Goal: Task Accomplishment & Management: Use online tool/utility

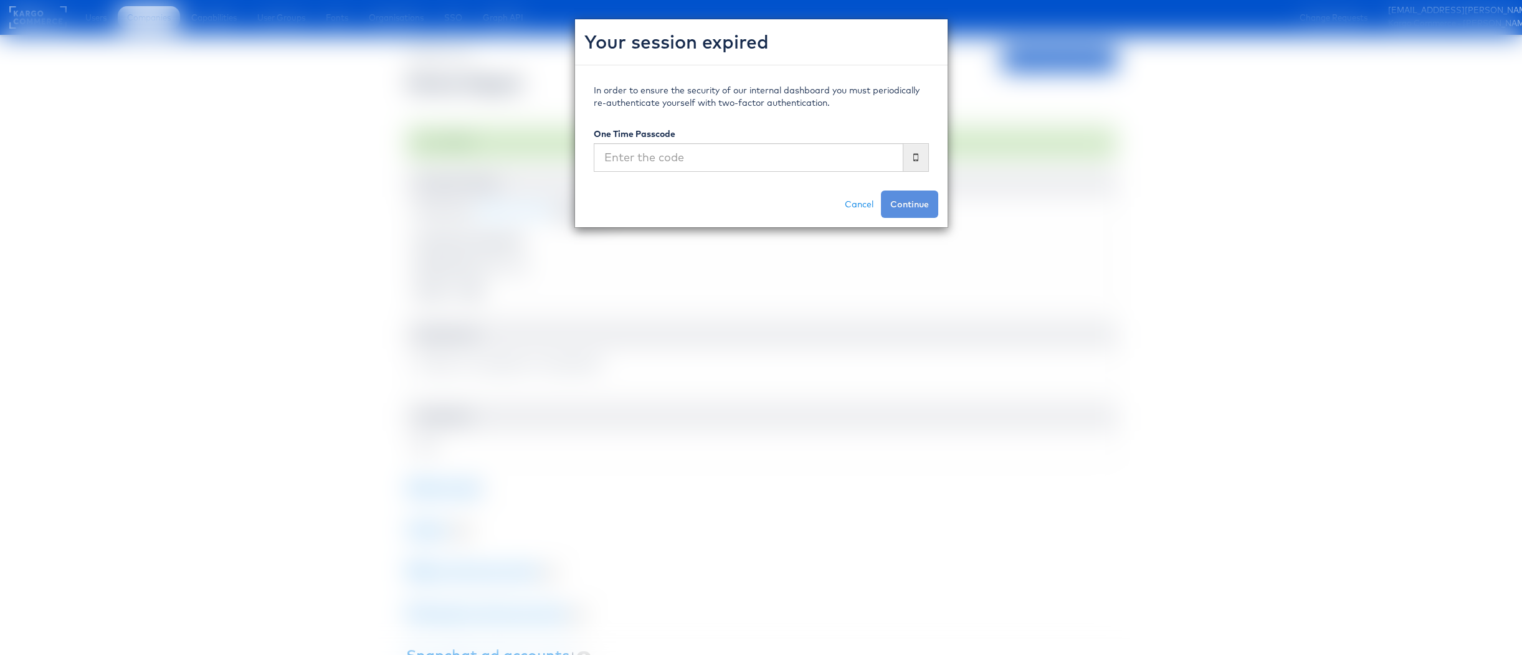
click at [733, 141] on div "One Time Passcode" at bounding box center [761, 150] width 335 height 44
click at [736, 155] on input "text" at bounding box center [749, 157] width 310 height 29
type input "569095"
click at [943, 214] on div "In order to ensure the security of our internal dashboard you must periodically…" at bounding box center [761, 146] width 373 height 162
click at [918, 212] on button "Continue" at bounding box center [909, 204] width 57 height 27
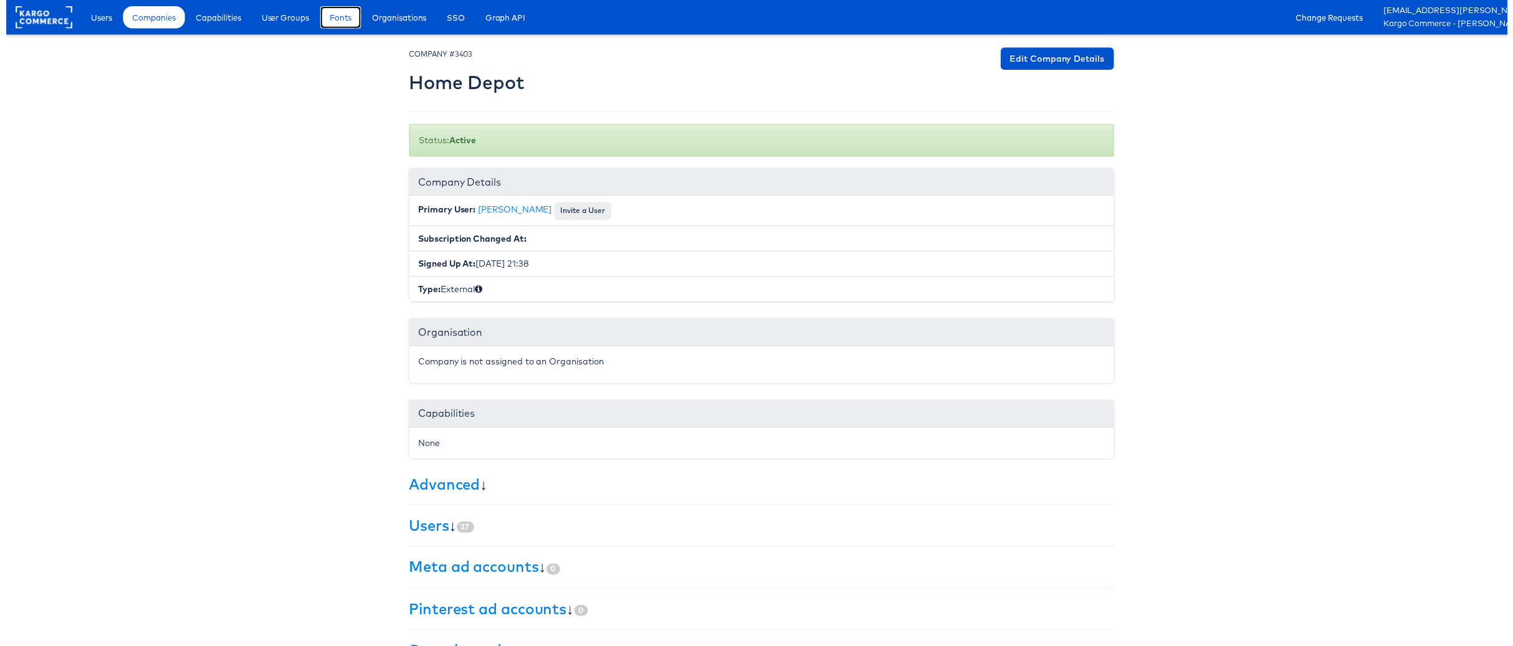
click at [340, 26] on link "Fonts" at bounding box center [337, 17] width 41 height 22
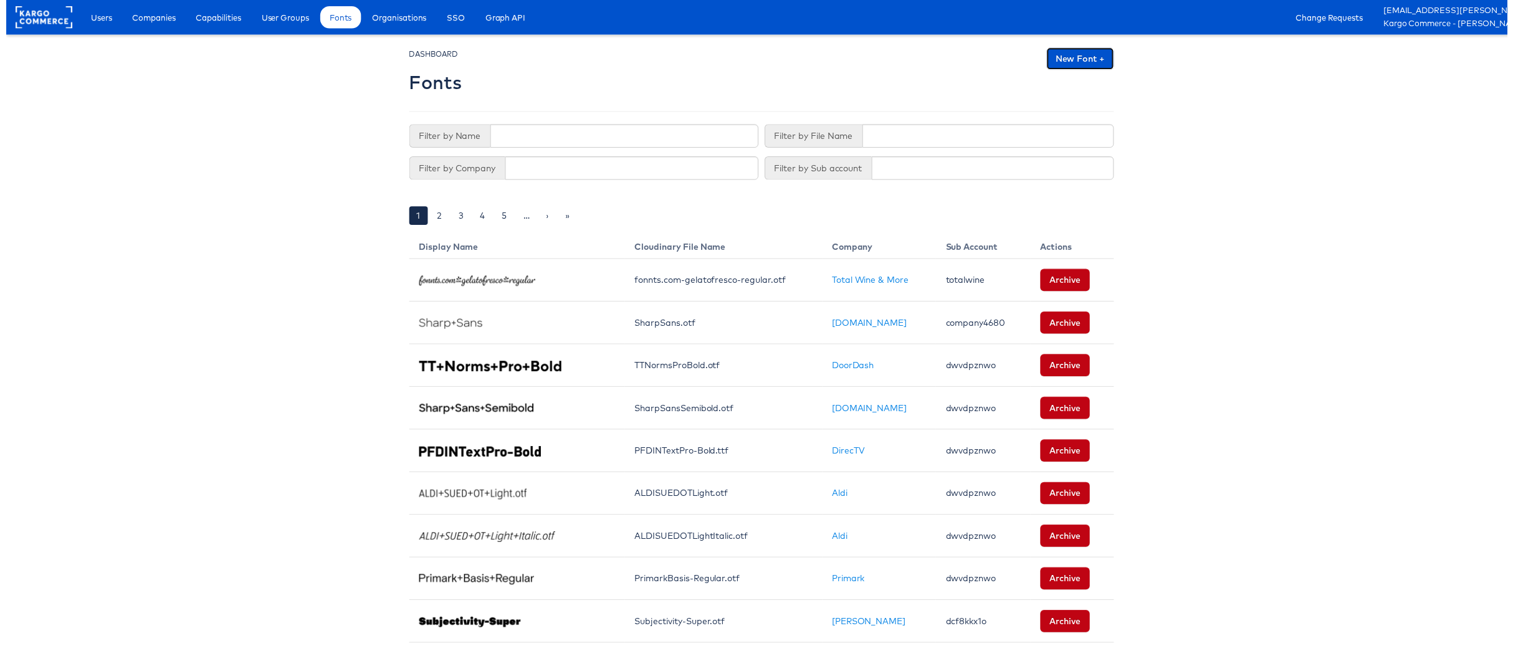
click at [1066, 65] on link "New Font +" at bounding box center [1083, 59] width 68 height 22
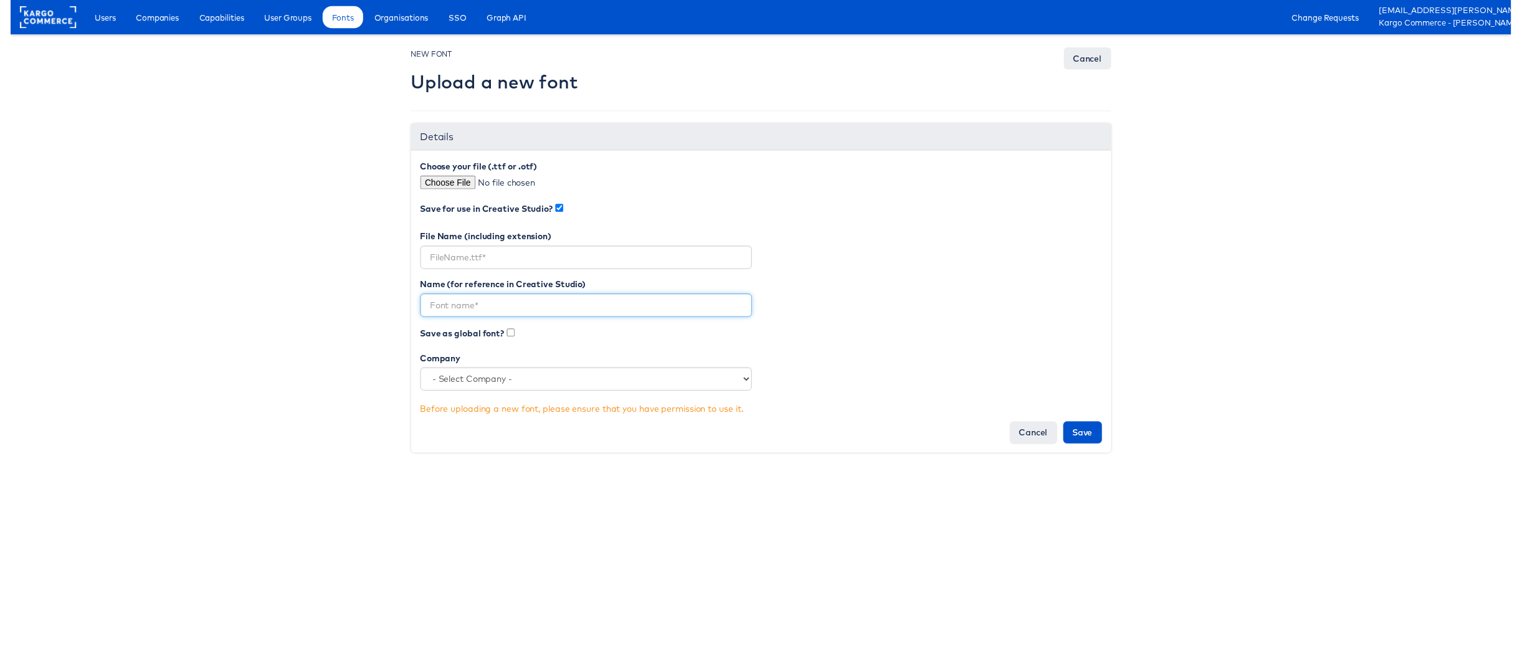
click at [461, 305] on input "text" at bounding box center [584, 310] width 336 height 24
paste input "Helvetica Neue LT Std 77 Bold Condensed"
type input "Helvetica Neue LT Std 77 Bold Condensed"
click at [442, 185] on input "file" at bounding box center [522, 185] width 212 height 14
type input "C:\fakepath\HelveticaNeueLTStdBdCn.otf"
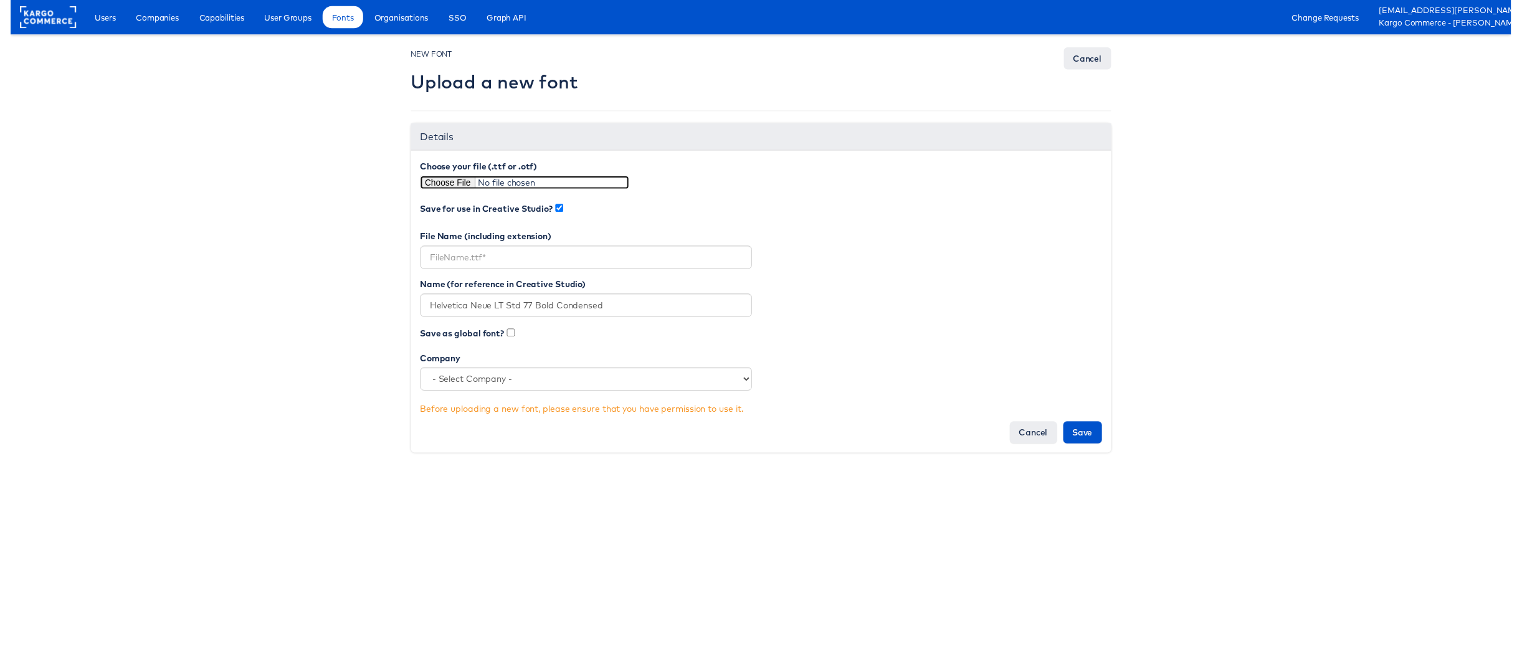
type input "HelveticaNeueLTStdBdCn.otf"
click at [463, 386] on select "- Select Company - StitcherAds American Eagle Outfitters Clarks JD Sports Cole …" at bounding box center [584, 385] width 336 height 24
select select "3403"
click at [1080, 437] on input "Save" at bounding box center [1087, 438] width 39 height 22
type input "Saving..."
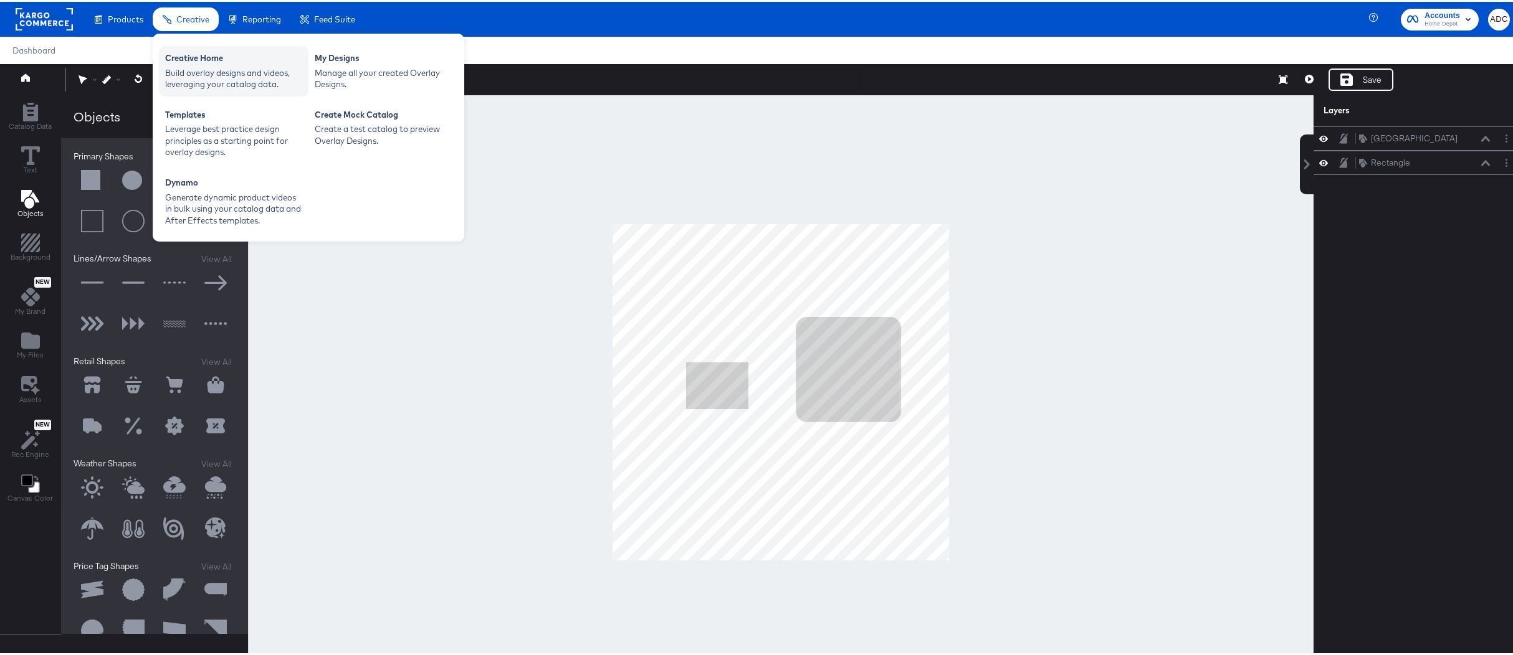
click at [224, 76] on div "Build overlay designs and videos, leveraging your catalog data." at bounding box center [233, 76] width 137 height 23
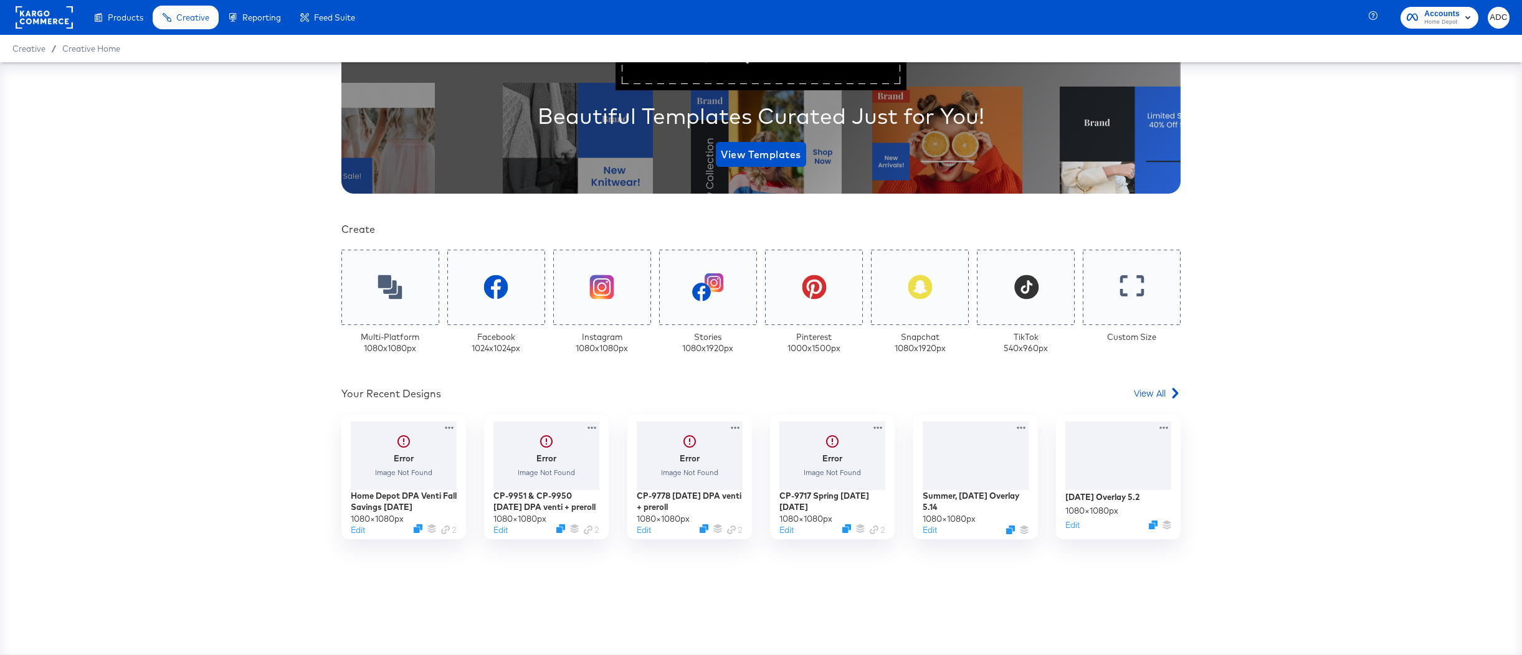
scroll to position [174, 0]
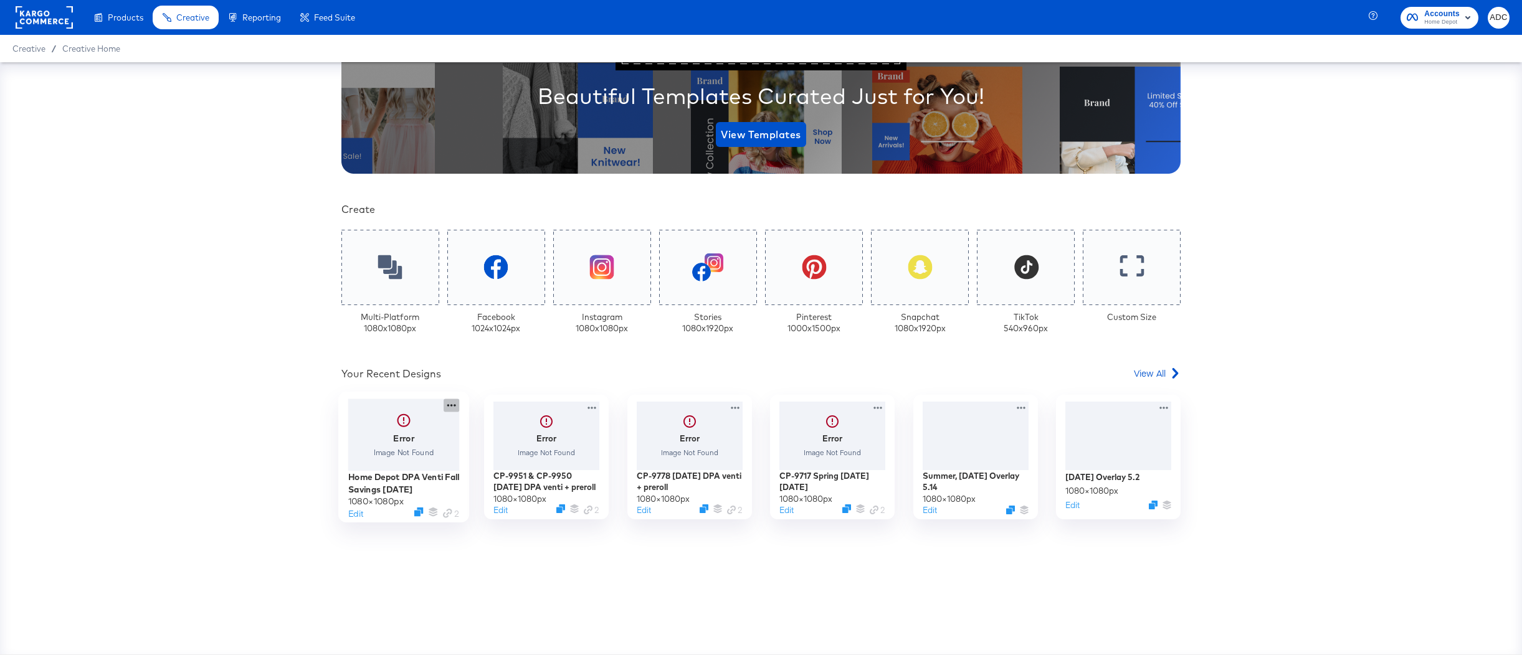
click at [446, 407] on icon at bounding box center [452, 405] width 16 height 13
click at [407, 445] on div at bounding box center [404, 435] width 112 height 72
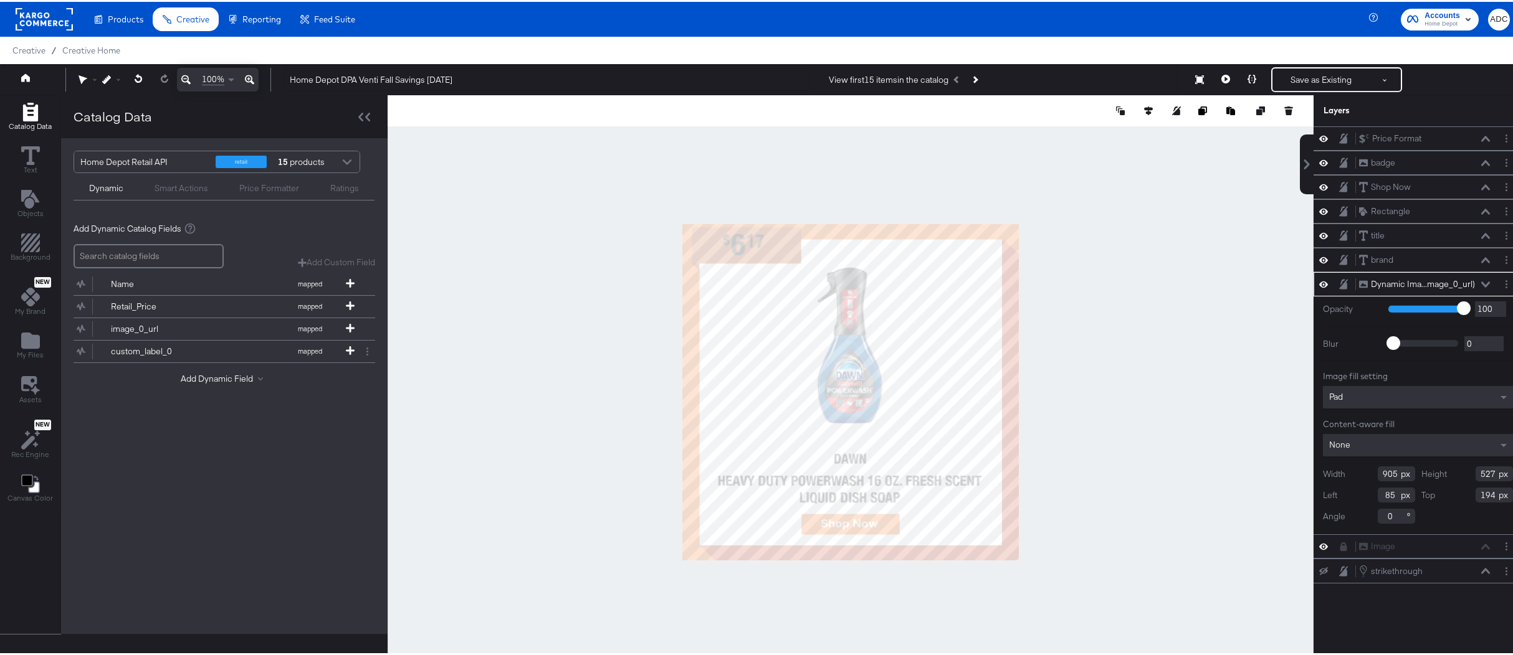
type input "126"
click at [137, 78] on icon at bounding box center [139, 76] width 8 height 9
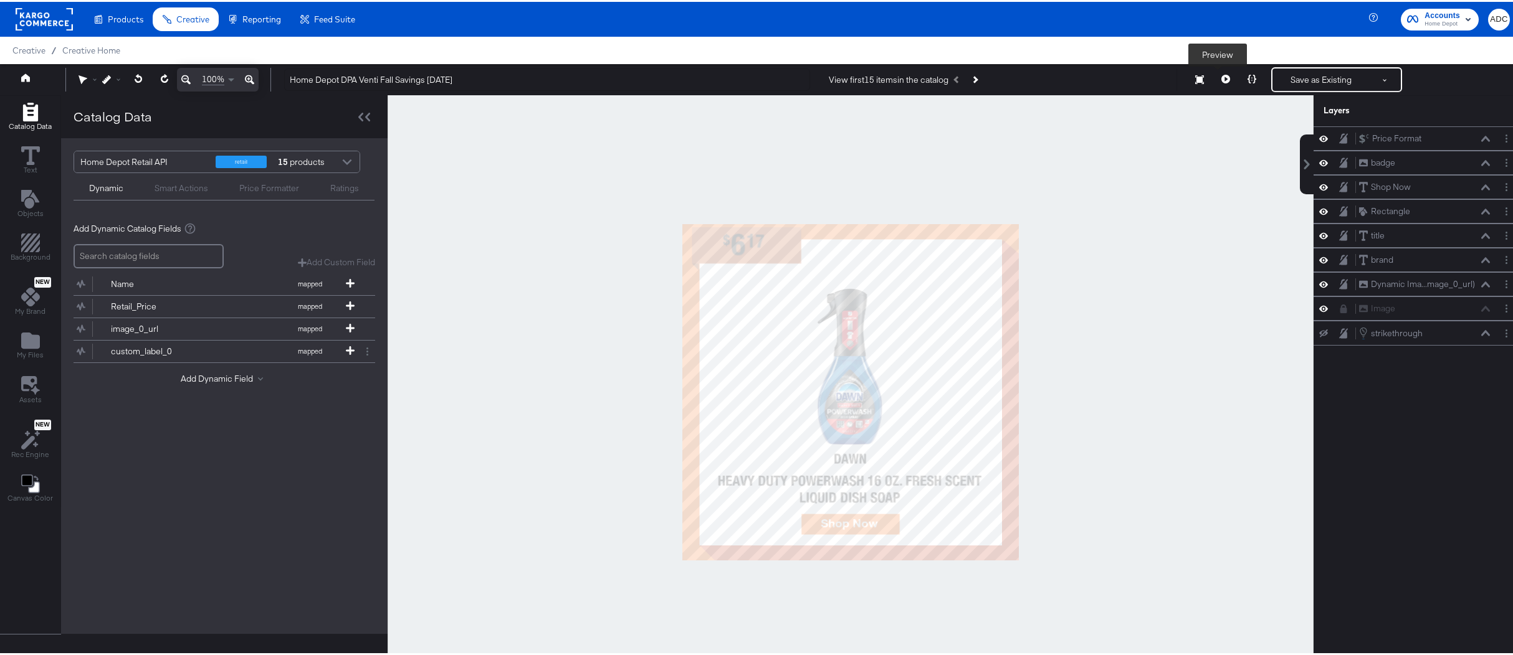
click at [1221, 78] on icon at bounding box center [1225, 77] width 9 height 9
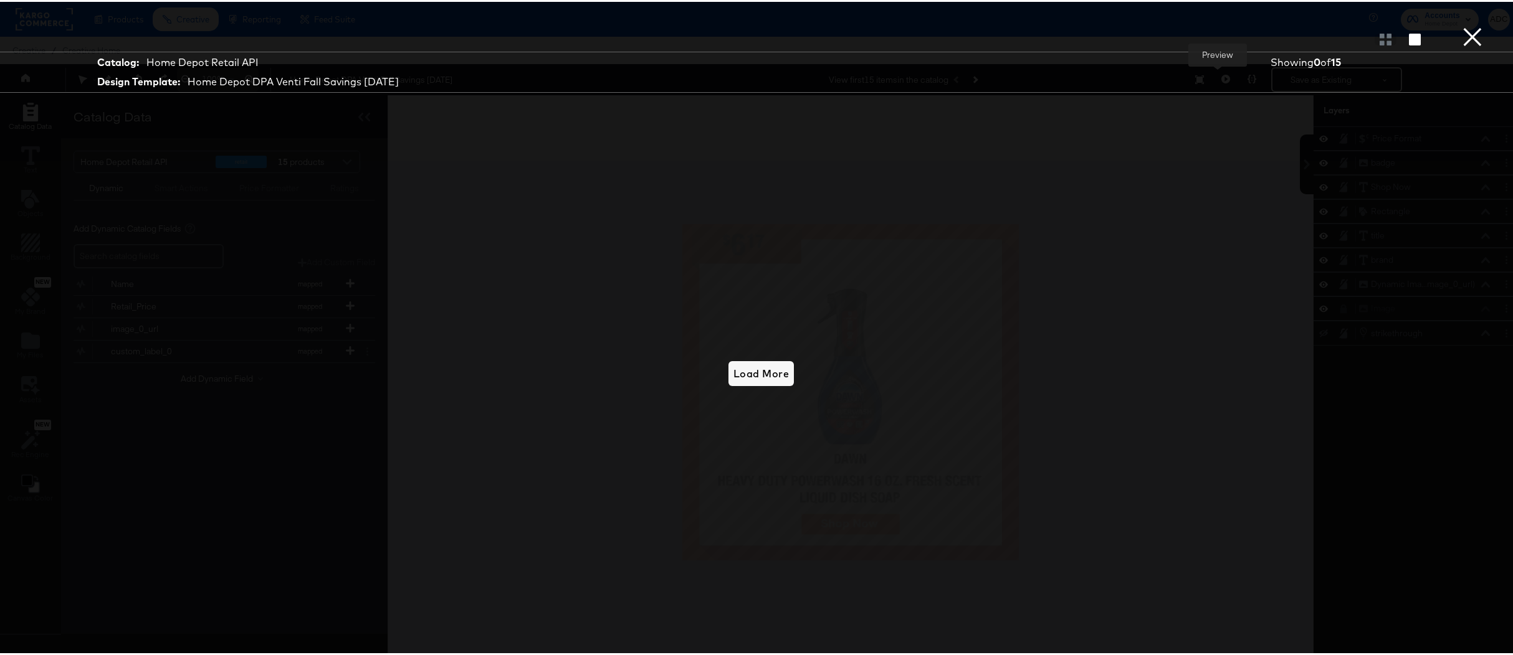
click at [1460, 25] on button "×" at bounding box center [1472, 12] width 25 height 25
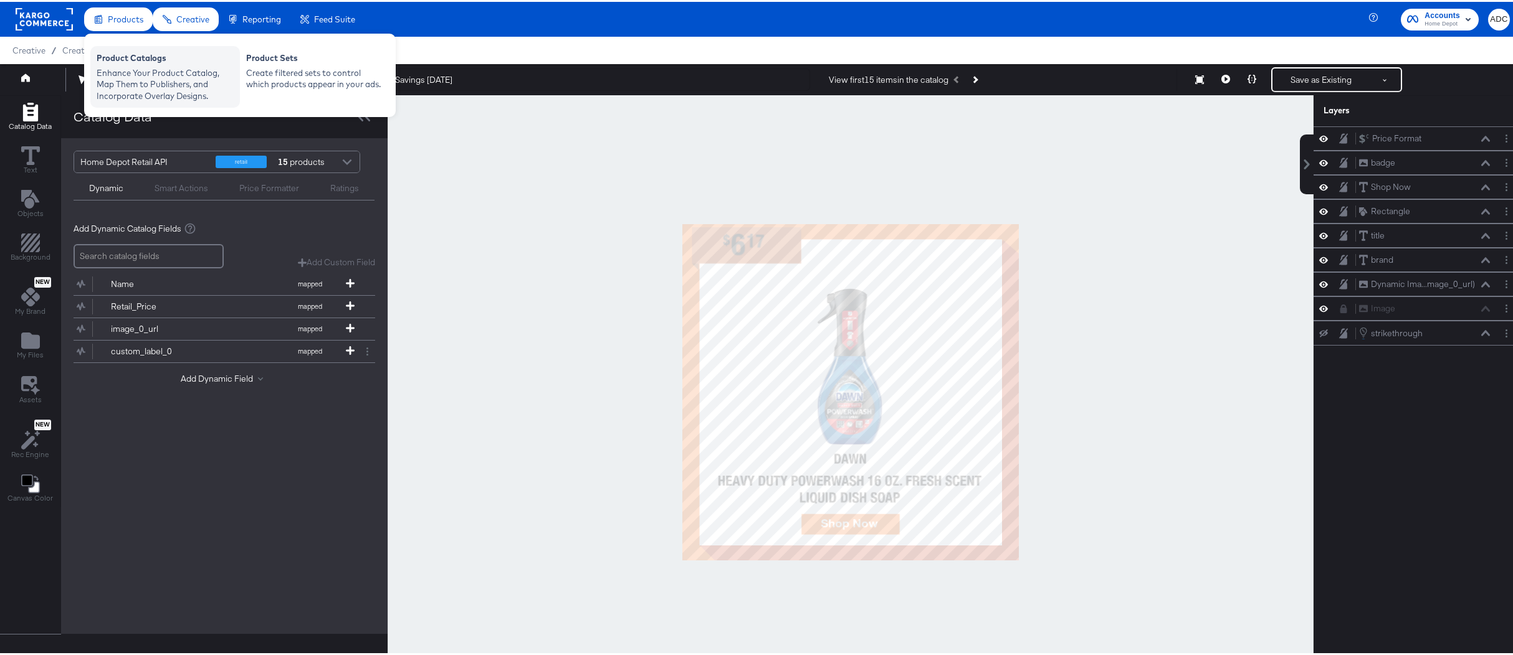
click at [128, 81] on div "Enhance Your Product Catalog, Map Them to Publishers, and Incorporate Overlay D…" at bounding box center [165, 82] width 137 height 35
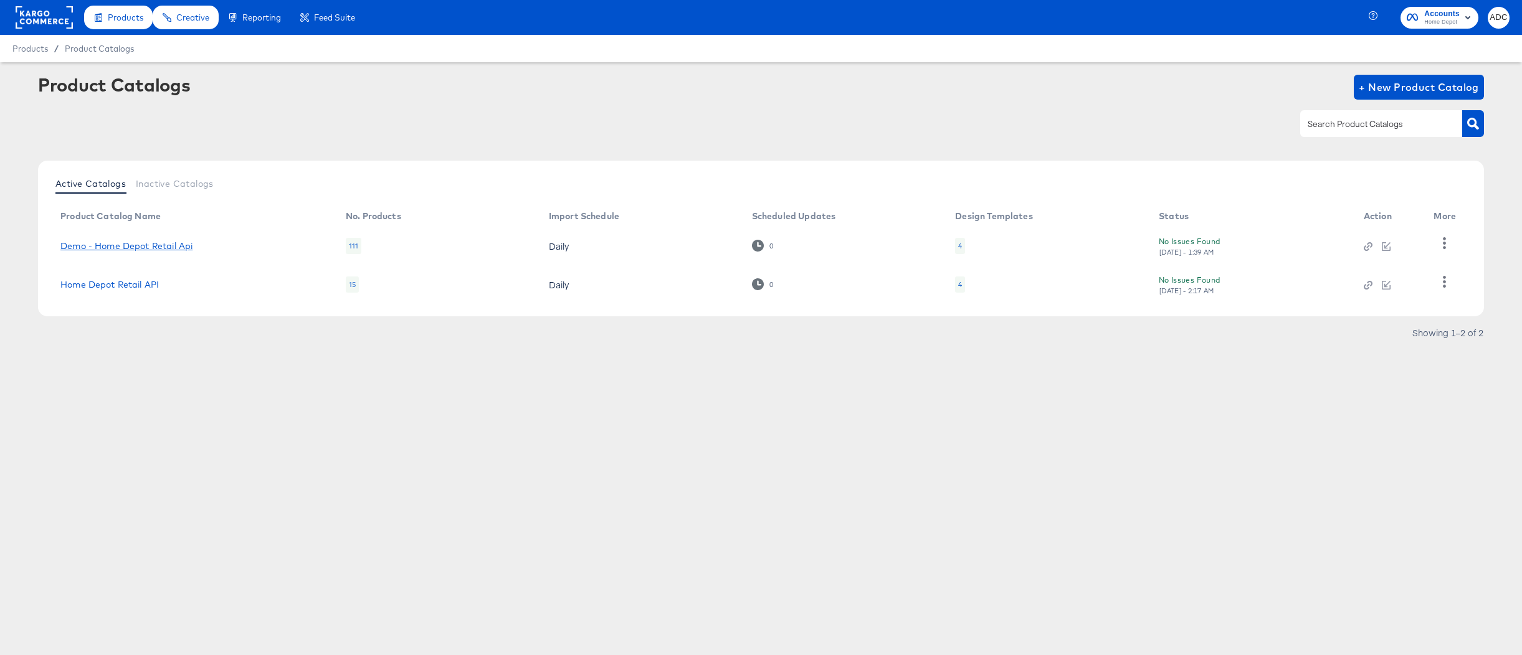
click at [159, 247] on link "Demo - Home Depot Retail Api" at bounding box center [126, 246] width 132 height 10
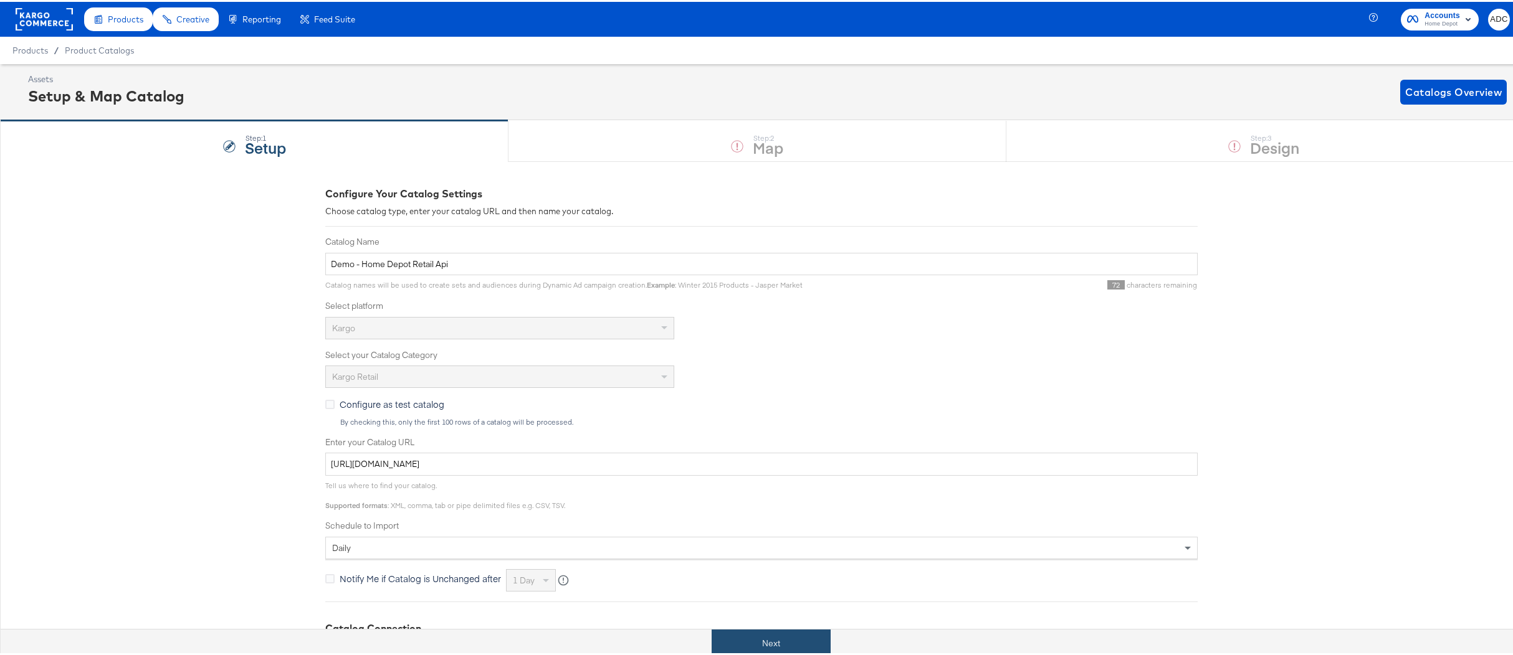
click at [768, 642] on button "Next" at bounding box center [771, 642] width 119 height 28
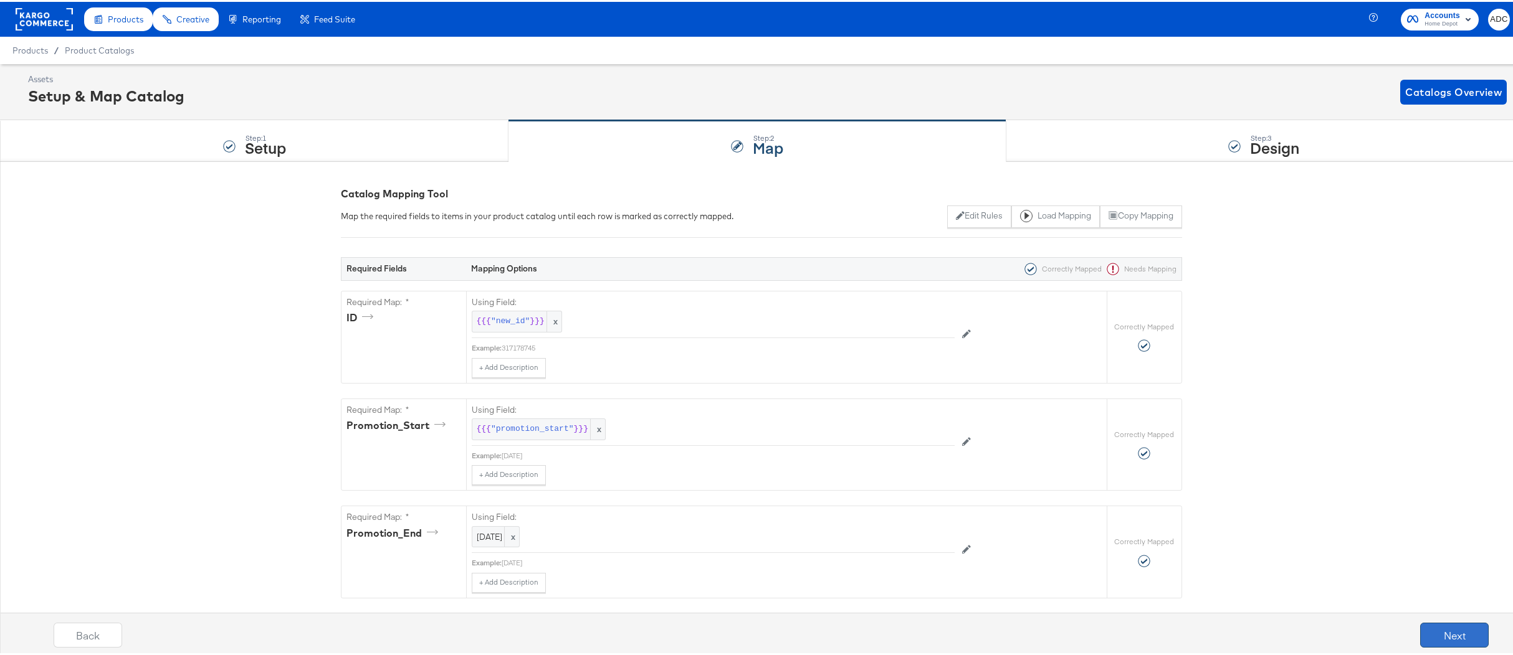
click at [1439, 632] on button "Next" at bounding box center [1454, 633] width 69 height 25
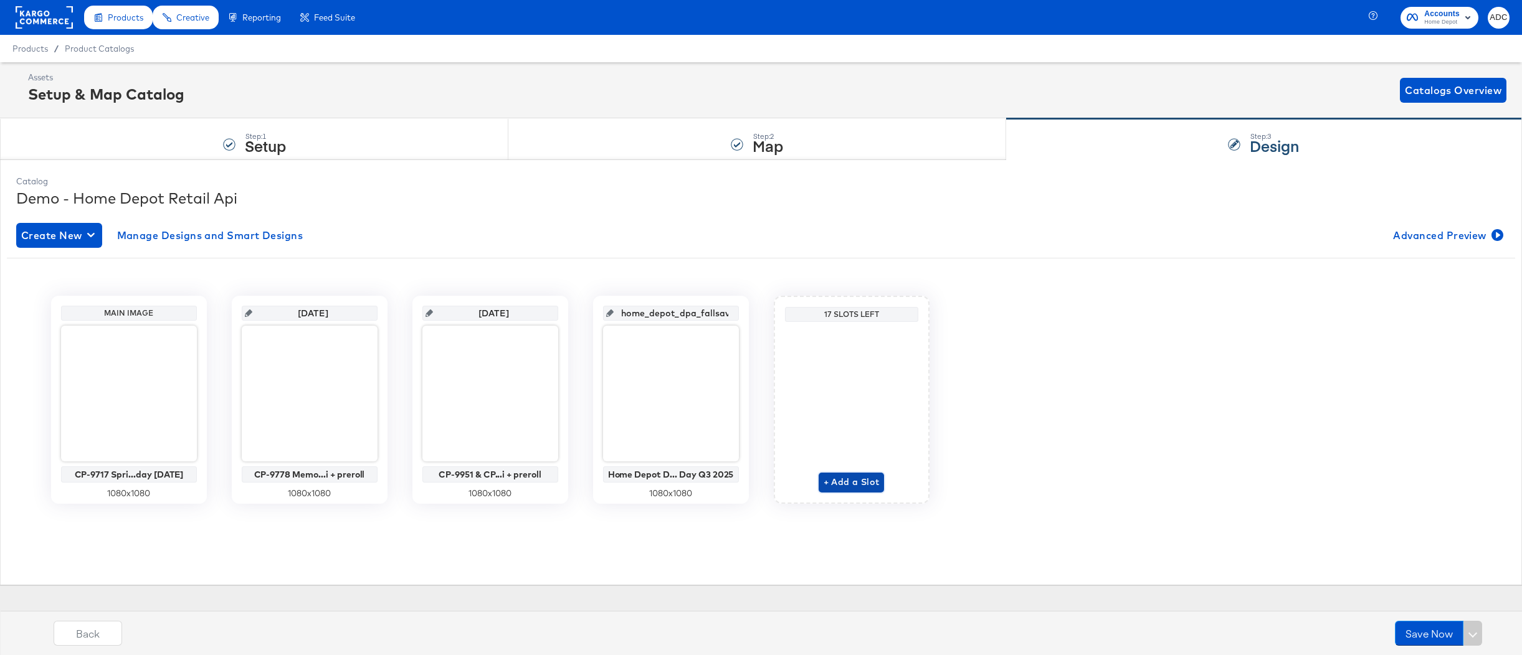
click at [844, 480] on span "+ Add a Slot" at bounding box center [852, 483] width 56 height 16
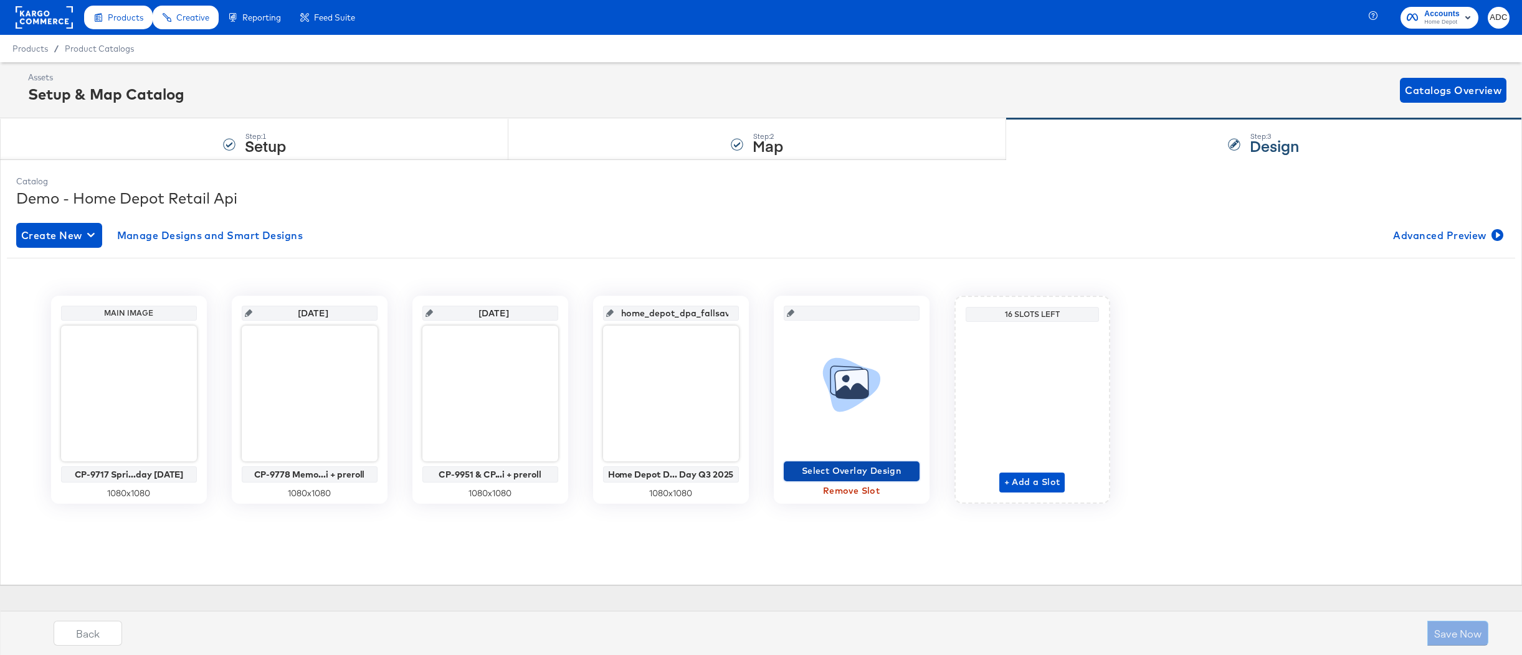
click at [845, 467] on span "Select Overlay Design" at bounding box center [852, 472] width 126 height 16
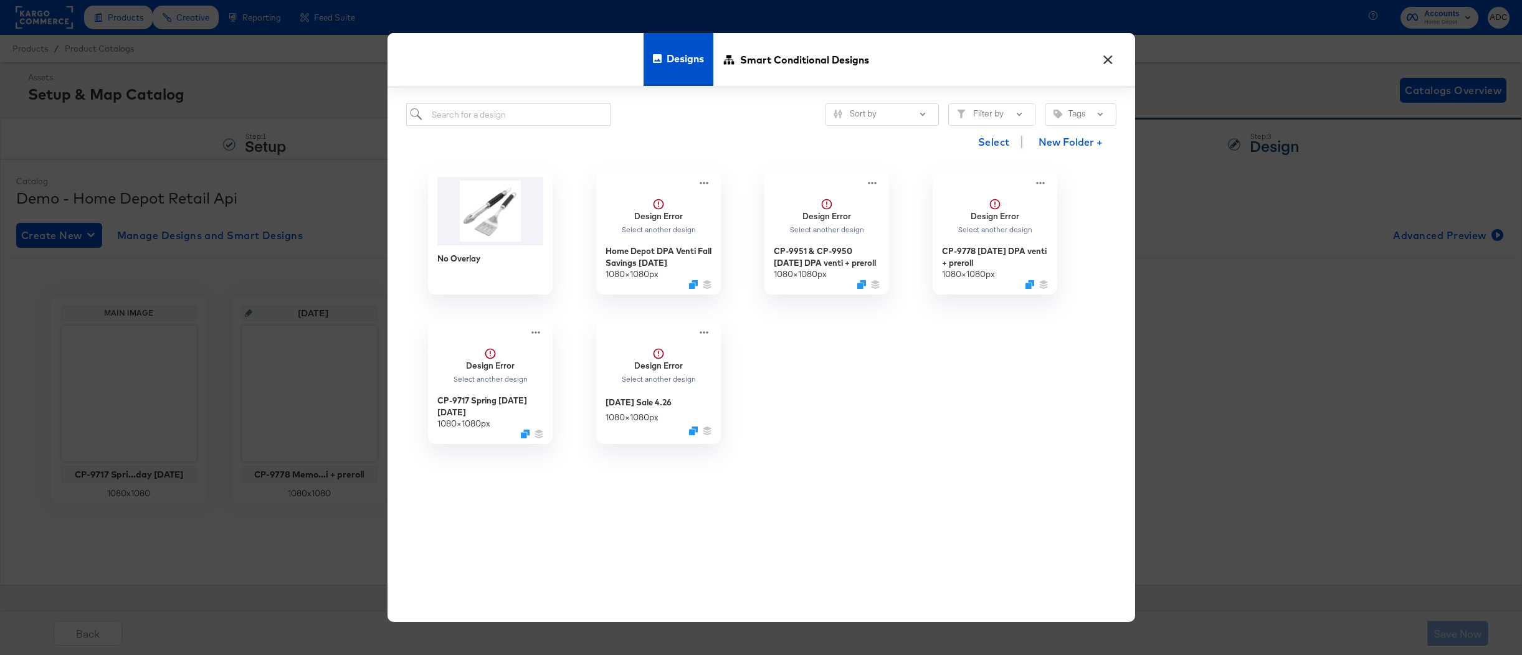
click at [1112, 60] on button "×" at bounding box center [1108, 56] width 22 height 22
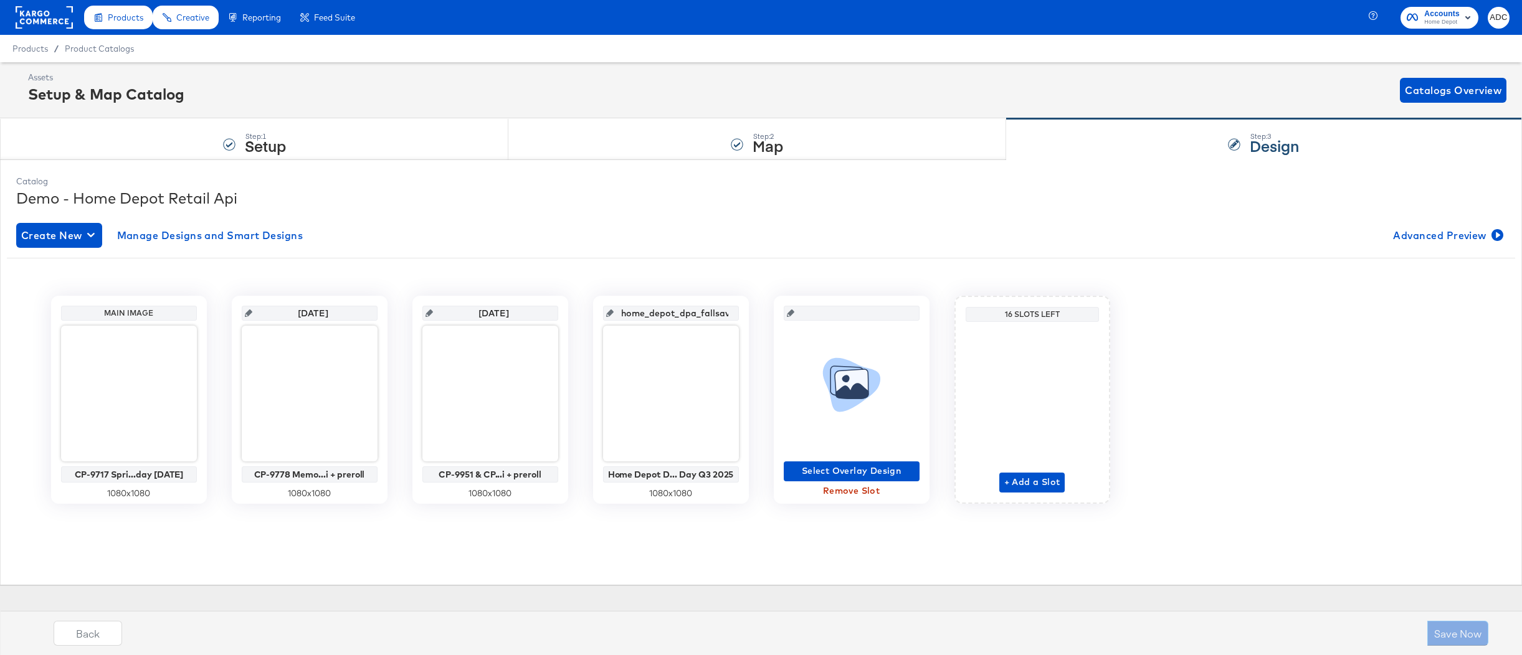
click at [844, 492] on span "Remove Slot" at bounding box center [852, 491] width 126 height 16
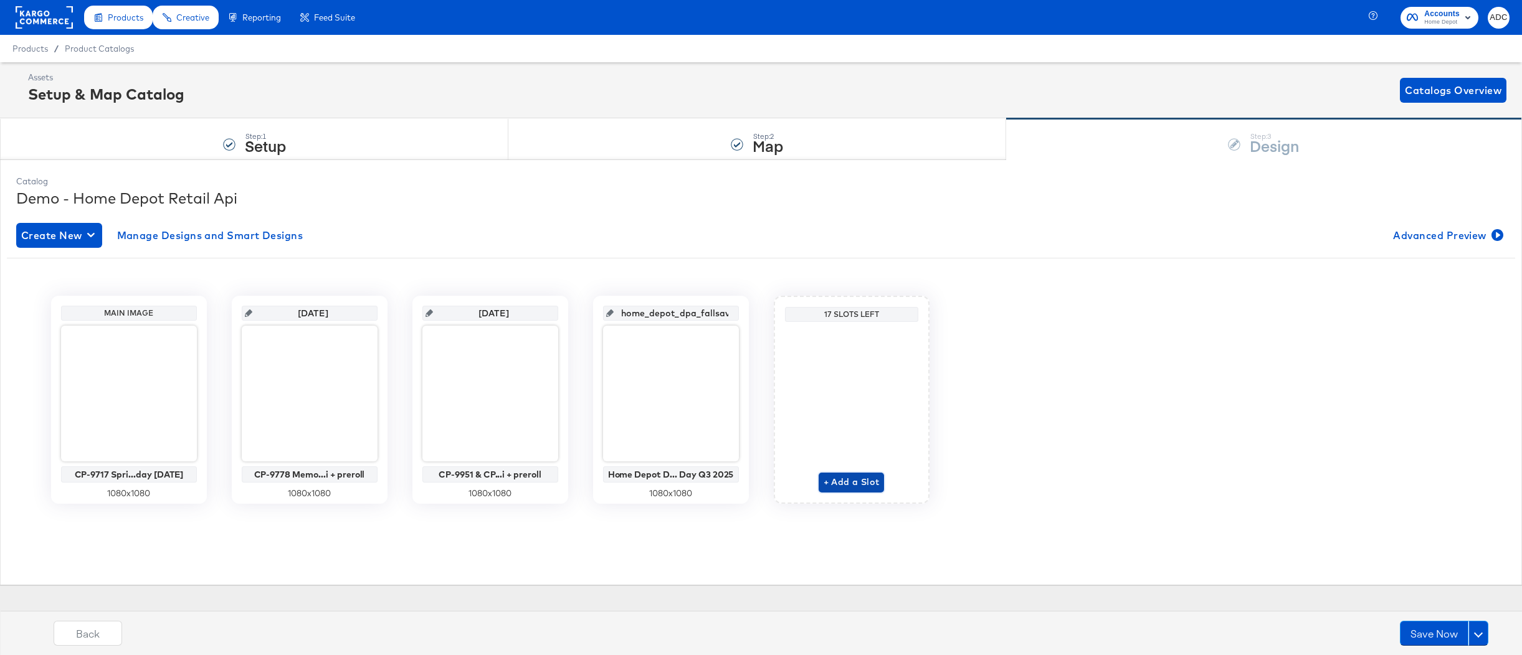
click at [849, 489] on span "+ Add a Slot" at bounding box center [852, 483] width 56 height 16
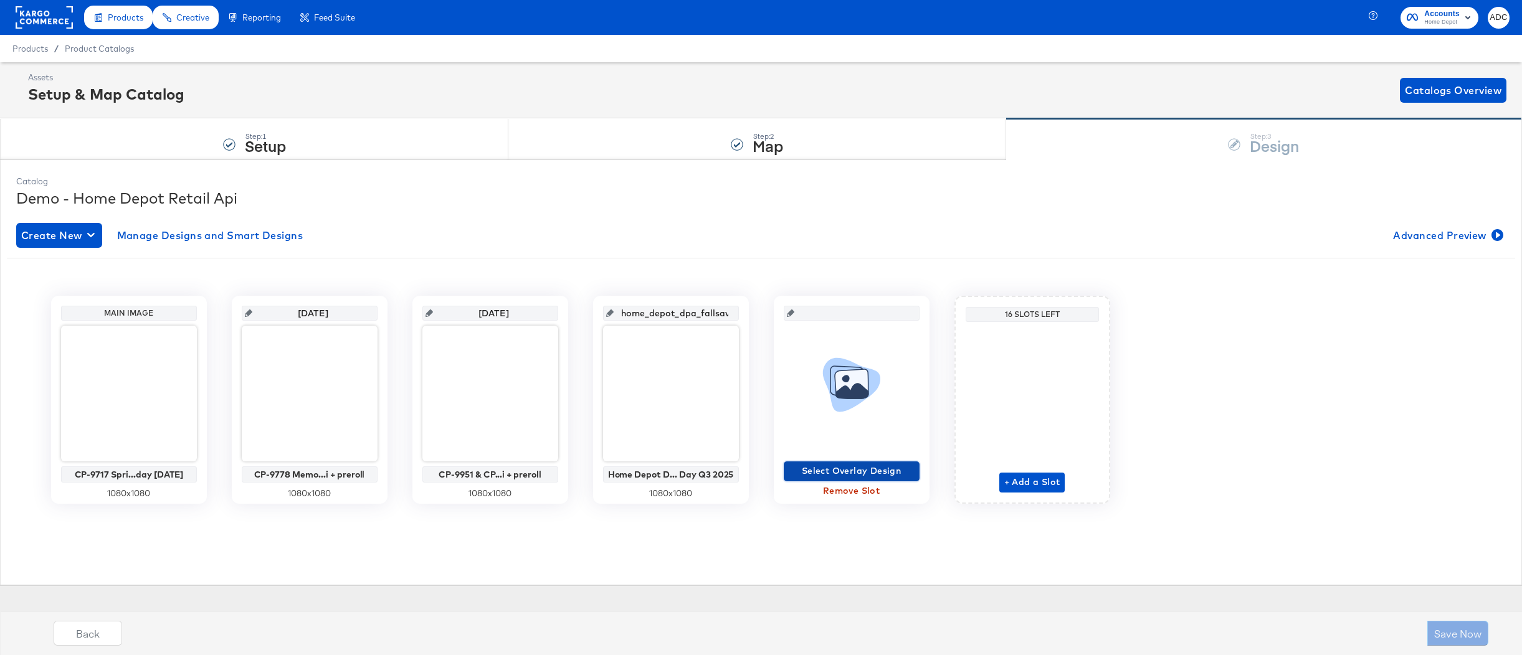
click at [845, 468] on span "Select Overlay Design" at bounding box center [852, 472] width 126 height 16
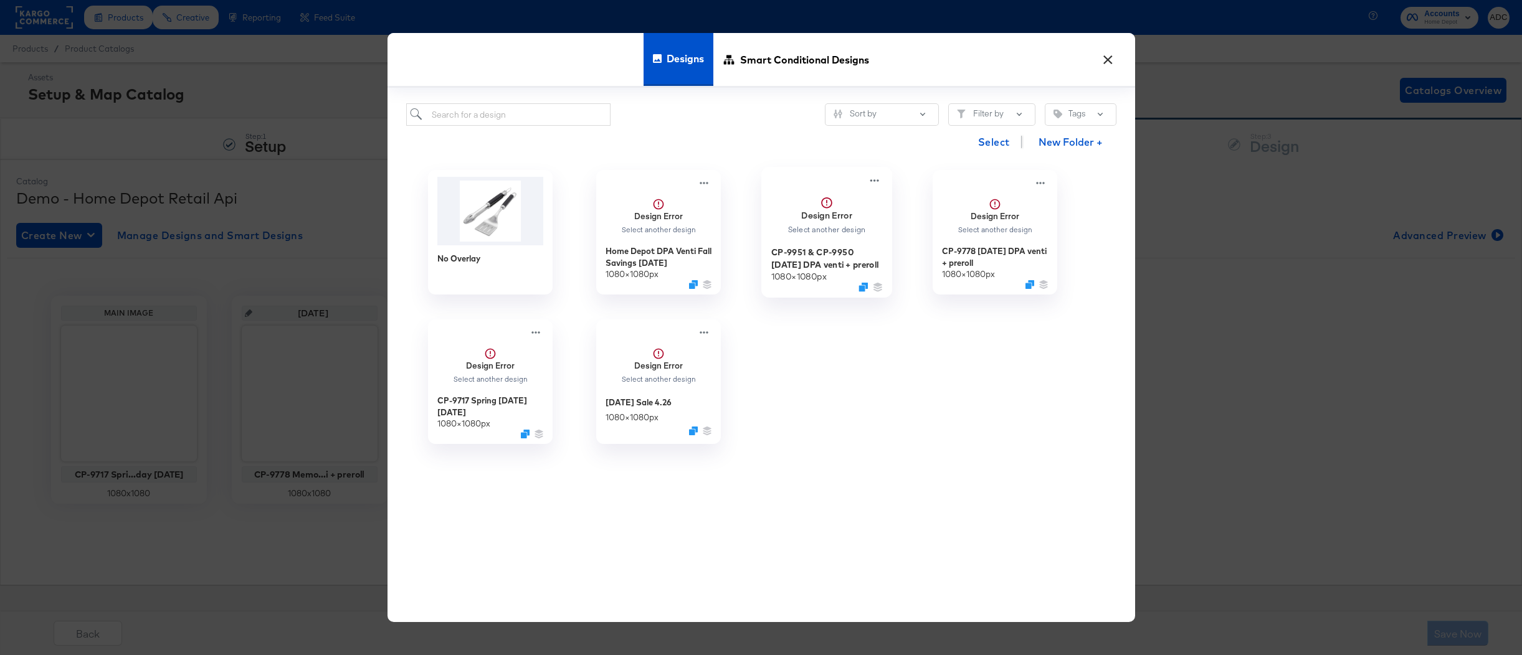
click at [818, 233] on div "Select another design" at bounding box center [826, 230] width 79 height 9
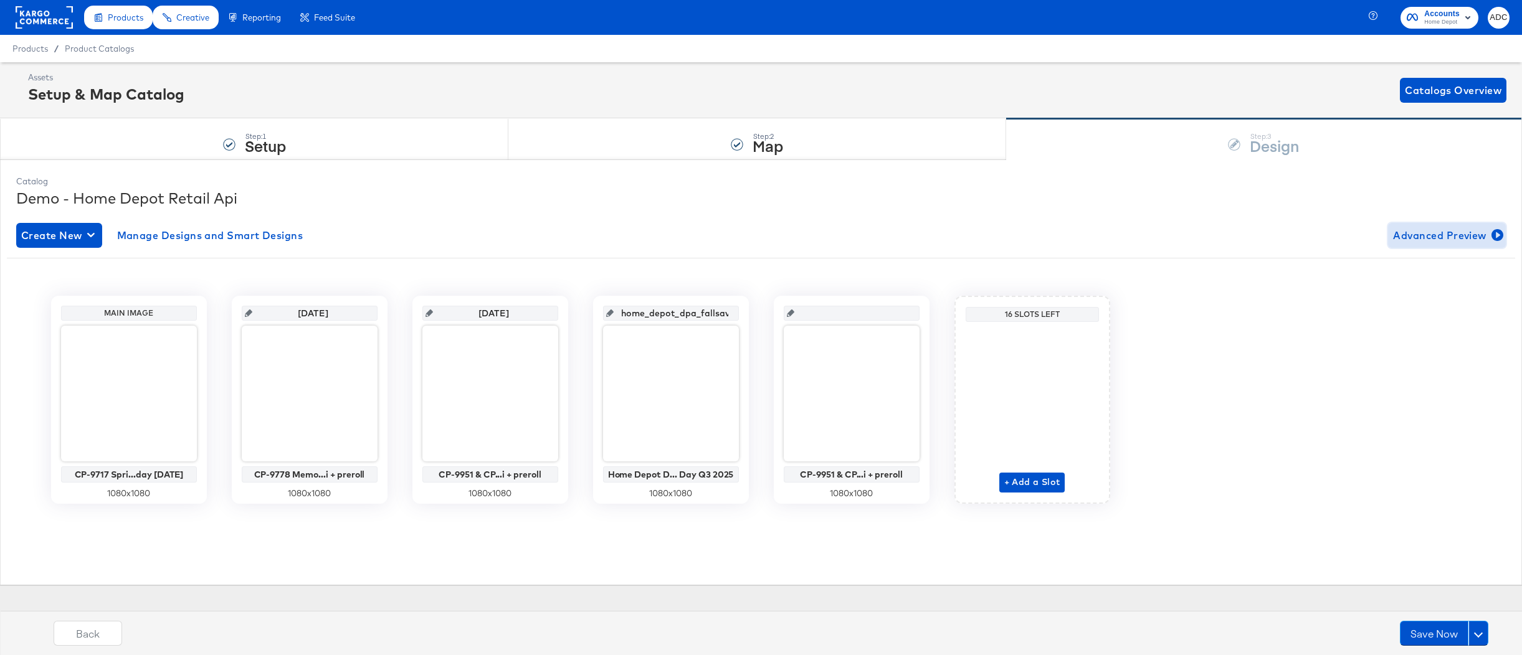
click at [1439, 237] on span "Advanced Preview" at bounding box center [1447, 235] width 108 height 17
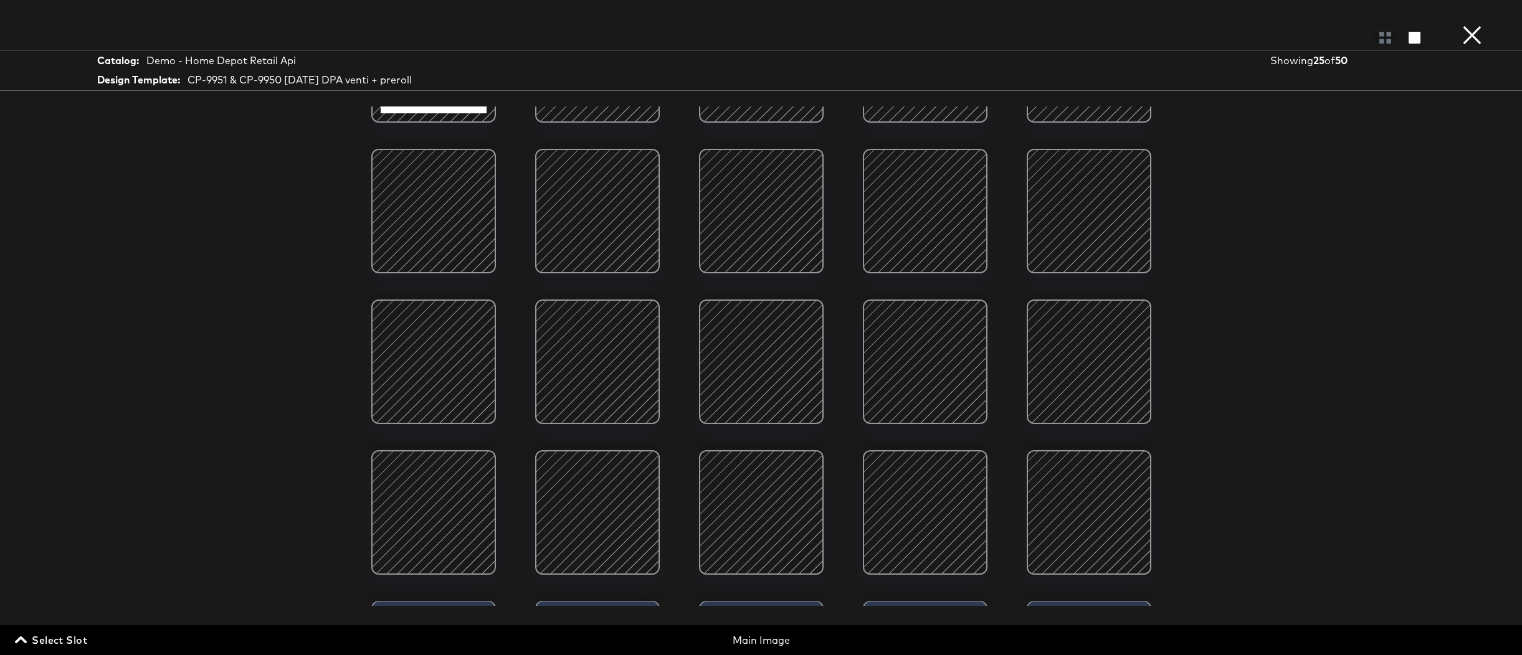
scroll to position [288, 0]
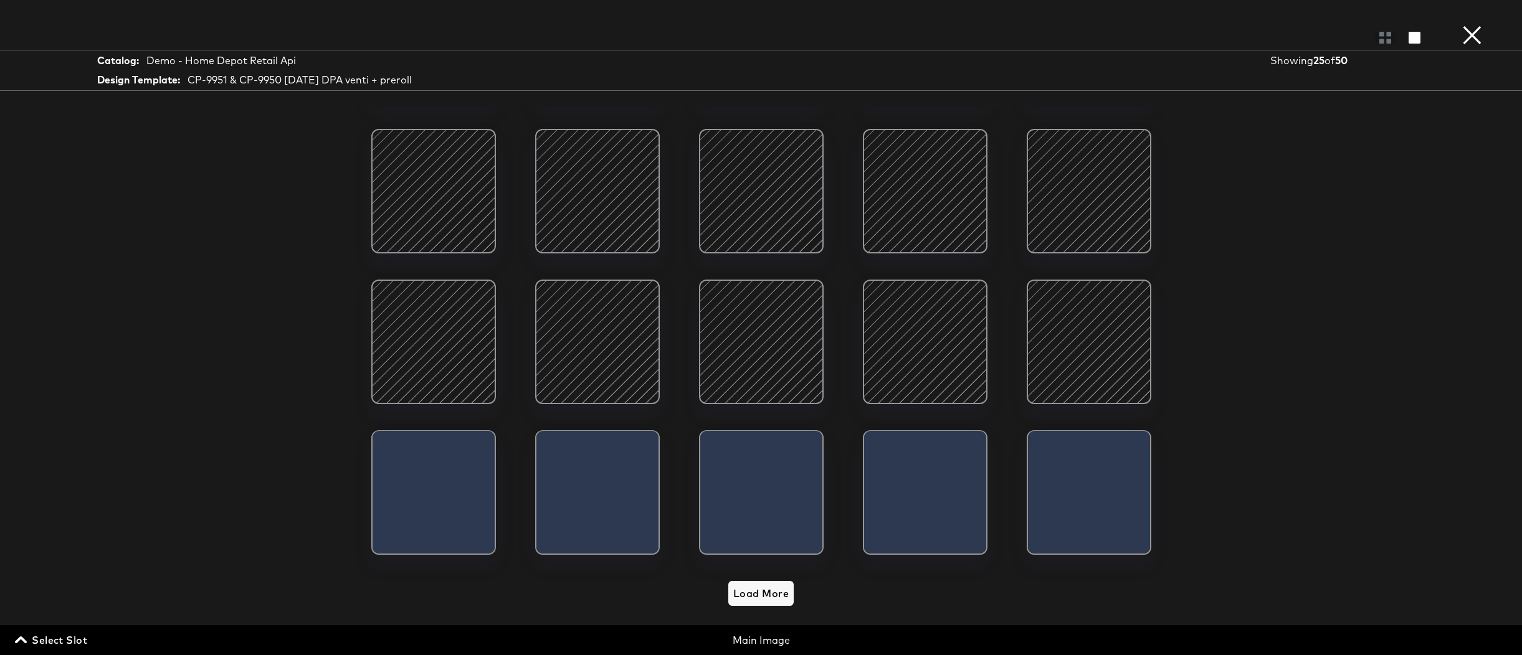
click at [755, 642] on div "Main Image" at bounding box center [761, 641] width 493 height 14
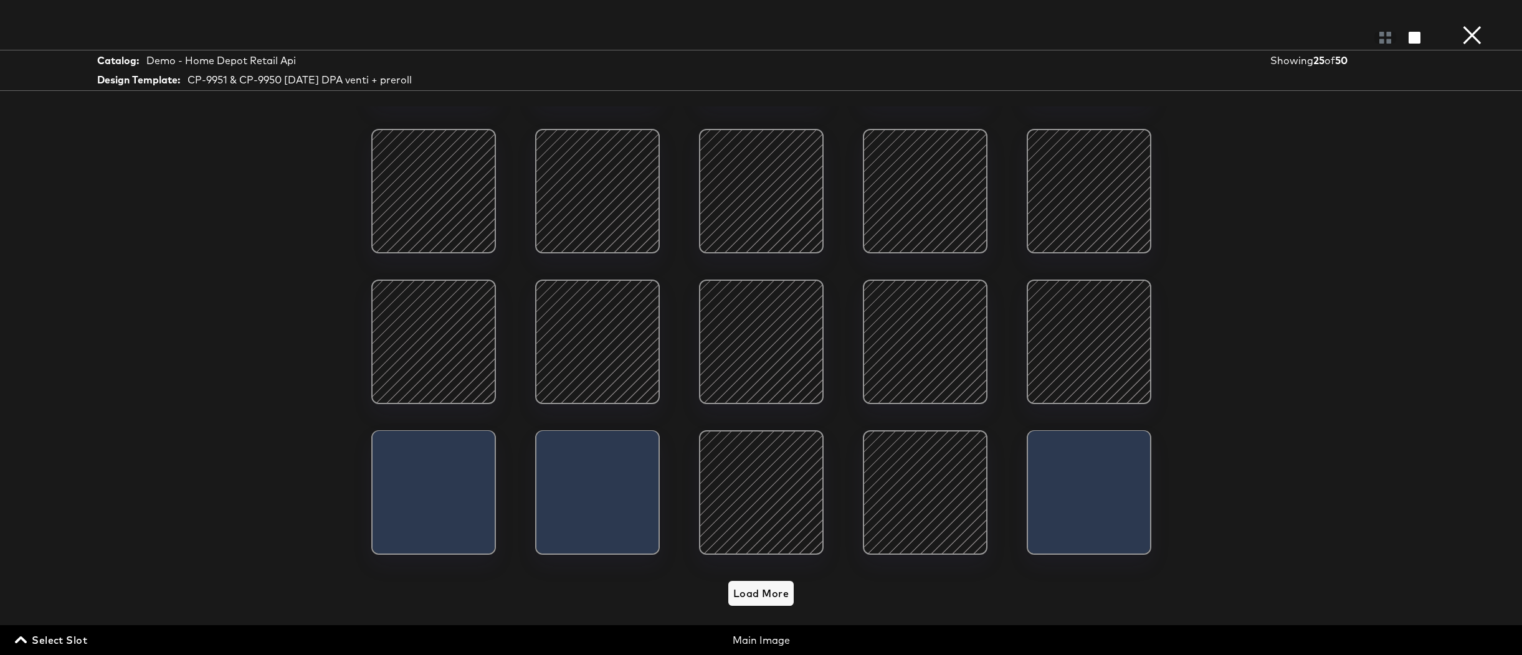
click at [82, 641] on span "Select Slot" at bounding box center [52, 640] width 70 height 17
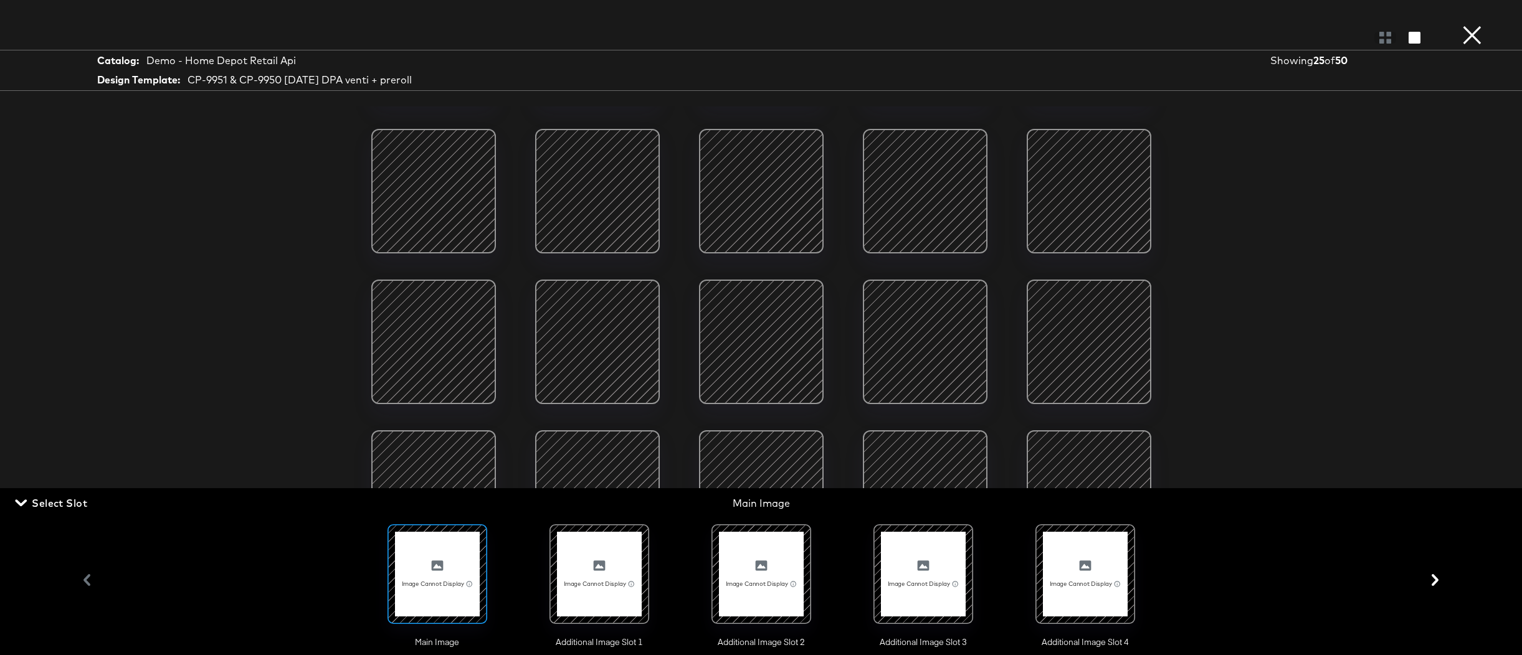
click at [612, 581] on div at bounding box center [599, 574] width 85 height 85
click at [763, 568] on div at bounding box center [761, 574] width 85 height 85
click at [1474, 25] on button "×" at bounding box center [1472, 12] width 25 height 25
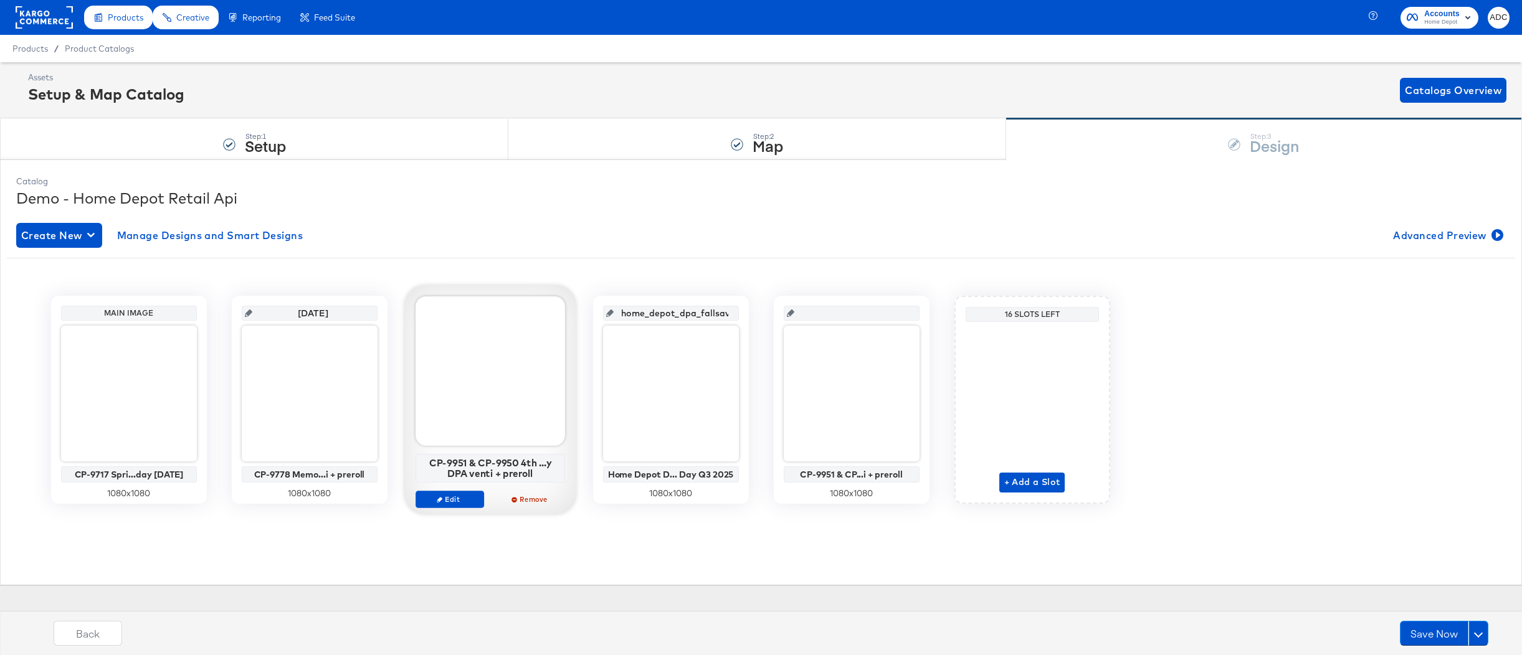
click at [497, 388] on div at bounding box center [491, 372] width 150 height 150
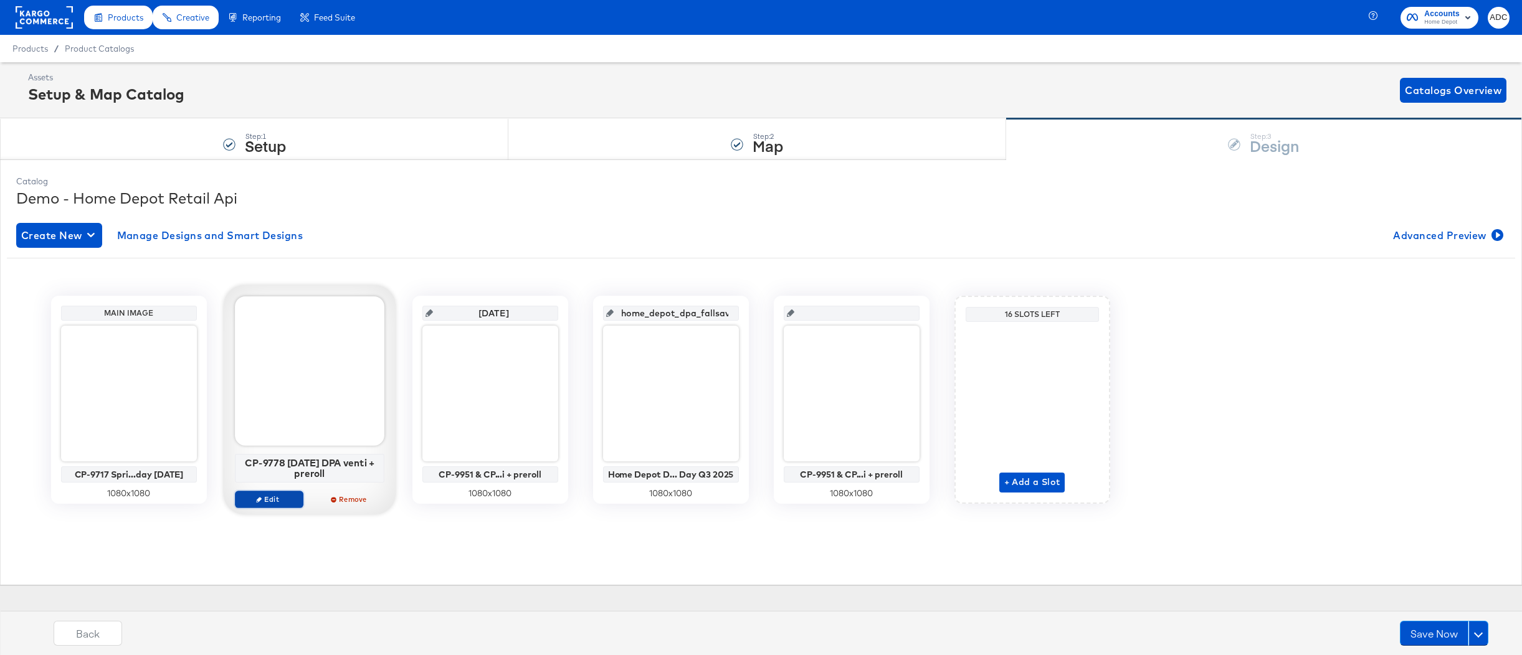
click at [274, 499] on span "Edit" at bounding box center [268, 499] width 57 height 9
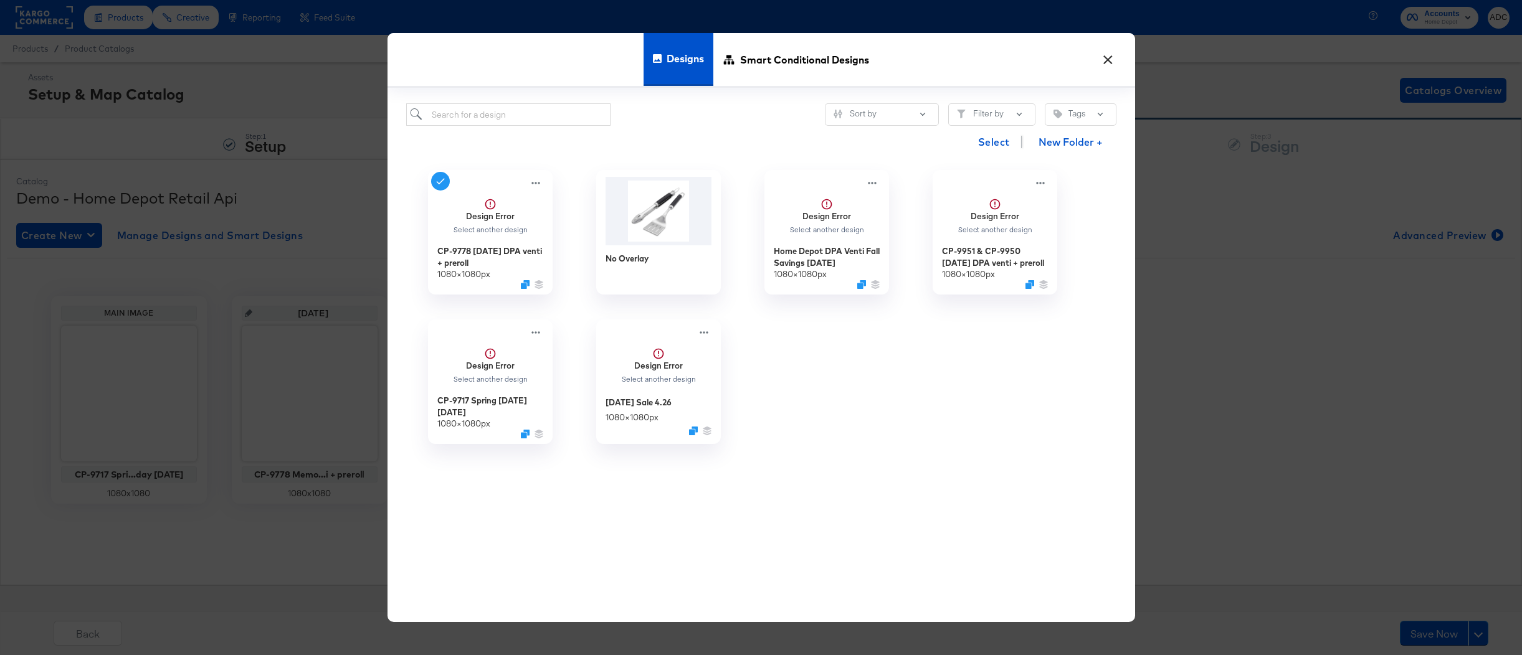
click at [1109, 58] on button "×" at bounding box center [1108, 56] width 22 height 22
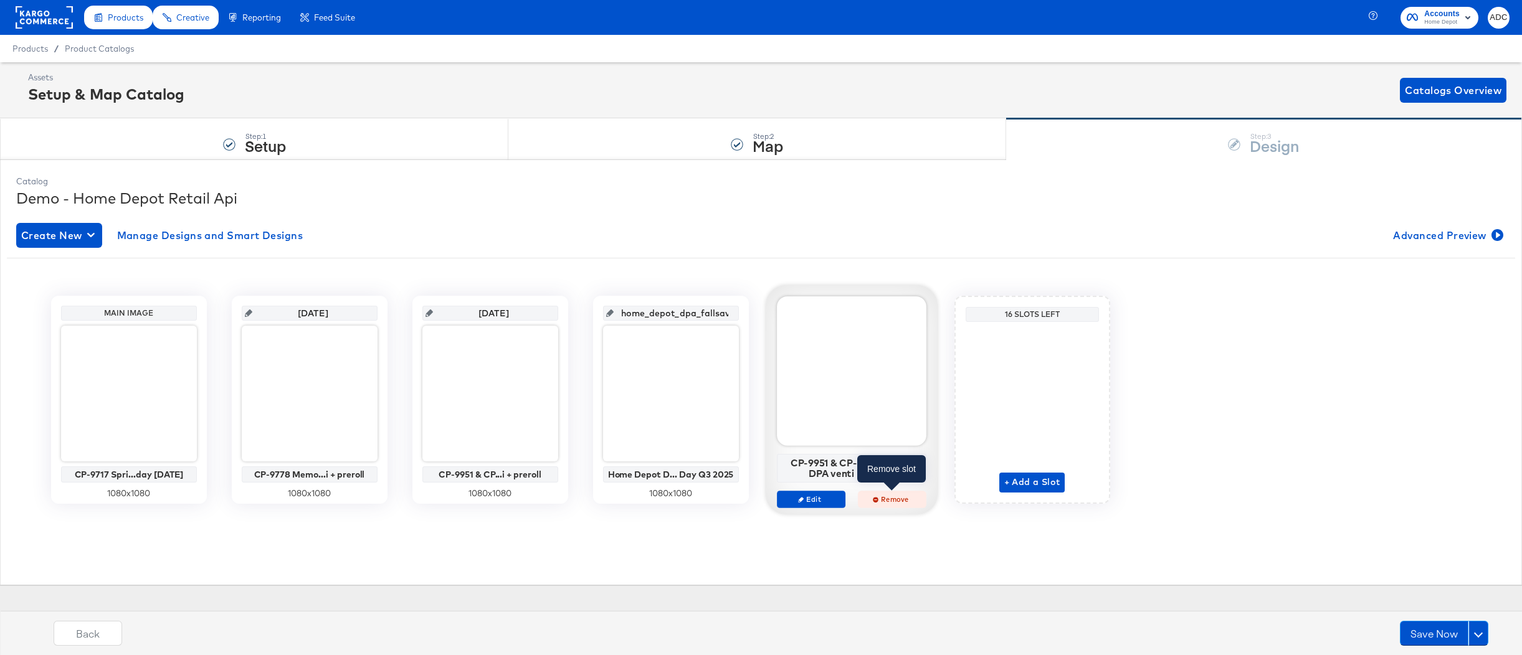
click at [884, 501] on span "Remove" at bounding box center [891, 499] width 57 height 9
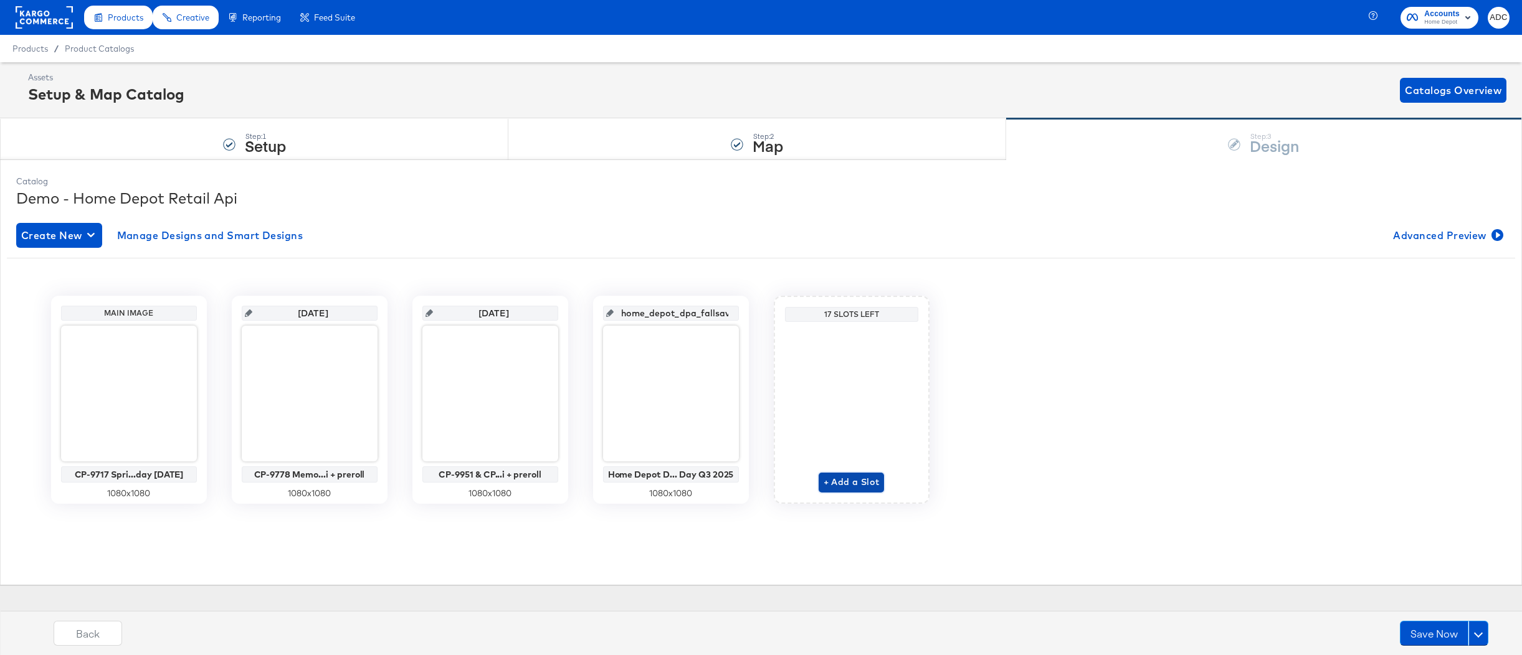
click at [849, 487] on span "+ Add a Slot" at bounding box center [852, 483] width 56 height 16
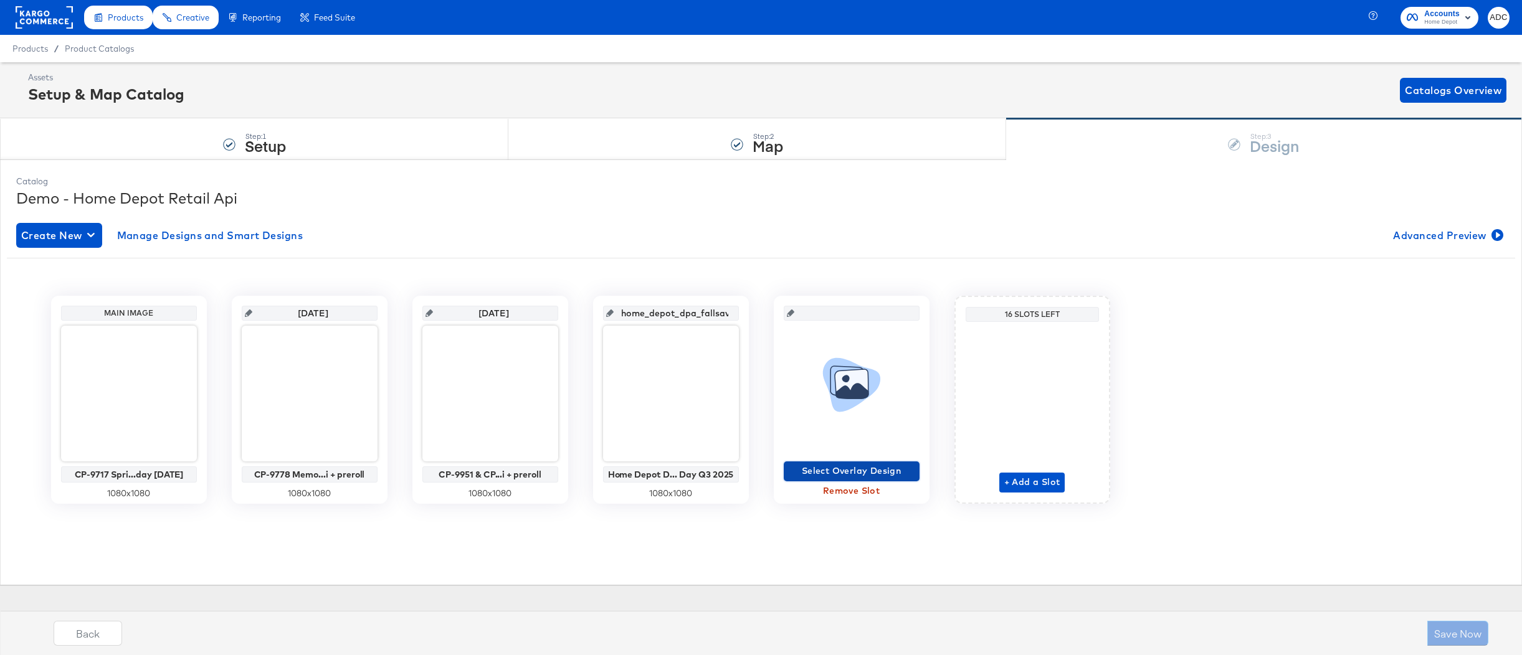
click at [853, 470] on span "Select Overlay Design" at bounding box center [852, 472] width 126 height 16
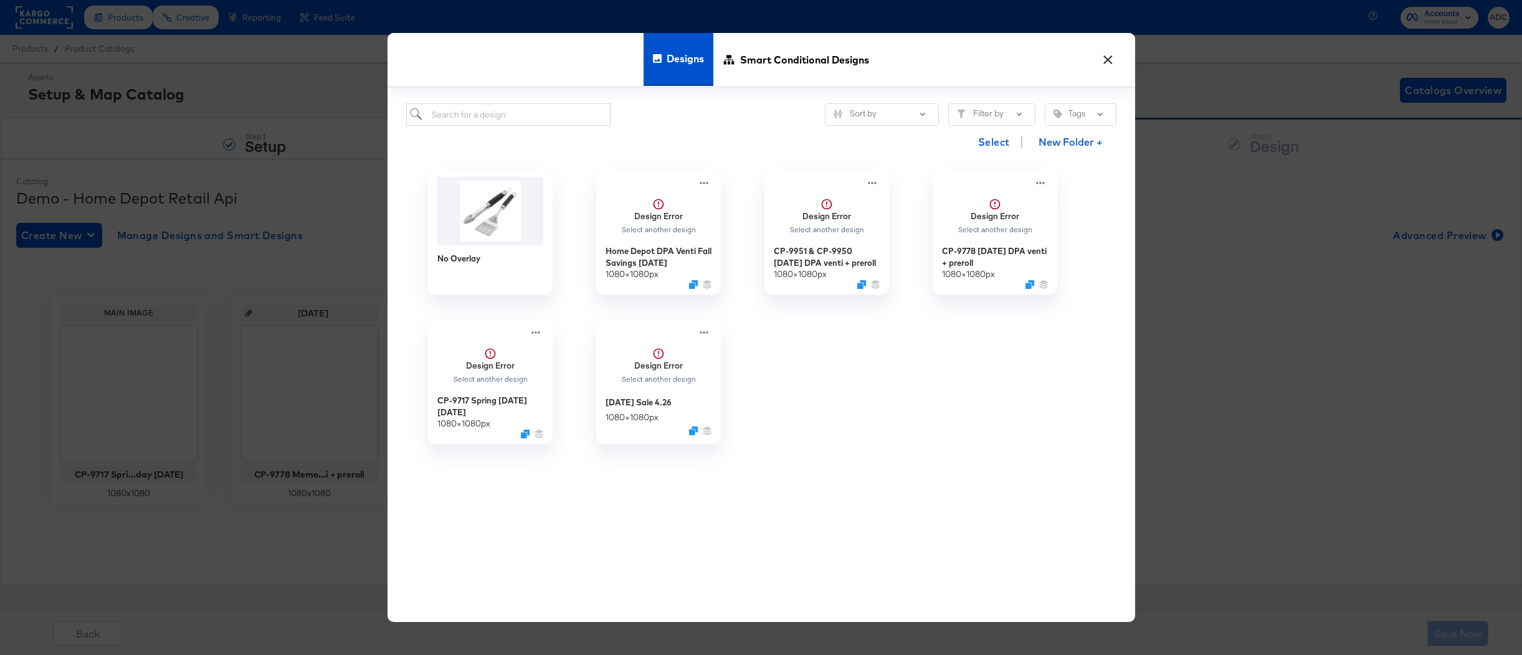
click at [1110, 60] on button "×" at bounding box center [1108, 56] width 22 height 22
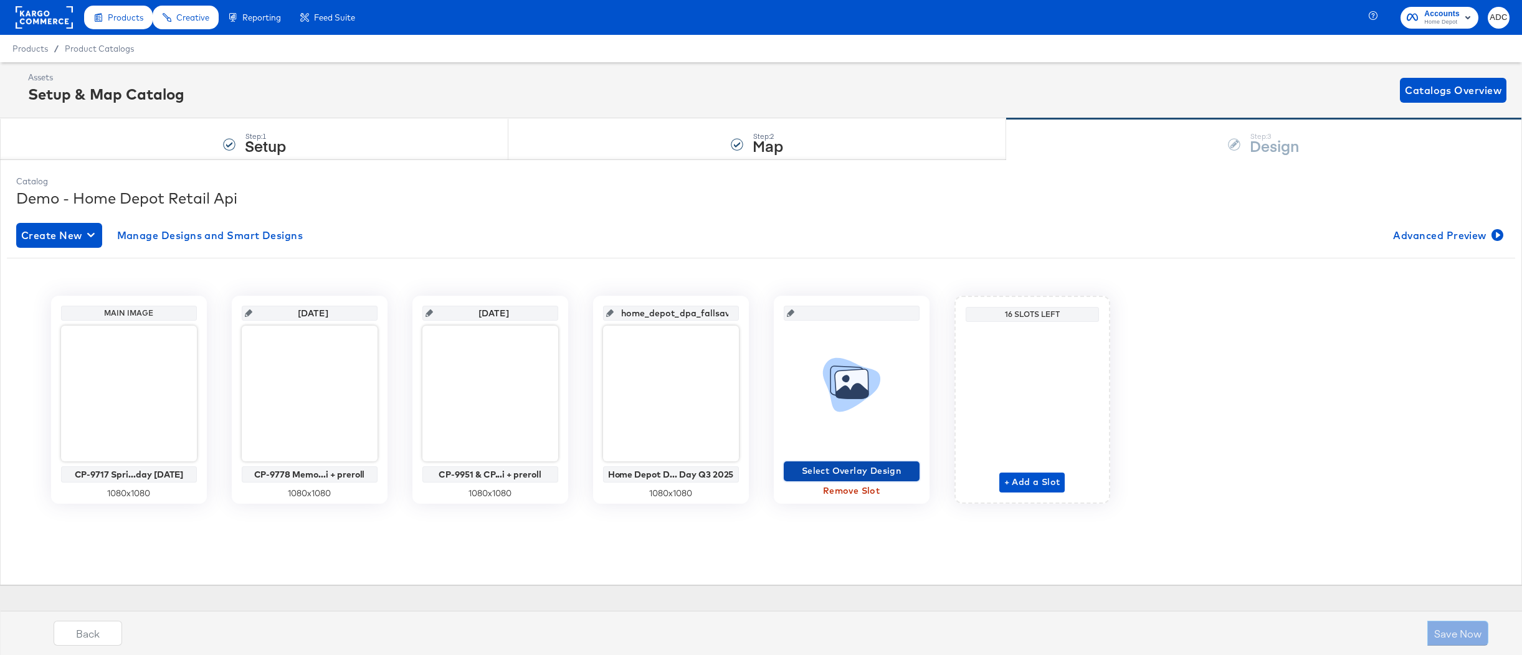
click at [817, 471] on span "Select Overlay Design" at bounding box center [852, 472] width 126 height 16
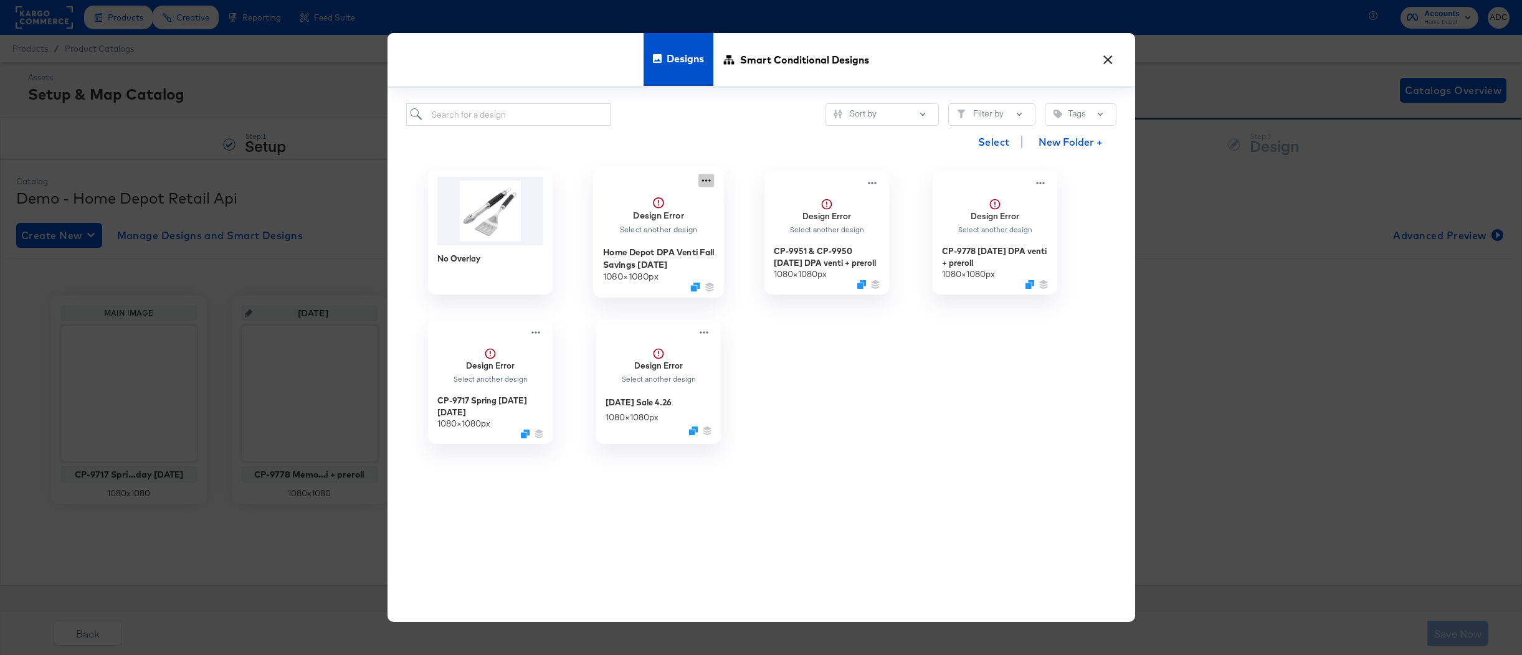
click at [707, 179] on icon at bounding box center [706, 180] width 16 height 13
click at [764, 254] on div "Edit Design Edit Design" at bounding box center [764, 254] width 0 height 0
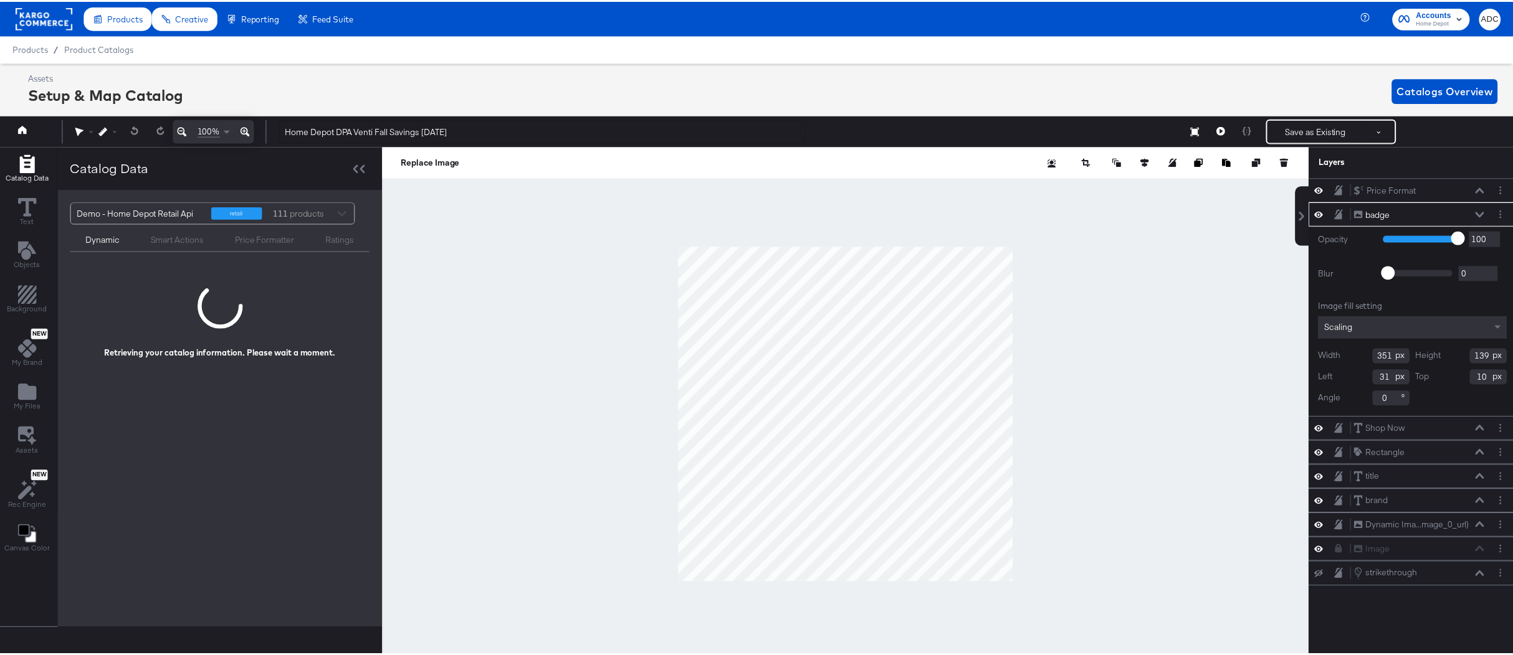
scroll to position [0, 3]
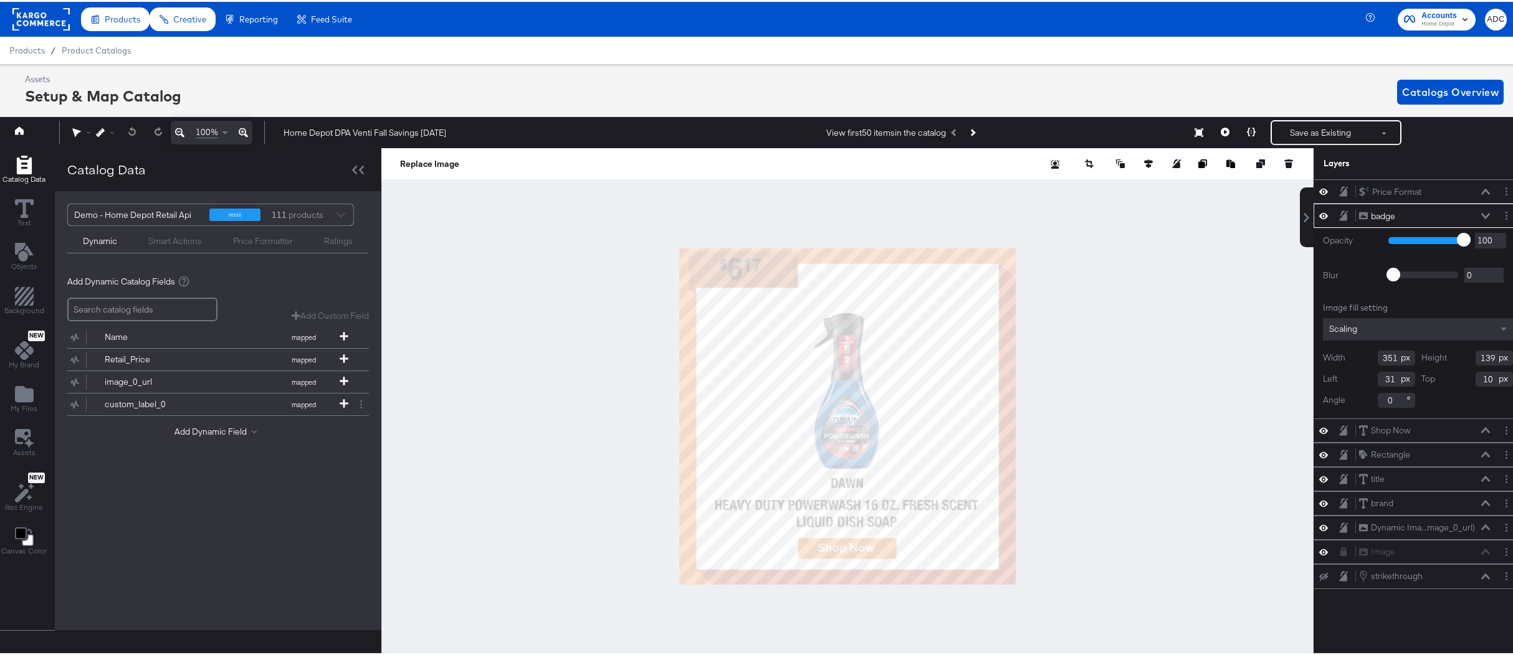
type input "11"
click at [1295, 127] on button "Save as Existing" at bounding box center [1320, 131] width 97 height 22
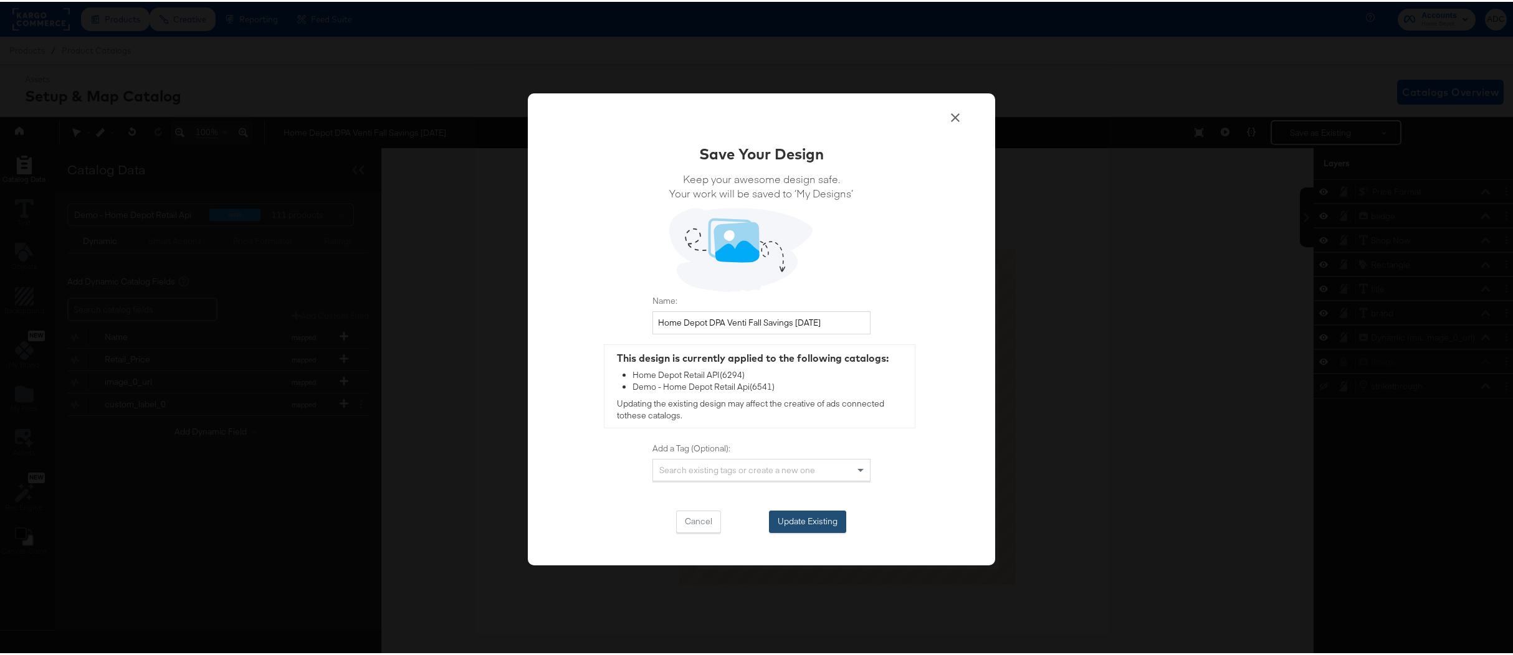
click at [789, 523] on button "Update Existing" at bounding box center [807, 520] width 77 height 22
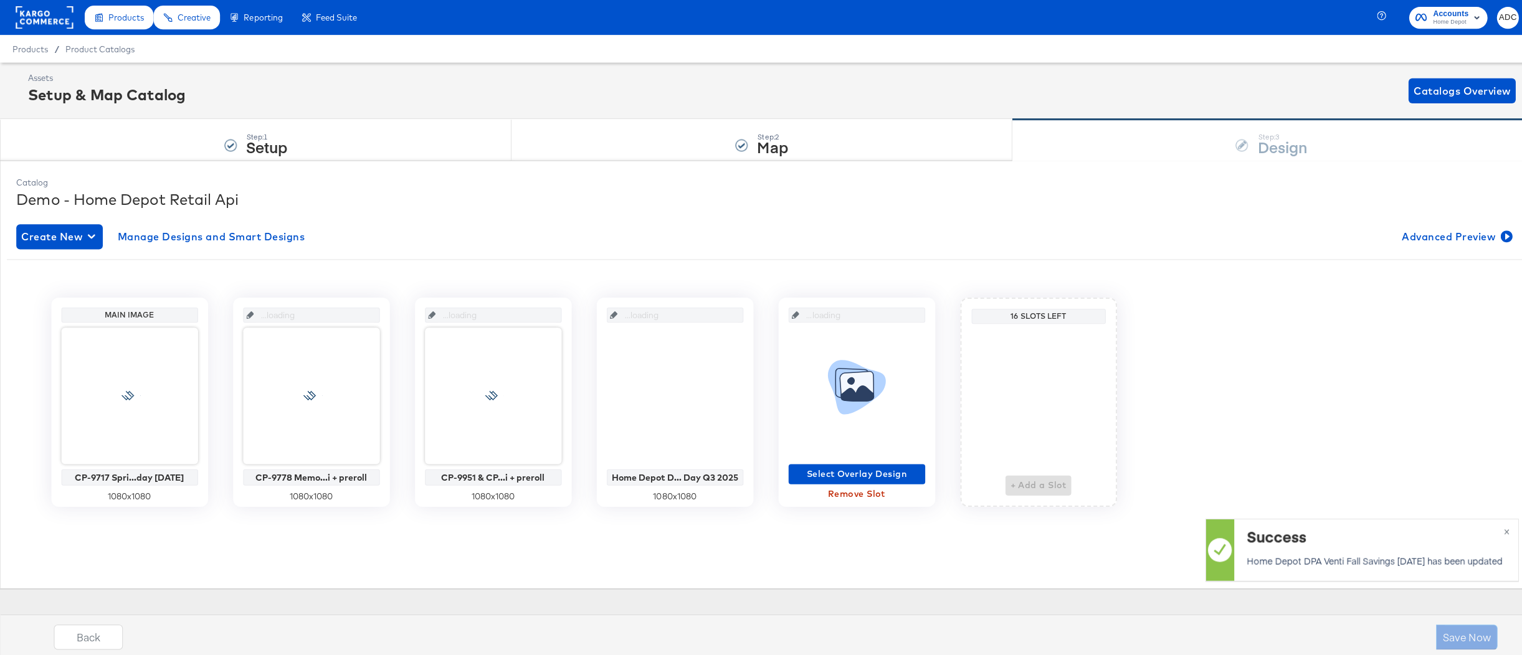
scroll to position [0, 0]
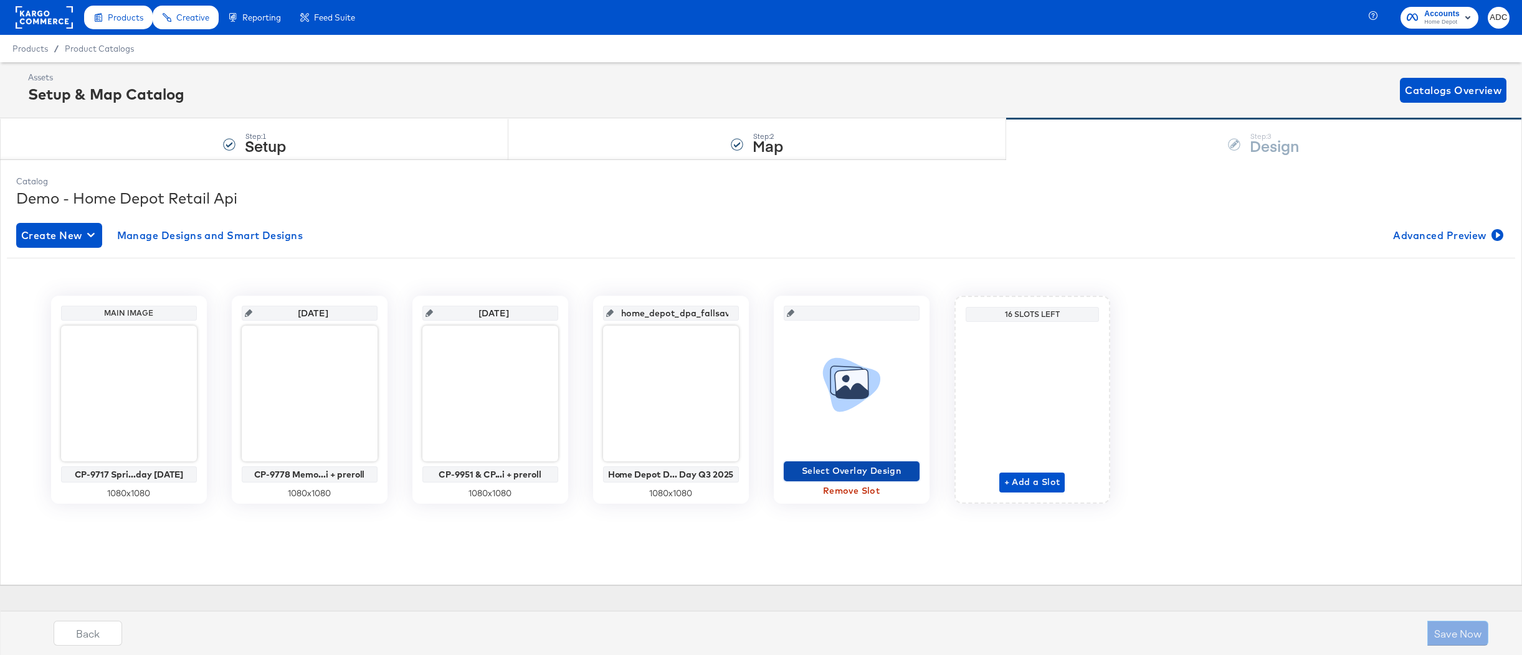
click at [847, 476] on span "Select Overlay Design" at bounding box center [852, 472] width 126 height 16
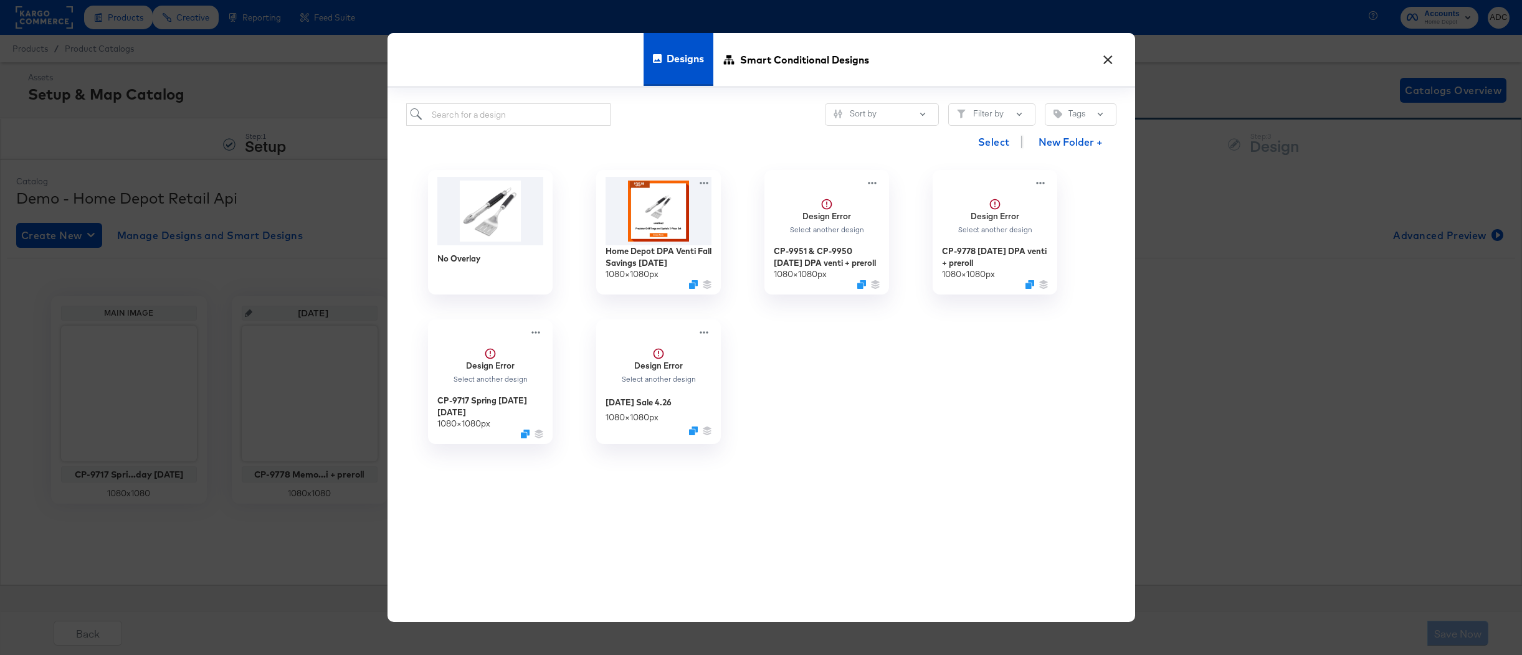
click at [1112, 54] on button "×" at bounding box center [1108, 56] width 22 height 22
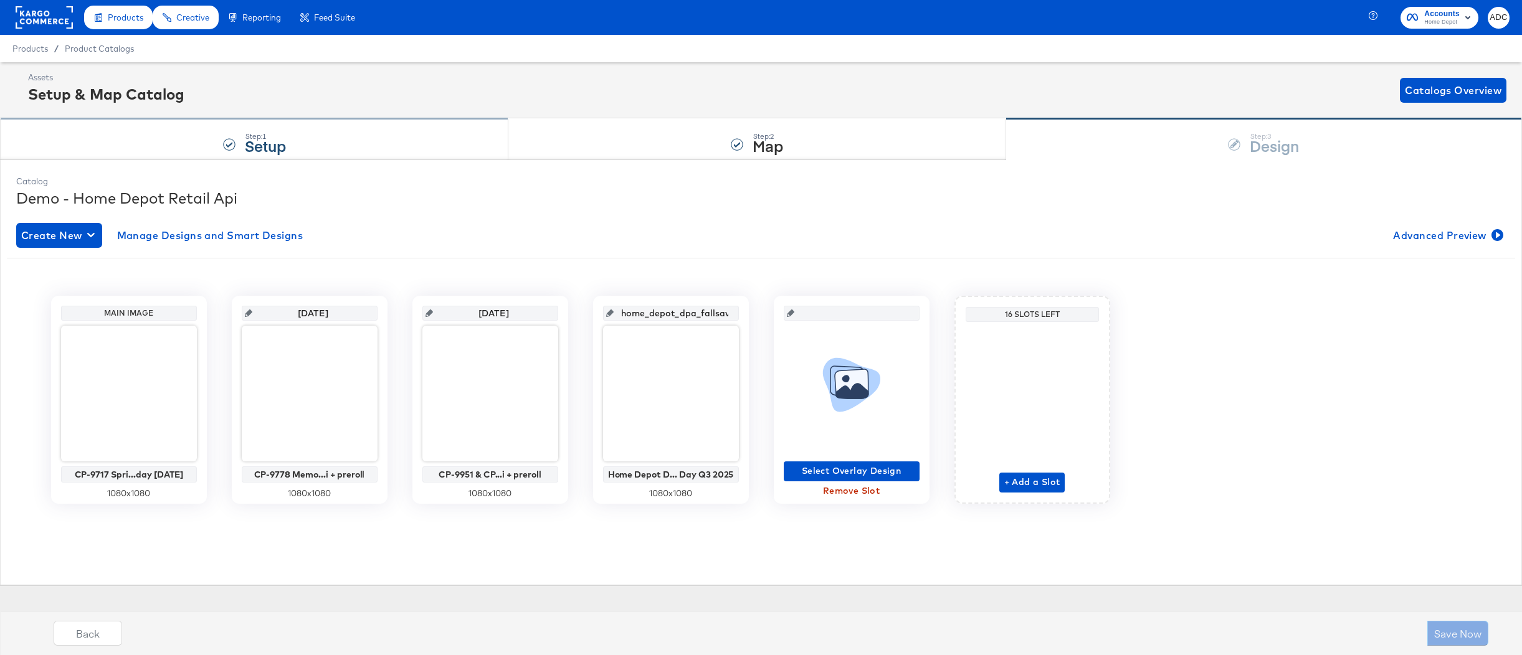
click at [287, 143] on div "Step: 1 Setup" at bounding box center [254, 139] width 508 height 41
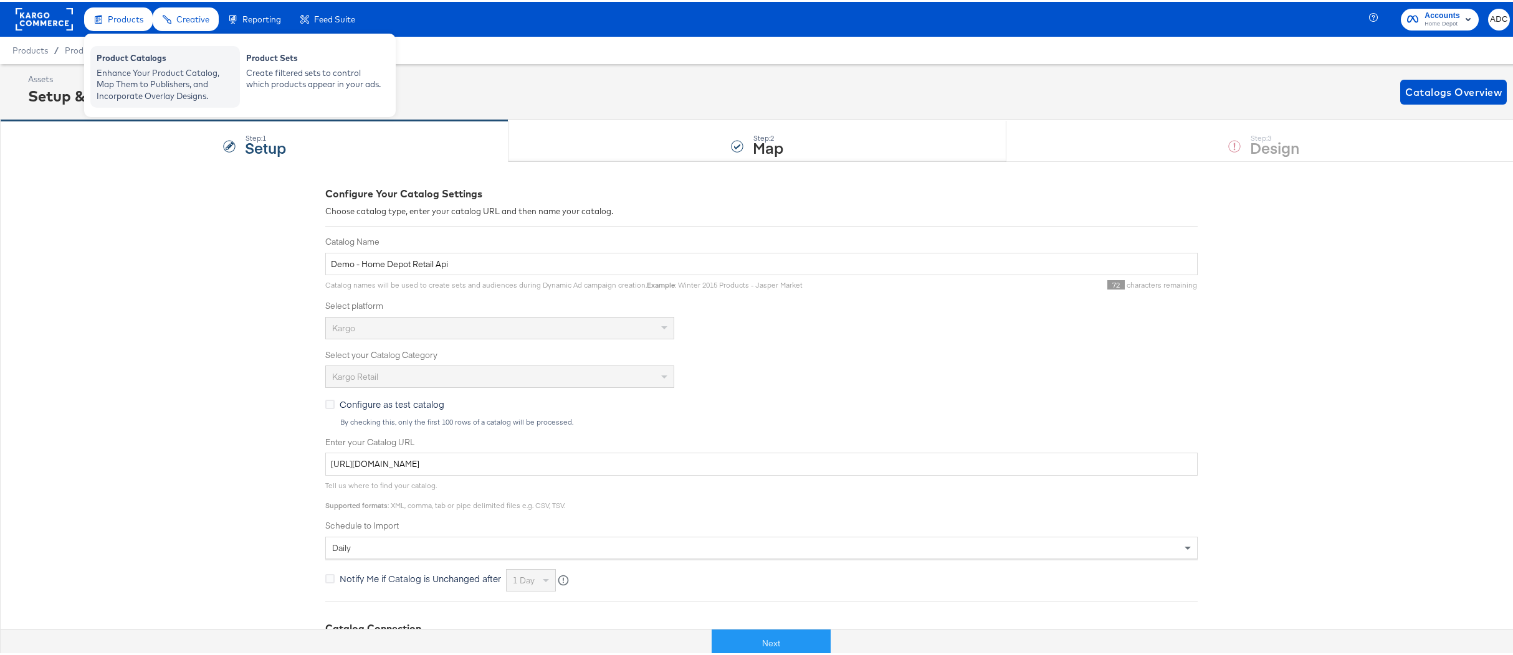
click at [145, 64] on link "Product Catalogs Enhance Your Product Catalog, Map Them to Publishers, and Inco…" at bounding box center [165, 74] width 137 height 49
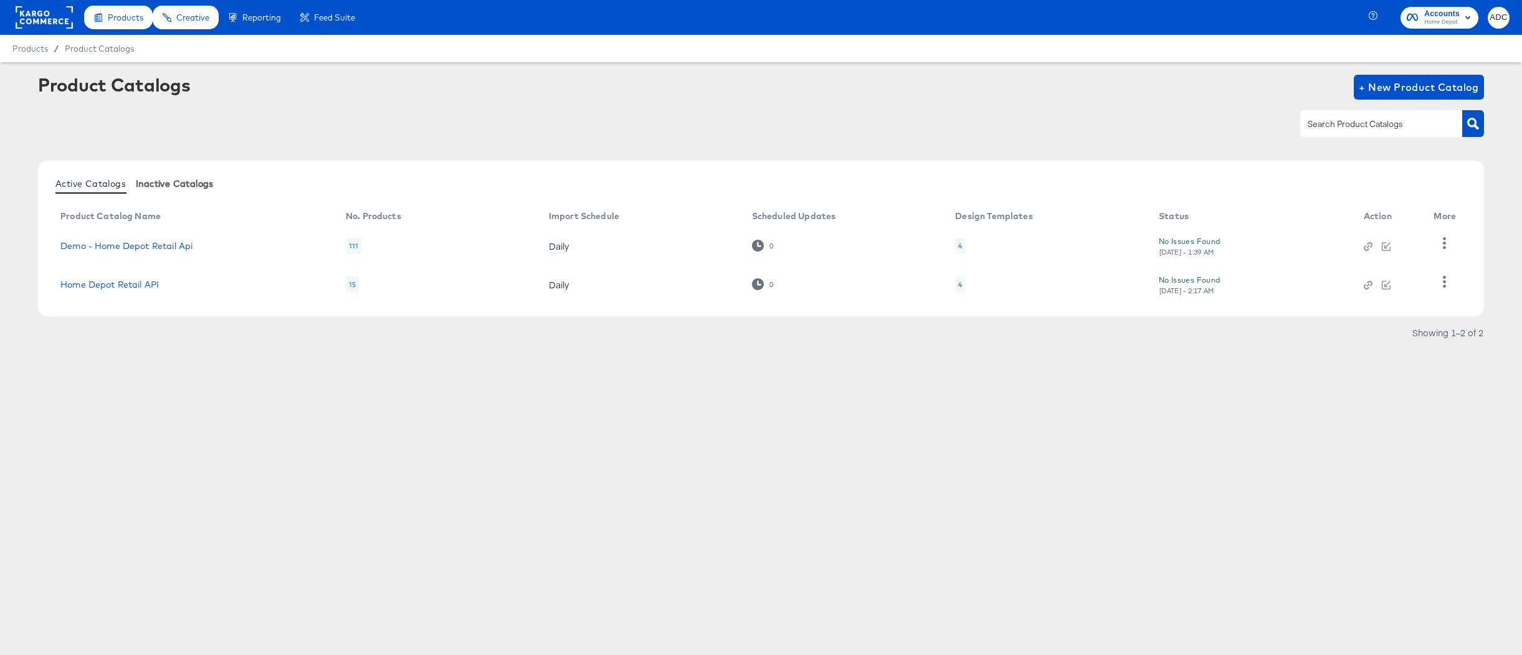
click at [174, 184] on span "Inactive Catalogs" at bounding box center [175, 184] width 78 height 10
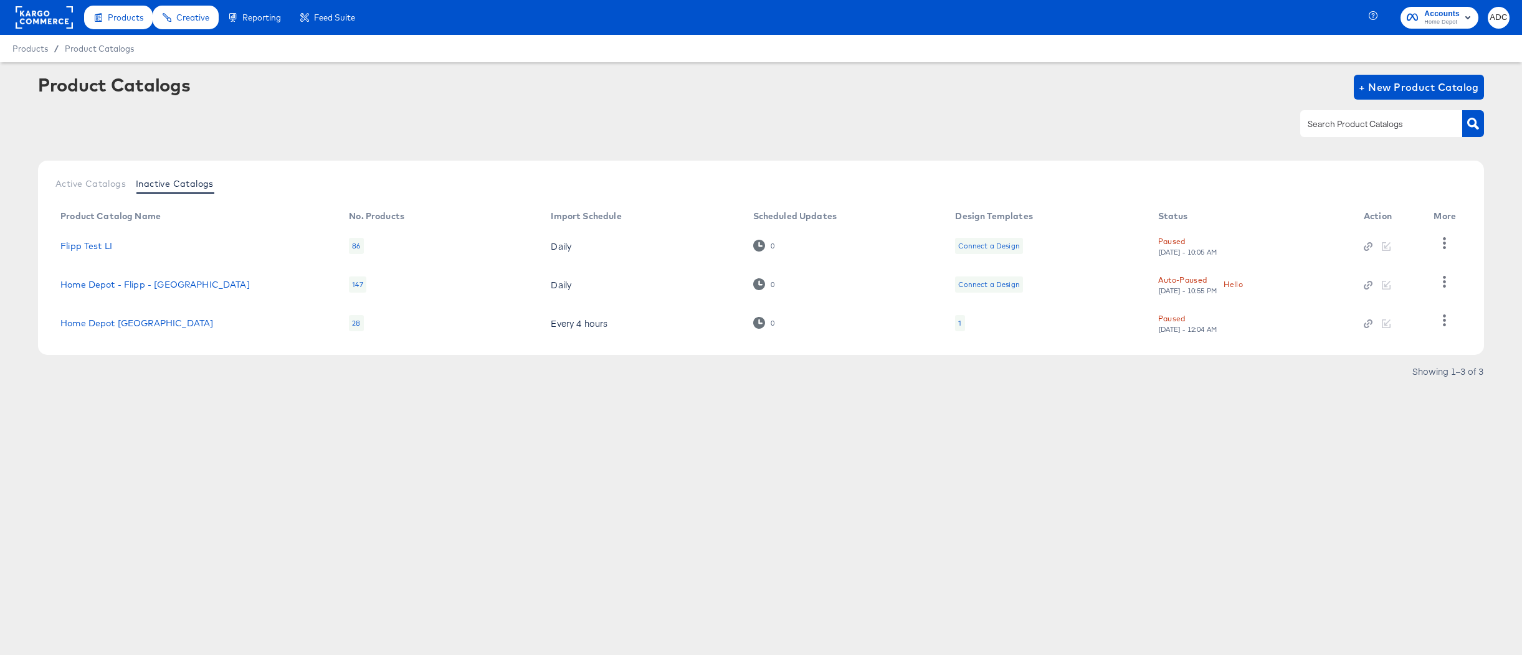
click at [98, 183] on span "Active Catalogs" at bounding box center [90, 184] width 70 height 10
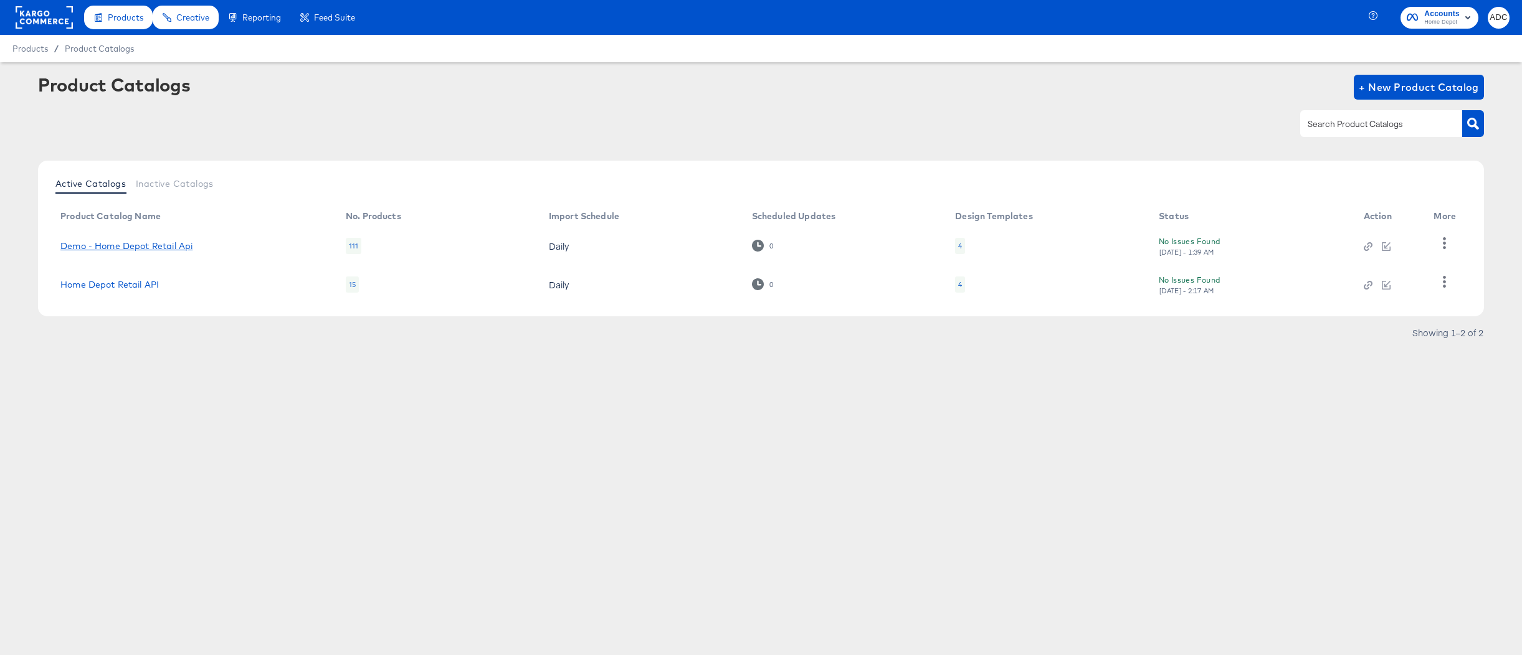
click at [135, 249] on link "Demo - Home Depot Retail Api" at bounding box center [126, 246] width 132 height 10
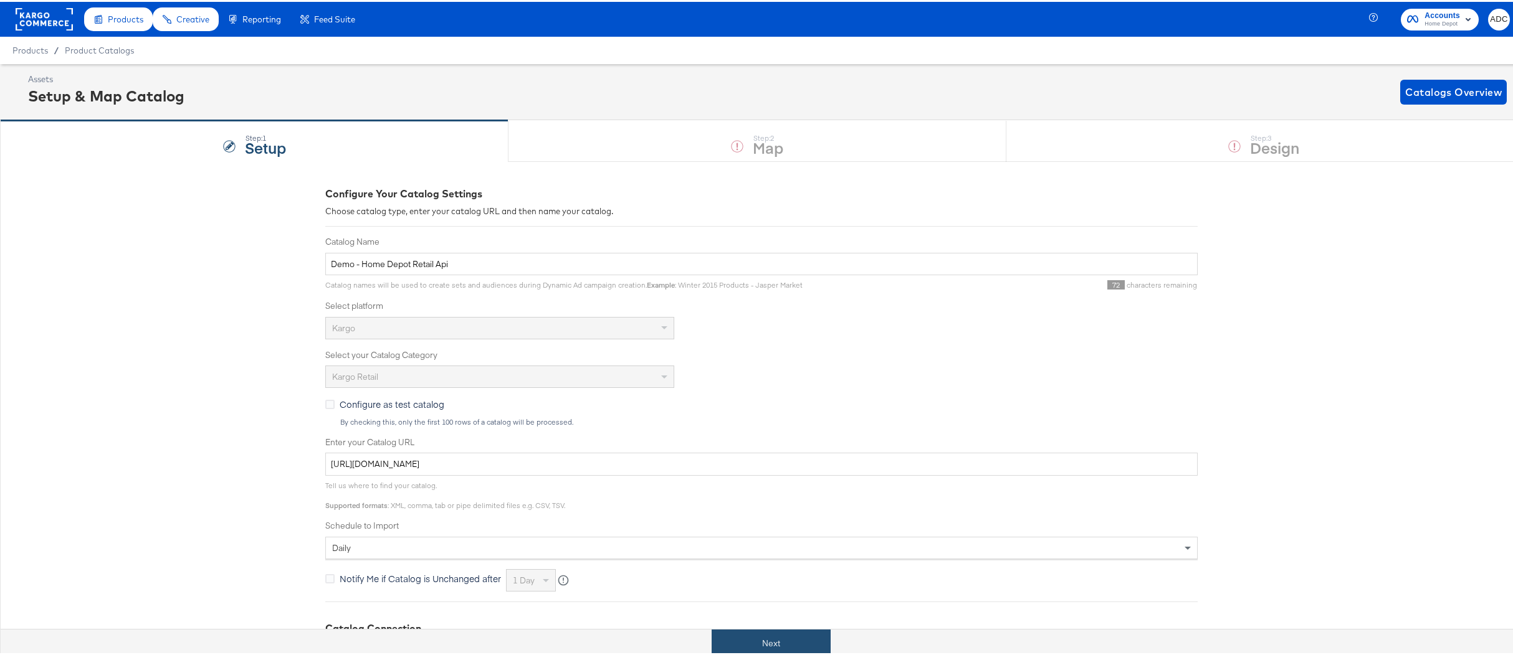
click at [742, 633] on button "Next" at bounding box center [771, 642] width 119 height 28
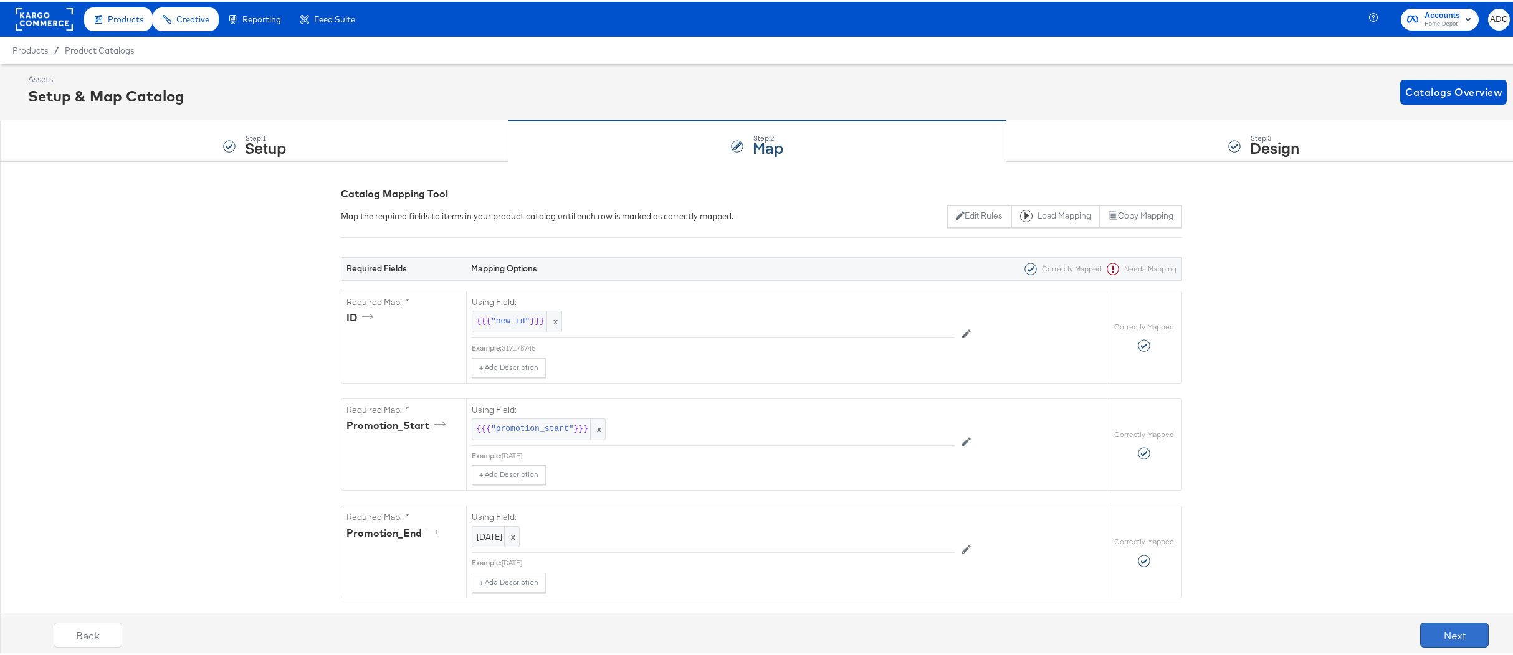
click at [1430, 630] on button "Next" at bounding box center [1454, 633] width 69 height 25
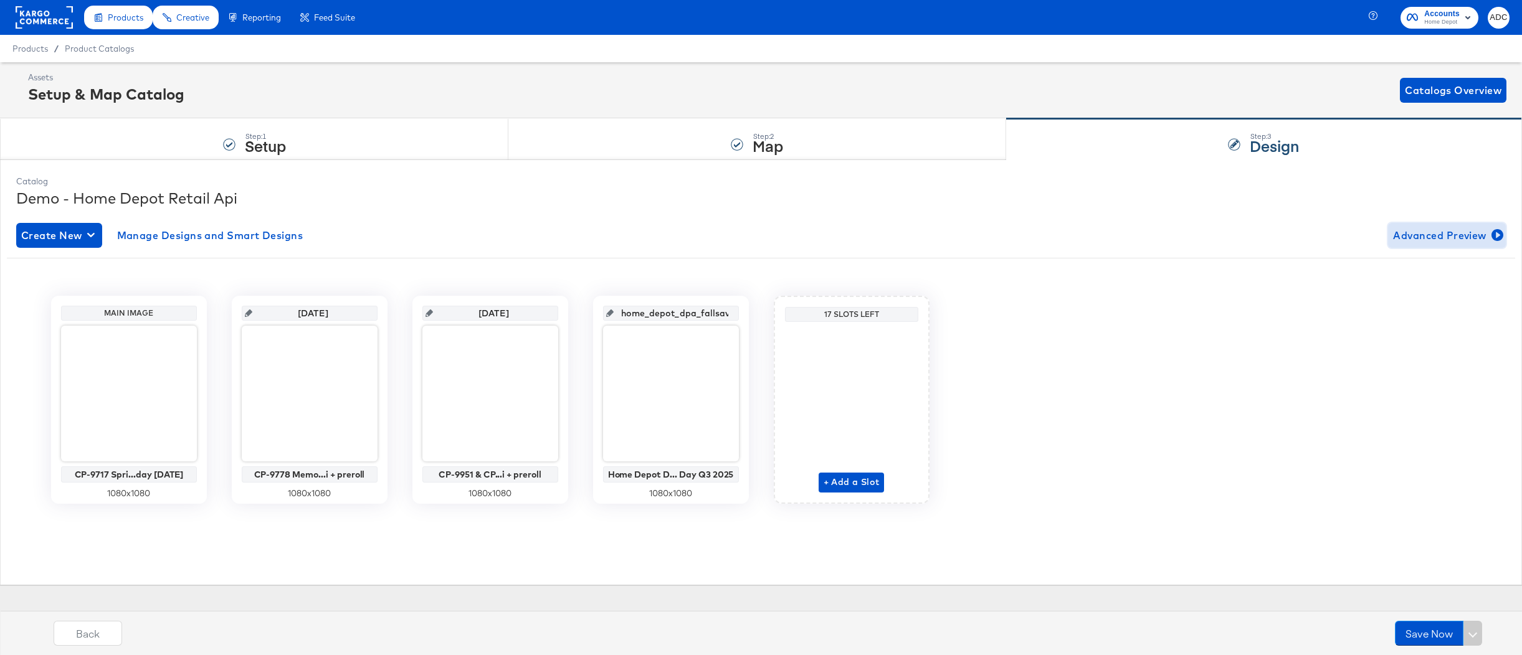
click at [1450, 236] on span "Advanced Preview" at bounding box center [1447, 235] width 108 height 17
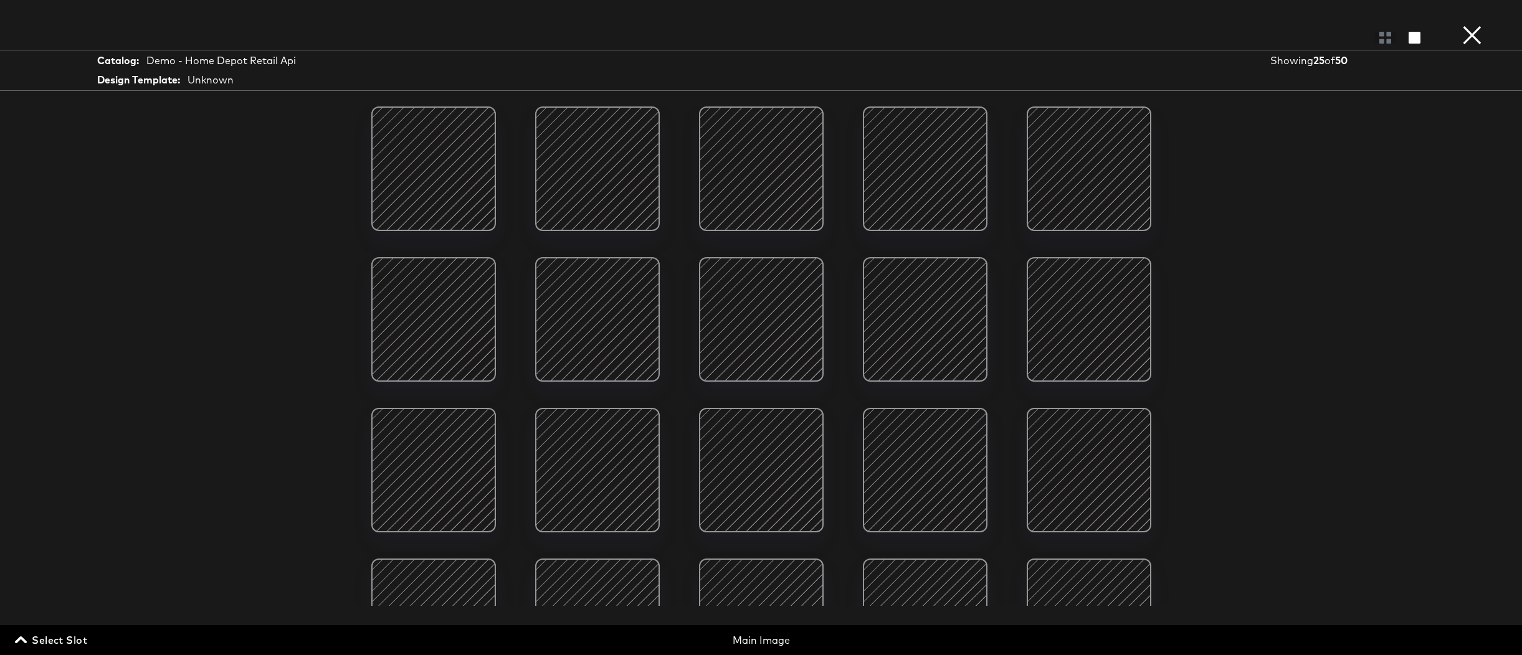
scroll to position [288, 0]
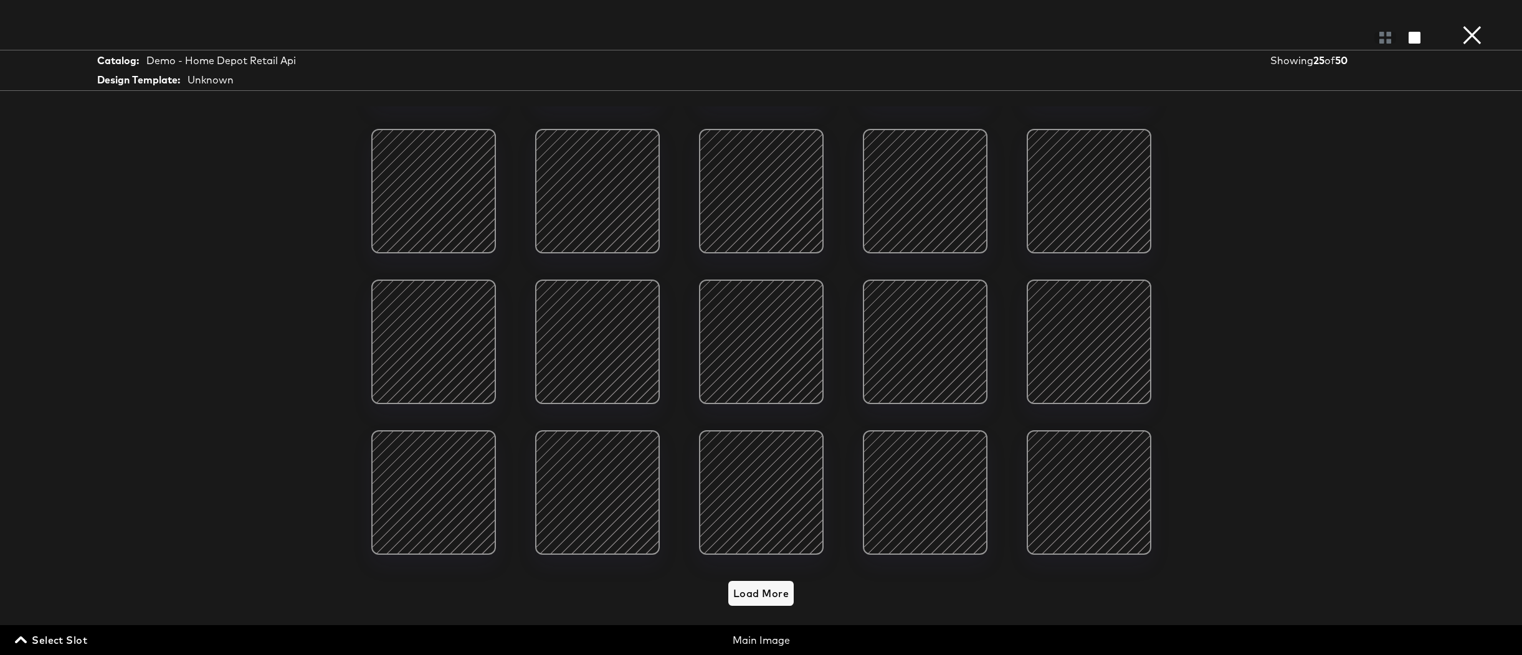
click at [37, 641] on span "Select Slot" at bounding box center [52, 640] width 70 height 17
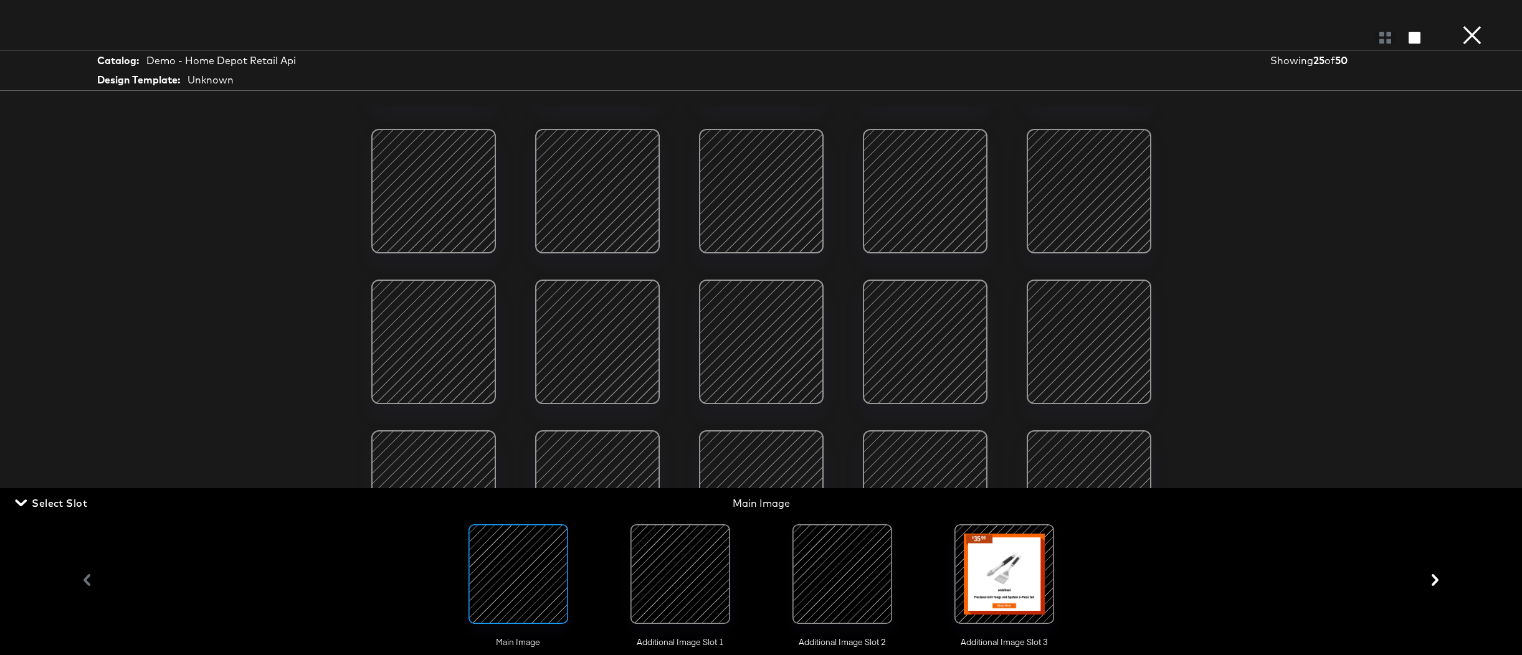
click at [708, 569] on div at bounding box center [680, 574] width 85 height 85
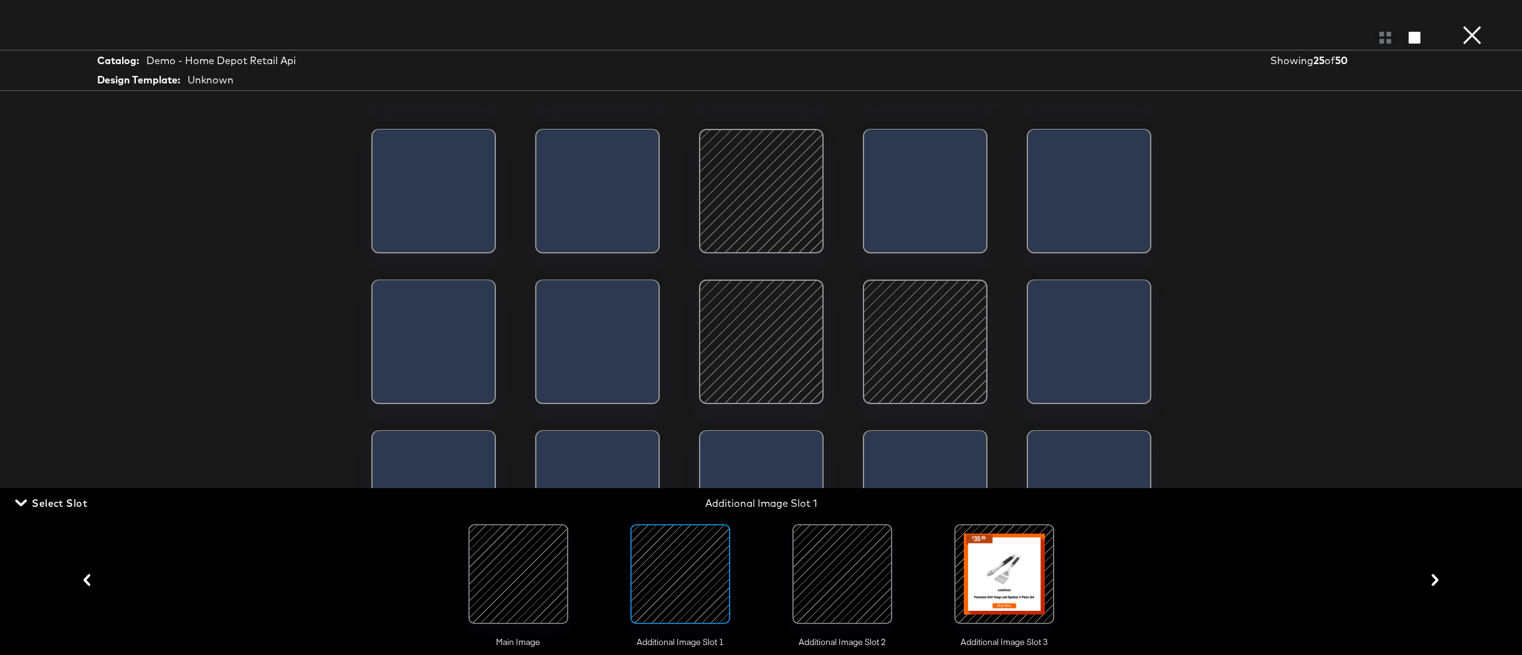
click at [854, 571] on div at bounding box center [842, 574] width 85 height 85
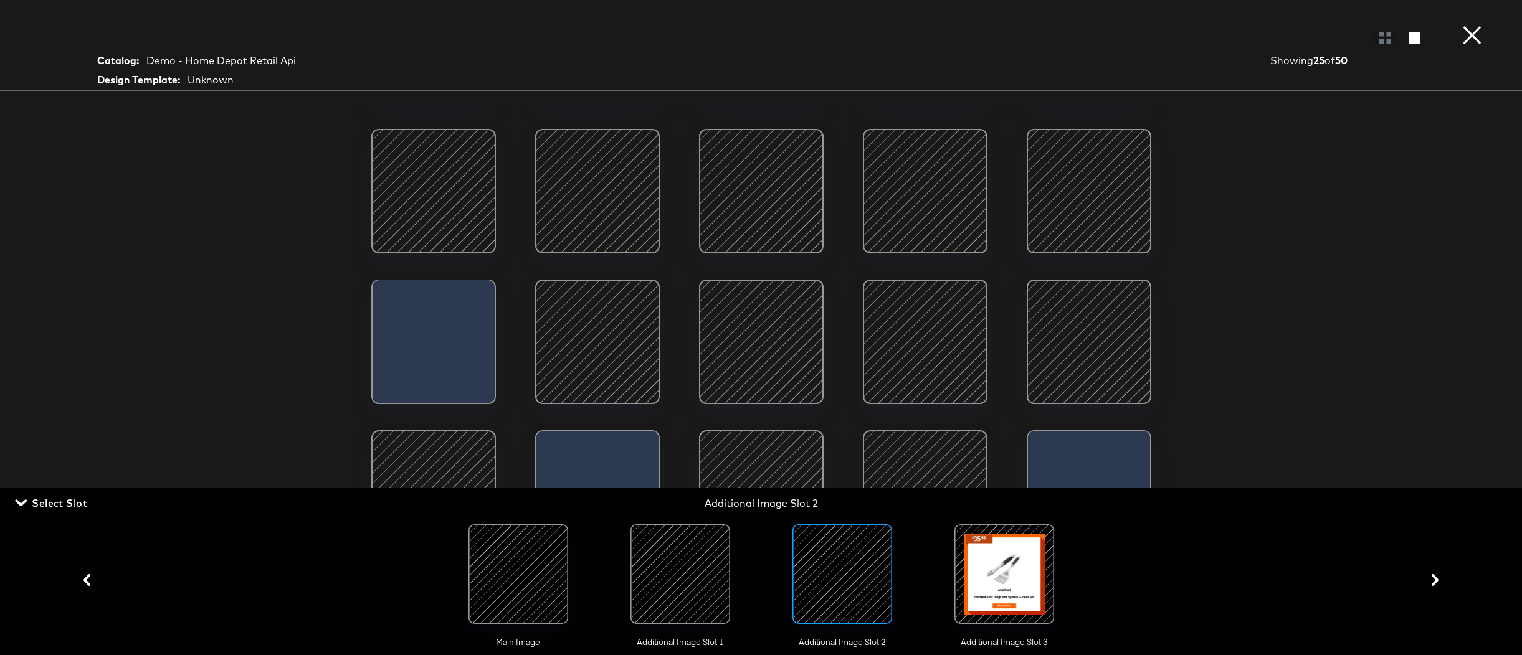
click at [991, 579] on div at bounding box center [1004, 574] width 85 height 85
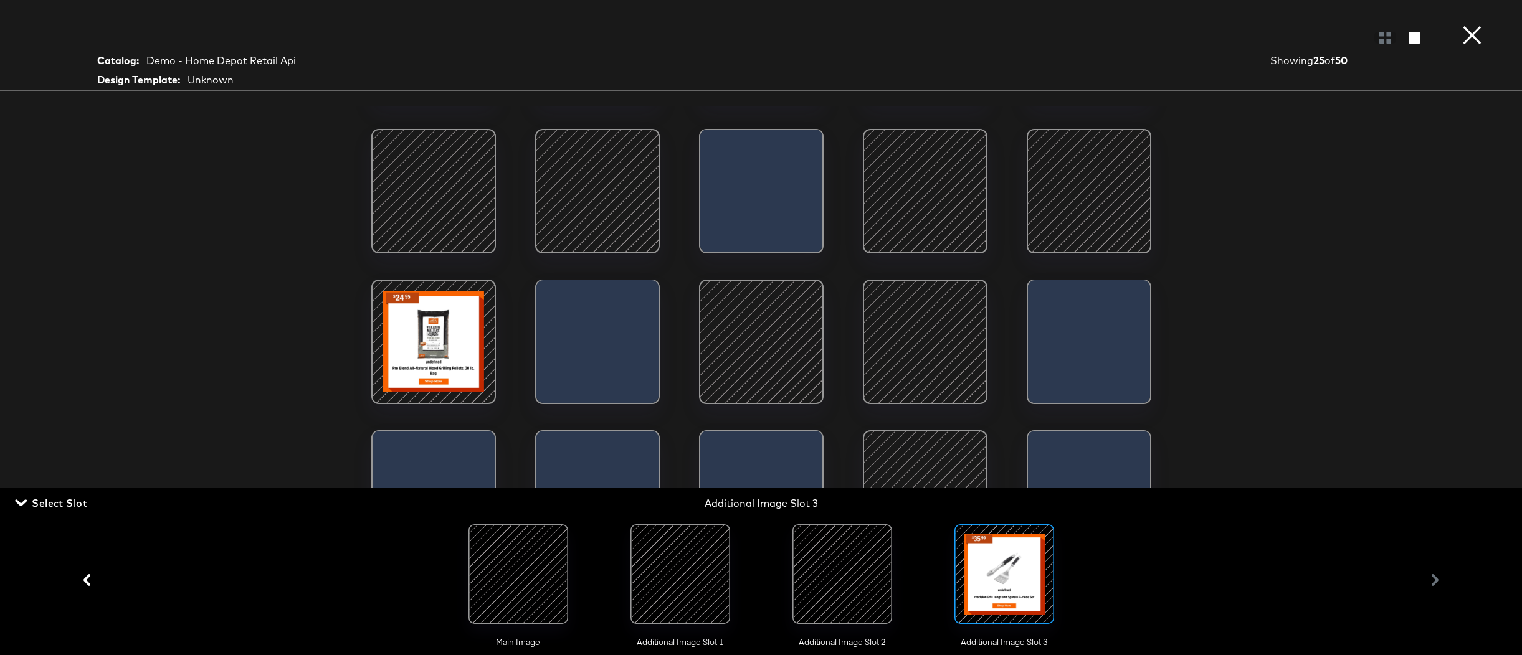
click at [1480, 25] on button "×" at bounding box center [1472, 12] width 25 height 25
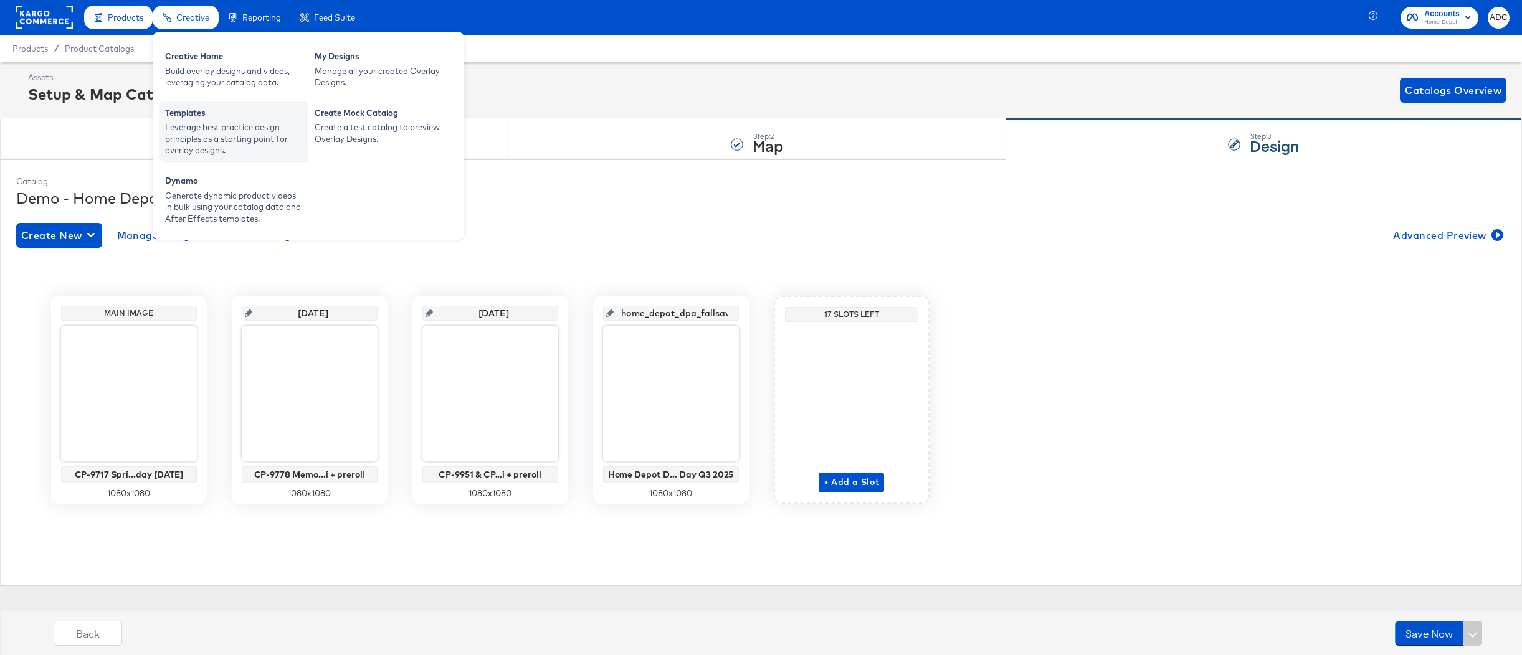
click at [190, 130] on div "Leverage best practice design principles as a starting point for overlay design…" at bounding box center [233, 138] width 137 height 35
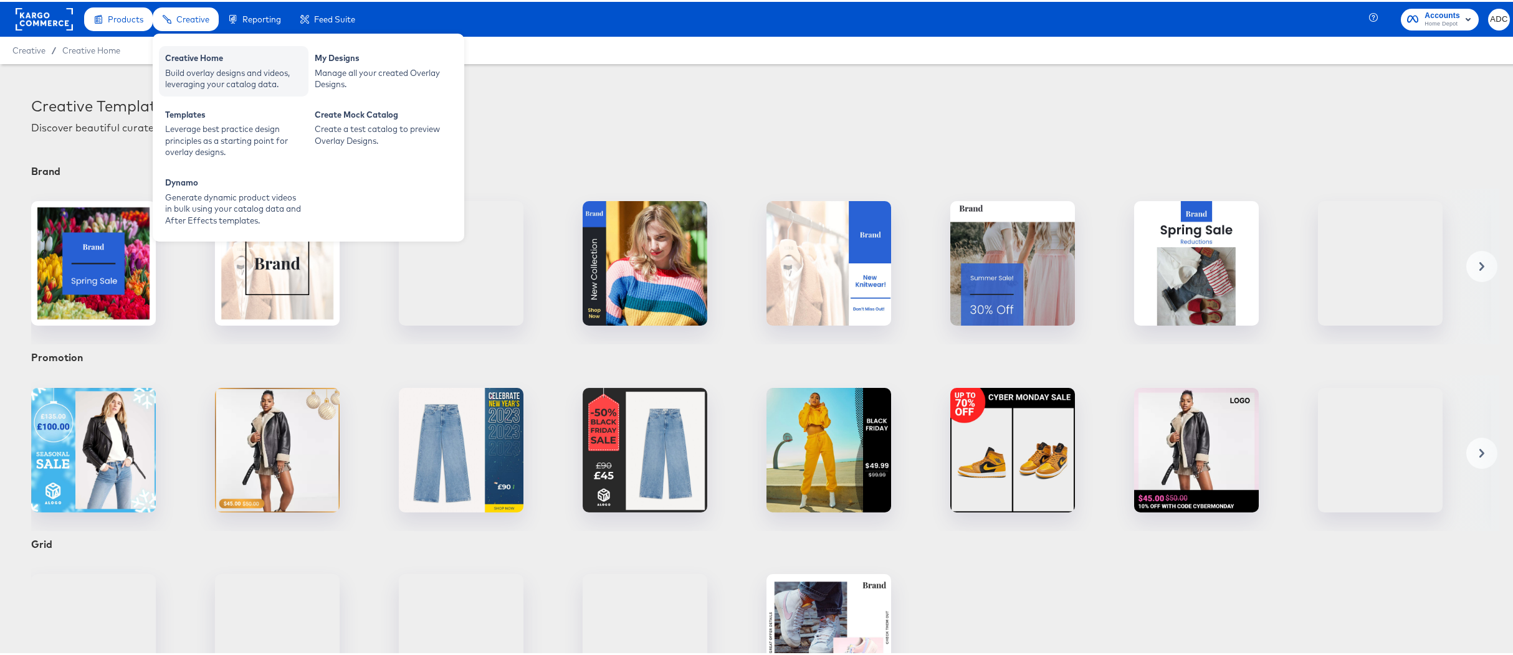
click at [204, 67] on div "Build overlay designs and videos, leveraging your catalog data." at bounding box center [233, 76] width 137 height 23
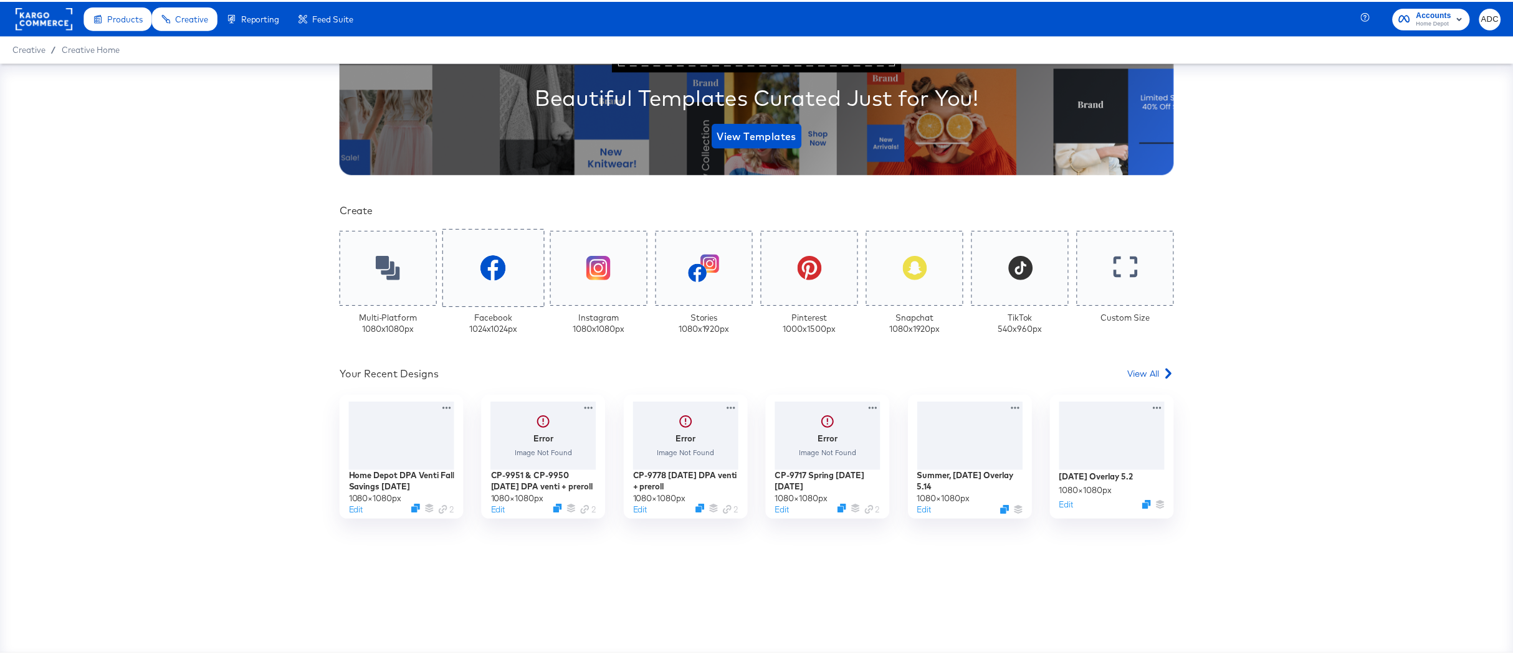
scroll to position [174, 0]
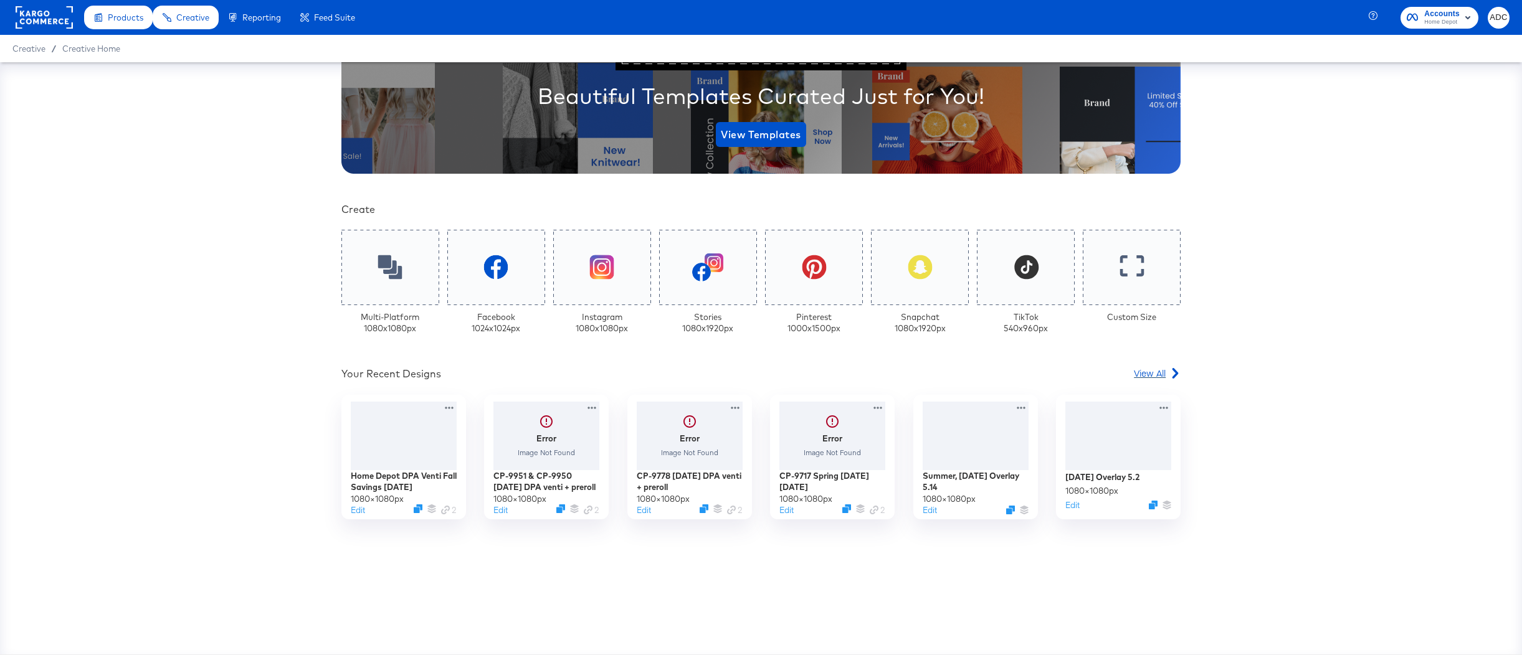
click at [1134, 369] on span "View All" at bounding box center [1150, 373] width 32 height 12
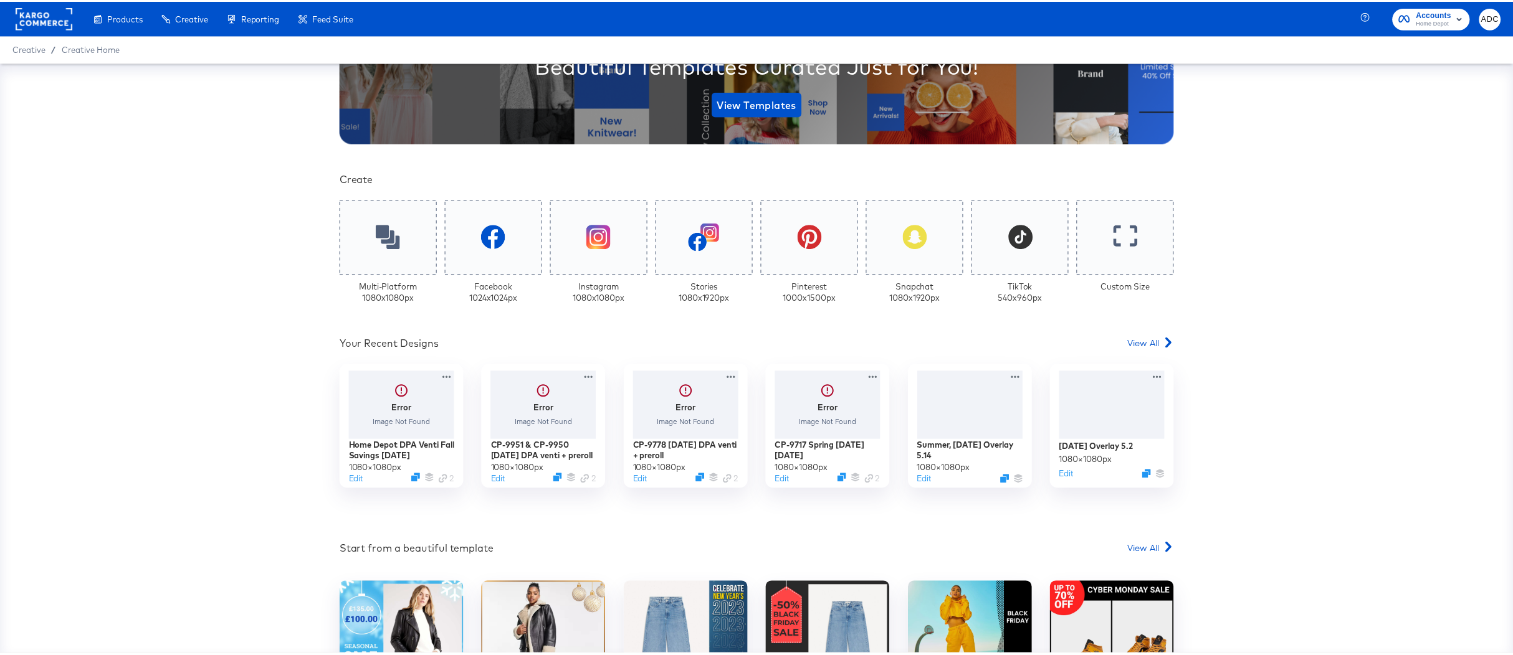
scroll to position [238, 0]
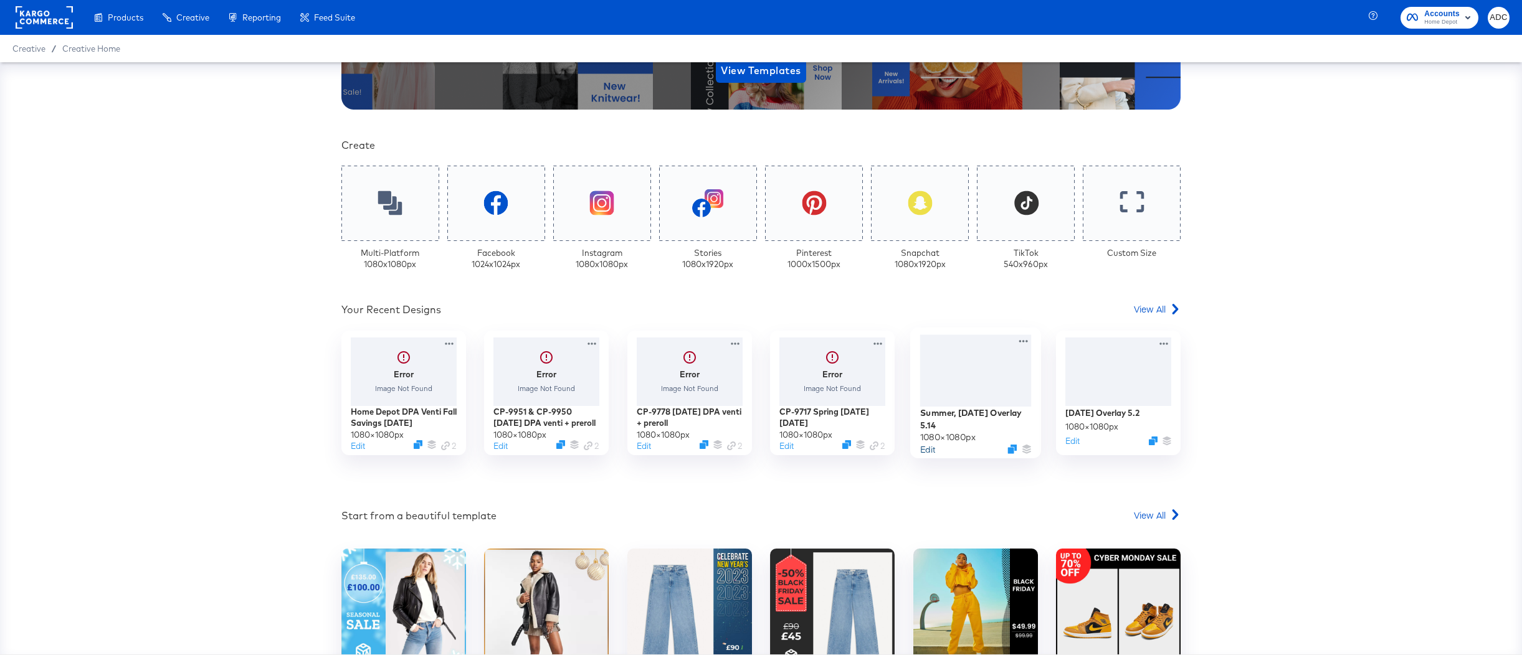
click at [921, 449] on button "Edit" at bounding box center [927, 449] width 15 height 12
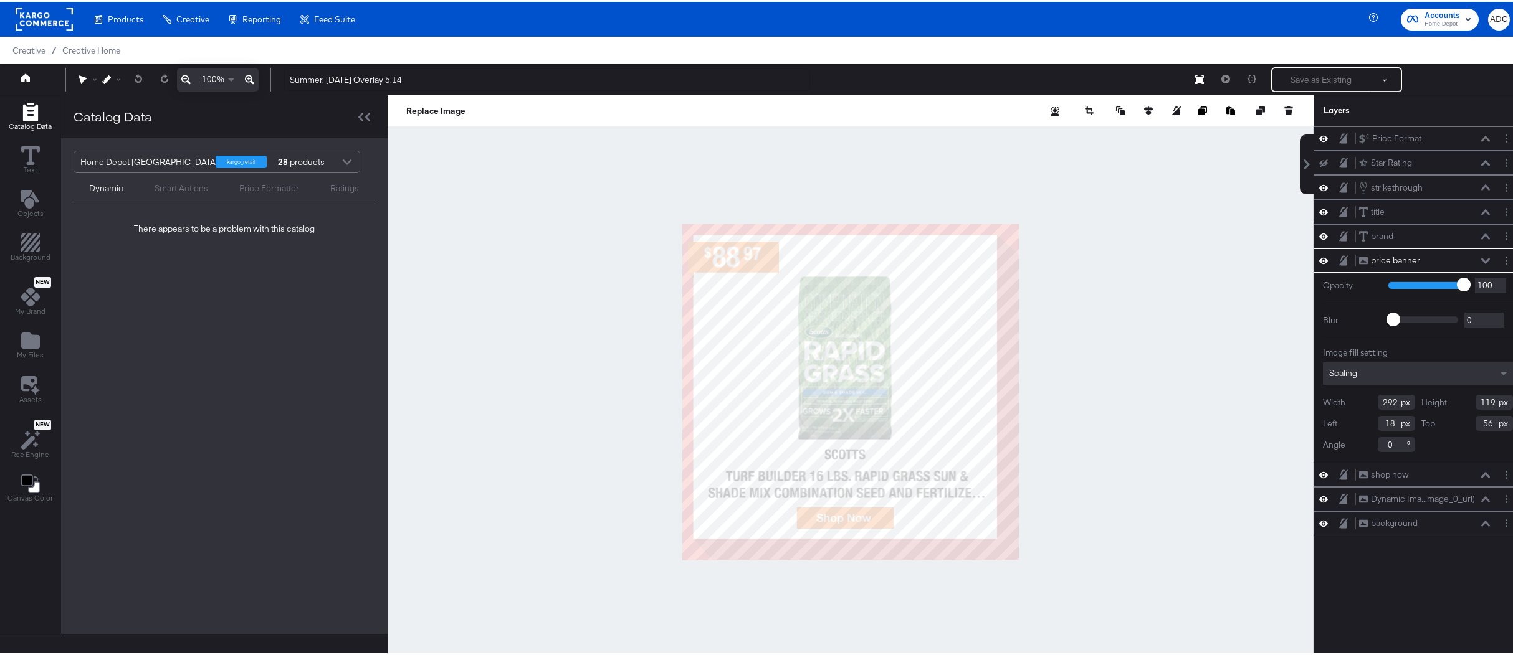
click at [1219, 80] on div "Save as Existing See more options" at bounding box center [1306, 77] width 189 height 25
click at [1217, 80] on div "Save as Existing See more options" at bounding box center [1306, 77] width 189 height 25
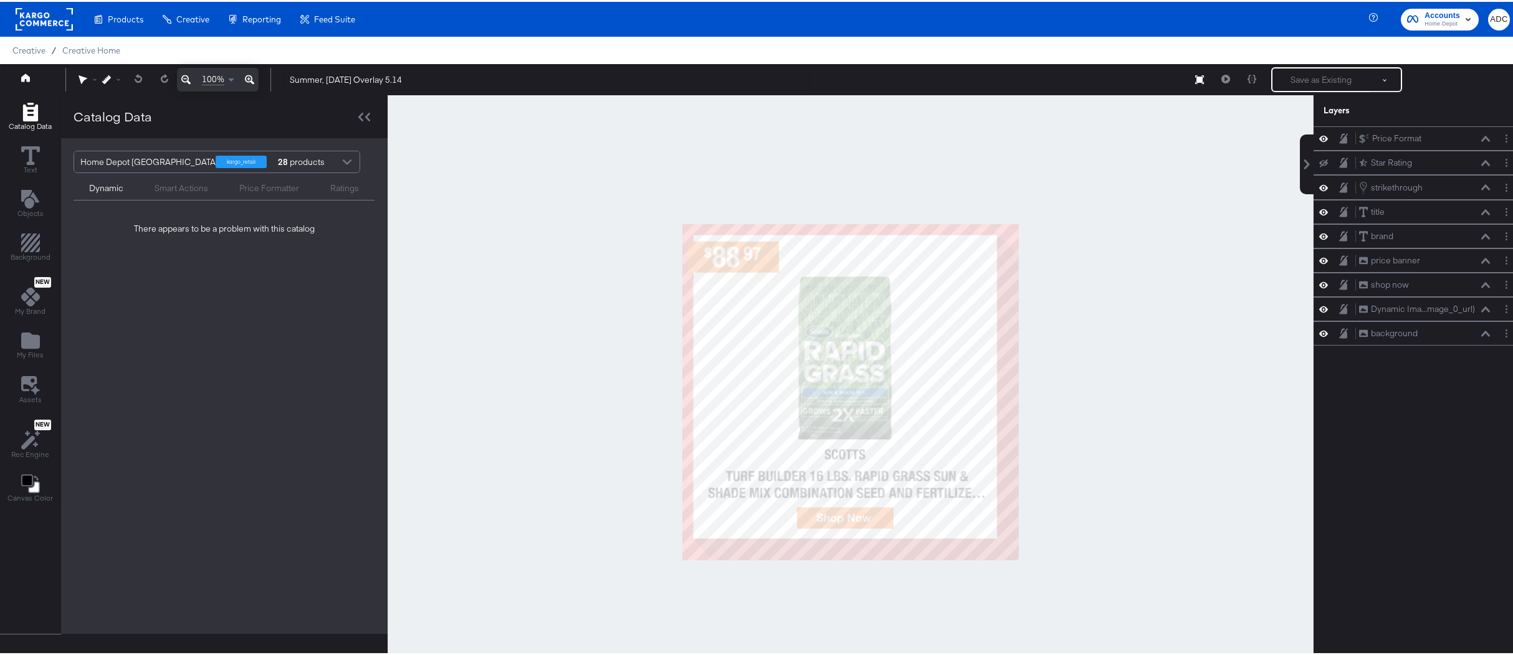
drag, startPoint x: 1136, startPoint y: 428, endPoint x: 1111, endPoint y: 426, distance: 25.6
click at [1136, 428] on div at bounding box center [851, 390] width 926 height 594
click at [547, 408] on div at bounding box center [851, 390] width 926 height 594
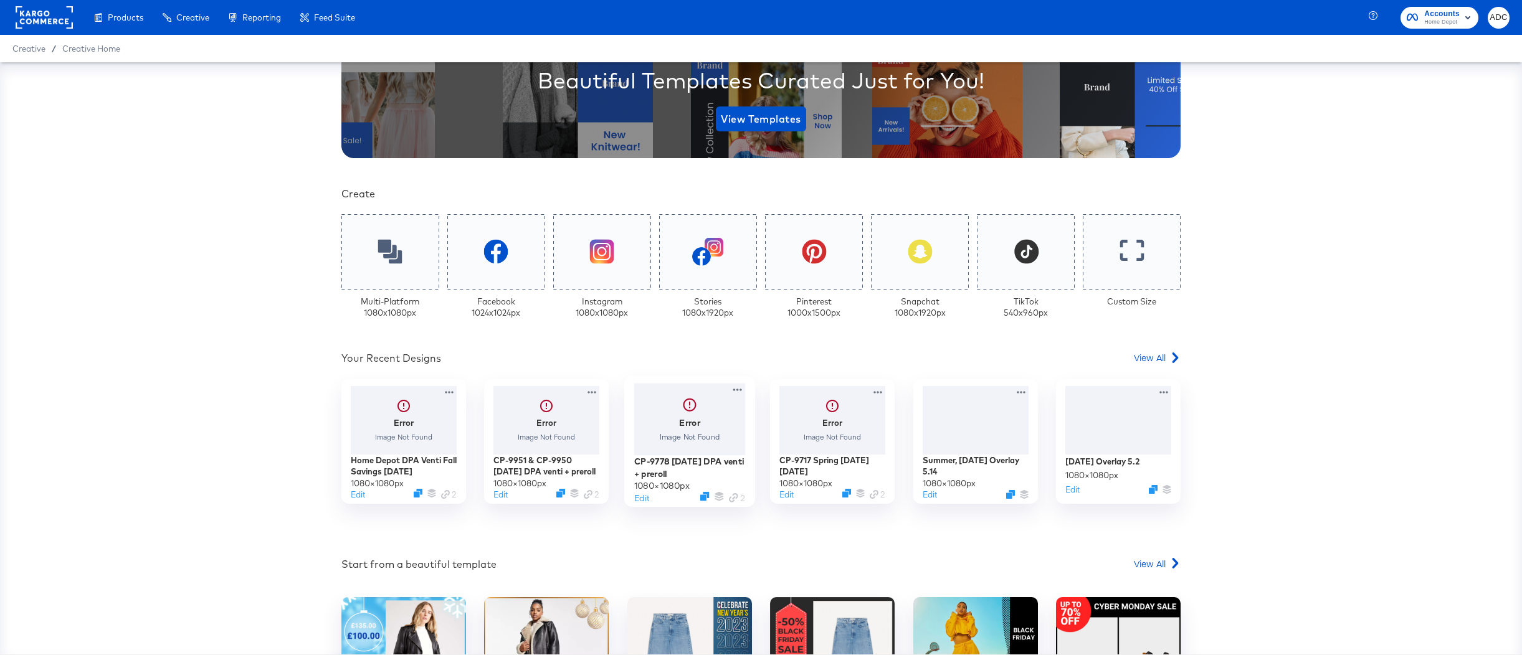
scroll to position [326, 0]
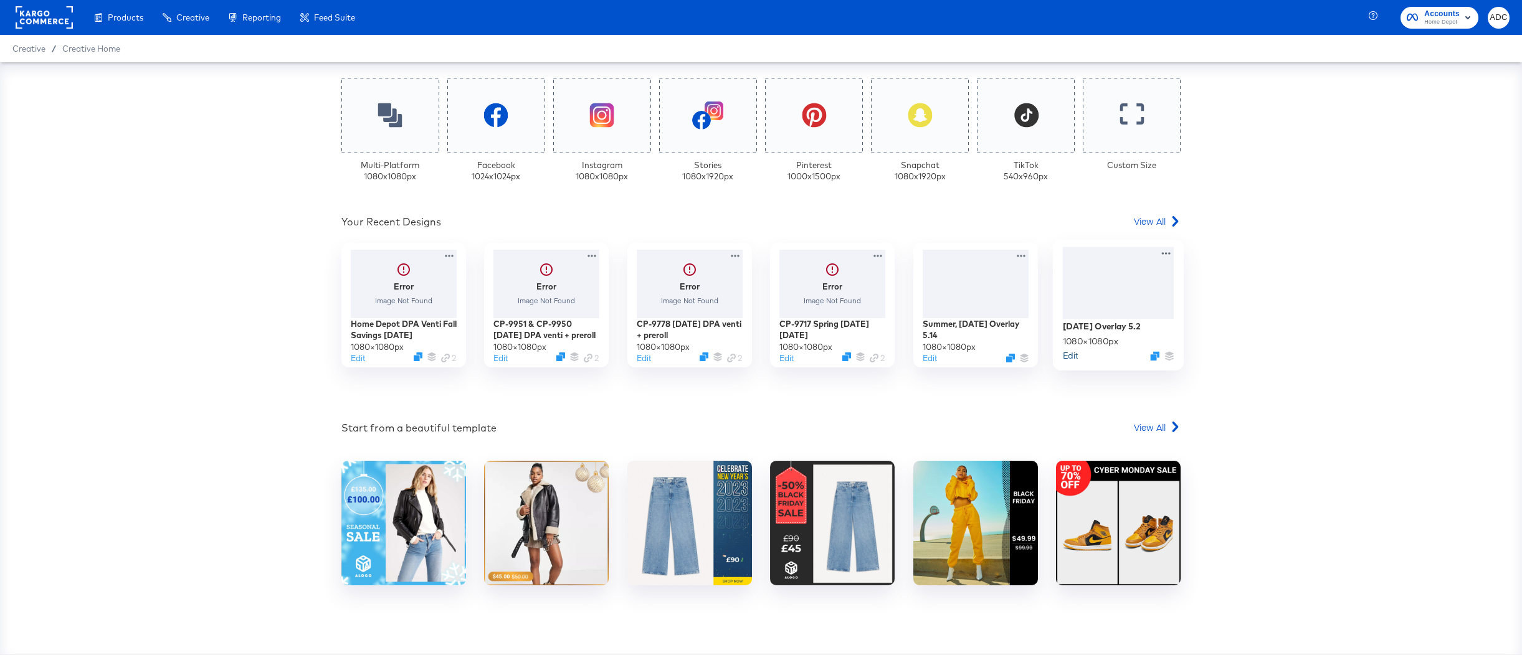
click at [1063, 355] on button "Edit" at bounding box center [1070, 356] width 15 height 12
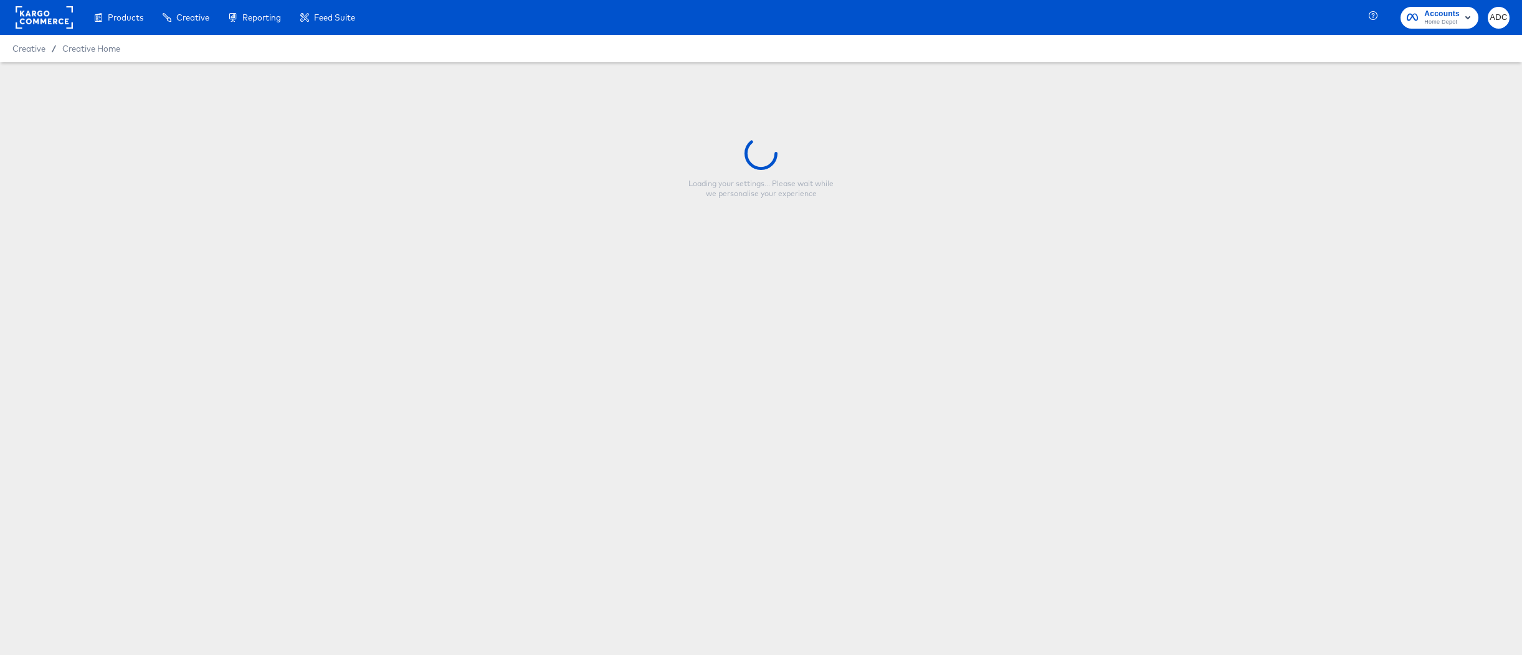
type input "[DATE] Overlay 5.2"
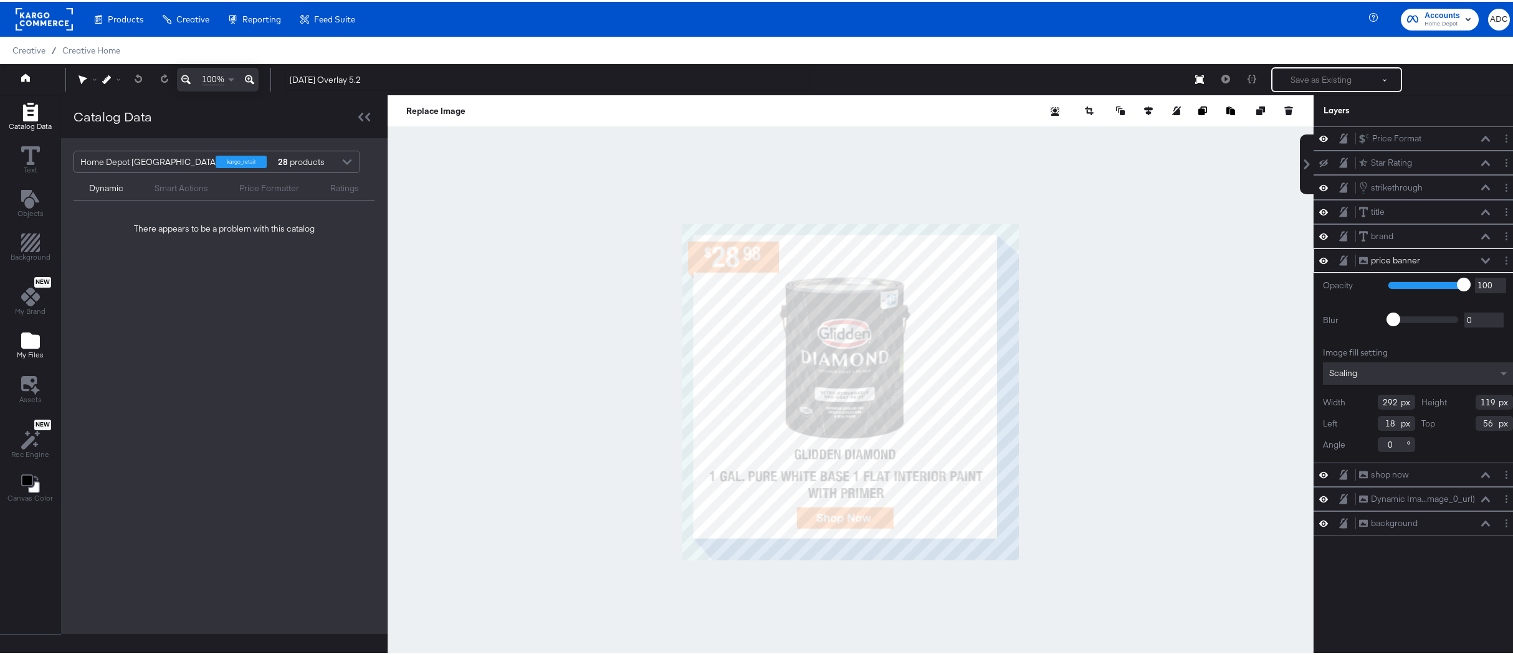
click at [24, 345] on icon "Add Files" at bounding box center [30, 339] width 19 height 16
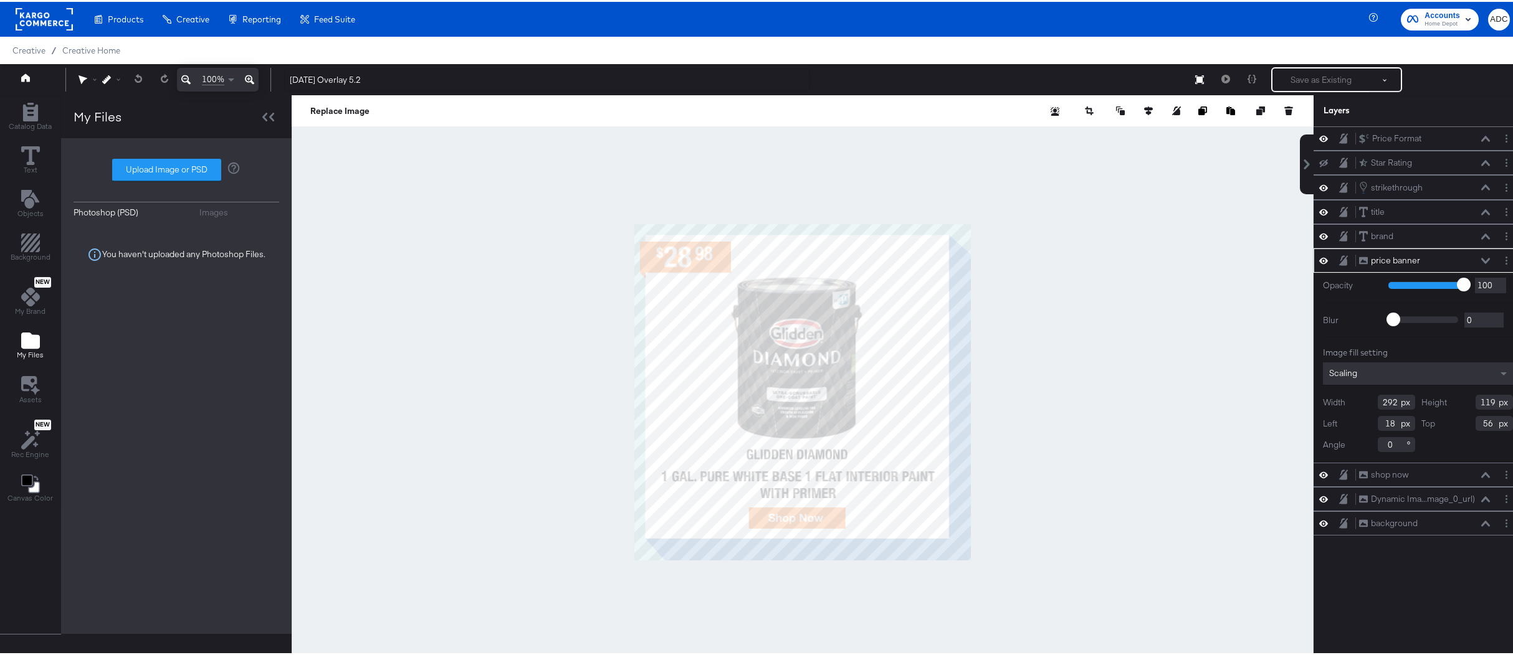
click at [227, 206] on button "Images" at bounding box center [239, 211] width 80 height 12
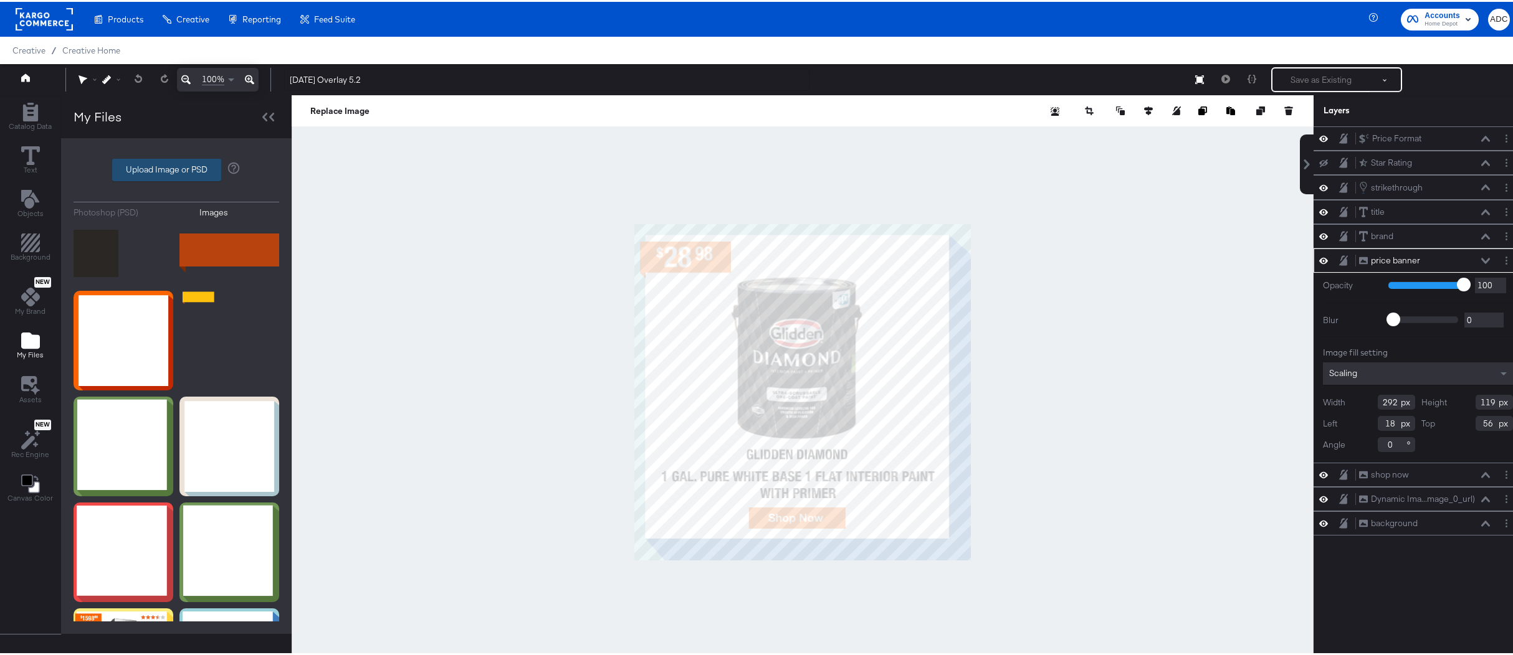
click at [178, 175] on label "Upload Image or PSD" at bounding box center [167, 168] width 108 height 21
click at [176, 168] on input "Upload Image or PSD" at bounding box center [176, 168] width 0 height 0
type input "C:\fakepath\duck.jpg"
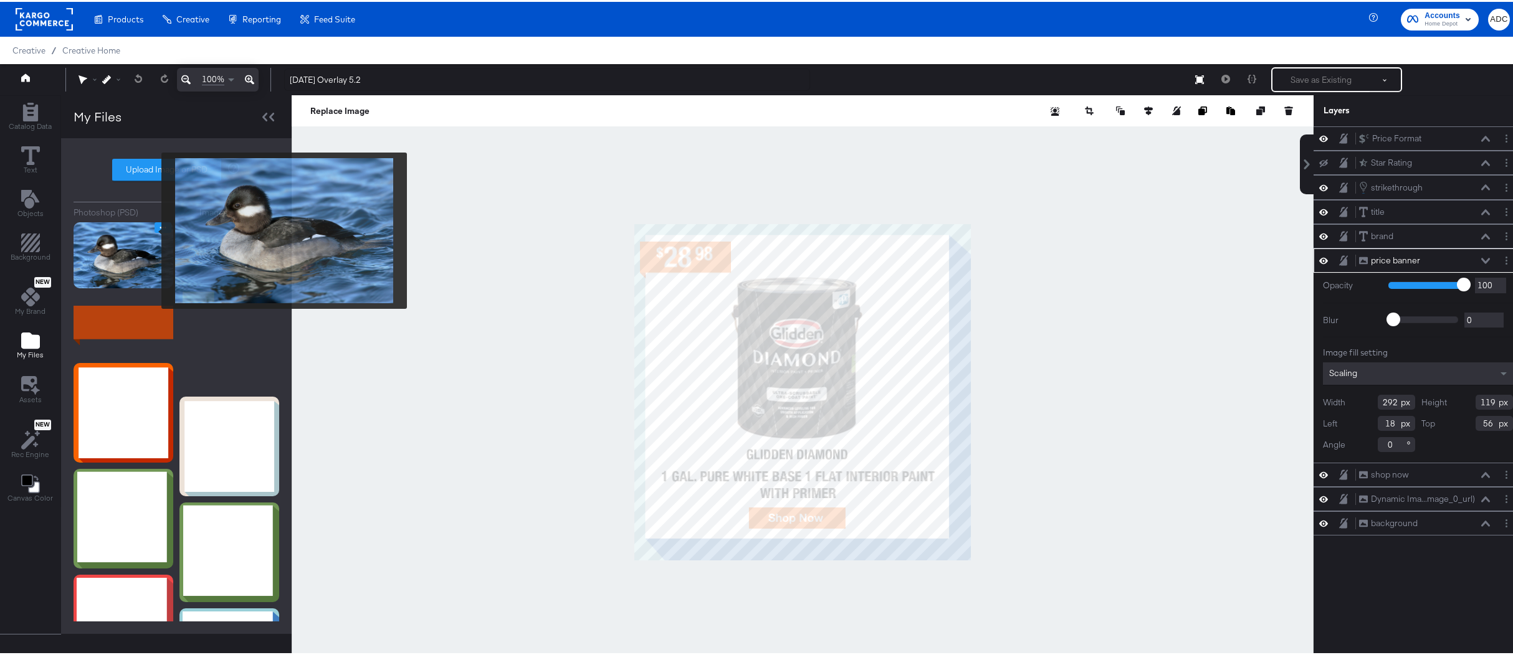
click at [158, 229] on icon "Image Options" at bounding box center [162, 225] width 9 height 9
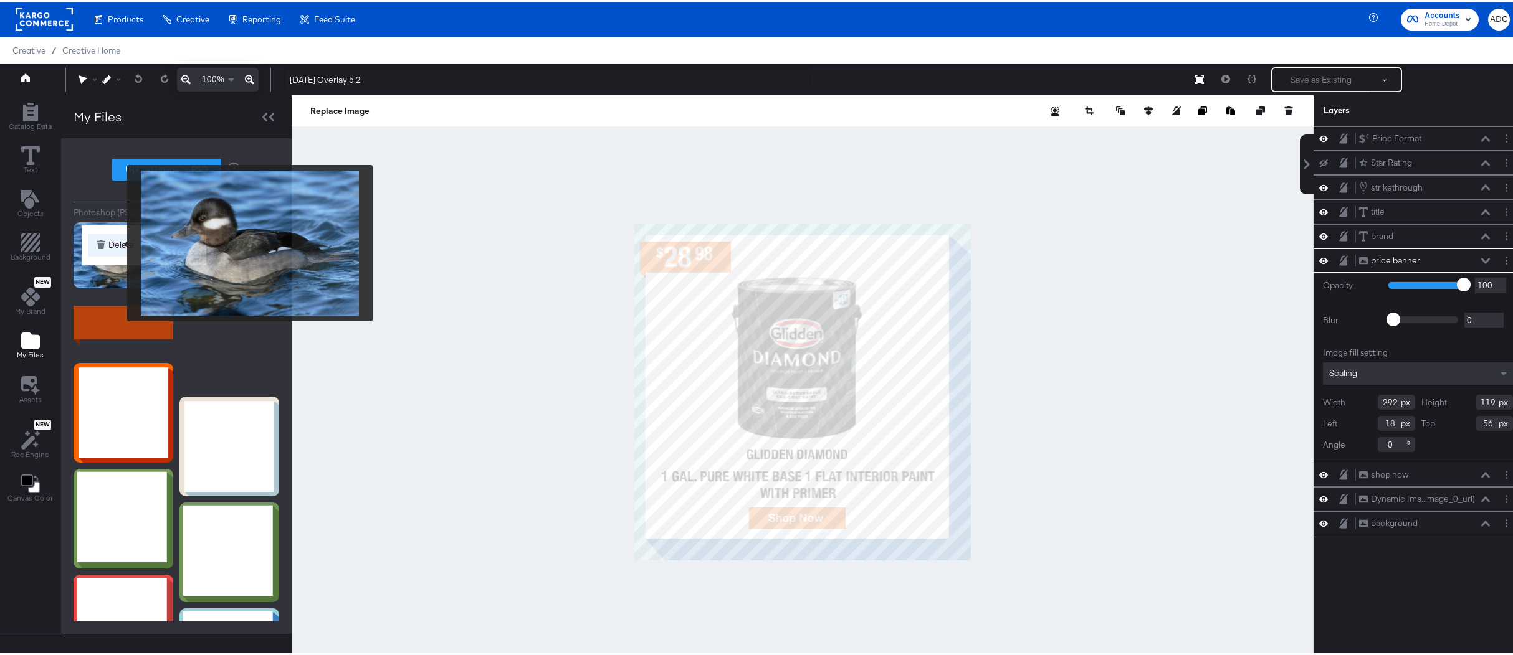
click at [119, 242] on button "Delete" at bounding box center [144, 243] width 112 height 22
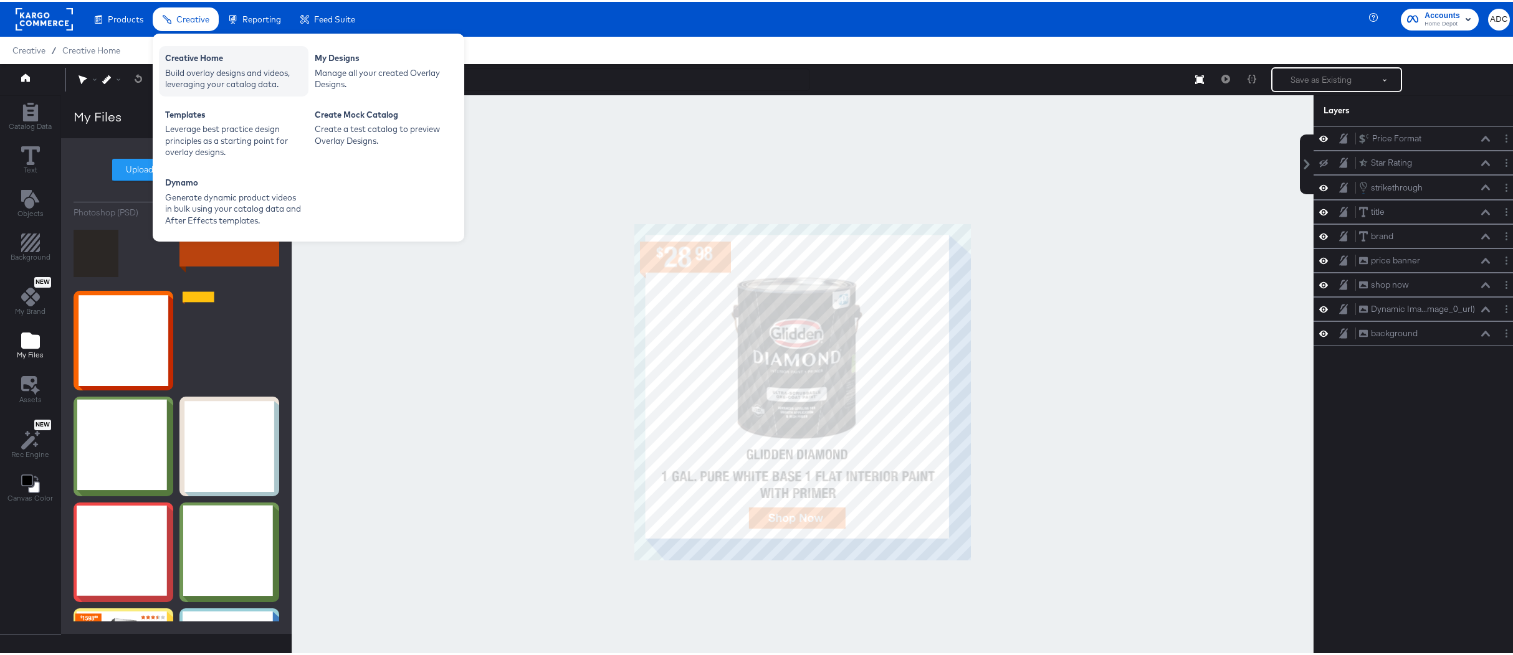
click at [206, 81] on div "Build overlay designs and videos, leveraging your catalog data." at bounding box center [233, 76] width 137 height 23
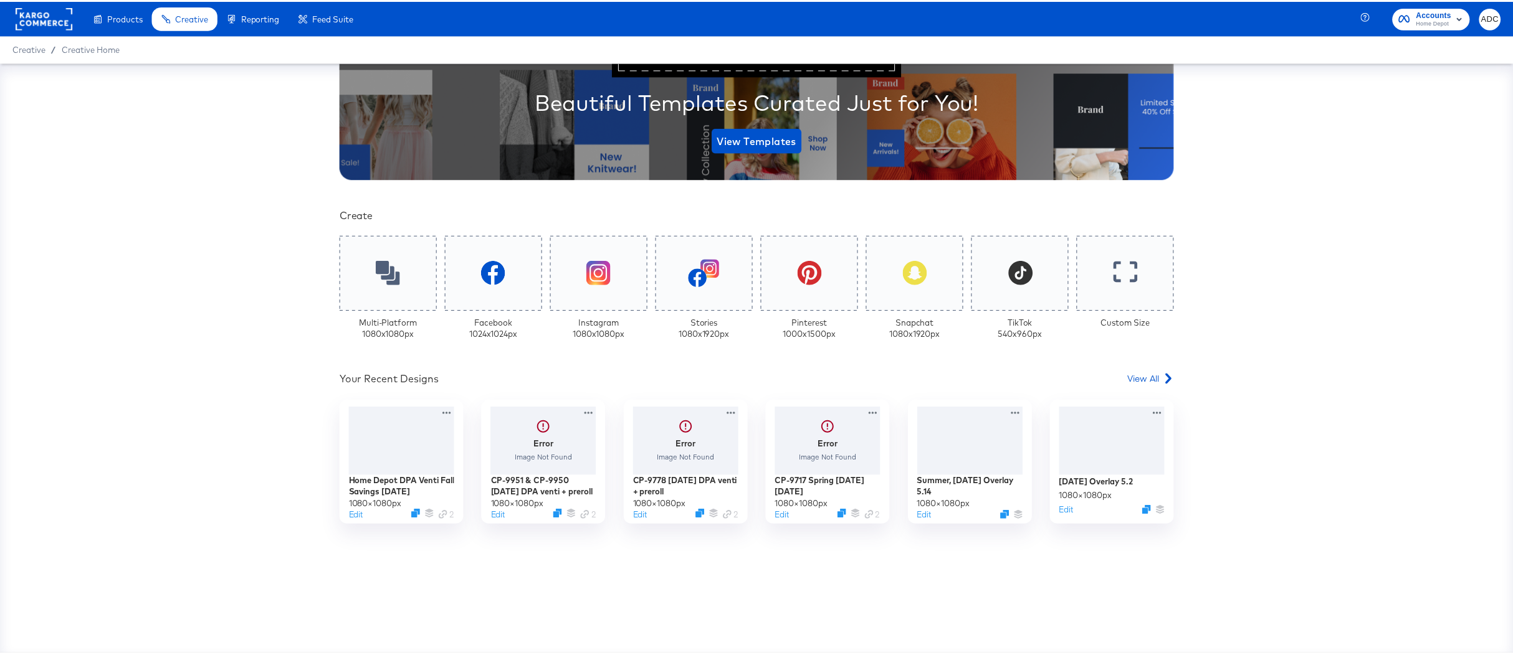
scroll to position [174, 0]
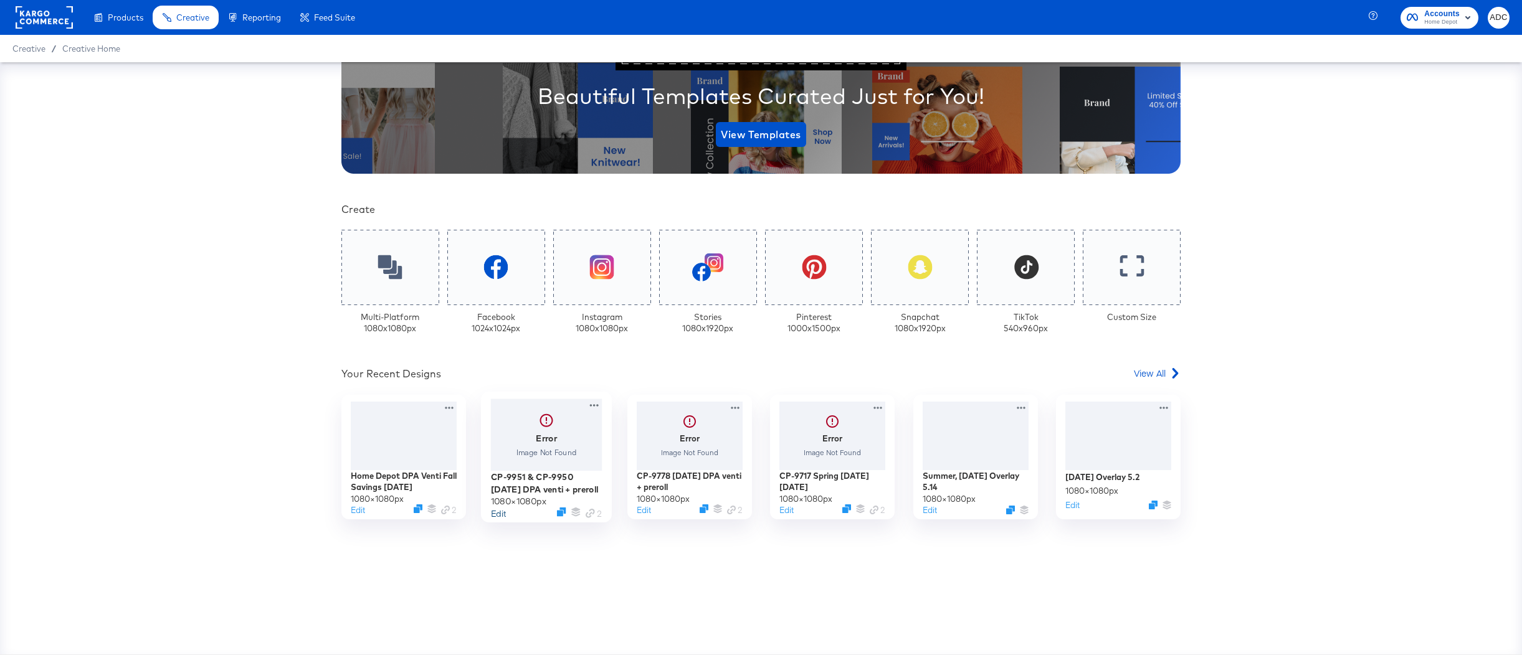
click at [494, 515] on button "Edit" at bounding box center [498, 513] width 15 height 12
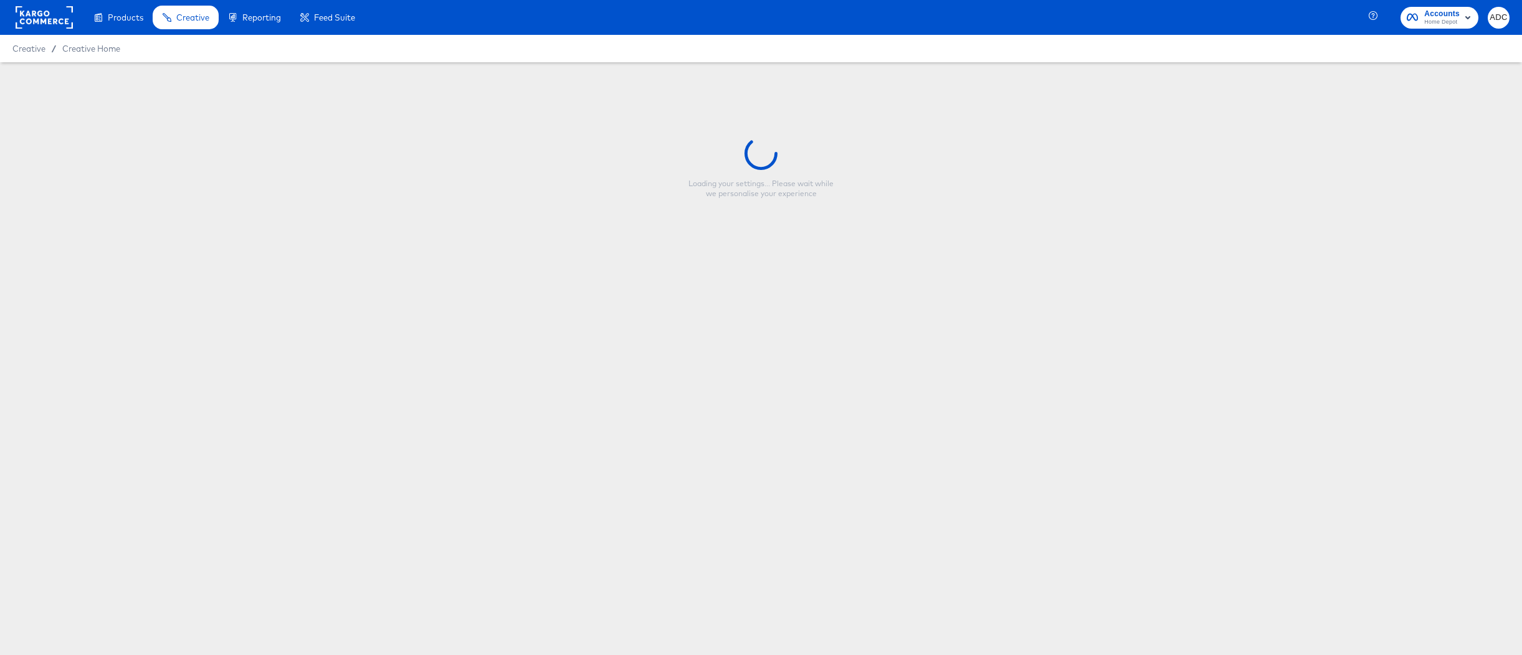
type input "CP-9951 & CP-9950 4th of july DPA venti + preroll"
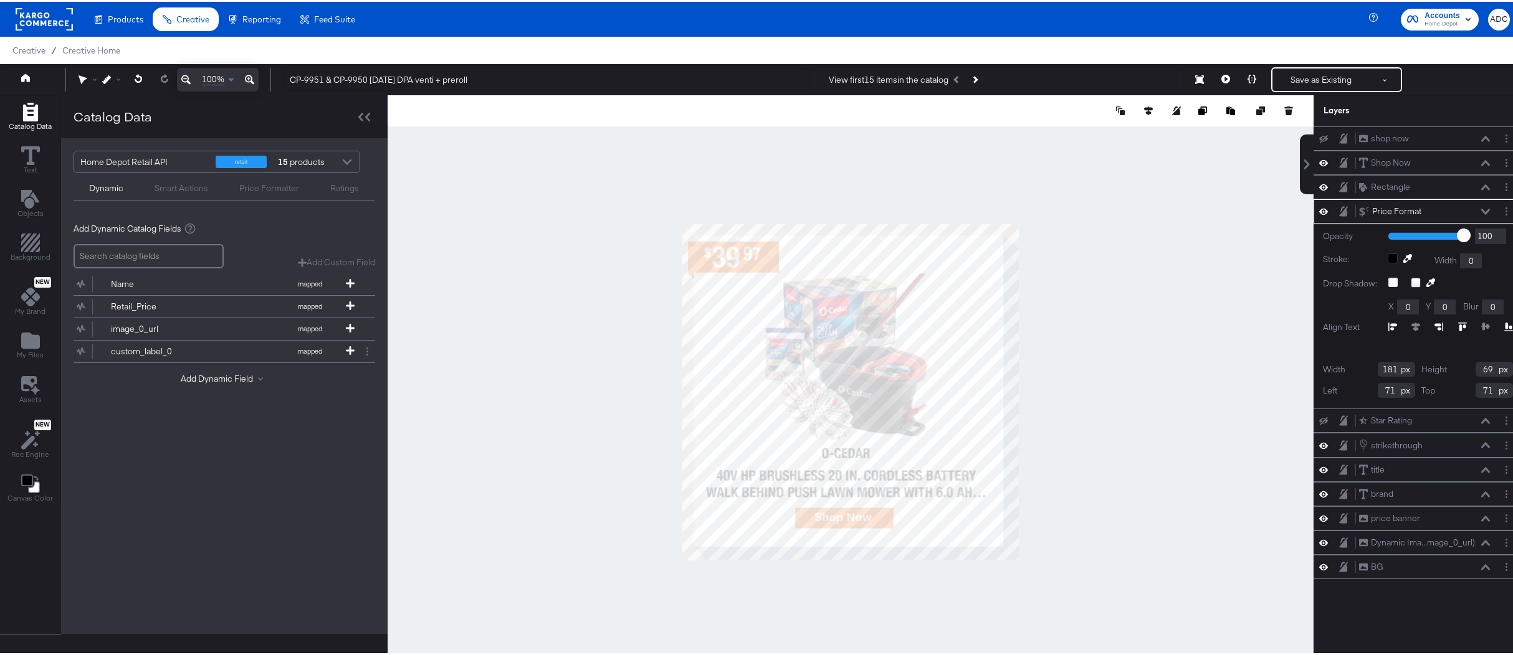
type input "72"
click at [1303, 75] on button "Save as Existing" at bounding box center [1320, 78] width 97 height 22
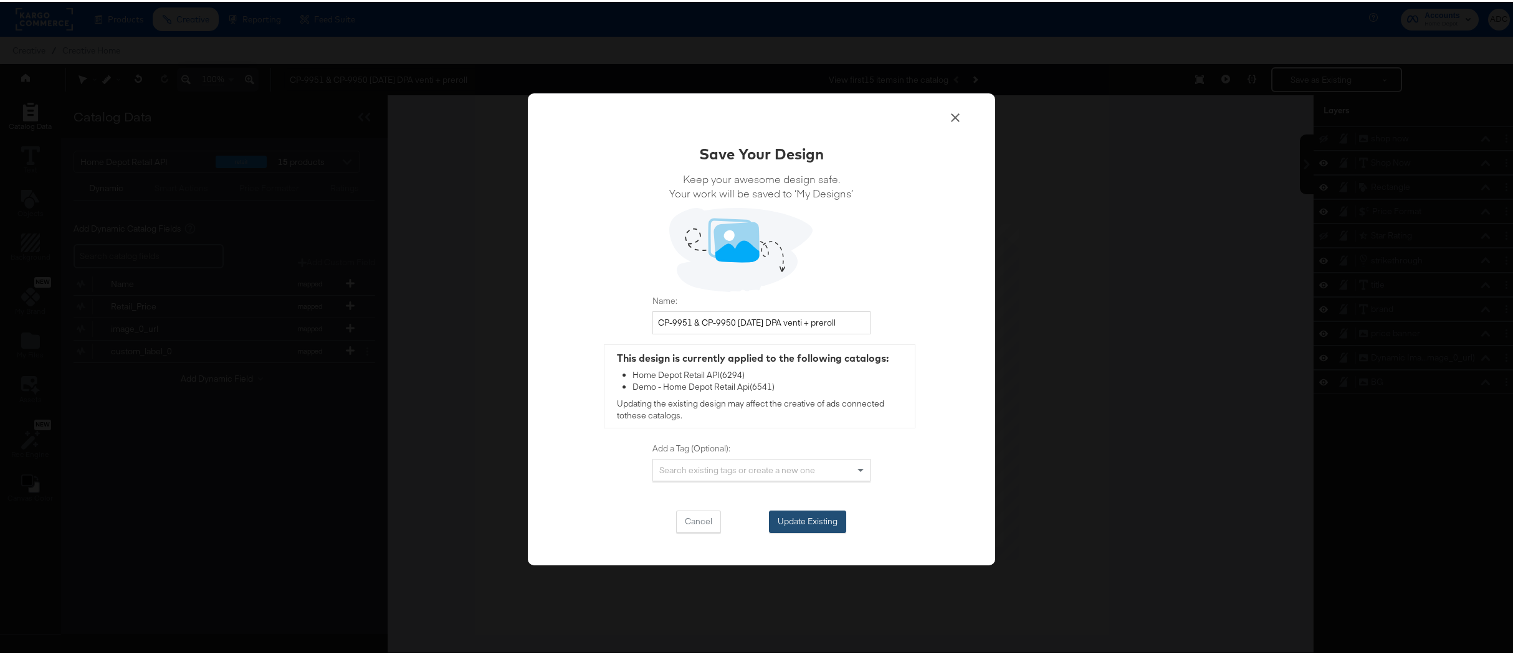
click at [794, 525] on button "Update Existing" at bounding box center [807, 520] width 77 height 22
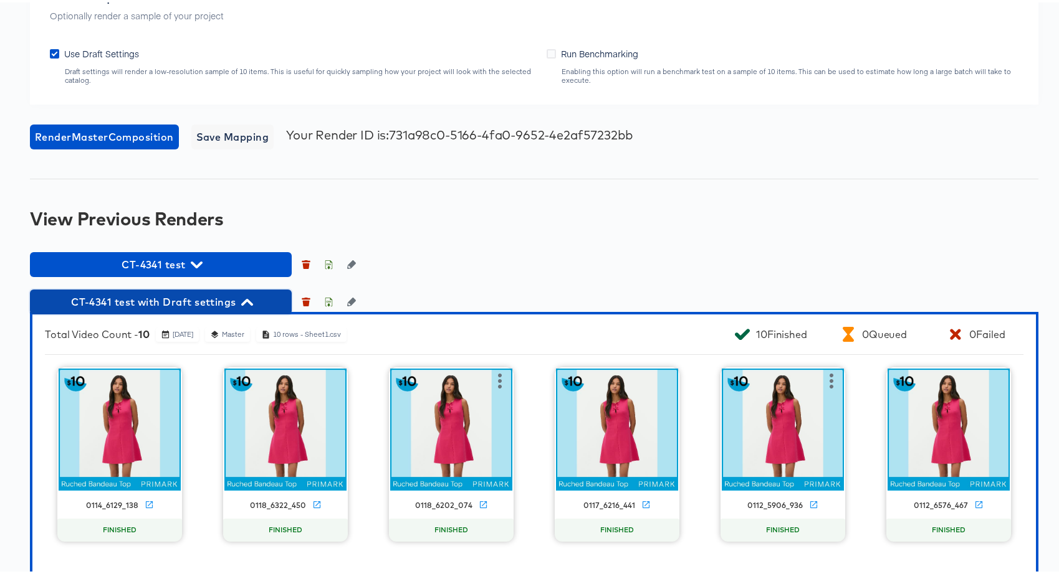
click at [186, 308] on span "CT-4341 test with Draft settings" at bounding box center [160, 299] width 249 height 17
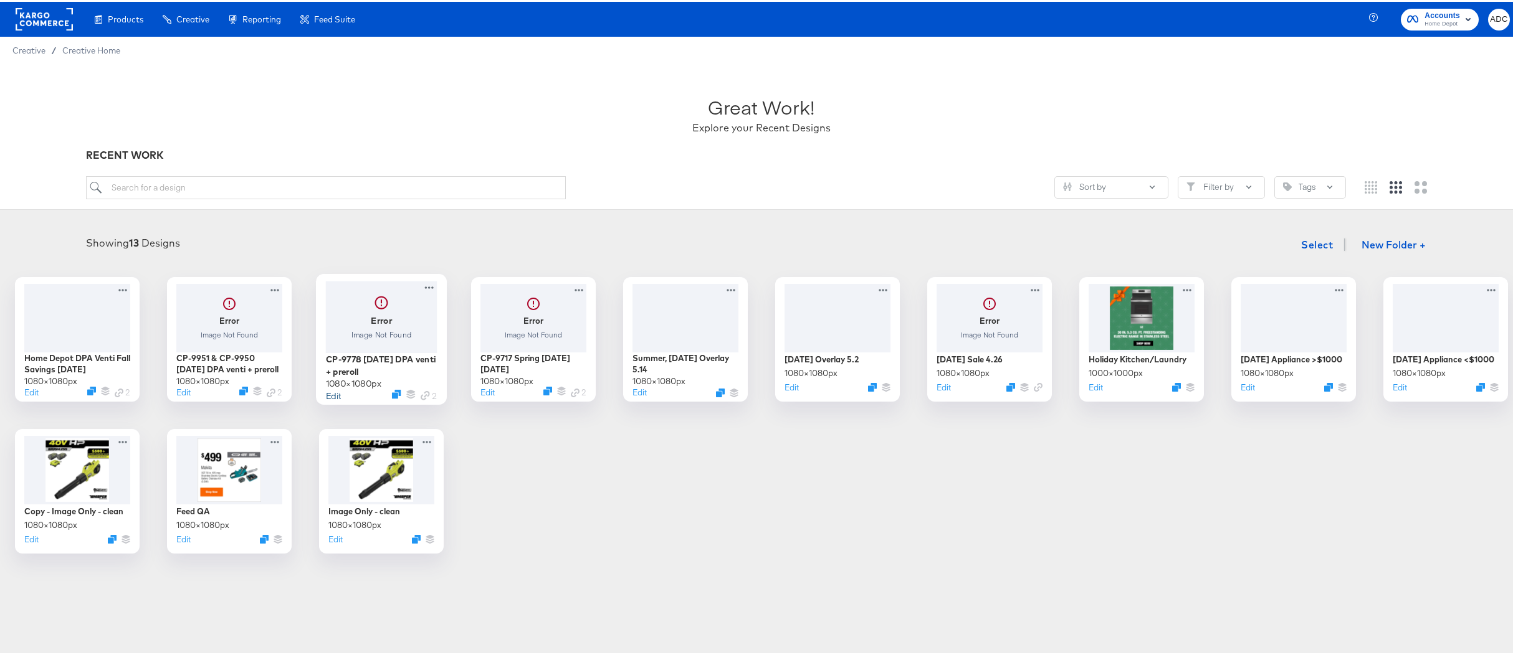
click at [340, 395] on button "Edit" at bounding box center [332, 394] width 15 height 12
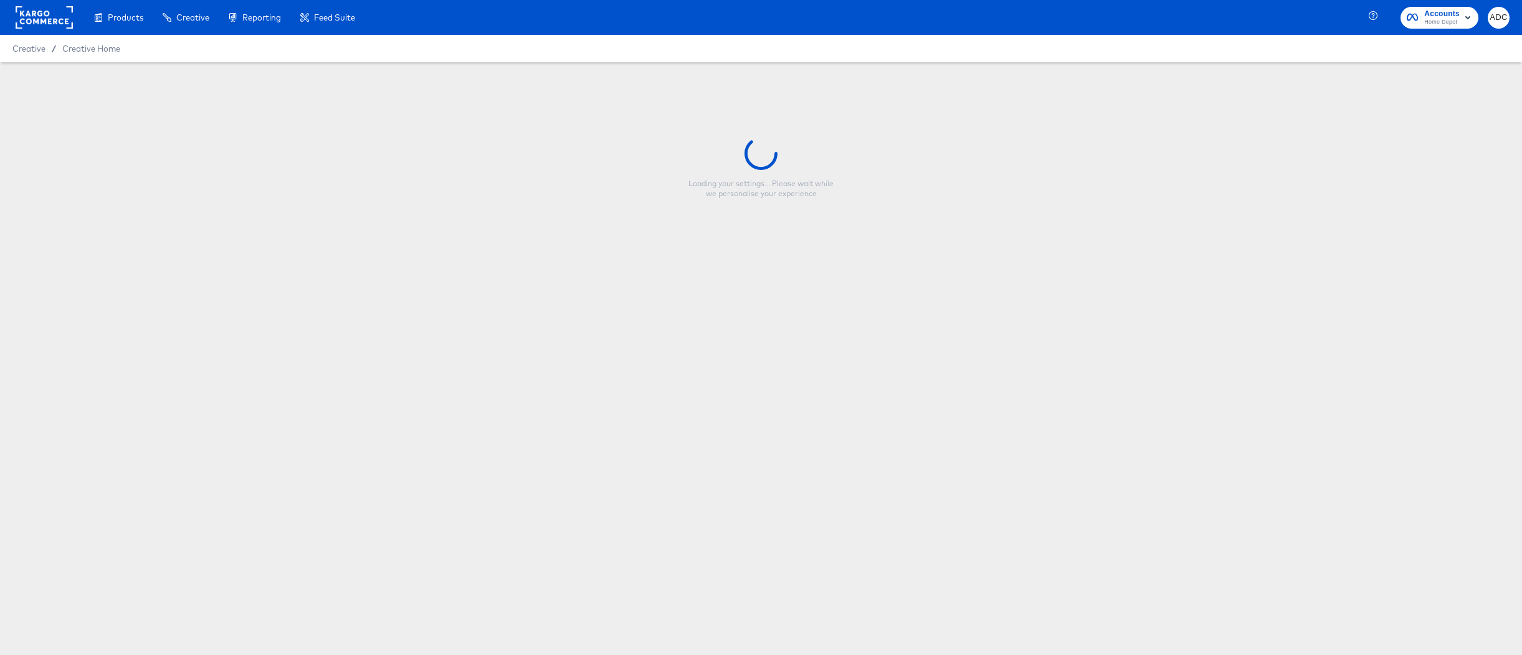
type input "CP-9778 [DATE] DPA venti + preroll"
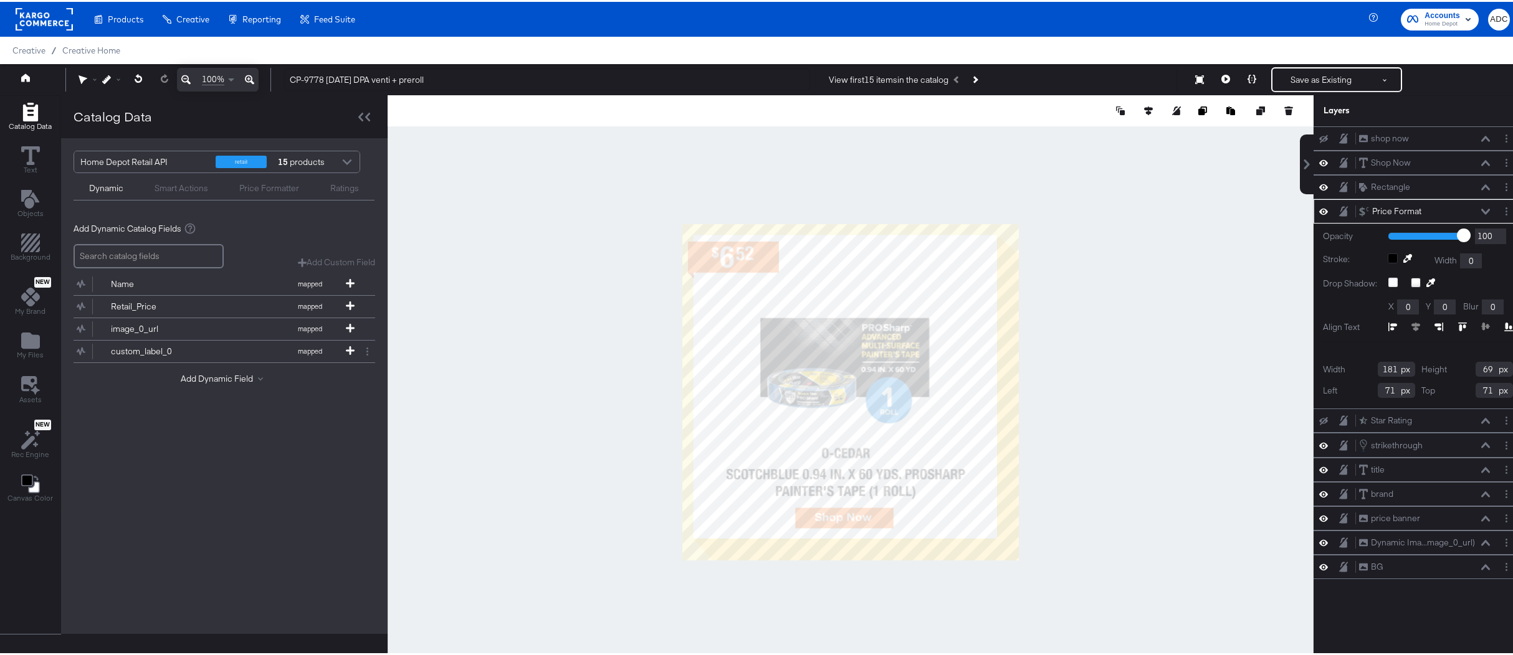
type input "72"
click at [1303, 78] on button "Save as Existing" at bounding box center [1320, 78] width 97 height 22
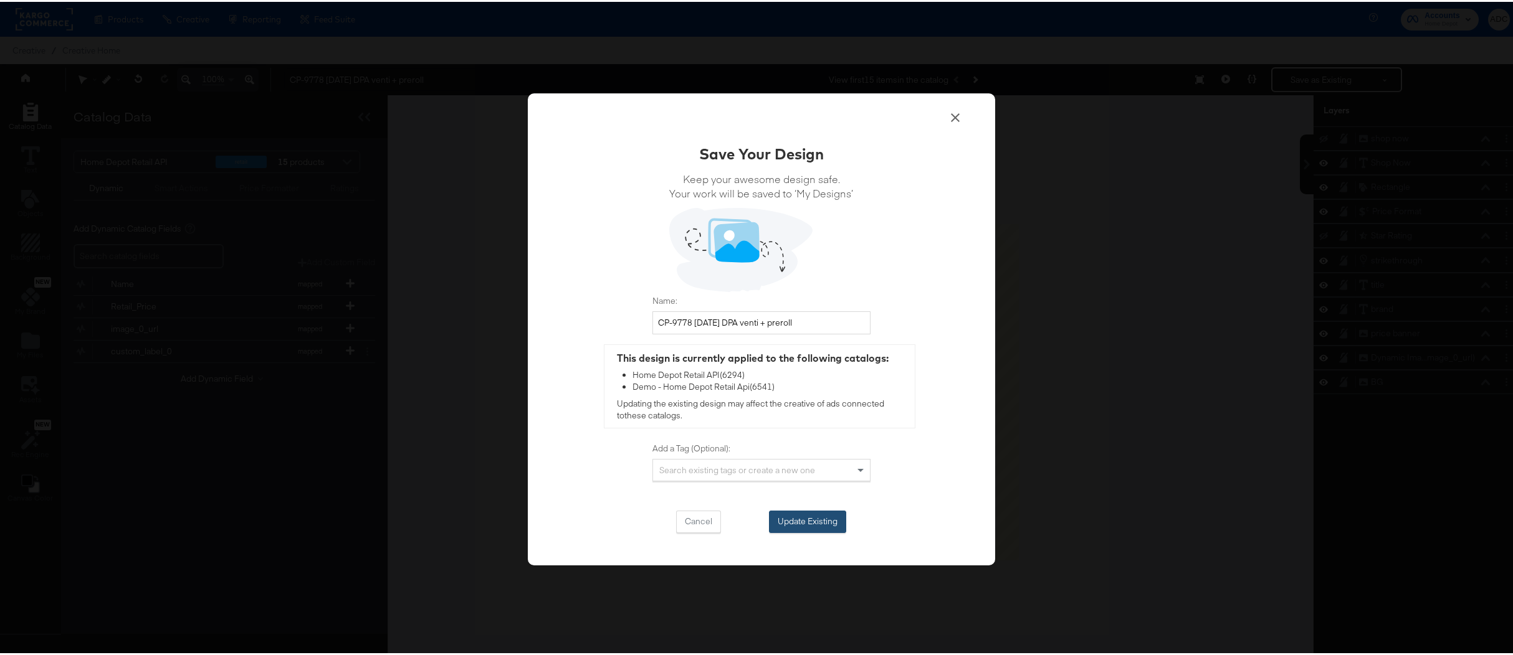
click at [793, 527] on button "Update Existing" at bounding box center [807, 520] width 77 height 22
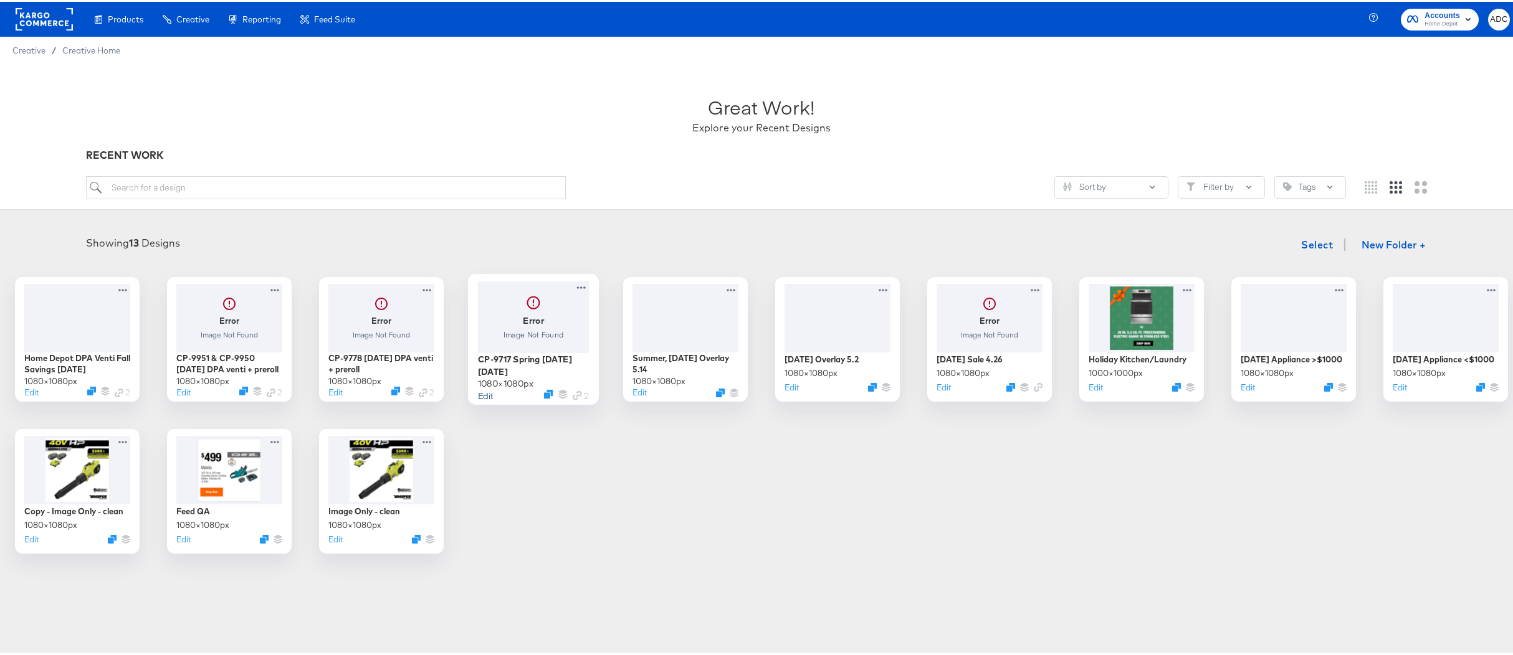
click at [492, 396] on button "Edit" at bounding box center [484, 394] width 15 height 12
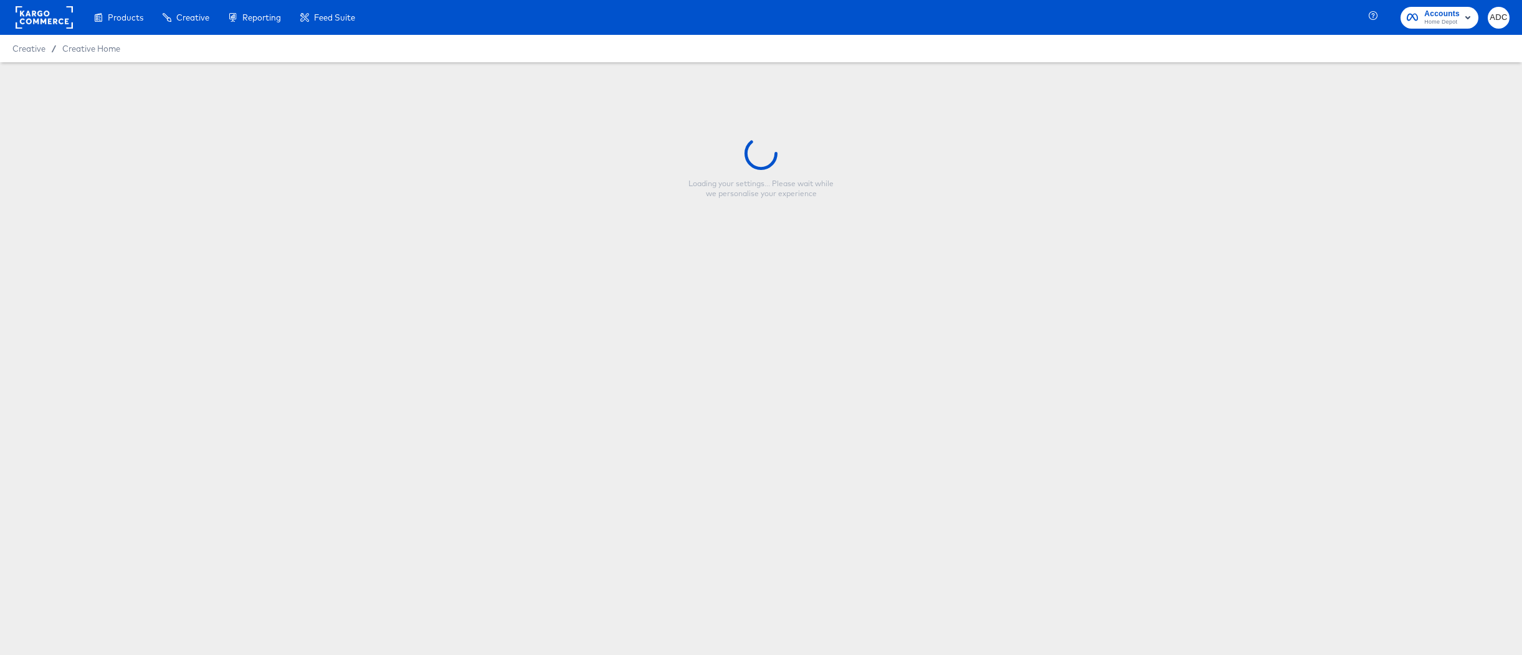
type input "CP-9717 Spring Black Friday 4.3.2025"
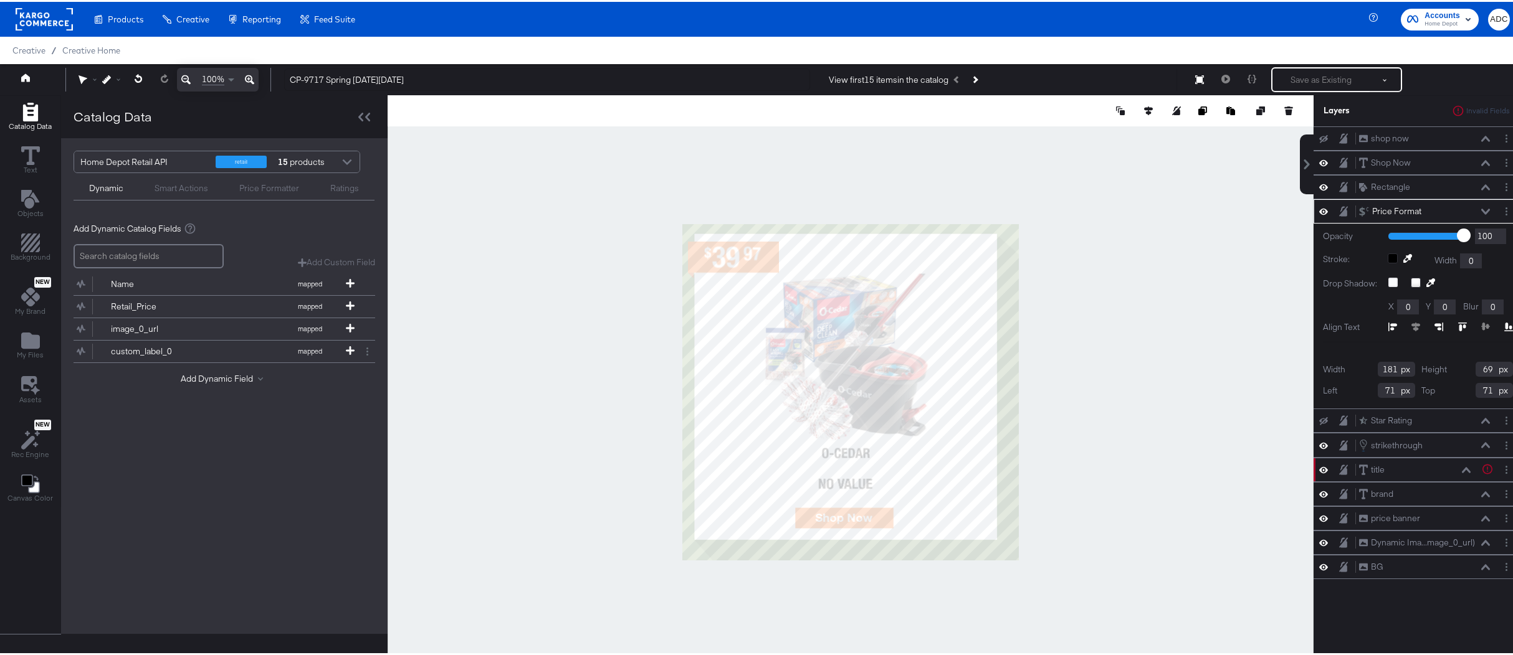
type input "72"
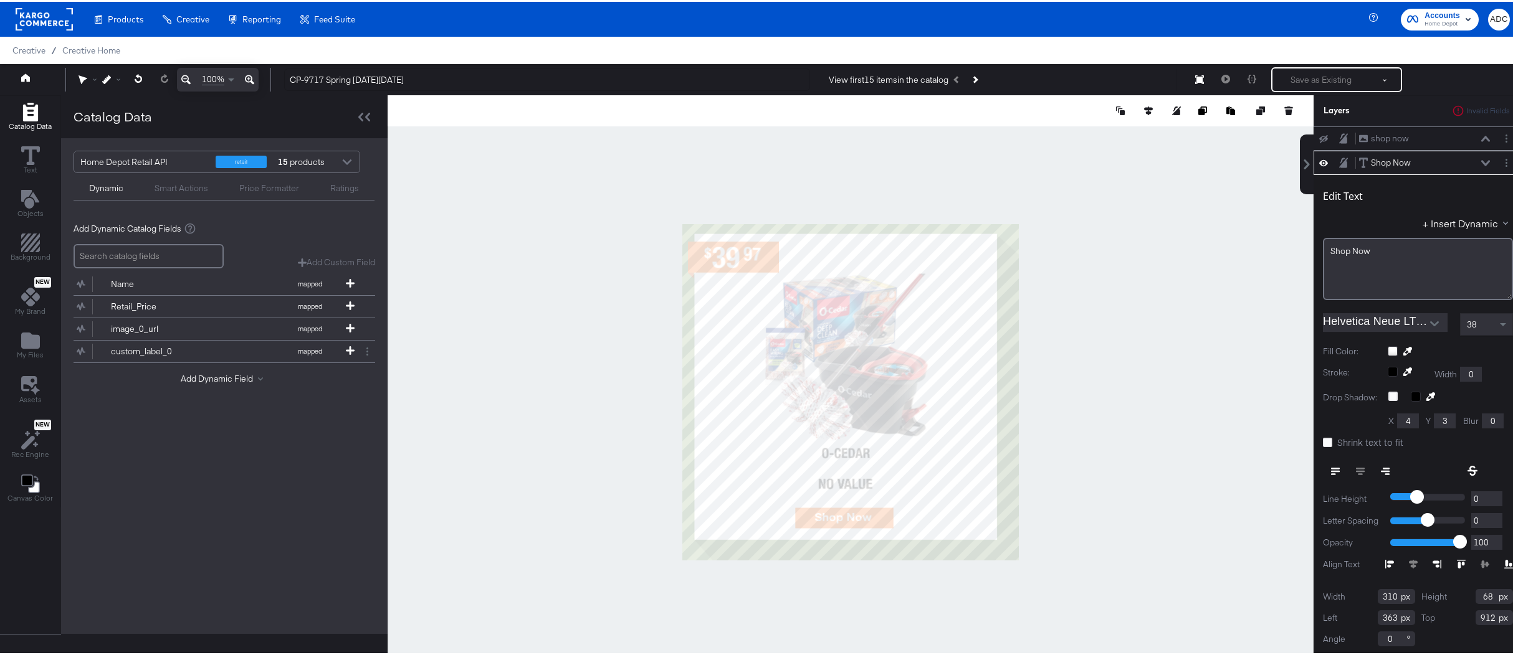
click at [1430, 322] on icon "Open" at bounding box center [1434, 322] width 9 height 9
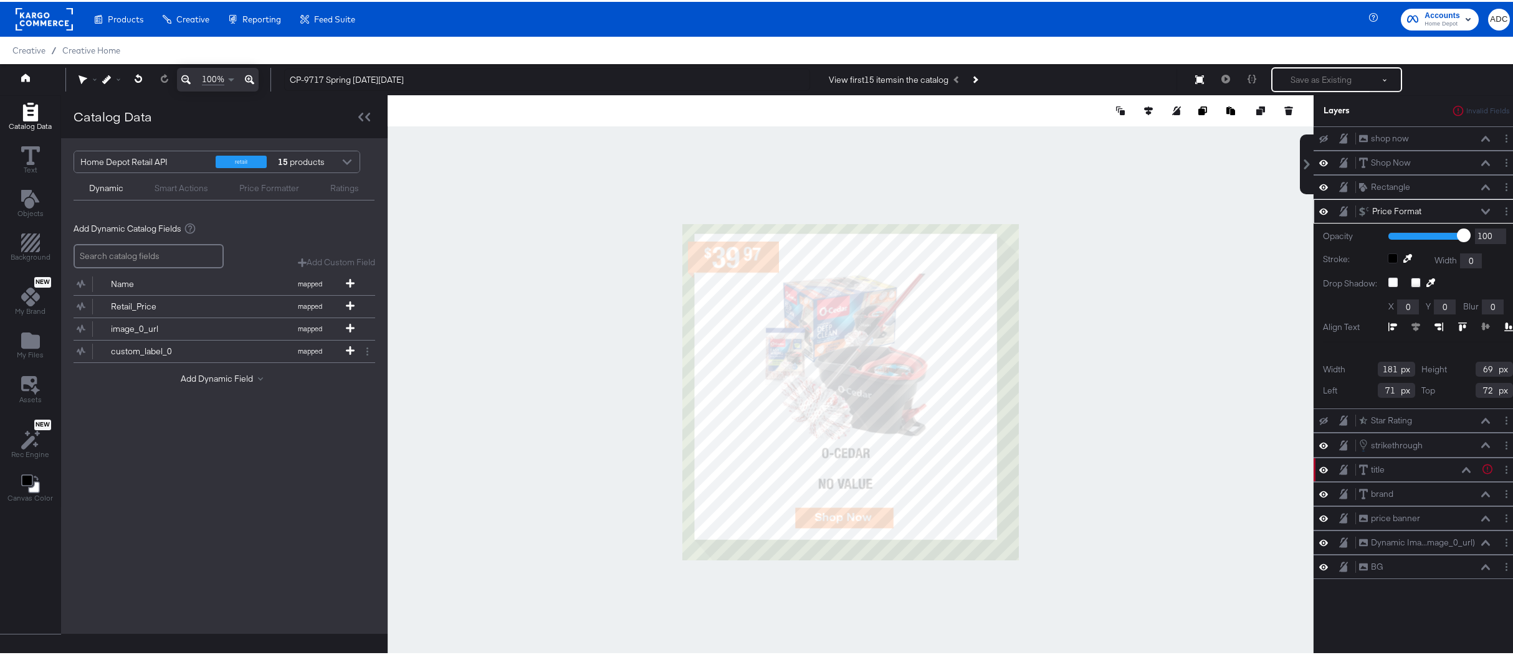
type input "72"
click at [1320, 78] on div "Save as Existing See more options Cannot save Fix any errors in the layers panel" at bounding box center [1336, 77] width 131 height 25
click at [1465, 108] on div "Invalid Fields" at bounding box center [1488, 109] width 47 height 9
click at [1465, 469] on div "title title" at bounding box center [1417, 468] width 119 height 13
click at [1462, 470] on icon at bounding box center [1466, 468] width 9 height 6
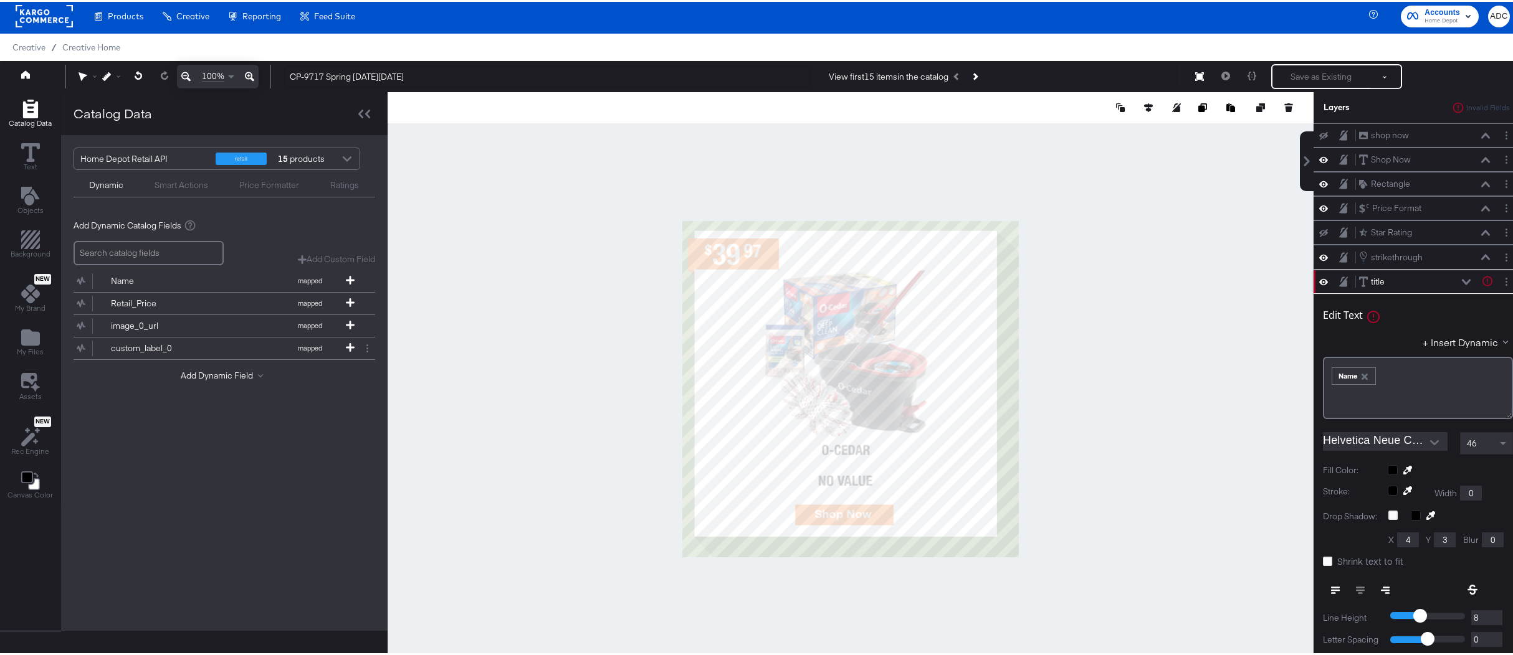
scroll to position [119, 0]
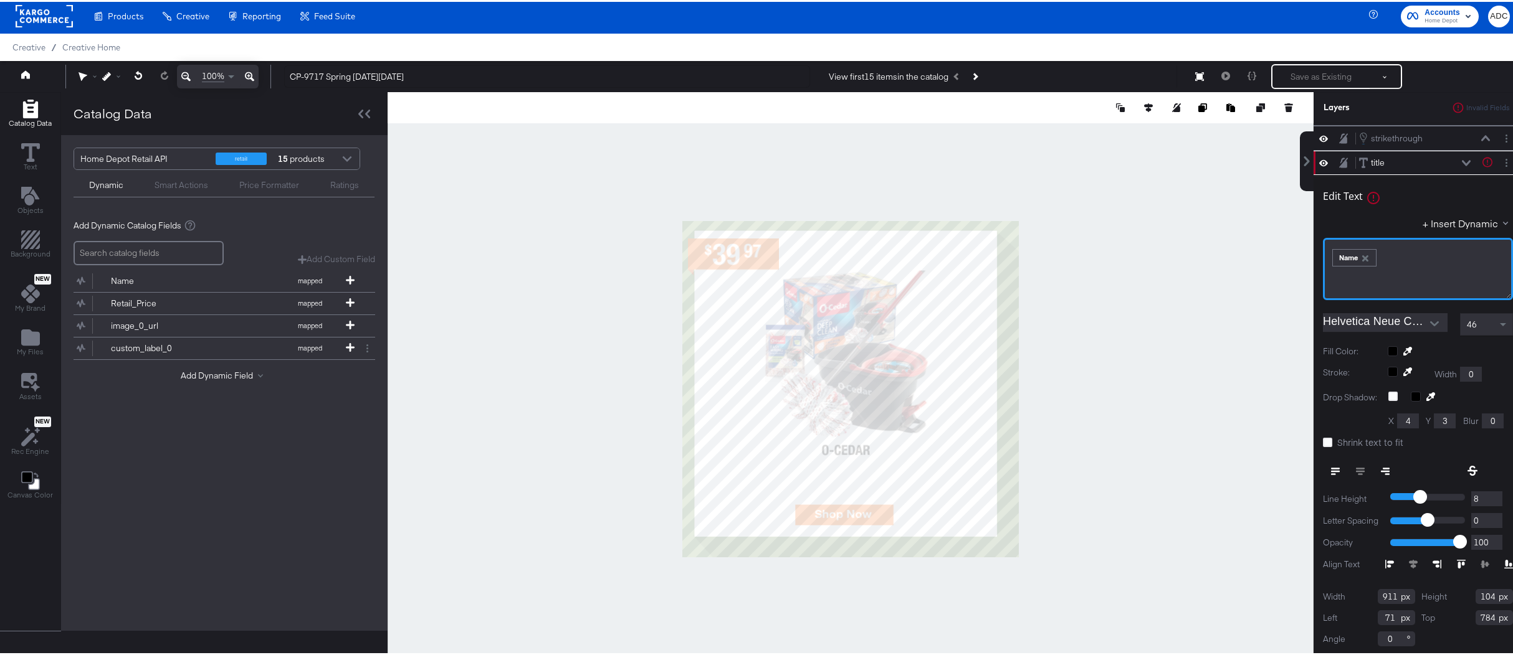
click at [1393, 255] on div "﻿ ﻿ Name ﻿" at bounding box center [1418, 254] width 174 height 21
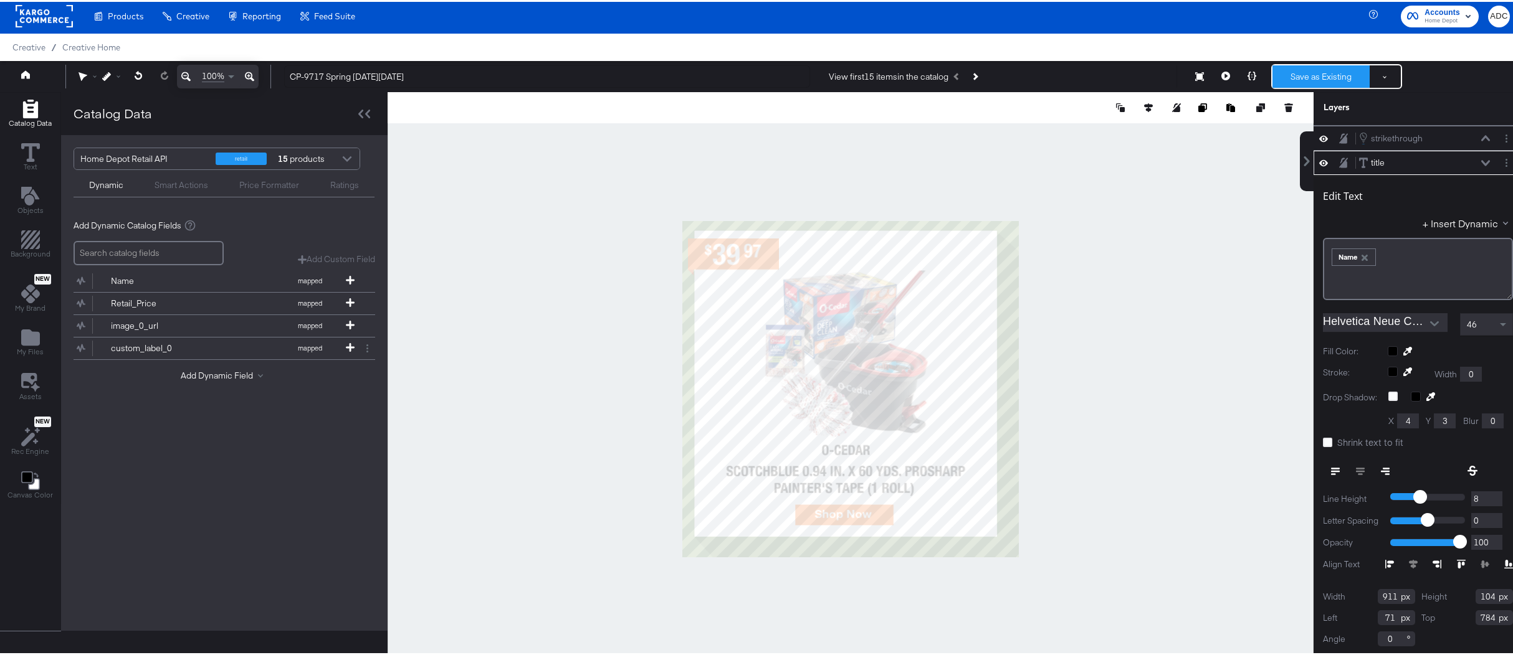
click at [1301, 82] on button "Save as Existing" at bounding box center [1320, 75] width 97 height 22
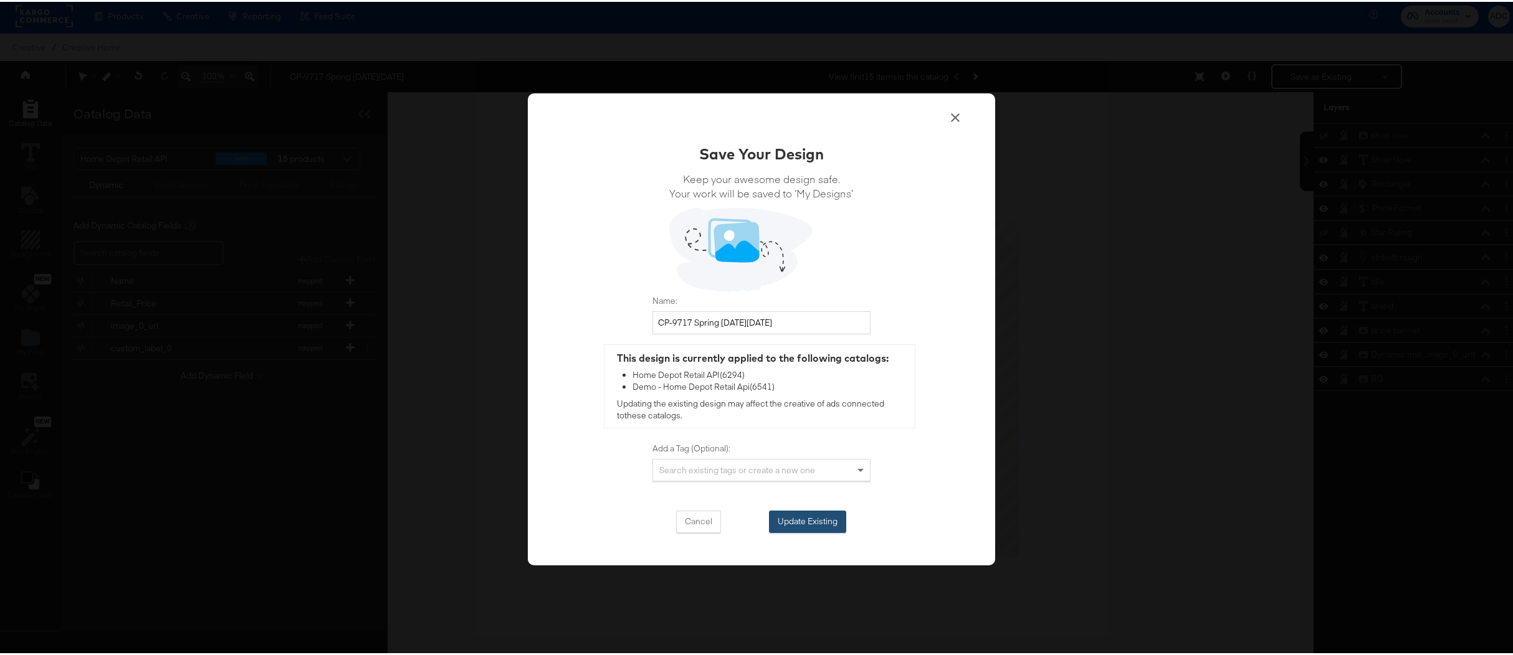
click at [801, 525] on button "Update Existing" at bounding box center [807, 520] width 77 height 22
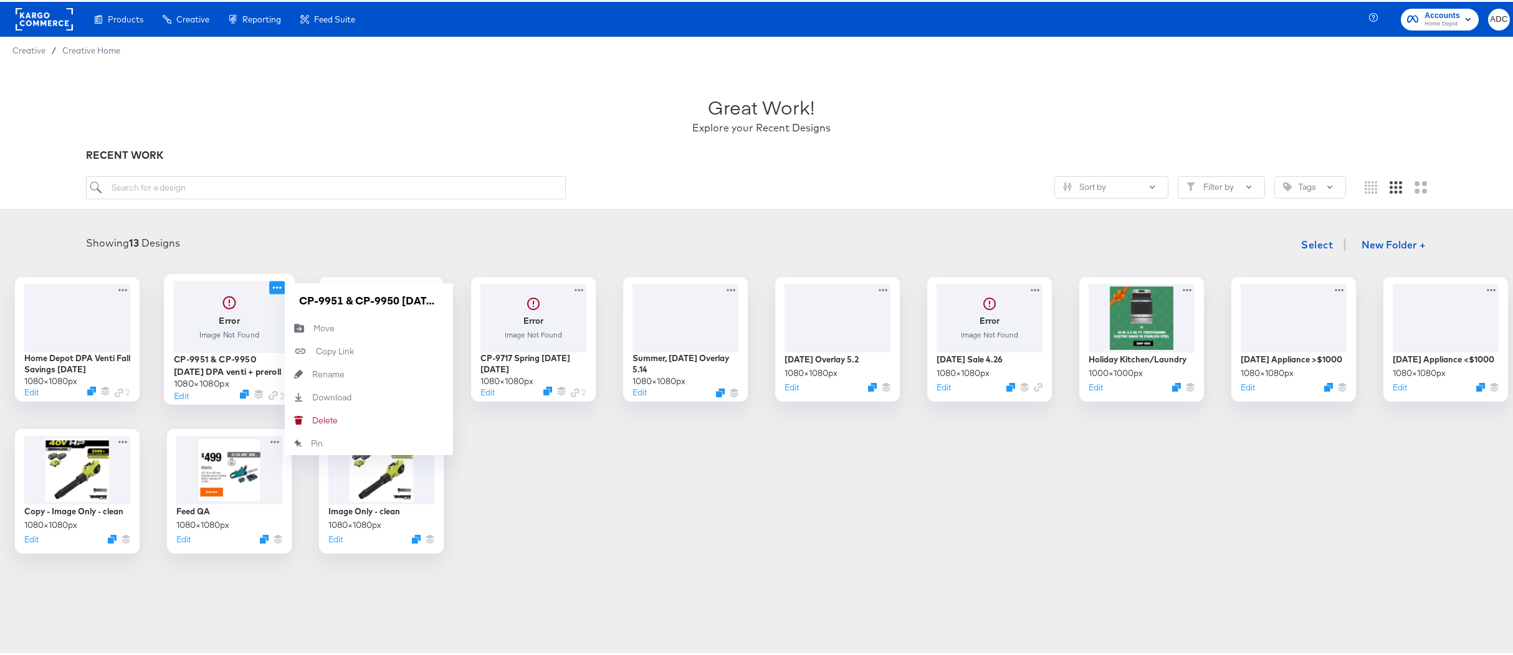
click at [285, 283] on icon at bounding box center [277, 285] width 16 height 13
click at [188, 396] on button "Edit" at bounding box center [180, 394] width 15 height 12
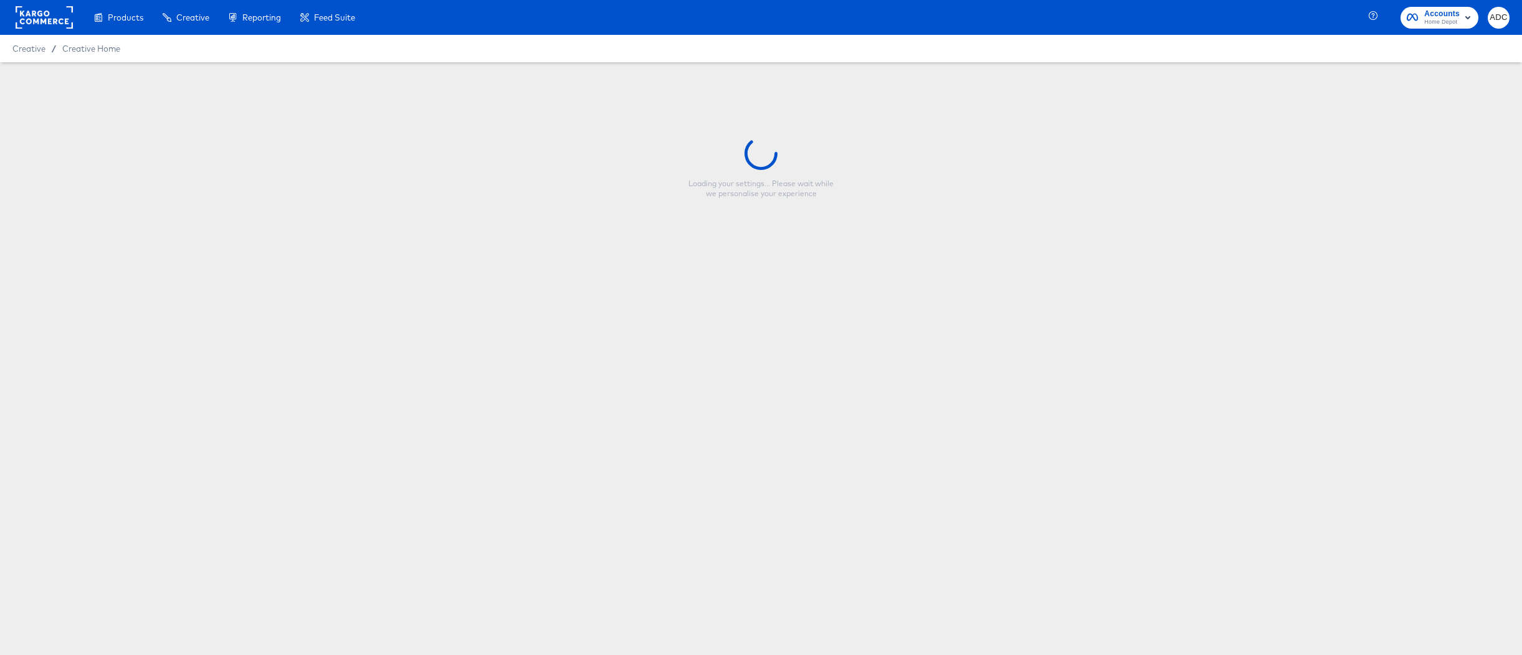
type input "CP-9951 & CP-9950 4th of july DPA venti + preroll"
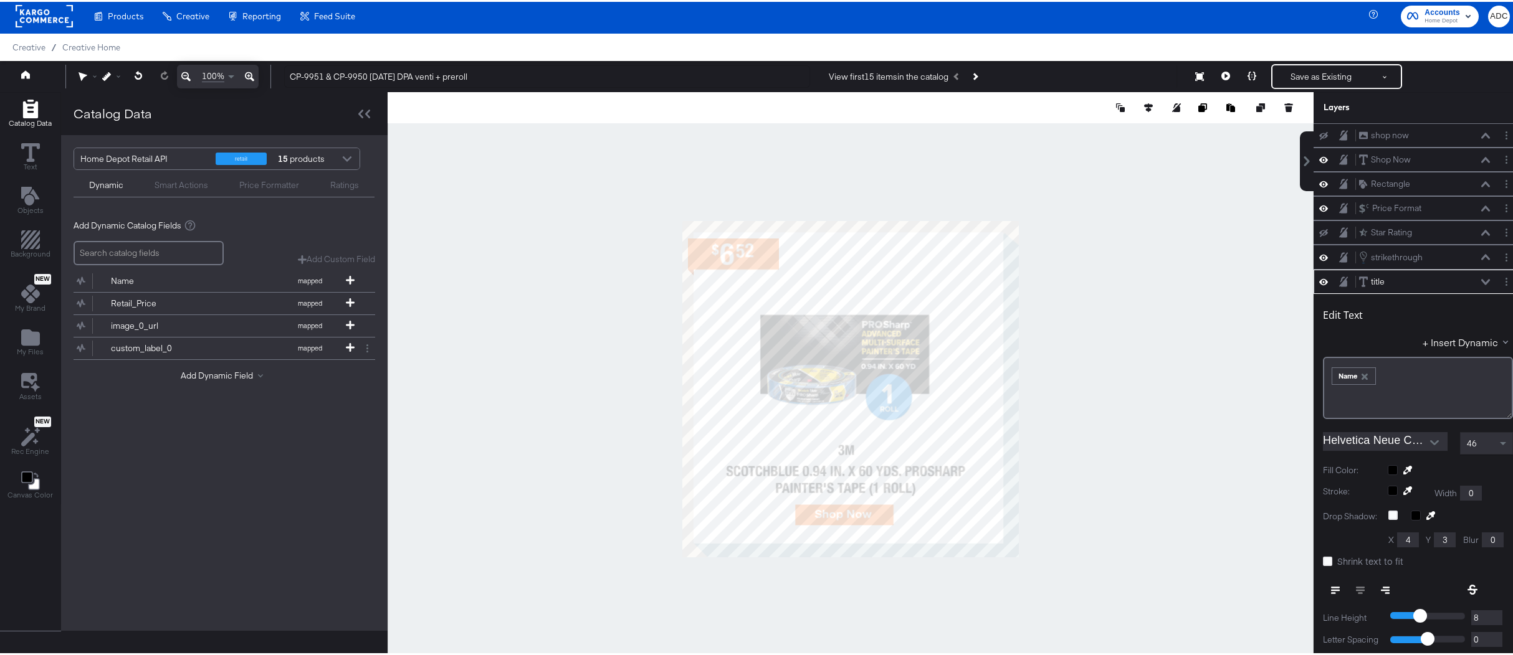
scroll to position [119, 0]
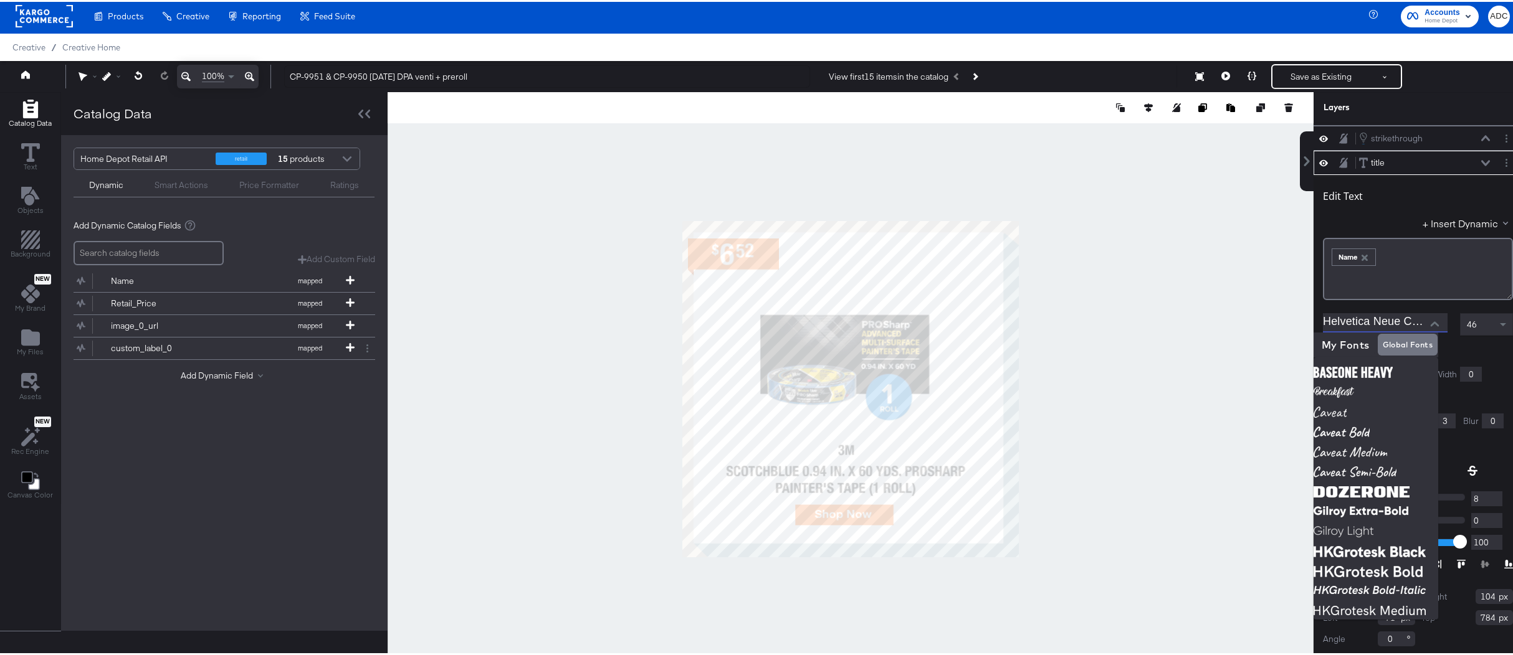
click at [1376, 317] on input "Helvetica Neue Condensed Bold" at bounding box center [1376, 321] width 106 height 19
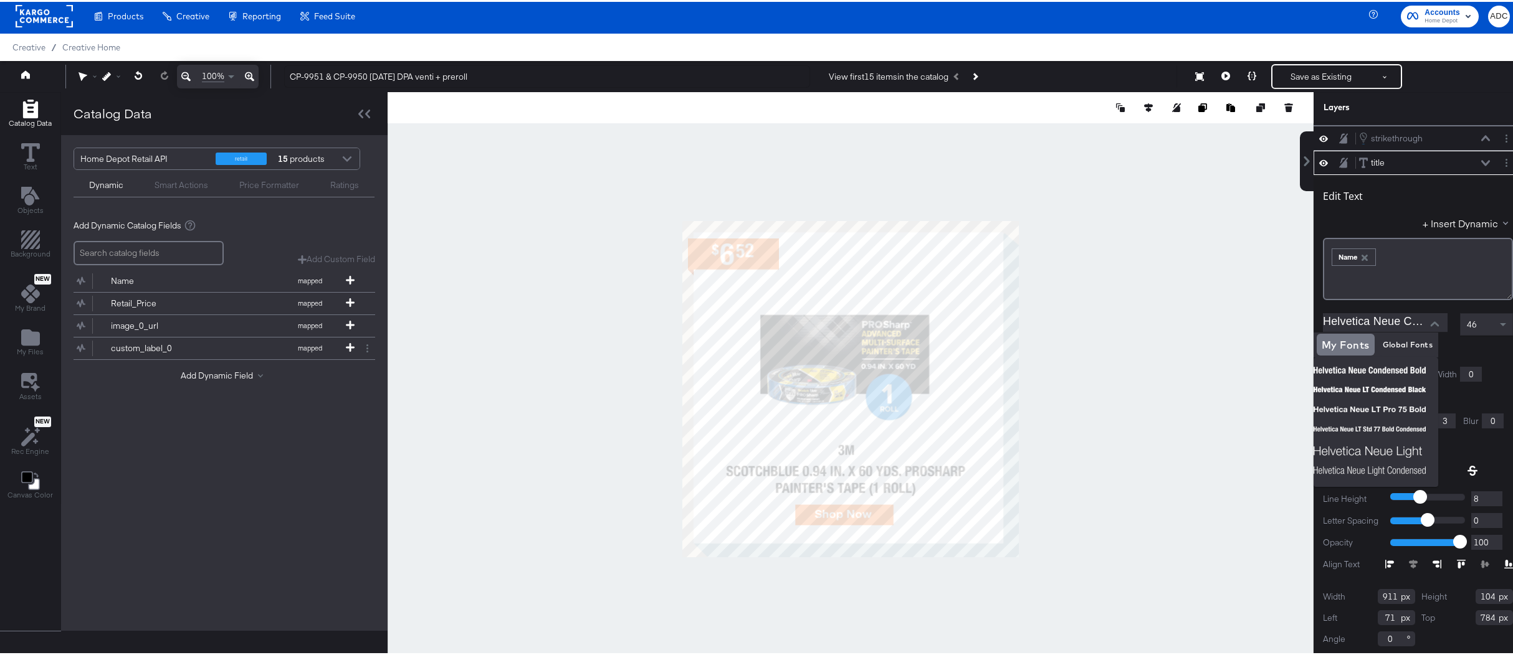
scroll to position [0, 0]
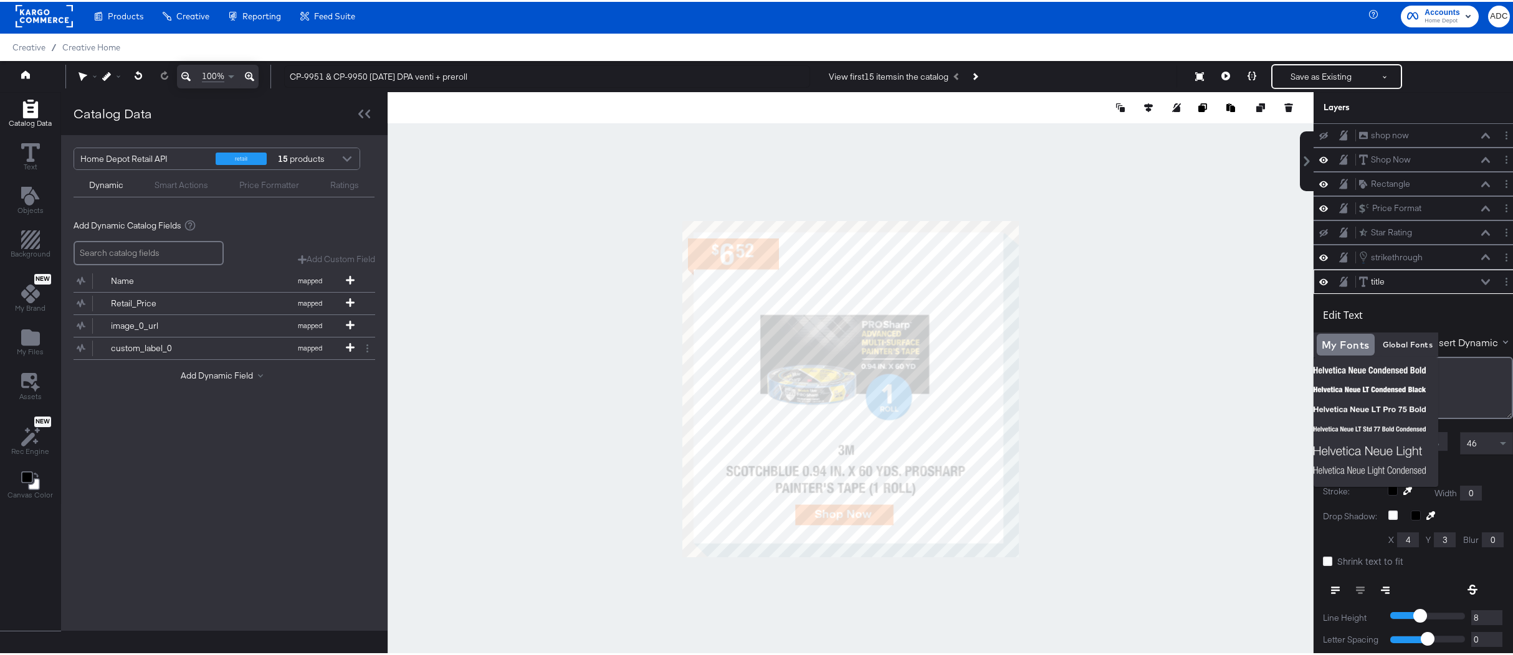
click at [1222, 315] on div at bounding box center [851, 387] width 926 height 594
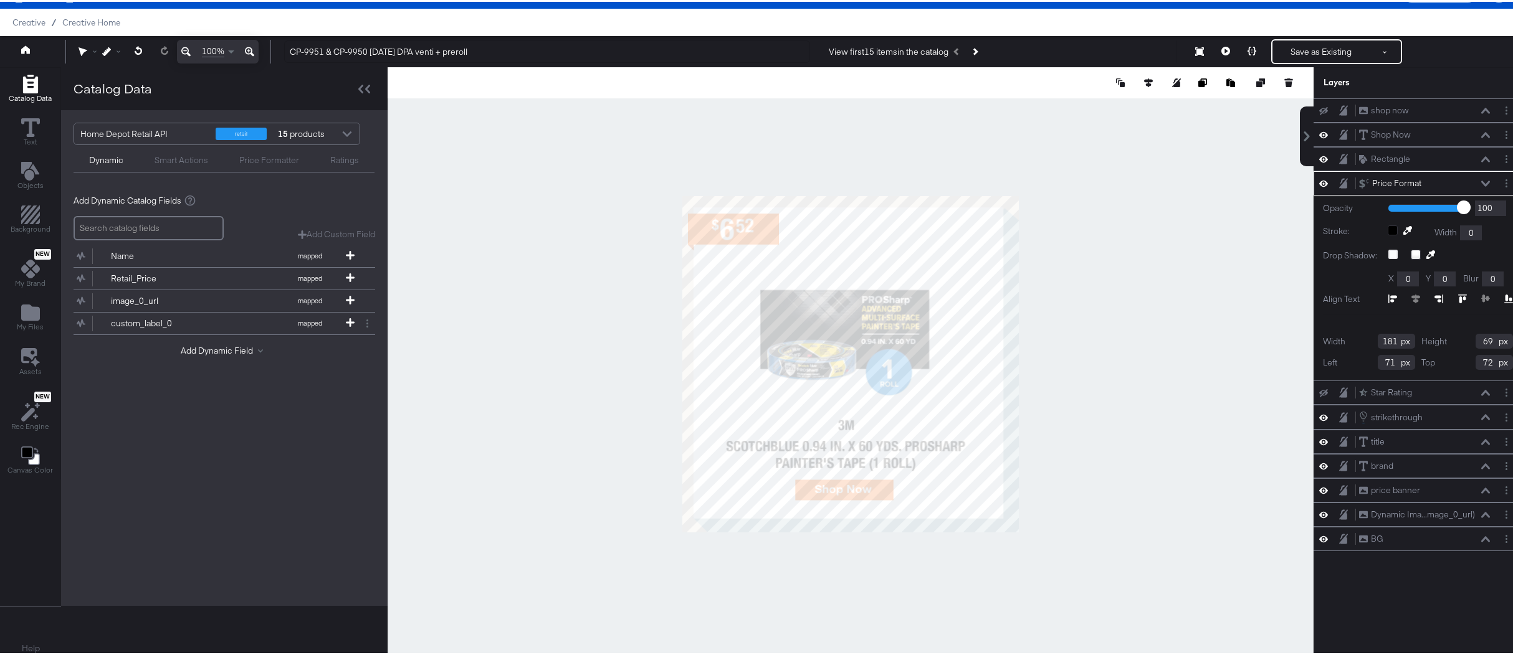
scroll to position [32, 0]
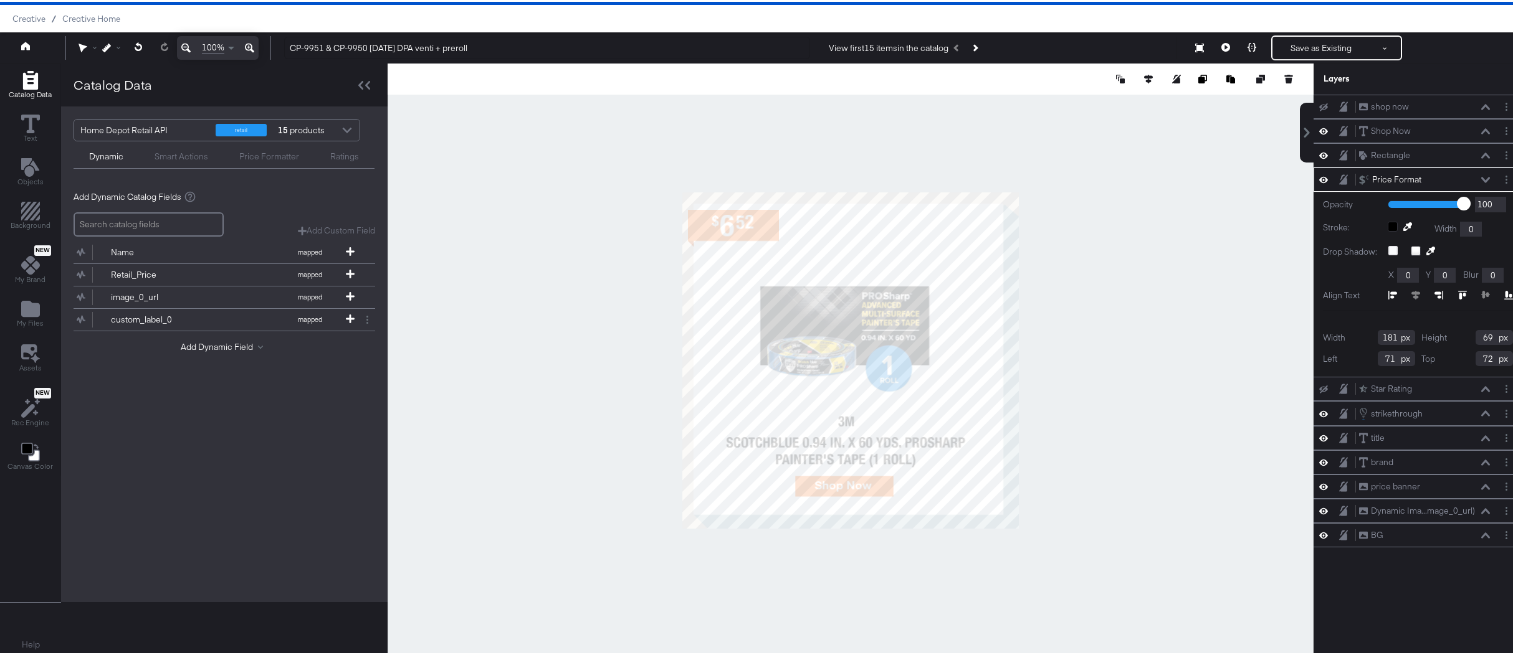
click at [1331, 306] on div "Opacity 1 100 100 Stroke: Width 0 Drop Shadow: X 0 Y 0 Blur 0 Align Text Width …" at bounding box center [1417, 282] width 209 height 185
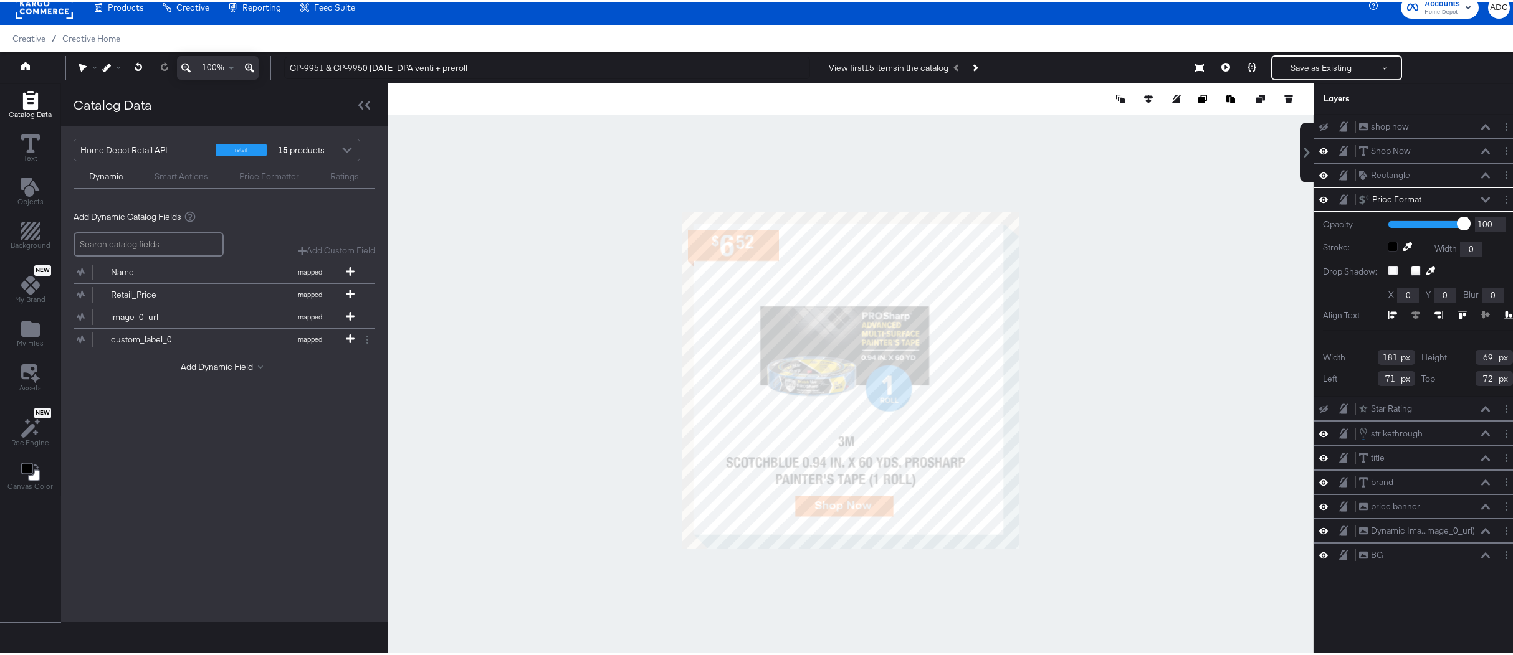
scroll to position [10, 0]
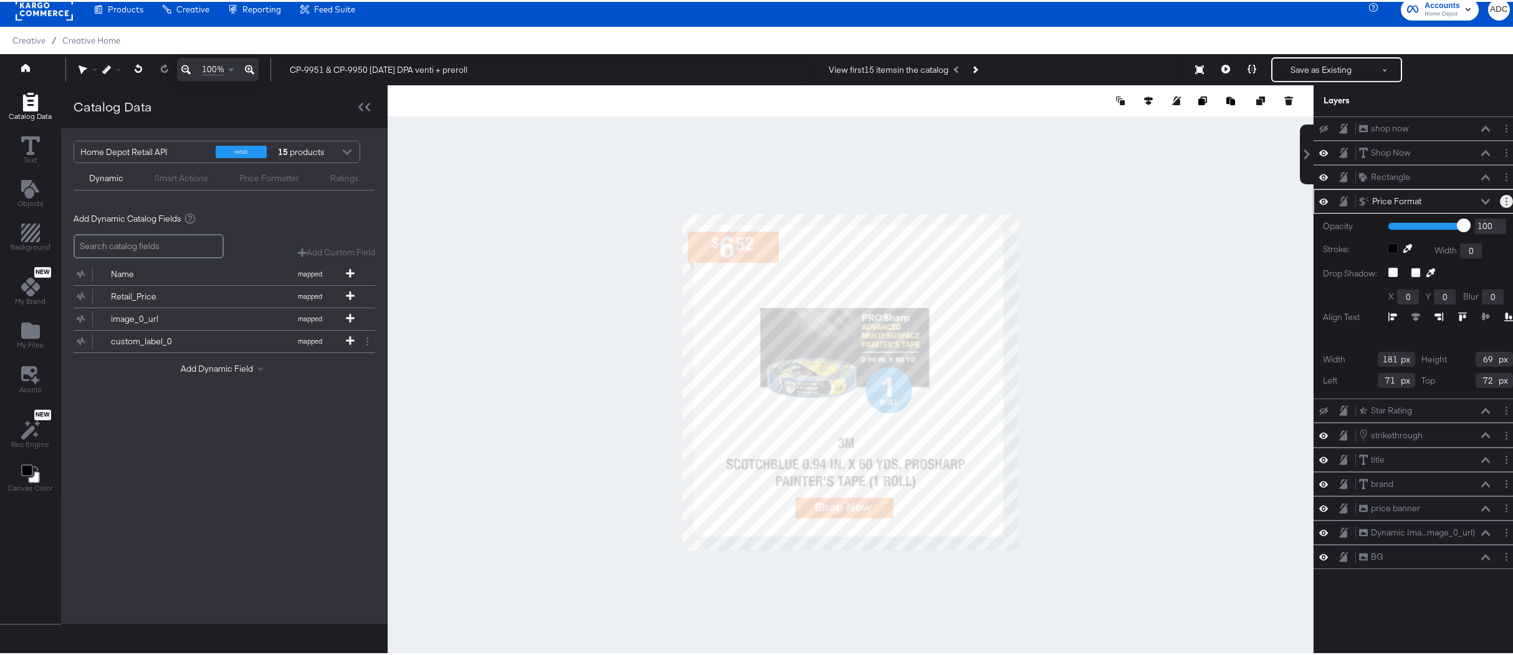
click at [1500, 199] on button "Layer Options" at bounding box center [1506, 199] width 13 height 13
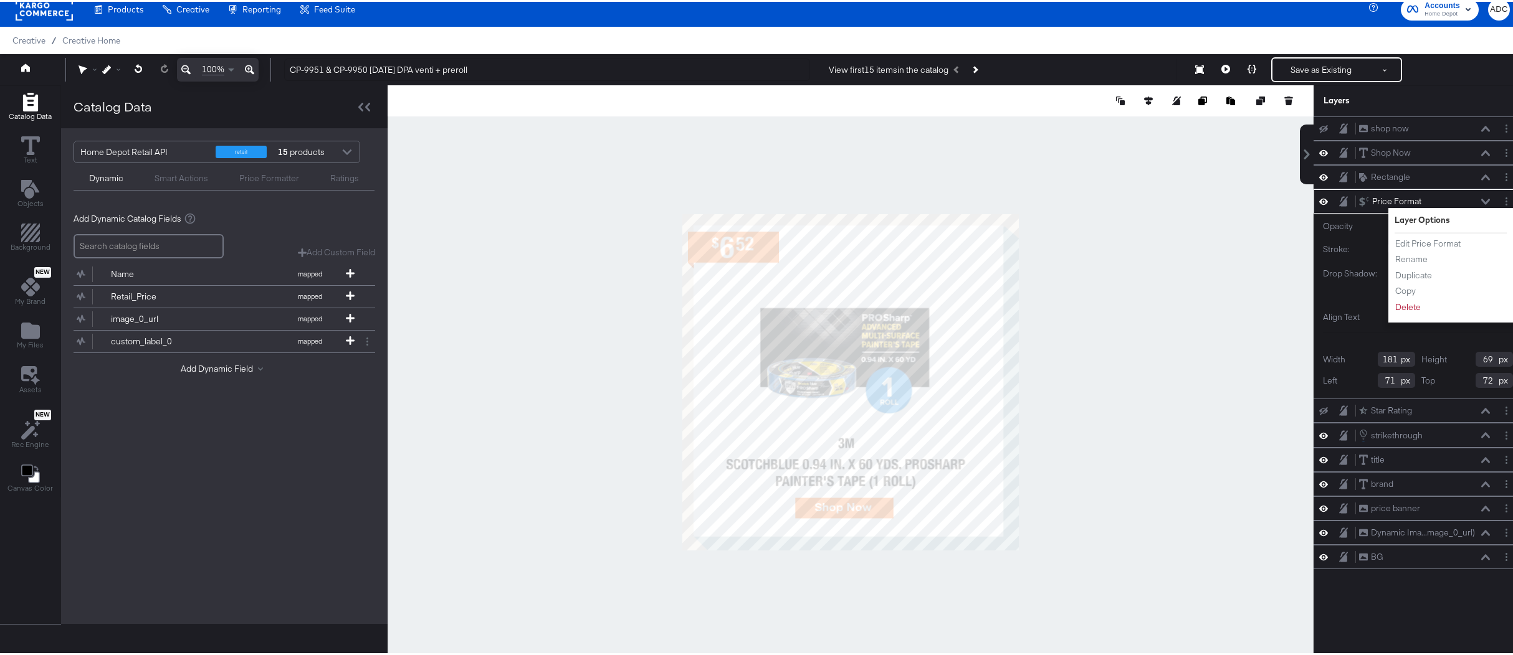
click at [1331, 305] on div "Opacity 1 100 100 Stroke: Width 0 Drop Shadow: X 0 Y 0 Blur 0 Align Text" at bounding box center [1418, 269] width 190 height 104
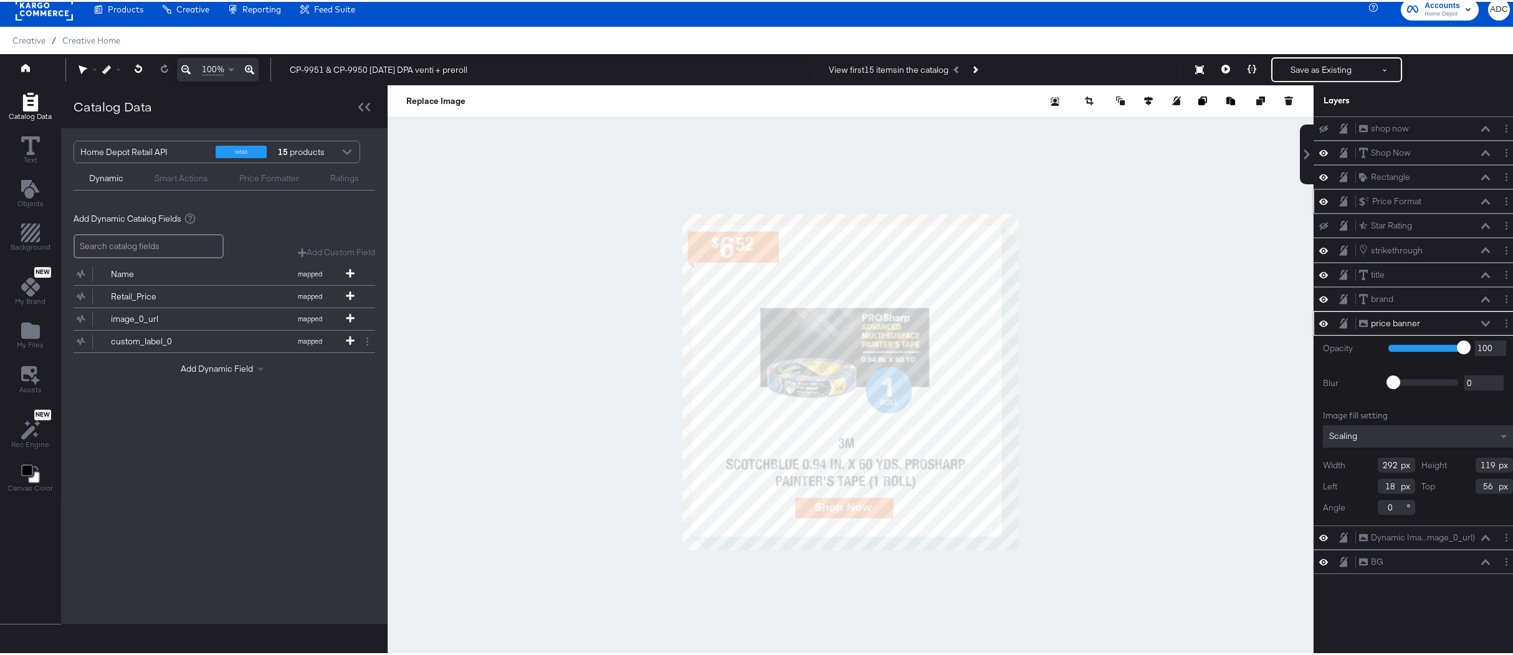
click at [1319, 201] on icon at bounding box center [1323, 199] width 9 height 11
click at [1319, 201] on icon at bounding box center [1323, 200] width 9 height 8
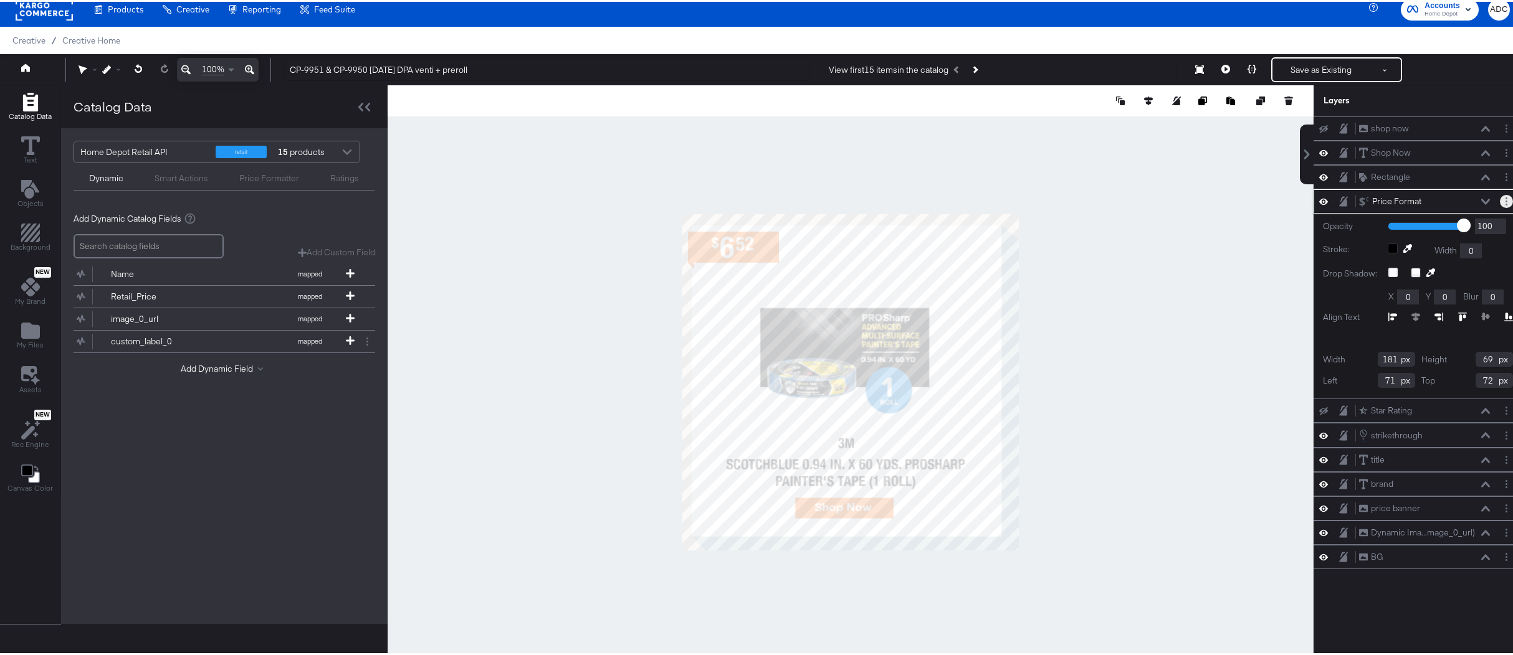
click at [1501, 200] on button "Layer Options" at bounding box center [1506, 199] width 13 height 13
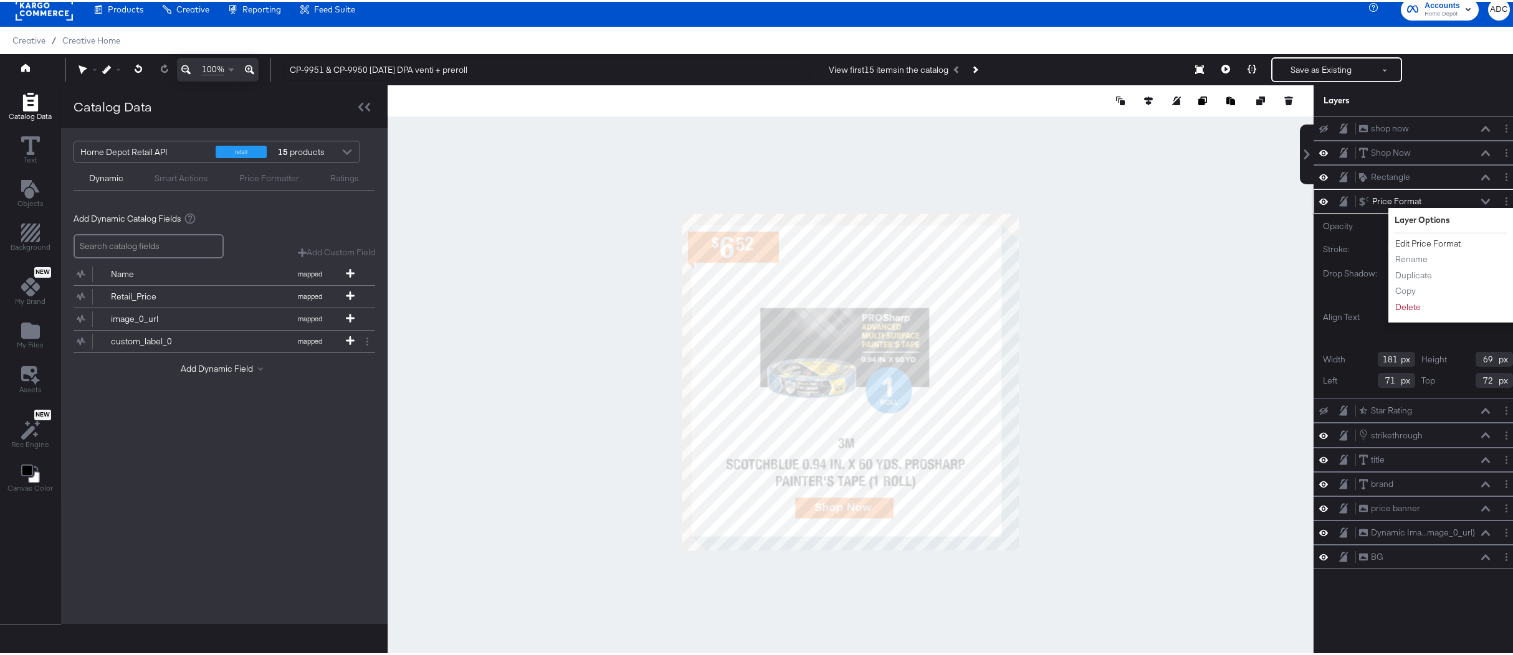
click at [1432, 237] on button "Edit Price Format" at bounding box center [1427, 242] width 67 height 13
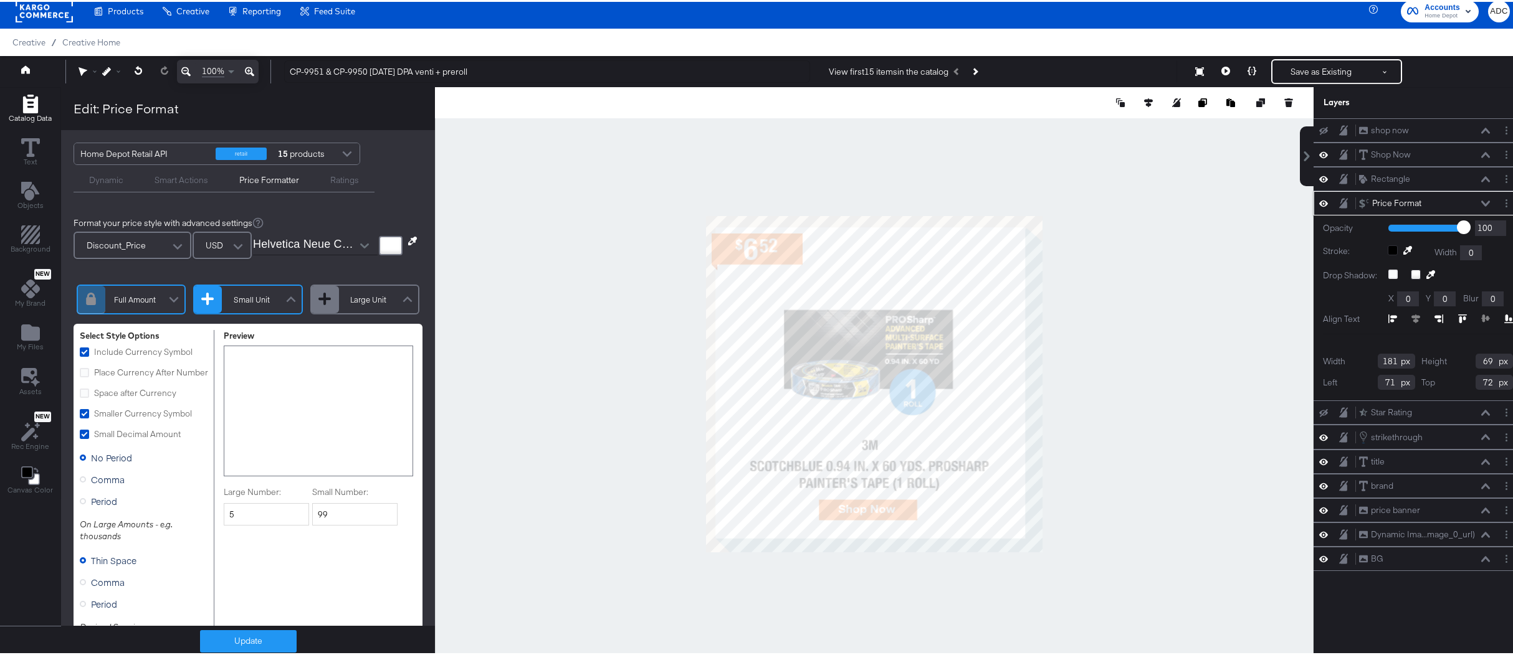
scroll to position [7, 0]
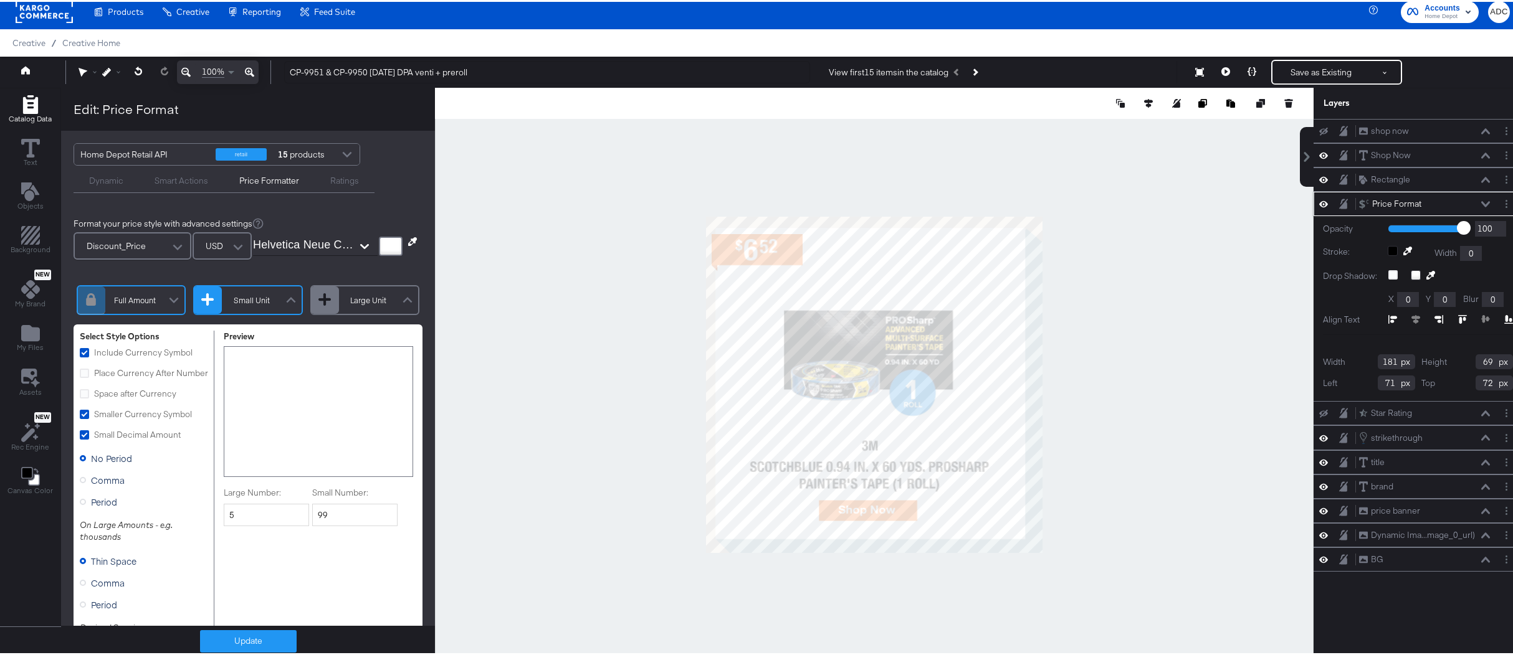
click at [360, 242] on icon "Open" at bounding box center [364, 244] width 9 height 9
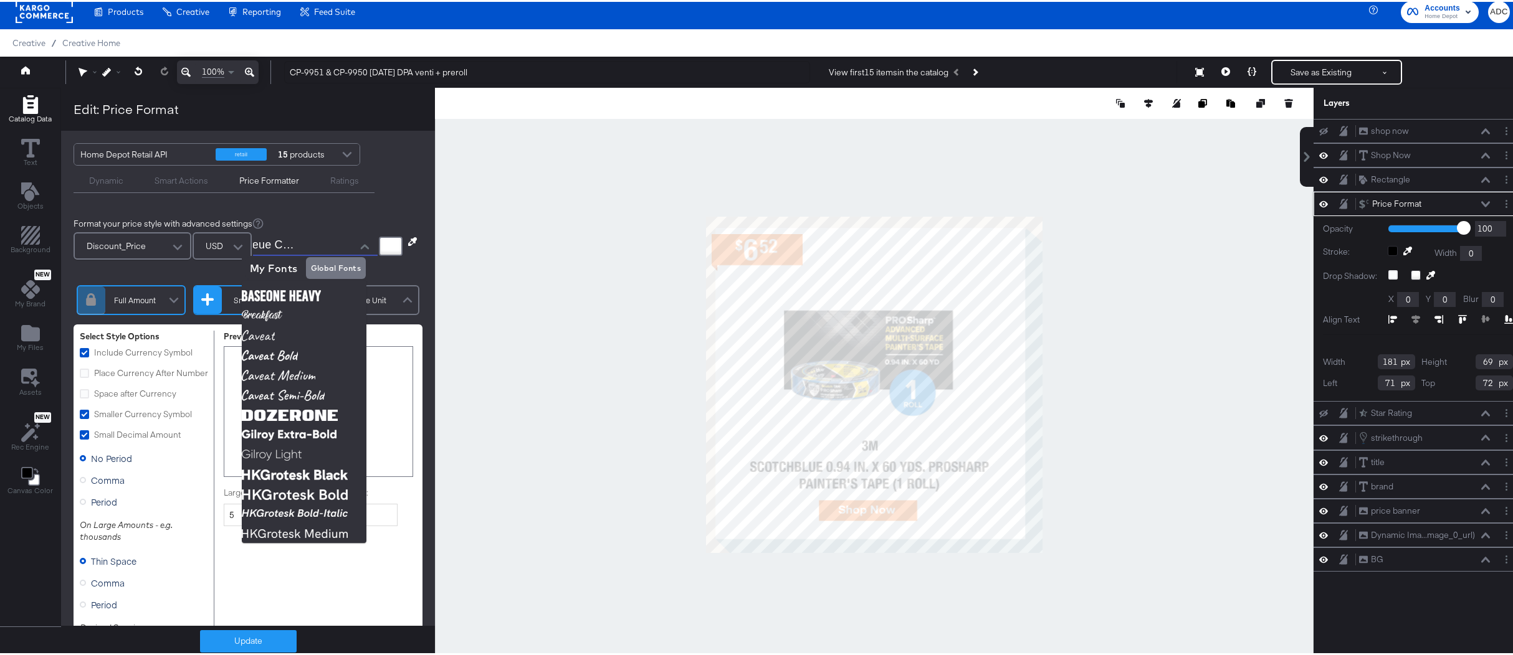
scroll to position [0, 0]
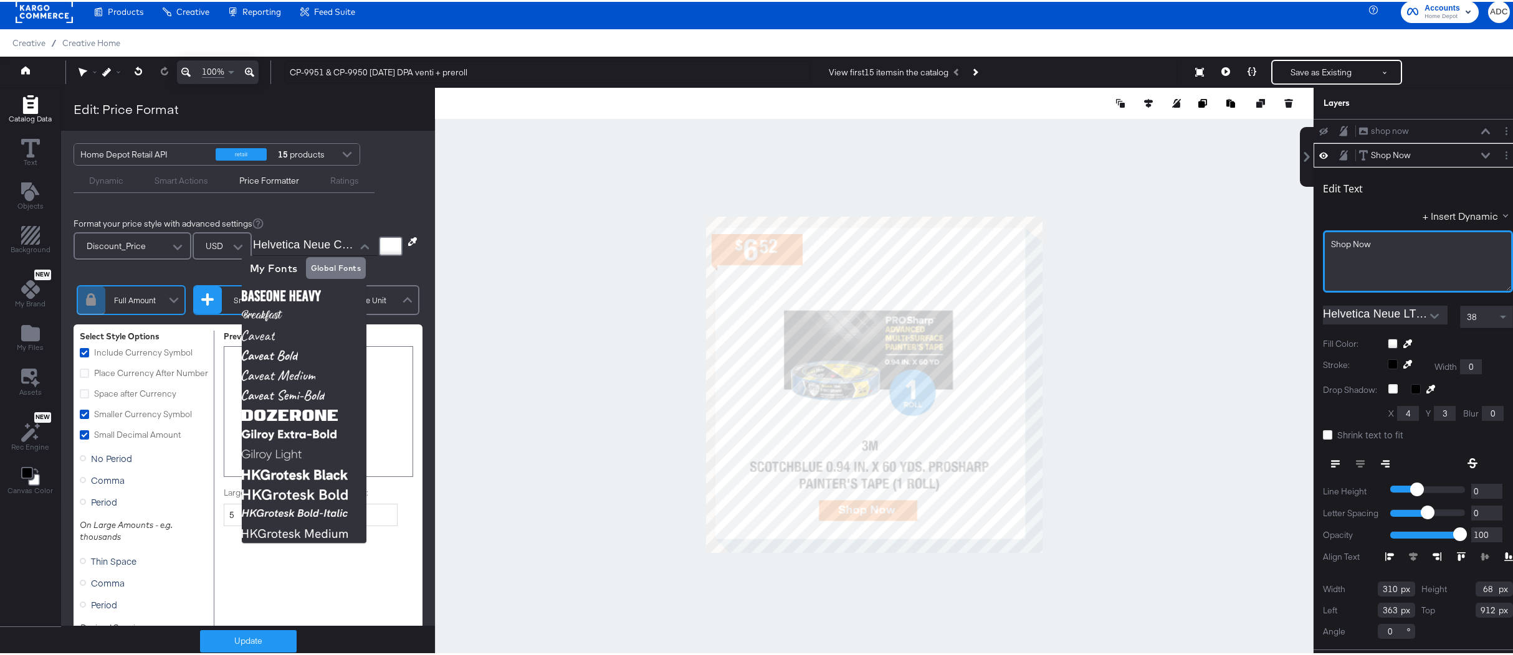
click at [1365, 243] on div "Shop ﻿Now" at bounding box center [1418, 243] width 174 height 12
click at [1323, 243] on div "Shop ﻿Now" at bounding box center [1418, 260] width 190 height 62
click at [1330, 74] on button "Save as Existing" at bounding box center [1320, 70] width 97 height 22
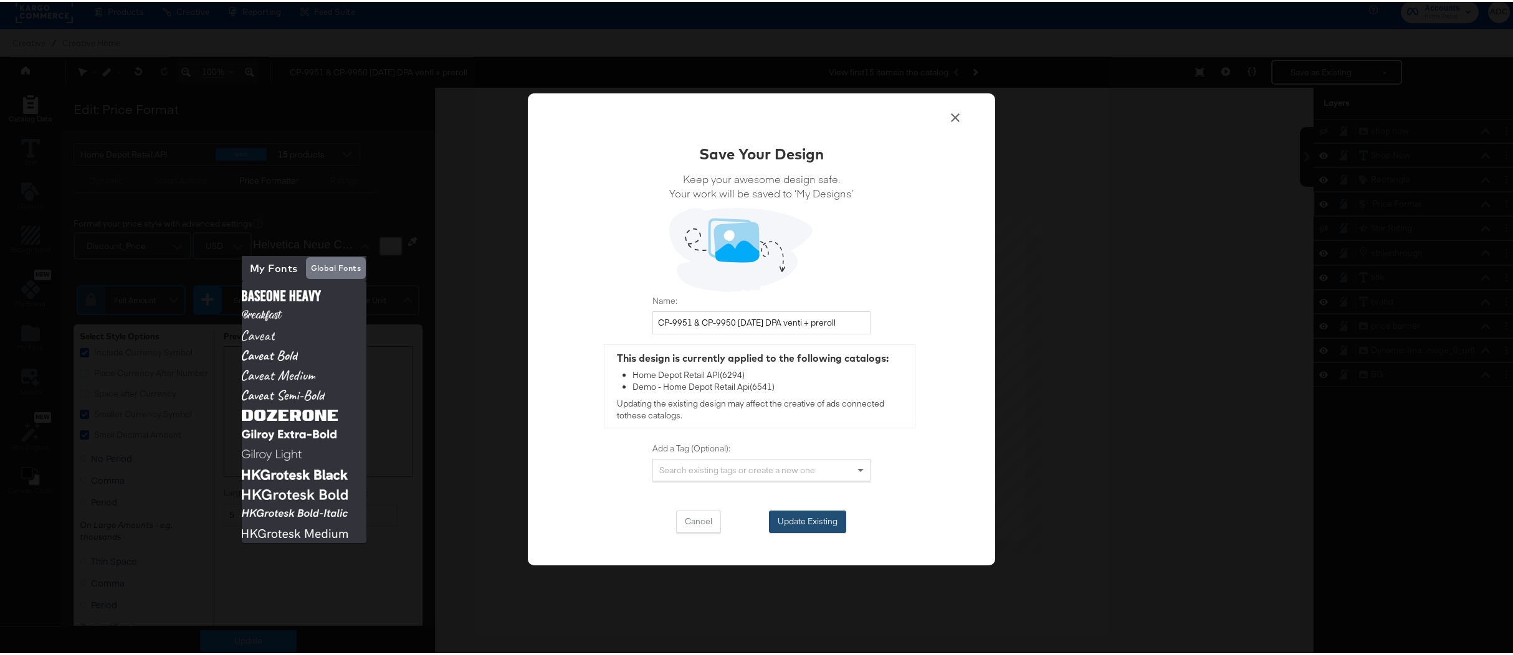
click at [801, 525] on button "Update Existing" at bounding box center [807, 520] width 77 height 22
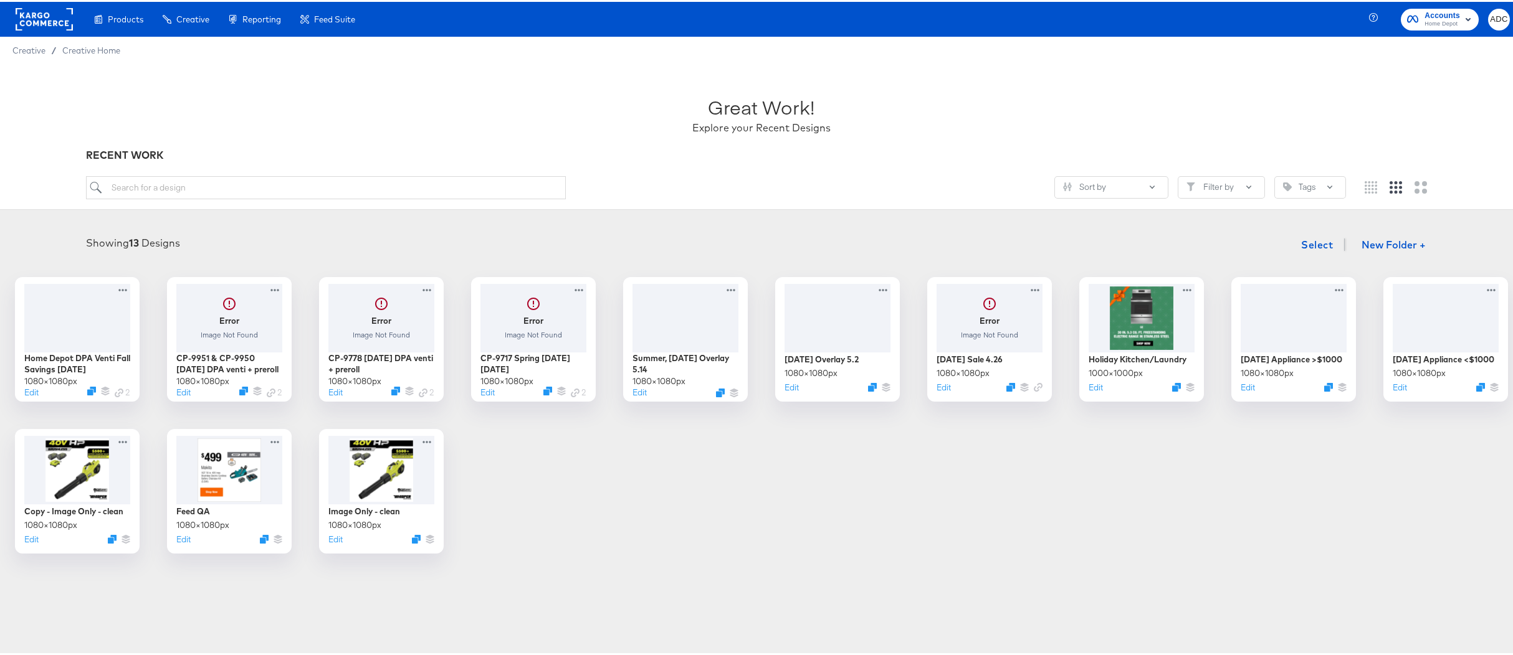
click at [765, 526] on div "Home Depot DPA Venti Fall Savings [DATE] 1080 × 1080 px Edit 2 Error Image Not …" at bounding box center [760, 413] width 1497 height 277
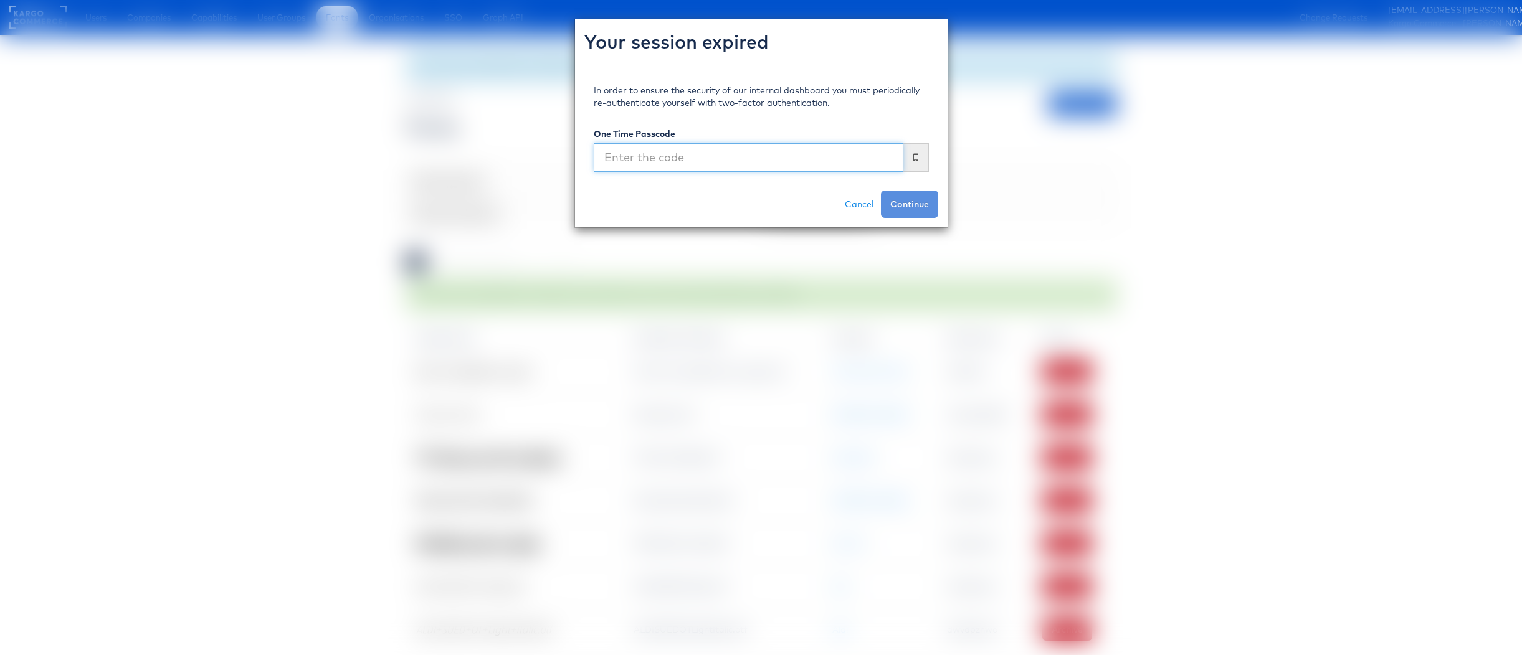
click at [747, 166] on input "text" at bounding box center [749, 157] width 310 height 29
type input "559680"
click at [881, 191] on button "Continue" at bounding box center [909, 204] width 57 height 27
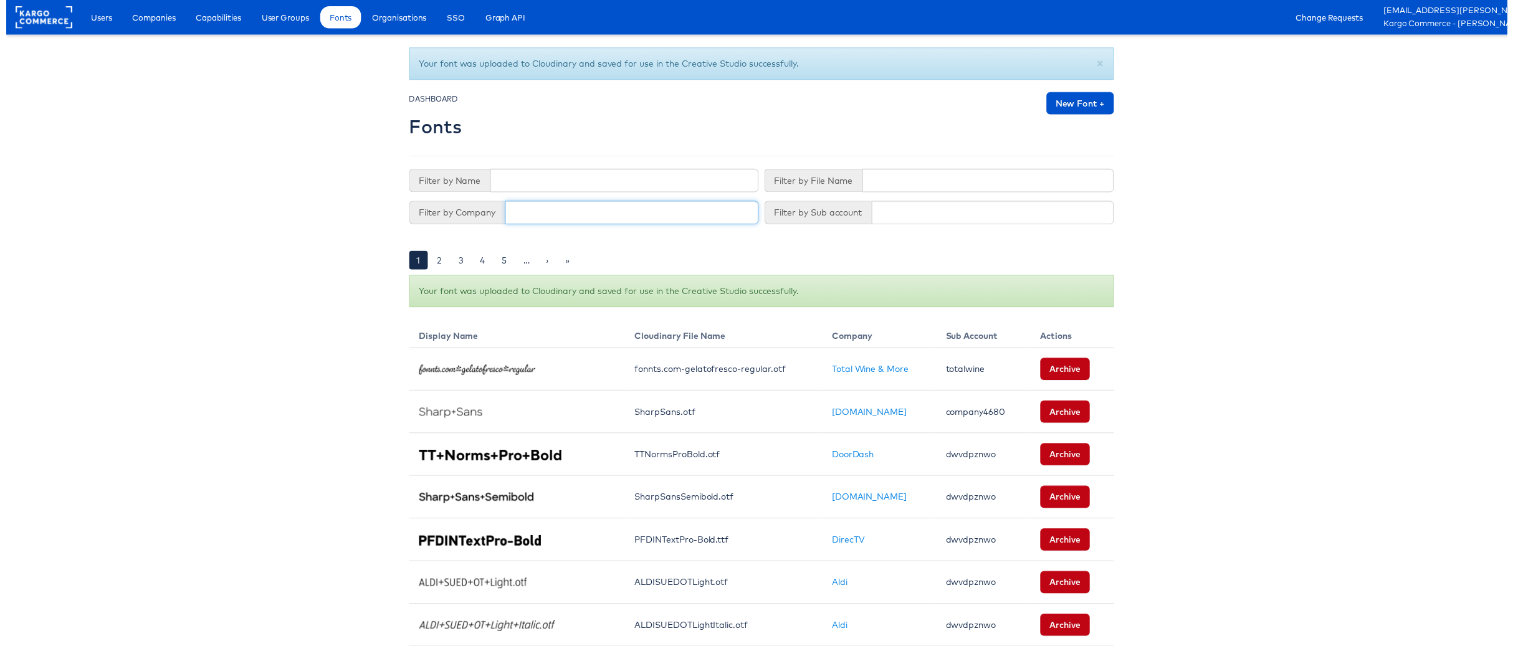
click at [571, 223] on input "text" at bounding box center [630, 214] width 255 height 24
click at [887, 188] on input "text" at bounding box center [990, 182] width 254 height 24
paste input "HelveticaNeueLTPro-BdCn.otf"
type input "HelveticaNeueLTPro-BdCn.otf"
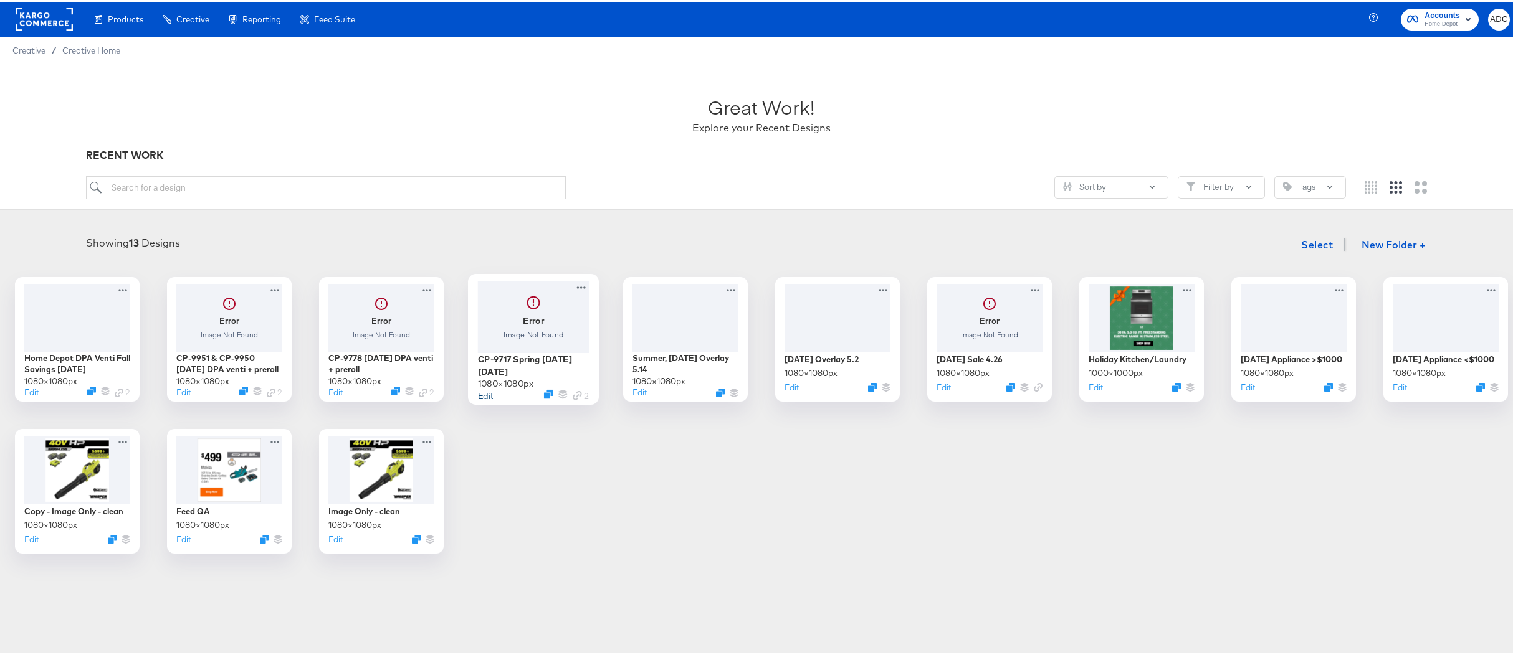
click at [492, 396] on button "Edit" at bounding box center [484, 394] width 15 height 12
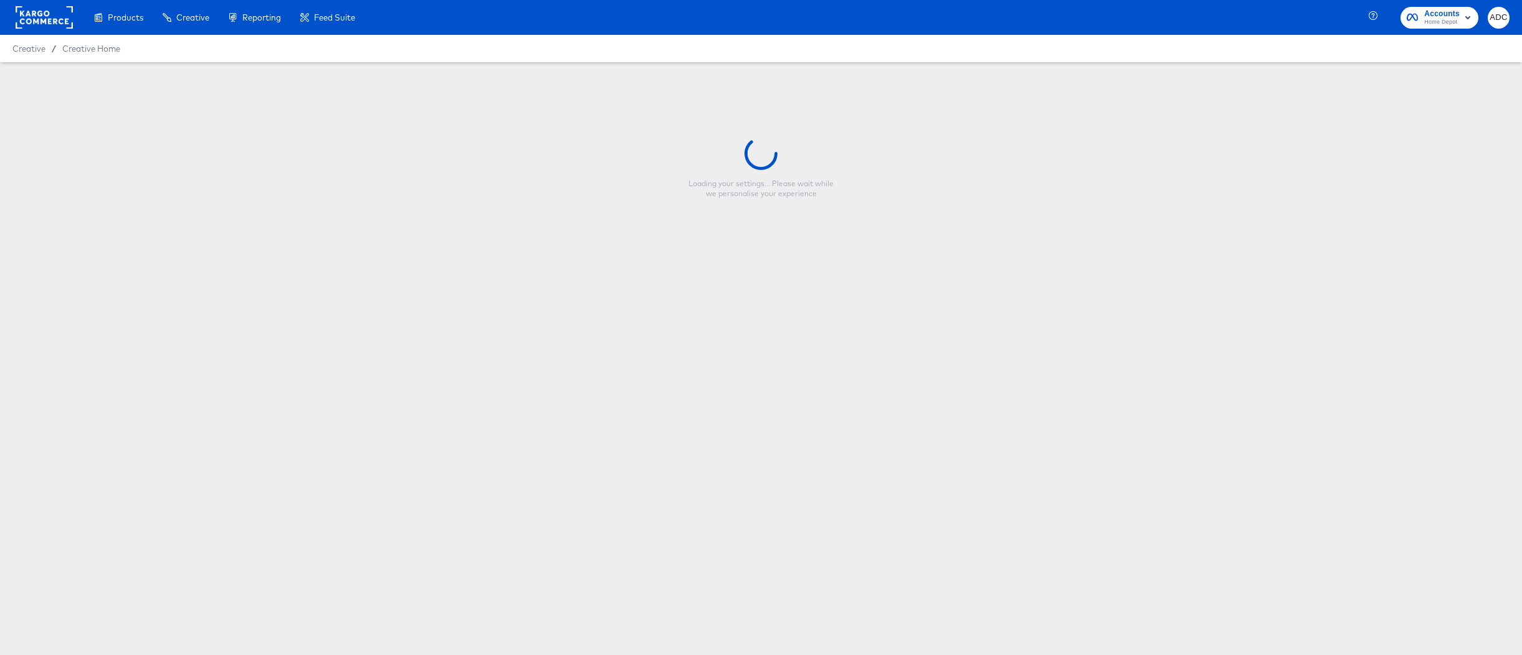
type input "CP-9717 Spring [DATE][DATE]"
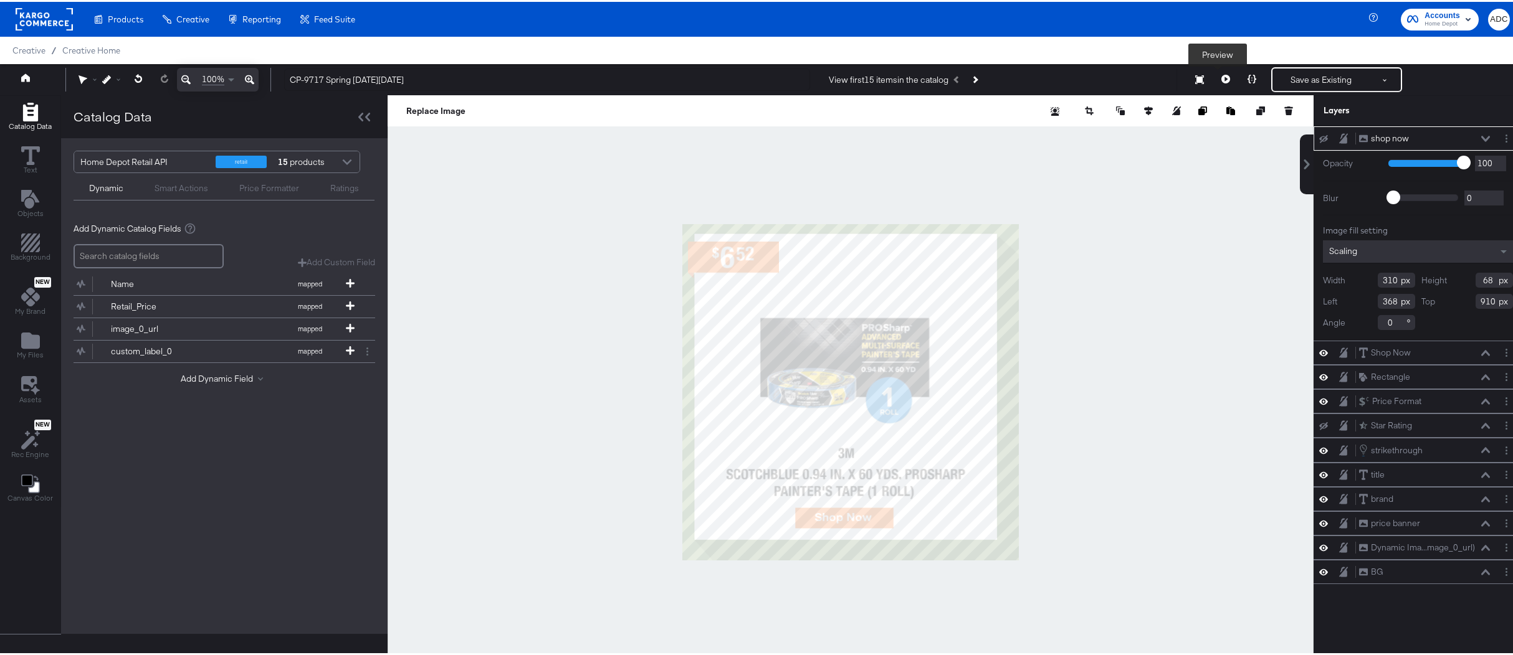
click at [1217, 72] on button at bounding box center [1225, 77] width 26 height 25
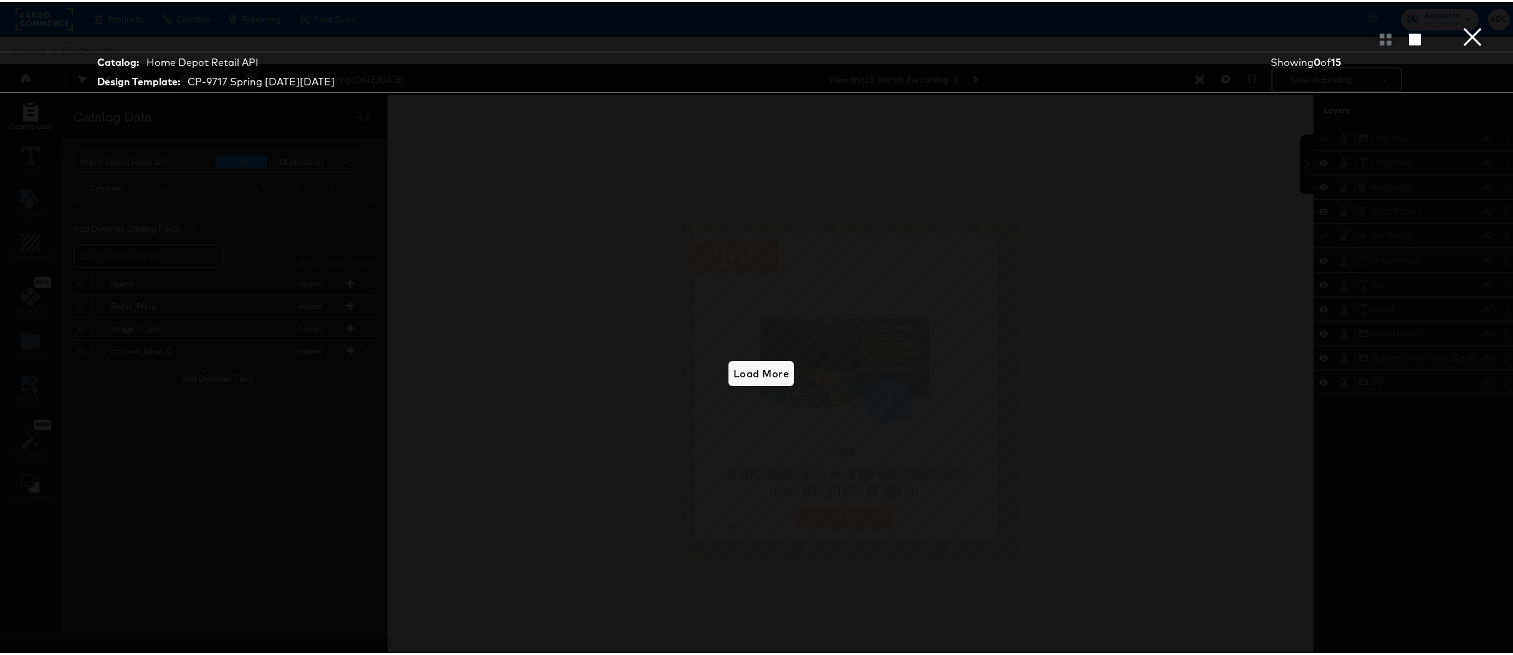
click at [1465, 25] on button "×" at bounding box center [1472, 12] width 25 height 25
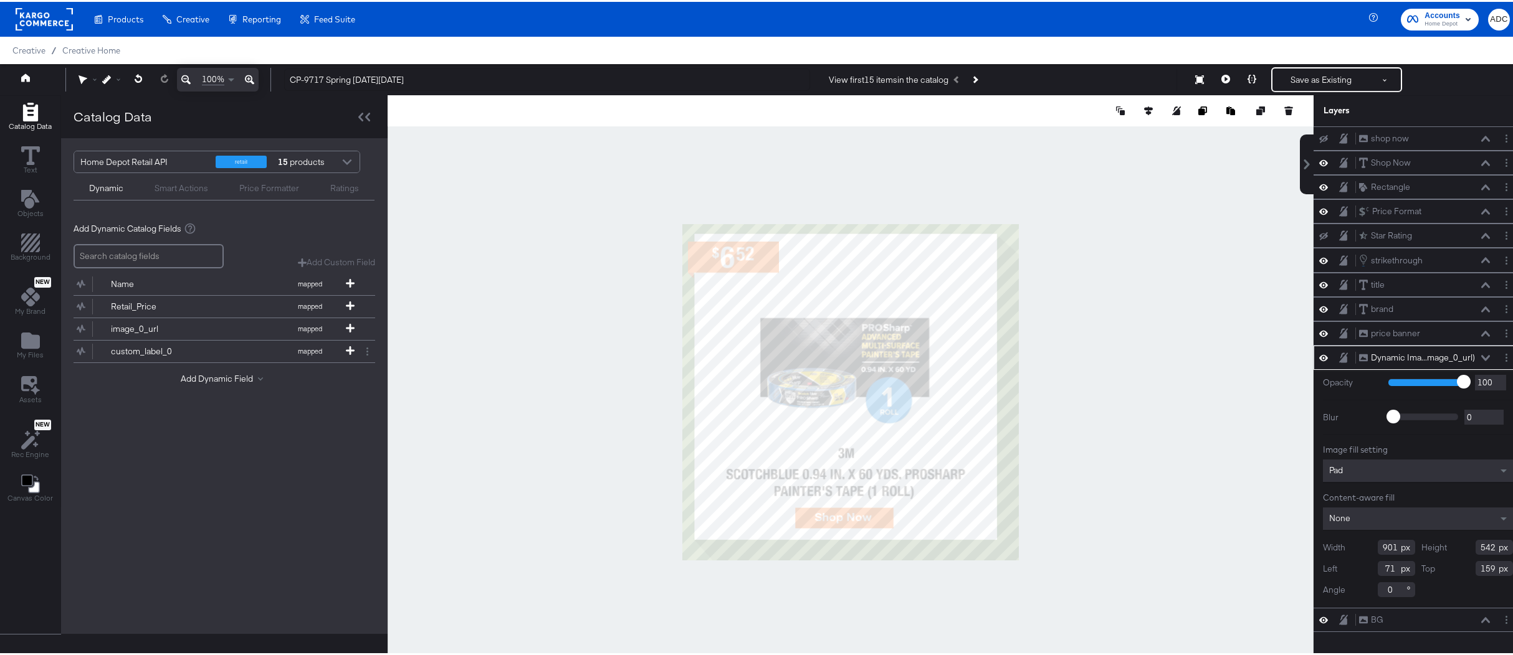
type input "72"
type input "99"
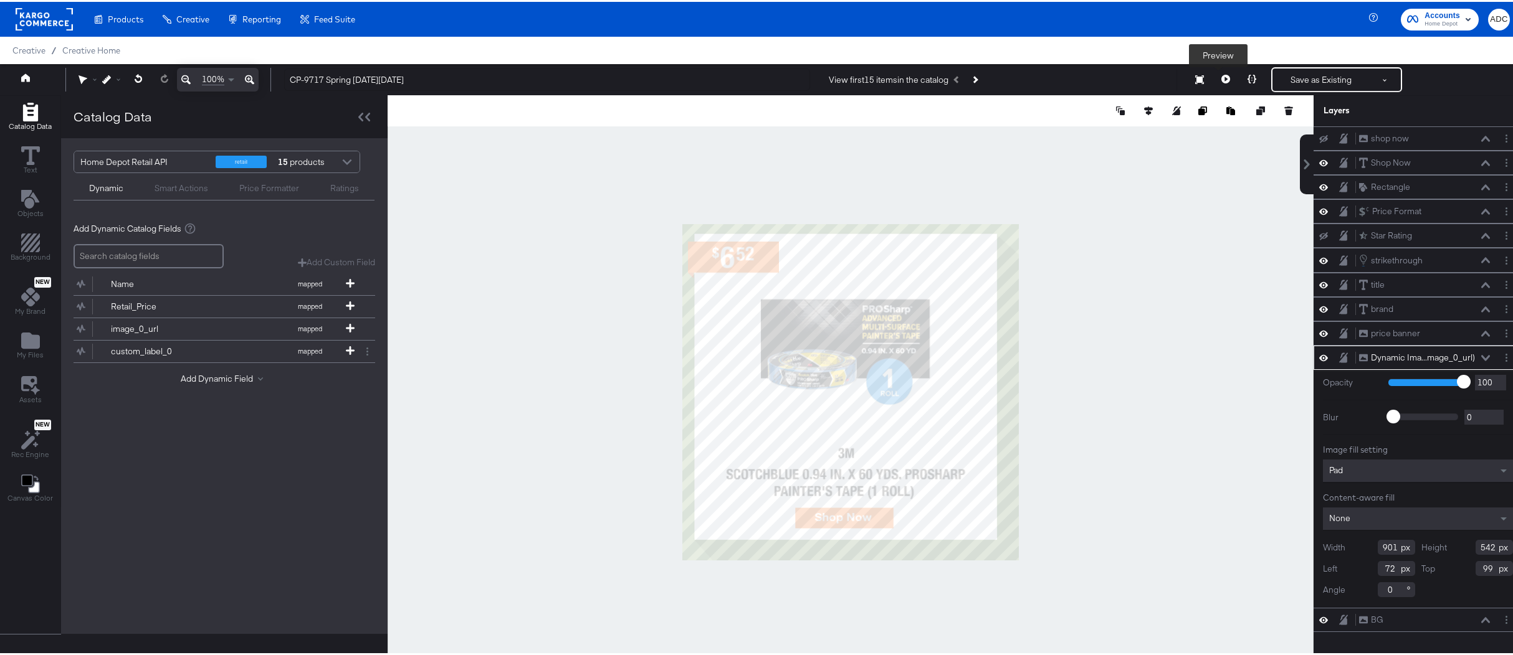
click at [1221, 75] on icon at bounding box center [1225, 77] width 9 height 9
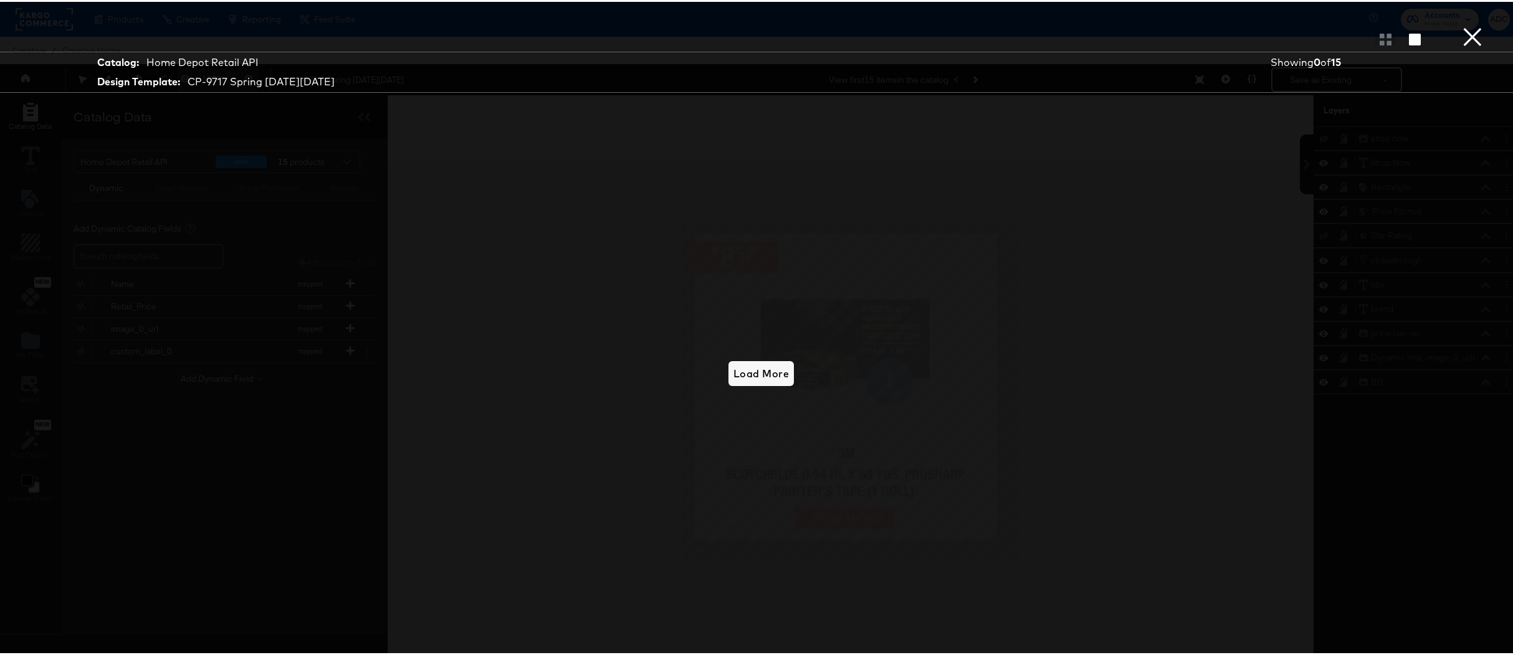
click at [1460, 25] on button "×" at bounding box center [1472, 12] width 25 height 25
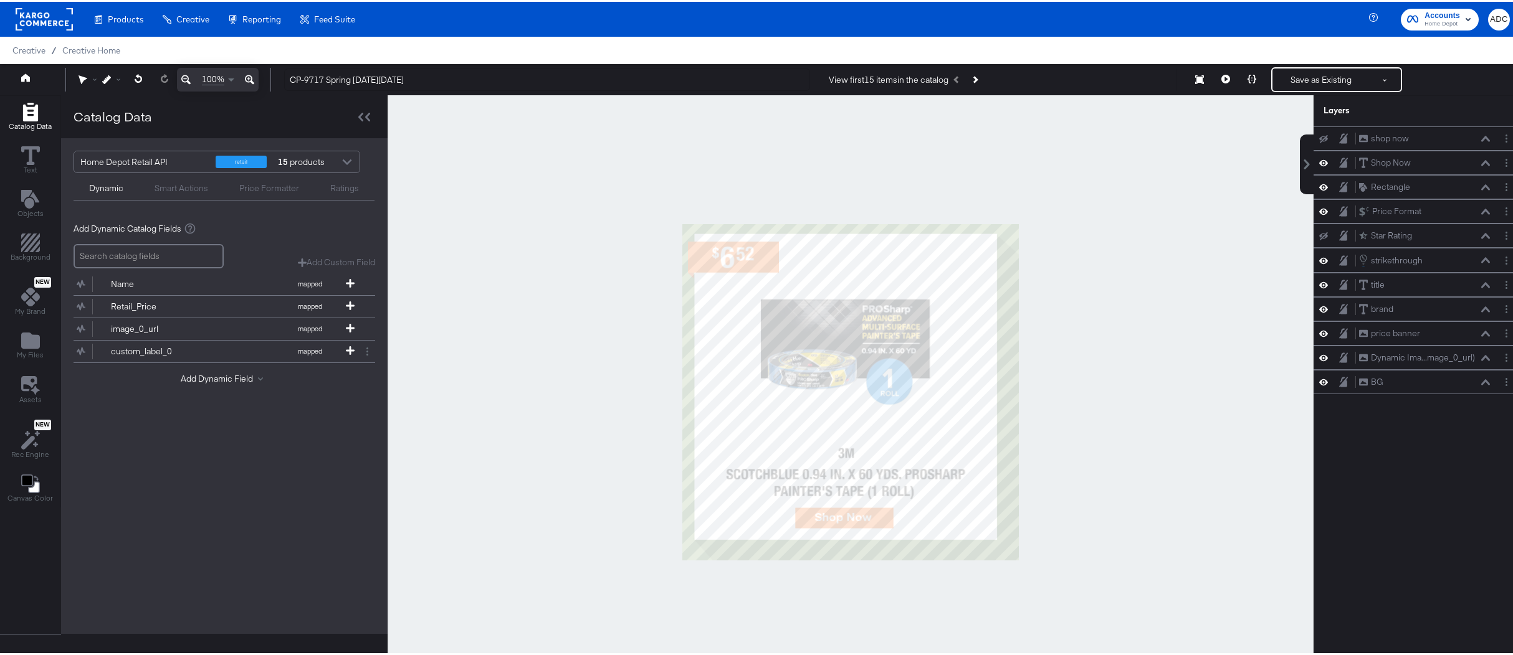
click at [622, 372] on div at bounding box center [851, 390] width 926 height 594
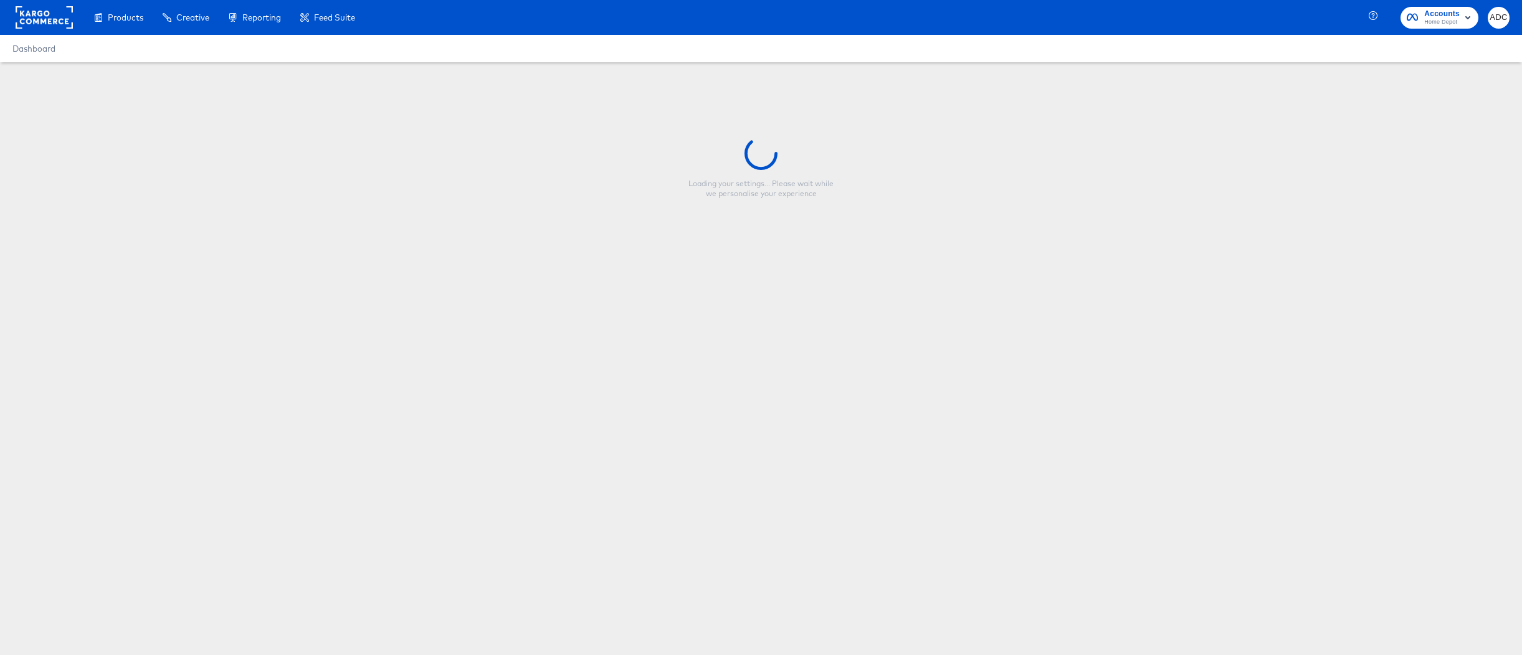
type input "CP-9717 Spring [DATE][DATE]"
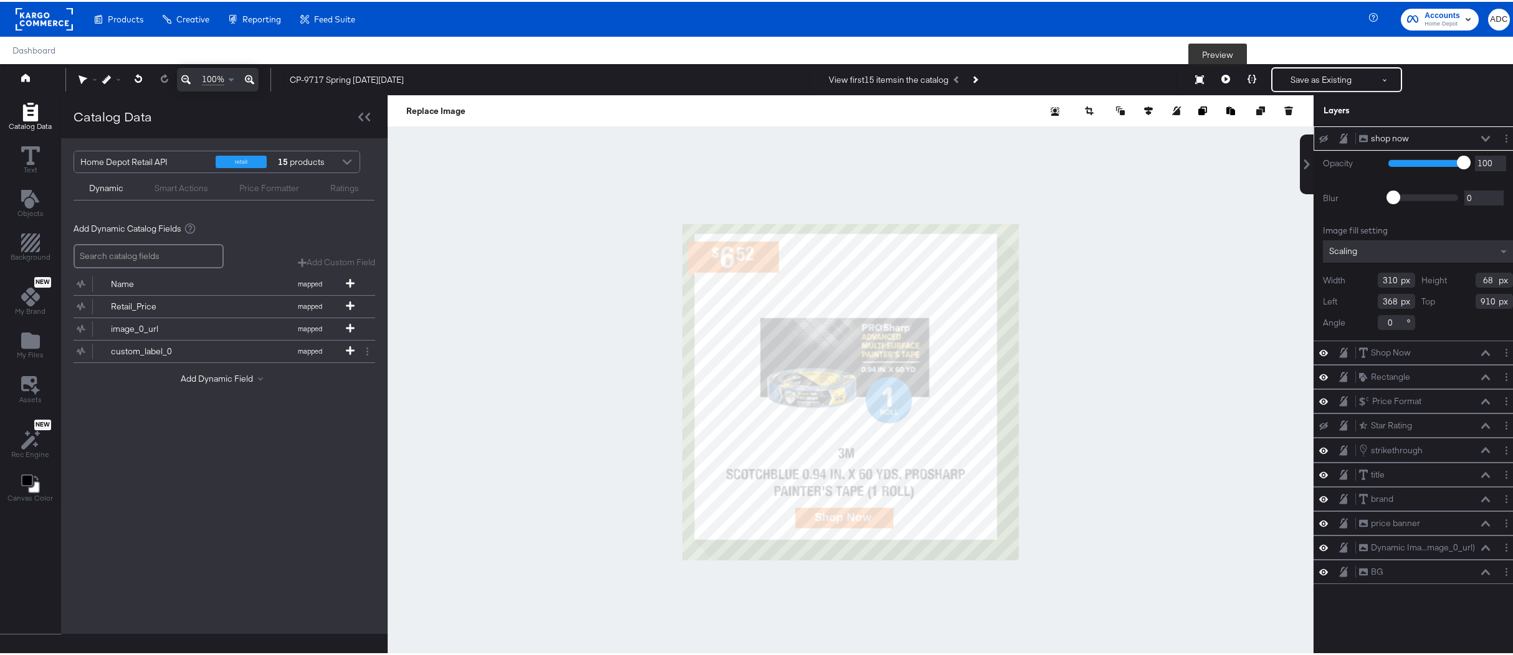
click at [1221, 81] on icon at bounding box center [1225, 77] width 9 height 9
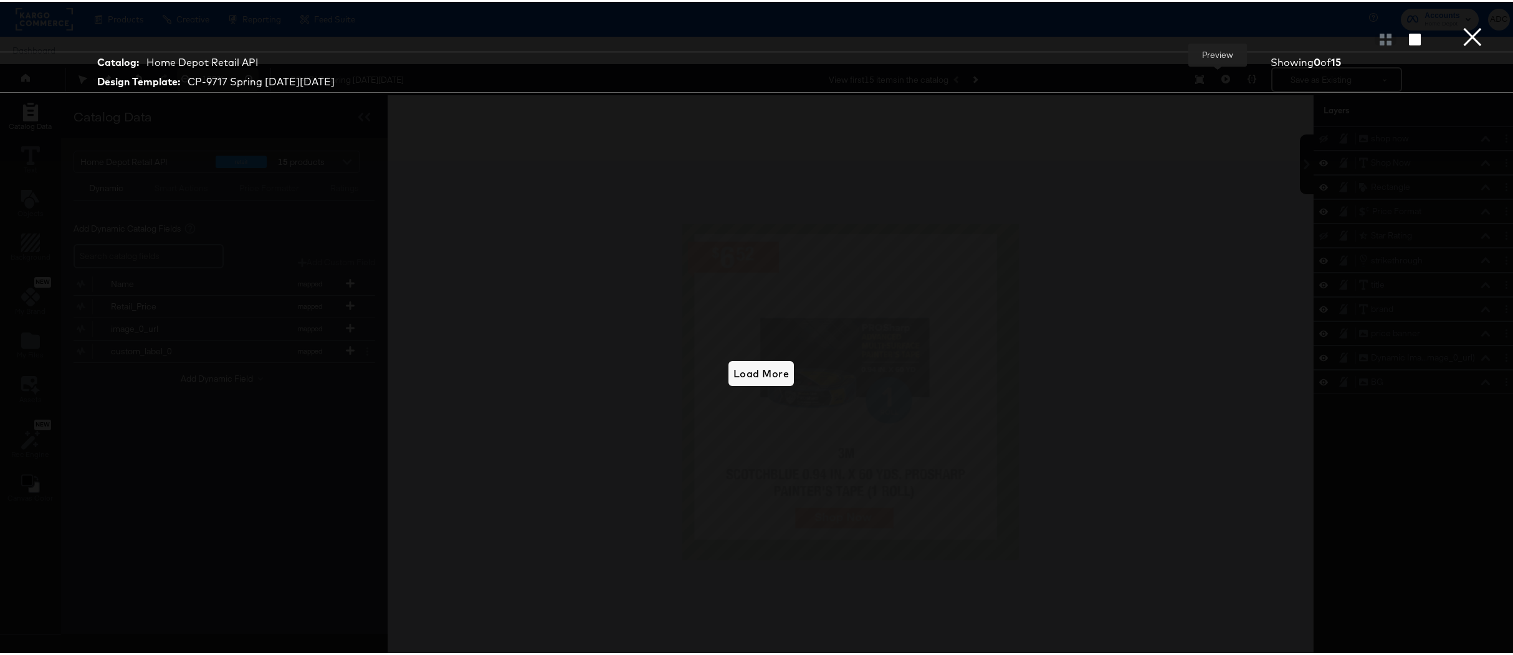
click at [1467, 25] on button "×" at bounding box center [1472, 12] width 25 height 25
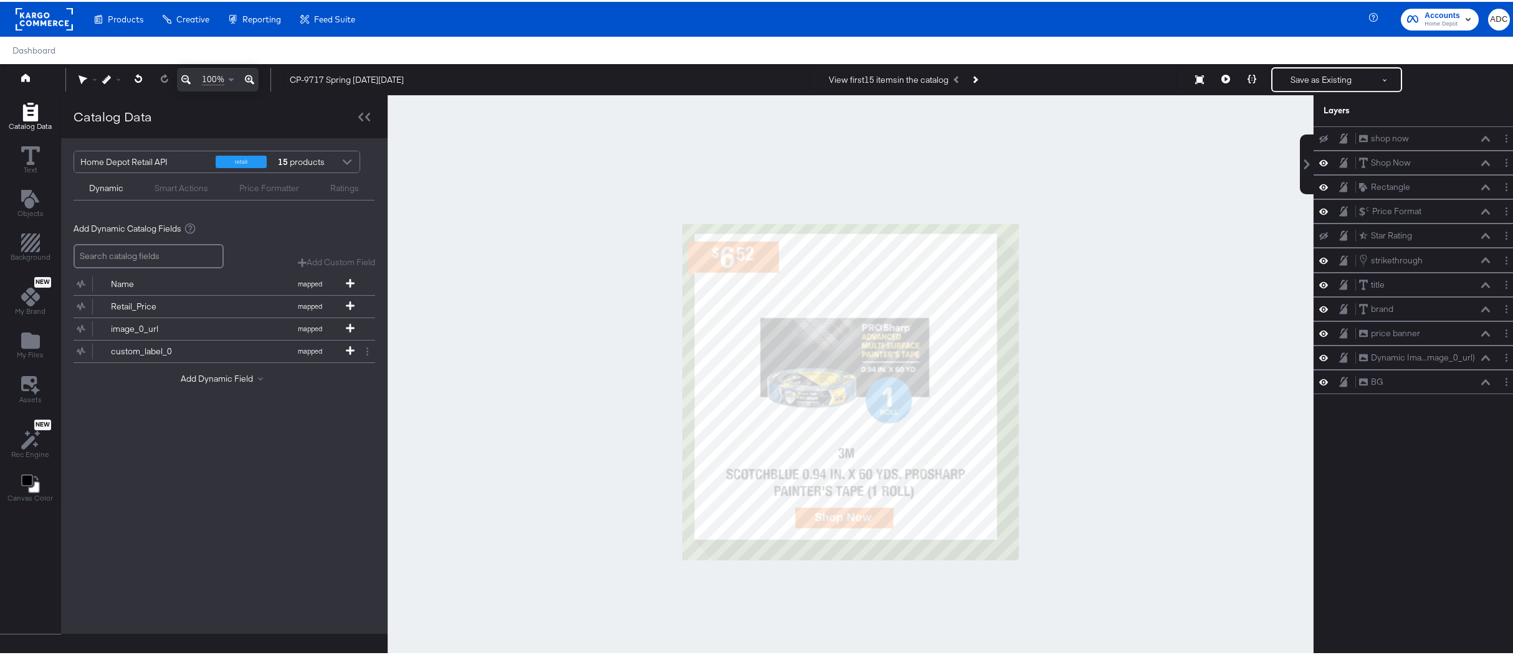
click at [343, 159] on div at bounding box center [347, 162] width 19 height 22
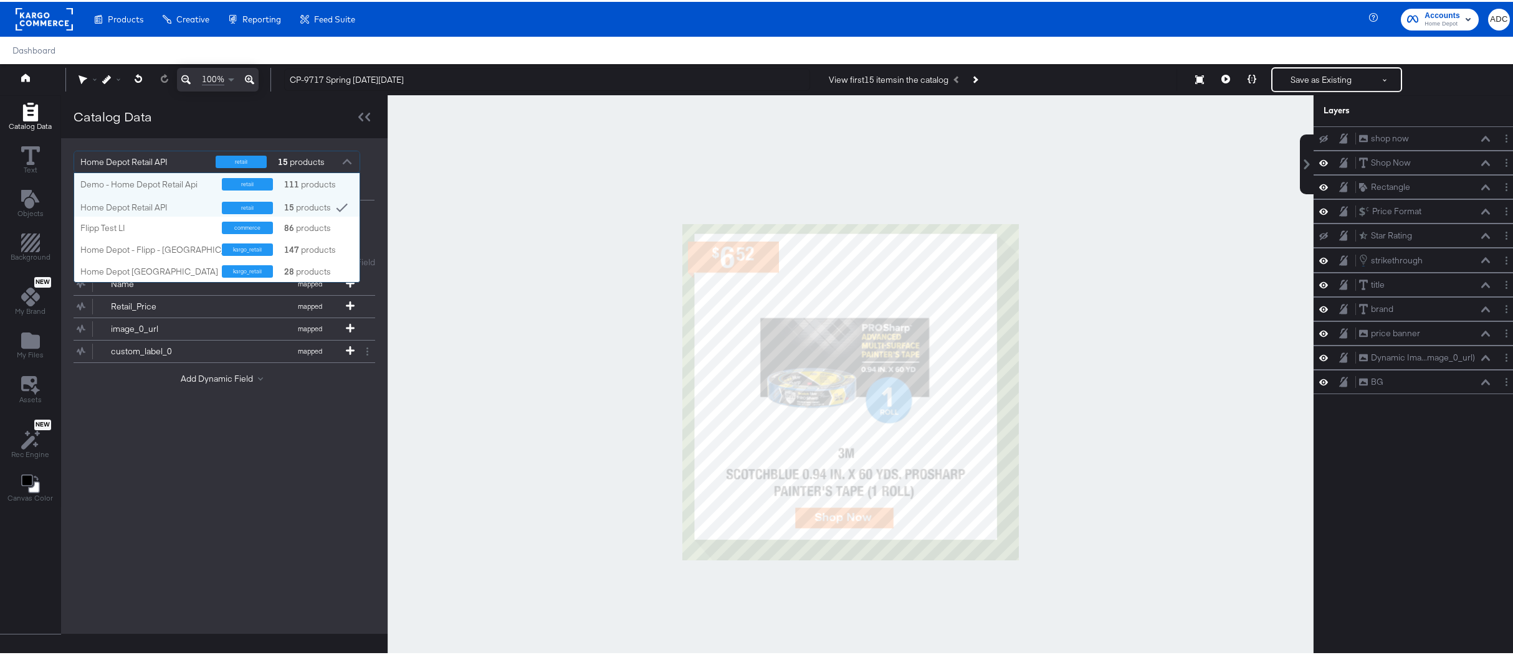
scroll to position [100, 276]
click at [148, 178] on div "Demo - Home Depot Retail Api" at bounding box center [146, 183] width 132 height 12
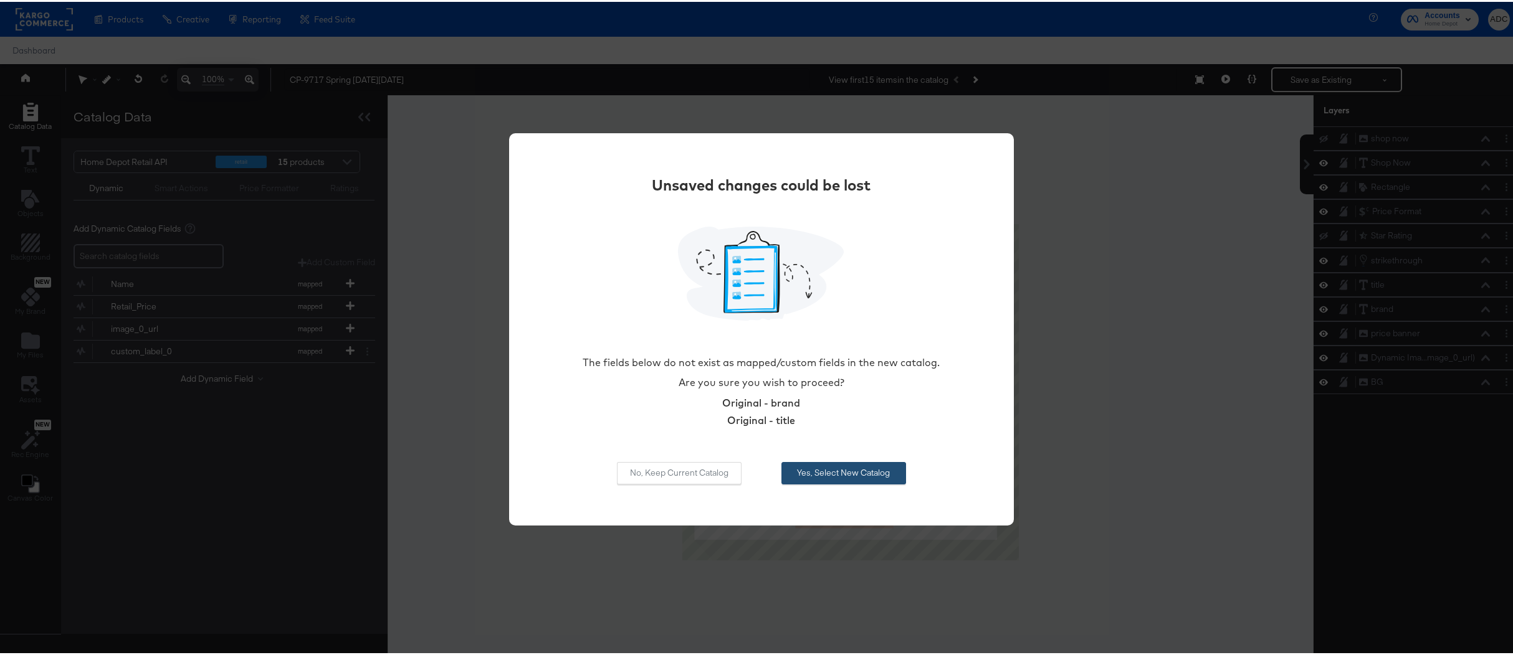
click at [845, 470] on button "Yes, Select New Catalog" at bounding box center [843, 471] width 125 height 22
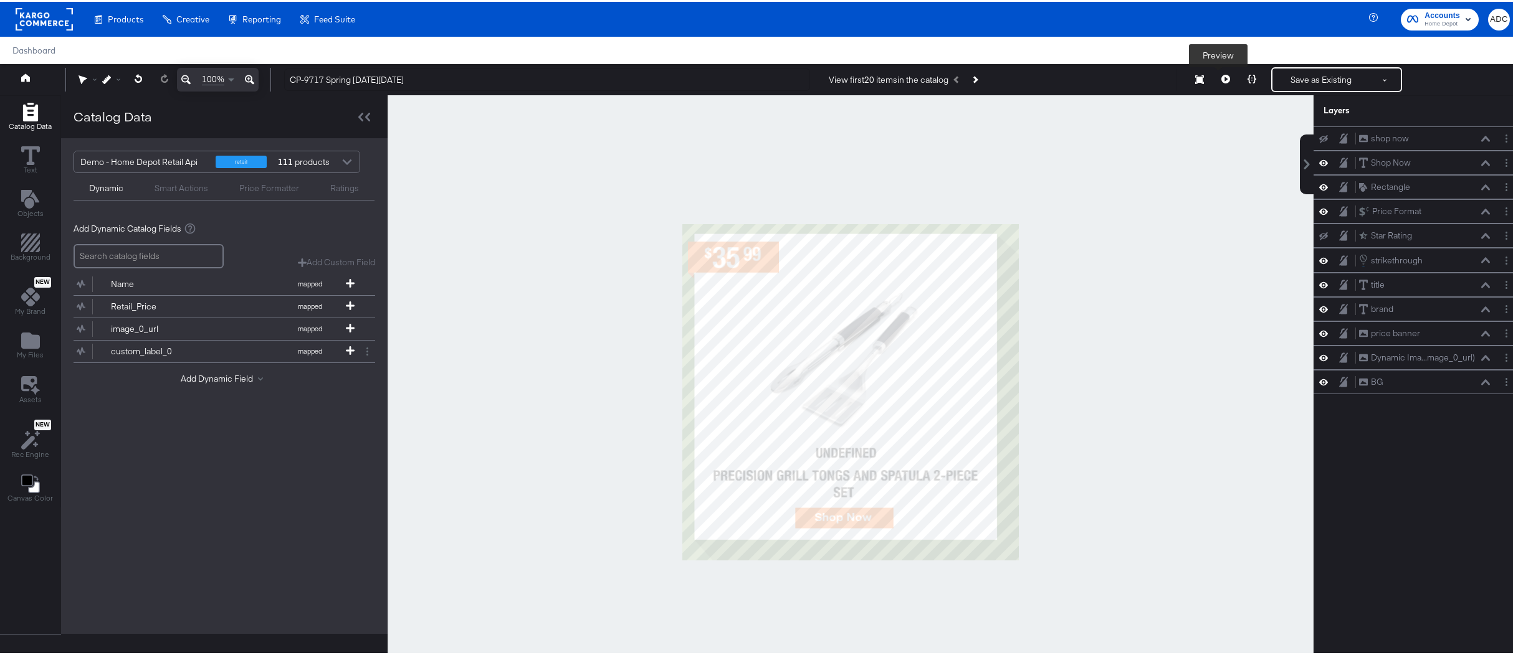
click at [1221, 78] on icon at bounding box center [1225, 77] width 9 height 9
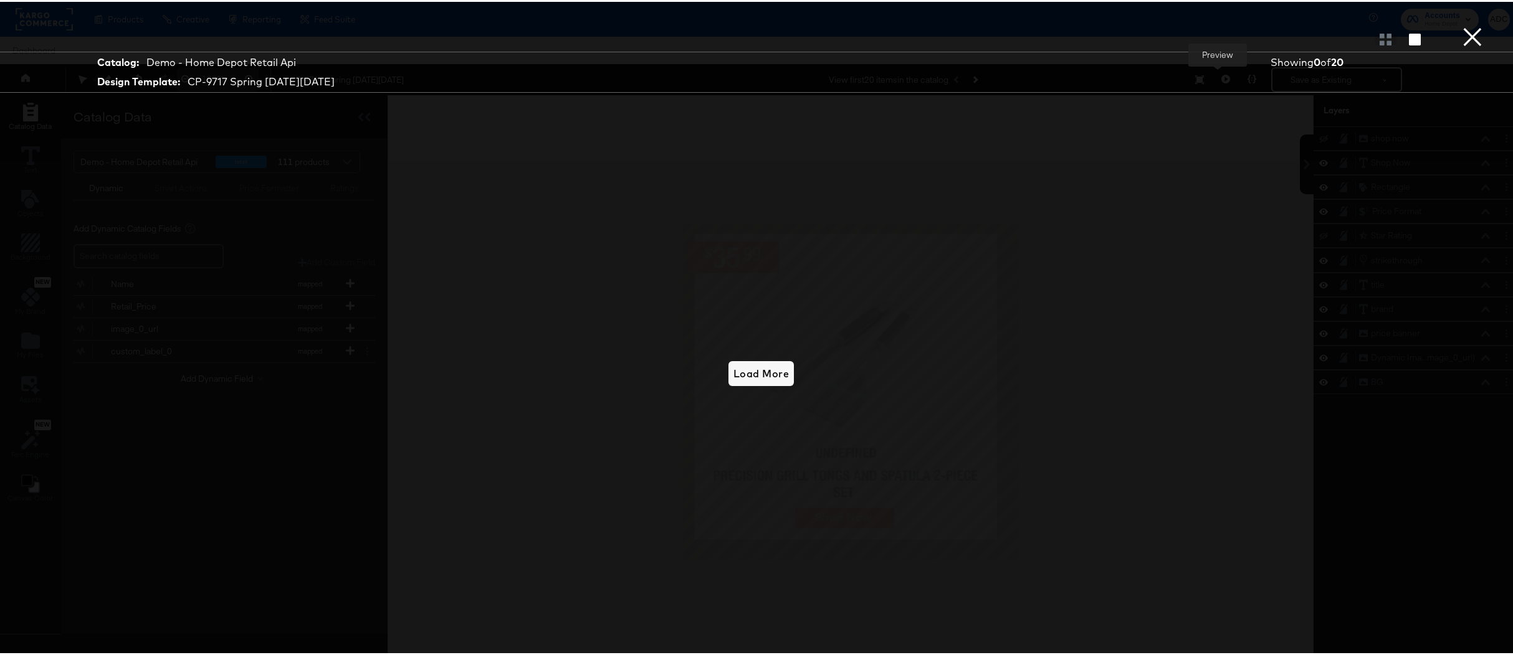
click at [1464, 25] on button "×" at bounding box center [1472, 12] width 25 height 25
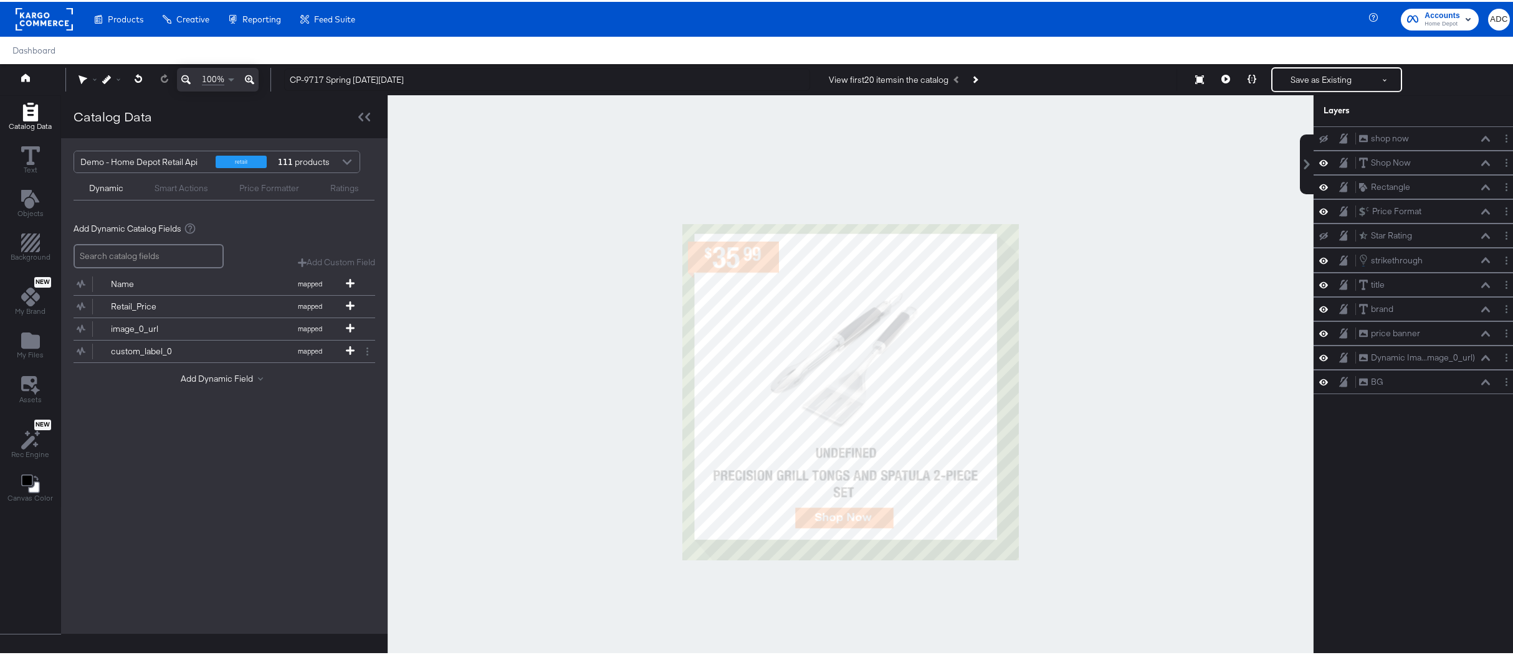
click at [313, 165] on div "111 products" at bounding box center [294, 160] width 37 height 21
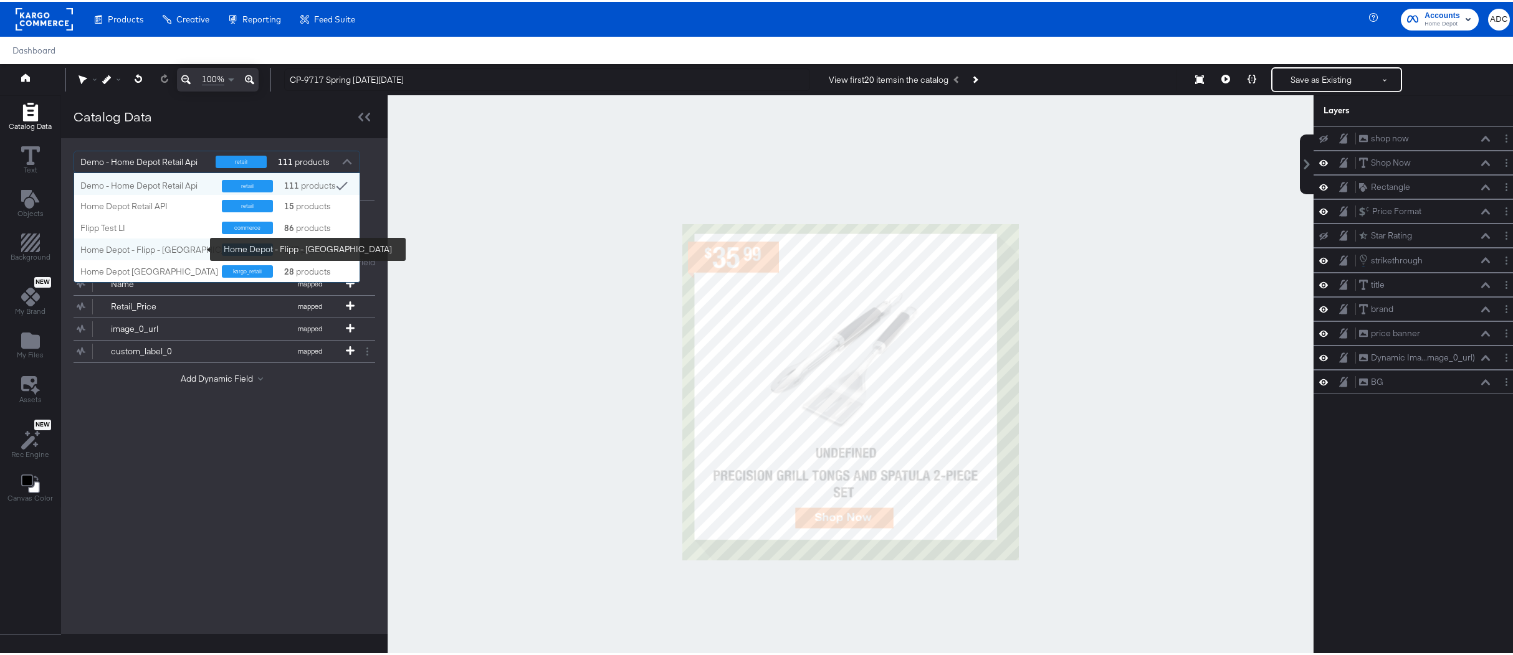
click at [116, 252] on div "Home Depot - Flipp - [GEOGRAPHIC_DATA]" at bounding box center [164, 248] width 168 height 12
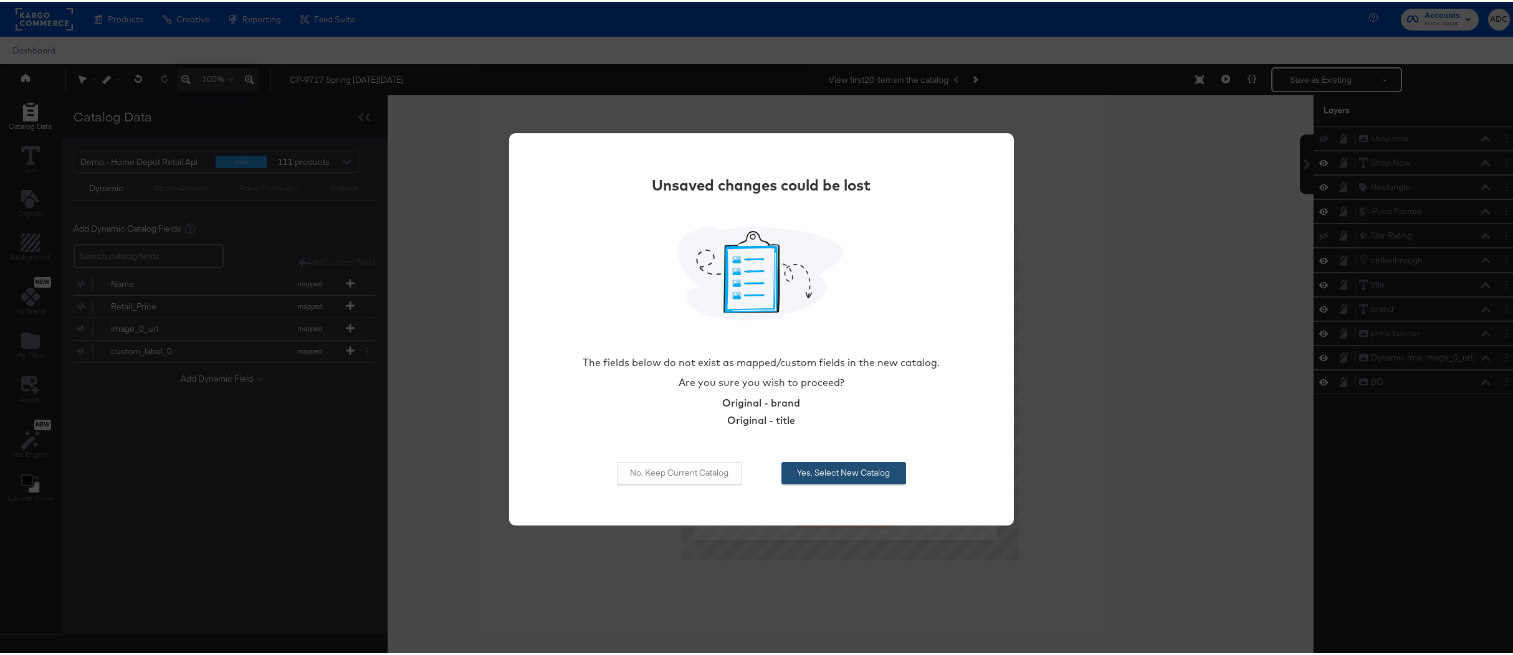
click at [826, 468] on button "Yes, Select New Catalog" at bounding box center [843, 471] width 125 height 22
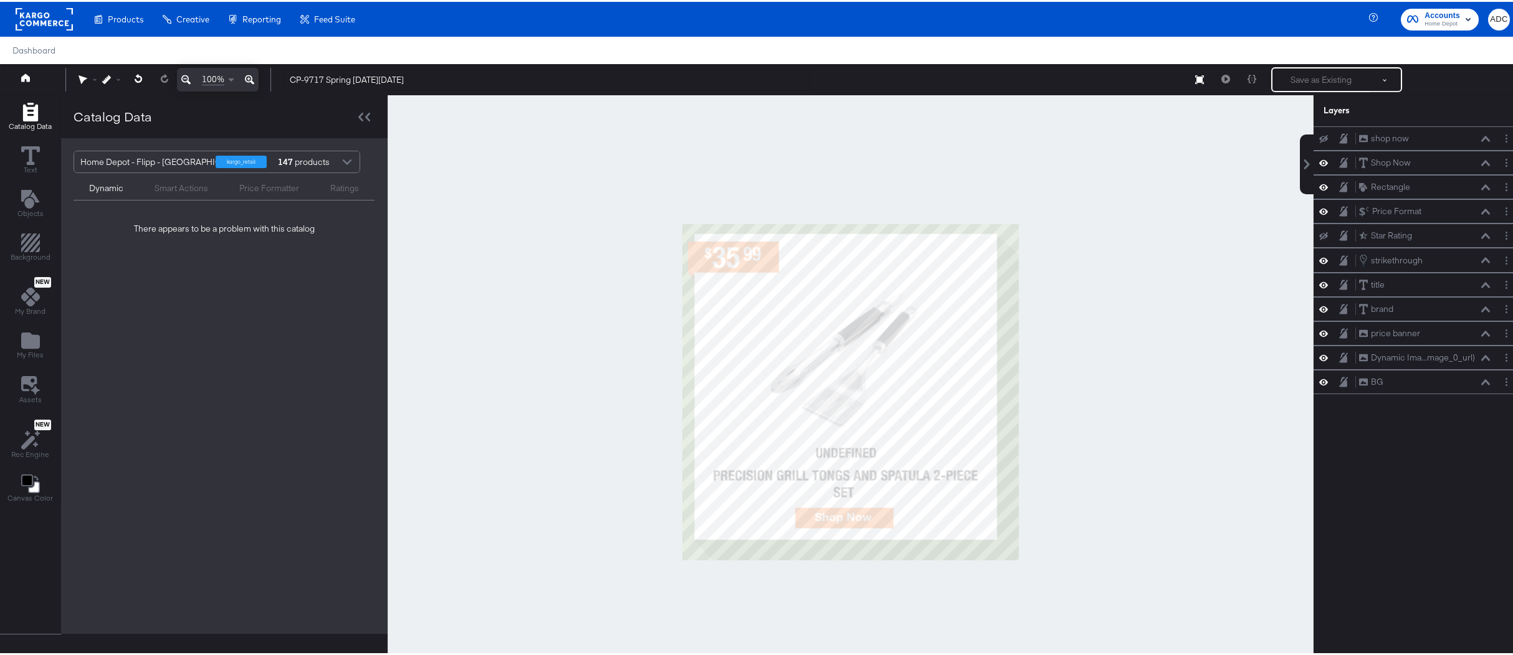
click at [313, 158] on div "147 products" at bounding box center [294, 160] width 37 height 21
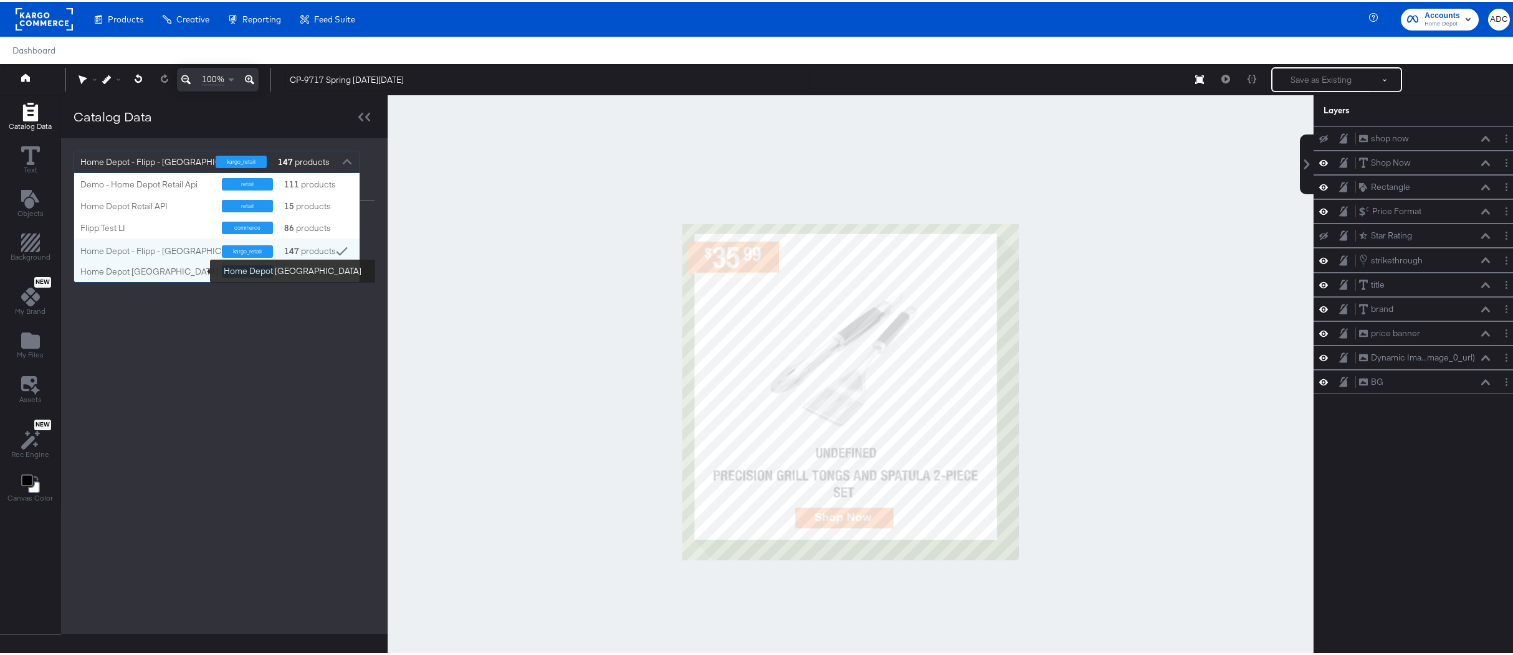
click at [144, 273] on div "Home Depot [GEOGRAPHIC_DATA]" at bounding box center [149, 270] width 138 height 12
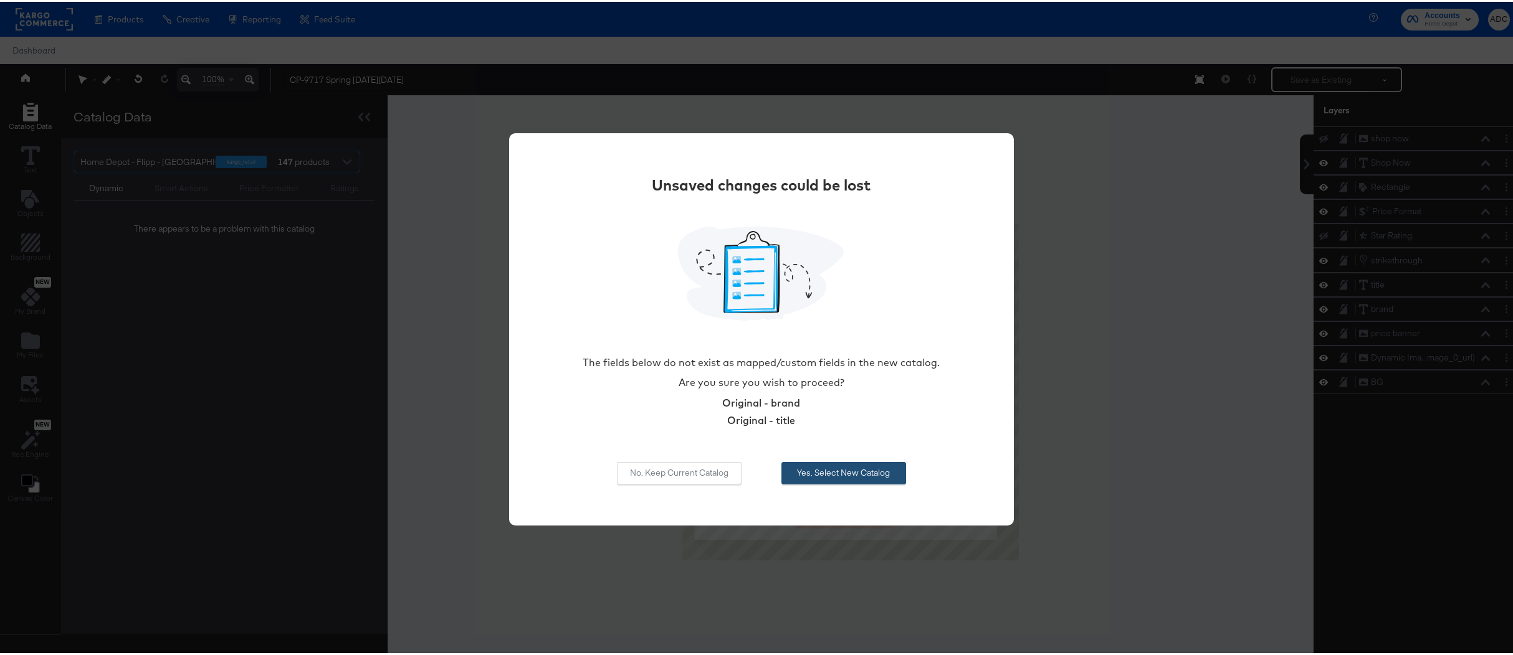
click at [837, 462] on button "Yes, Select New Catalog" at bounding box center [843, 471] width 125 height 22
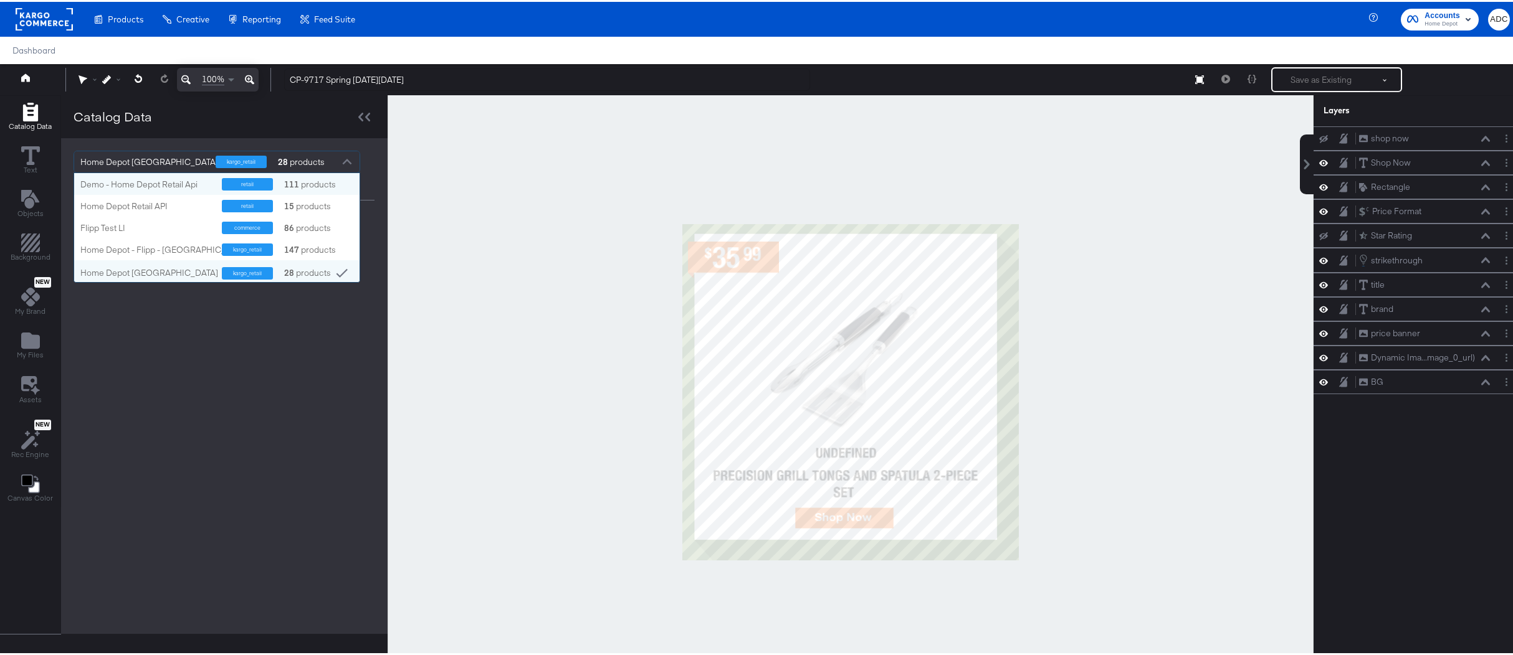
click at [313, 155] on div "28 products" at bounding box center [294, 160] width 37 height 21
click at [143, 181] on div "Demo - Home Depot Retail Api" at bounding box center [146, 183] width 132 height 12
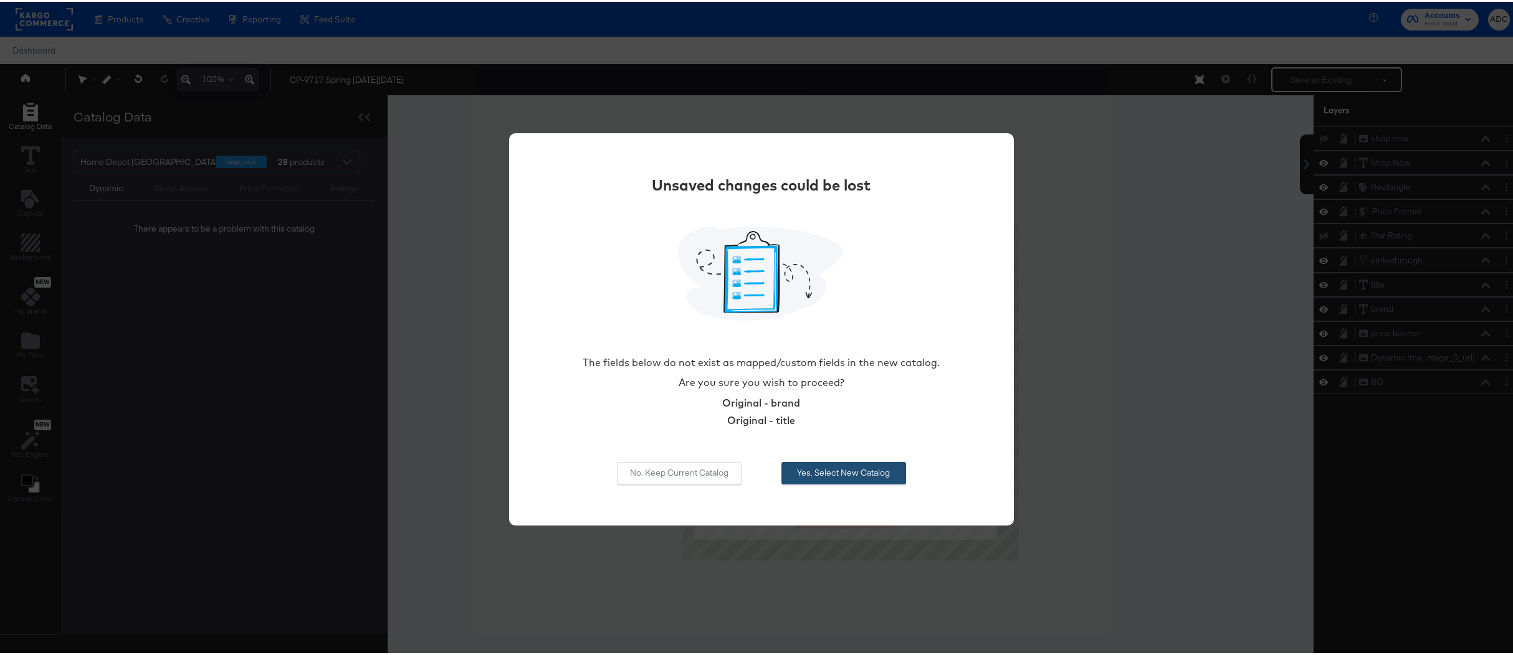
click at [821, 467] on button "Yes, Select New Catalog" at bounding box center [843, 471] width 125 height 22
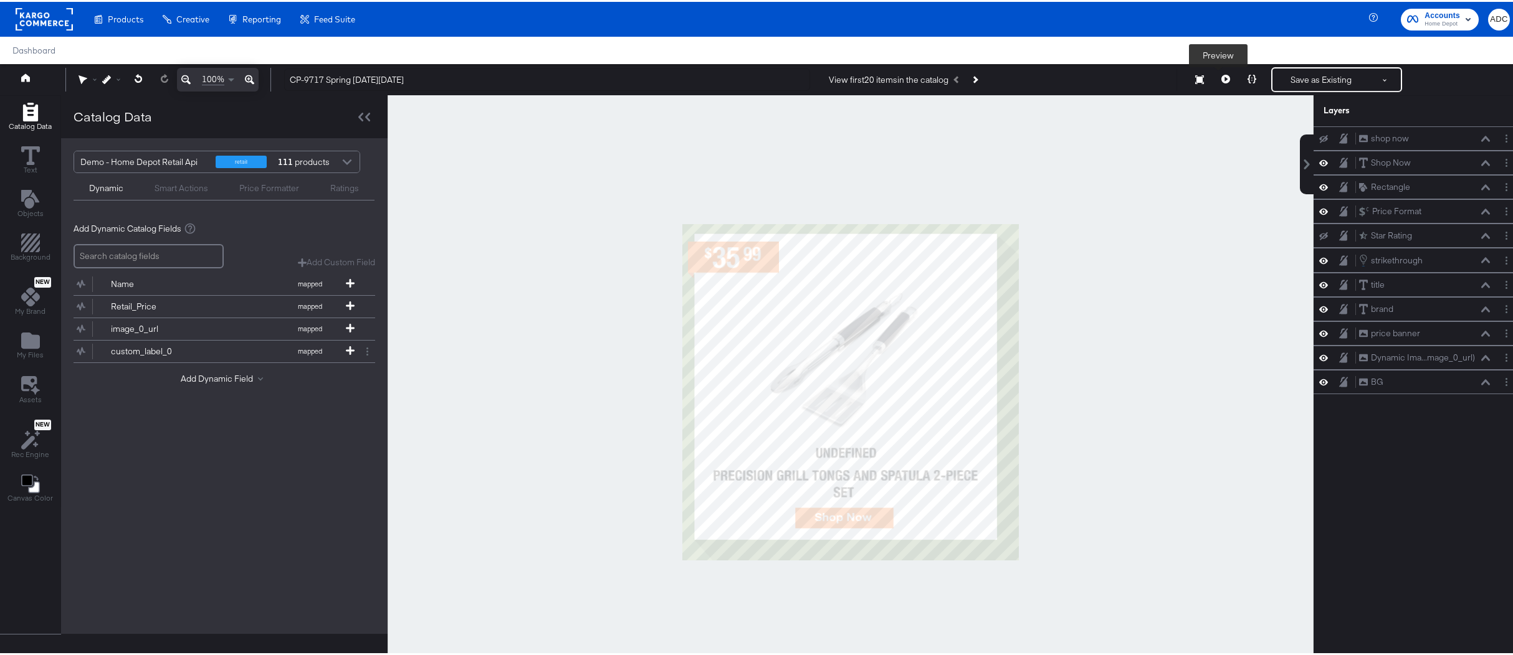
click at [1221, 79] on icon at bounding box center [1225, 77] width 9 height 9
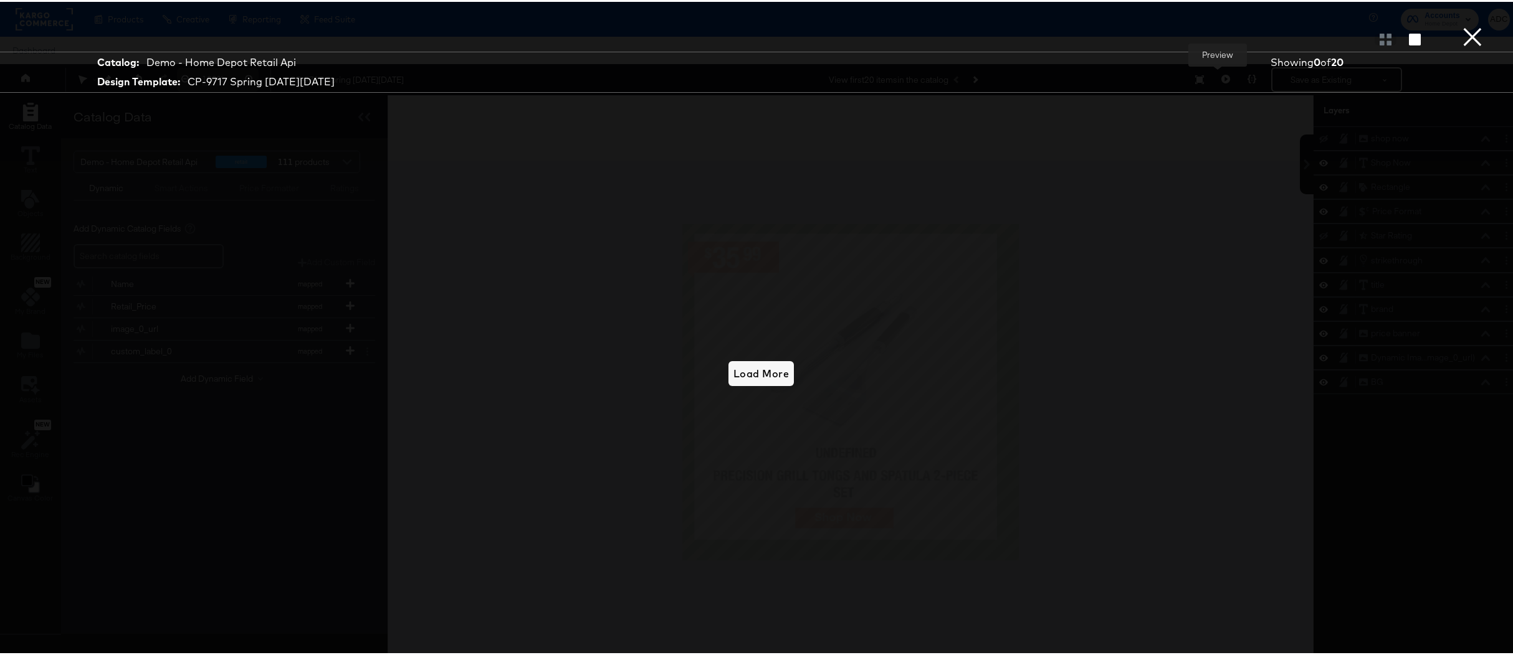
click at [1462, 25] on button "×" at bounding box center [1472, 12] width 25 height 25
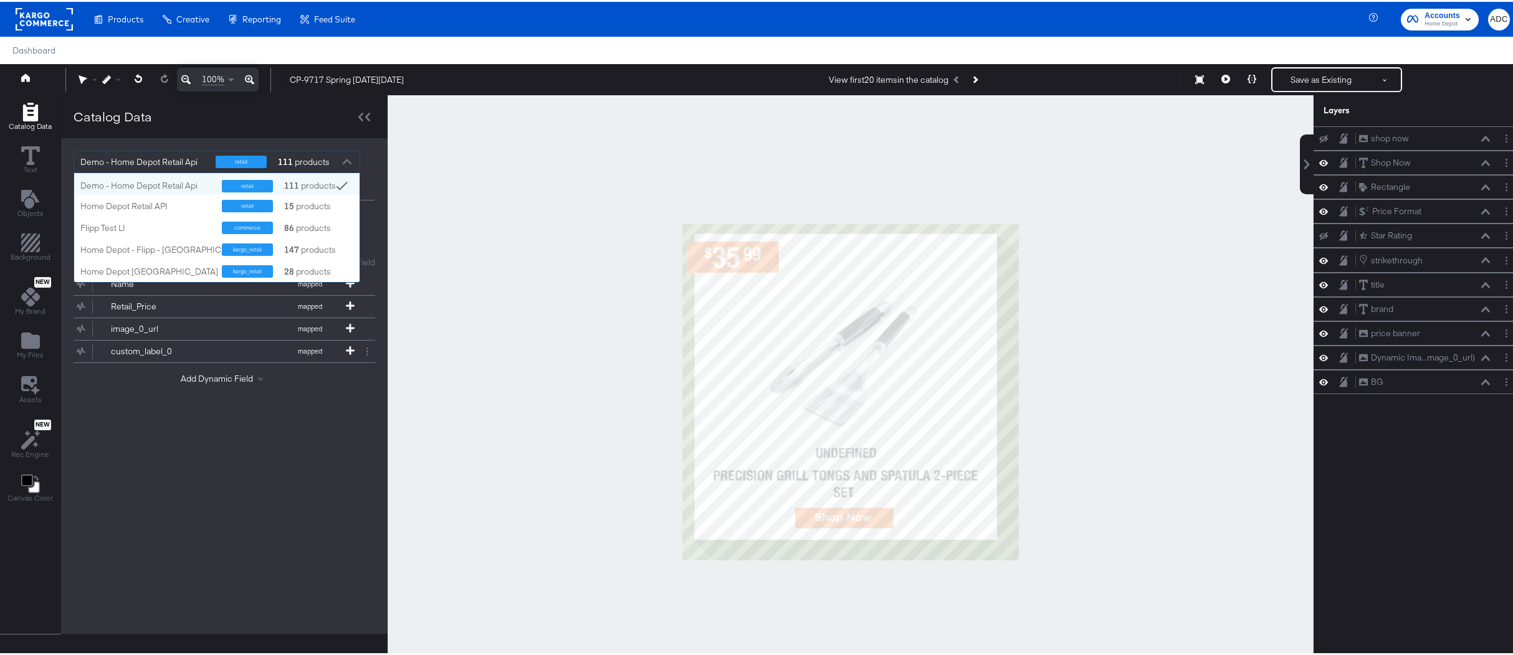
click at [285, 151] on strong "111" at bounding box center [285, 160] width 19 height 21
click at [305, 202] on div "15 products" at bounding box center [300, 205] width 37 height 12
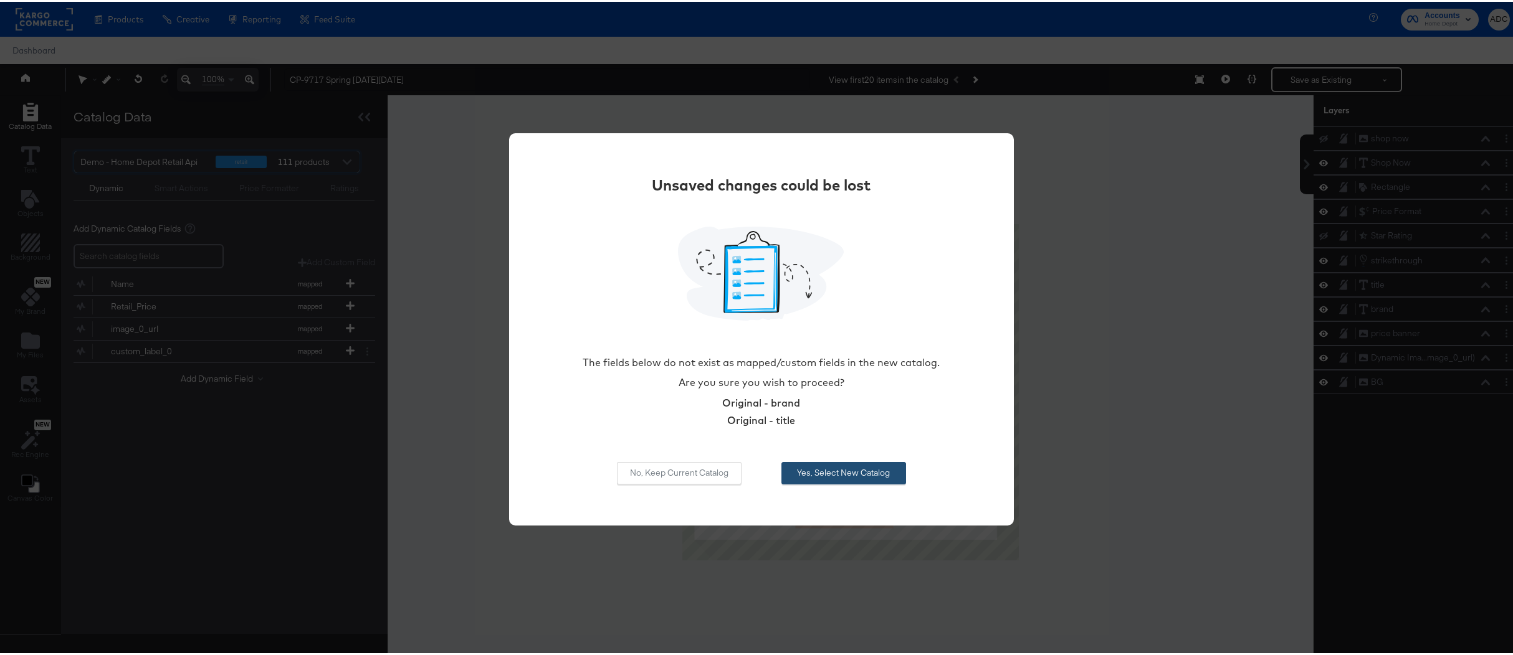
click at [821, 471] on button "Yes, Select New Catalog" at bounding box center [843, 471] width 125 height 22
